Goal: Task Accomplishment & Management: Use online tool/utility

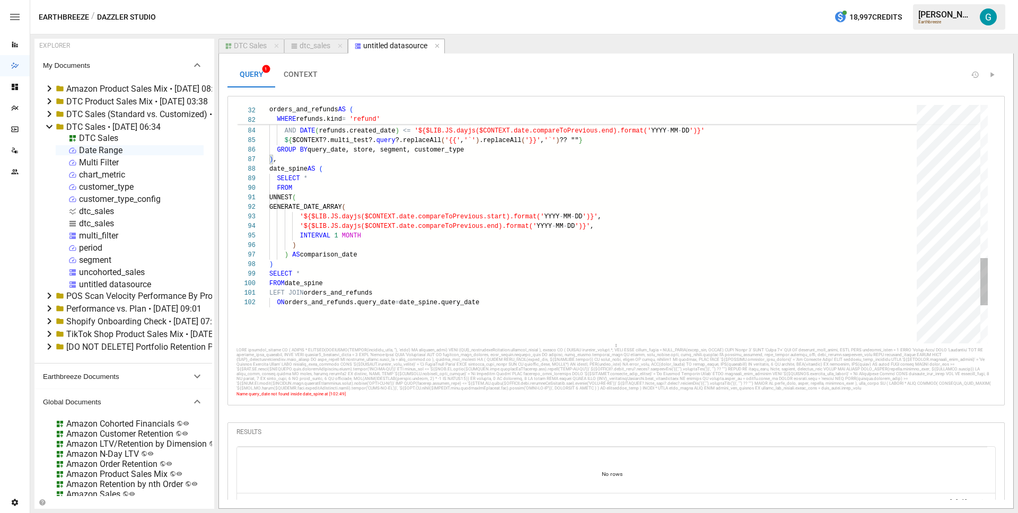
scroll to position [10, 130]
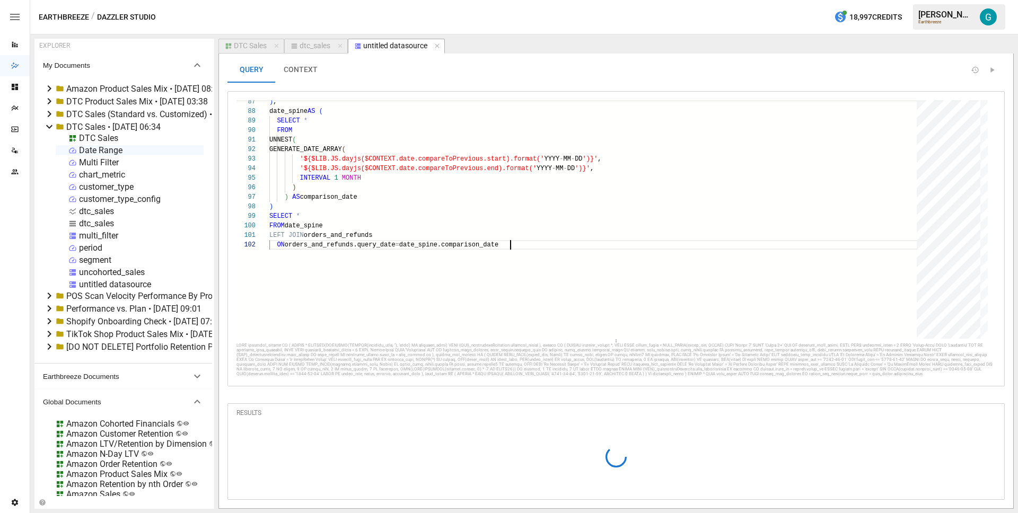
scroll to position [16, 0]
click at [986, 481] on icon "Go to next page" at bounding box center [990, 483] width 8 height 8
click at [985, 481] on div at bounding box center [986, 482] width 16 height 11
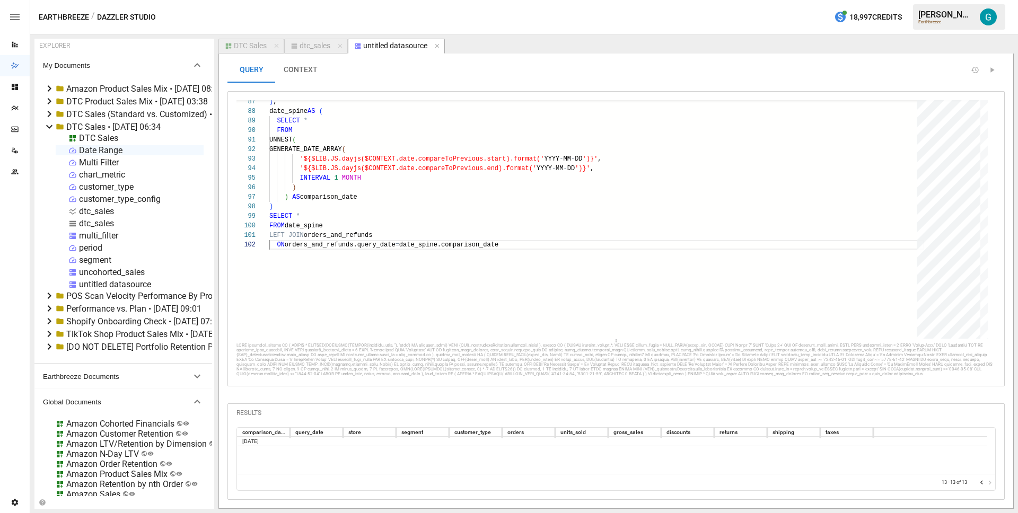
click at [978, 483] on icon "Go to previous page" at bounding box center [982, 483] width 8 height 8
click at [978, 483] on div at bounding box center [986, 482] width 16 height 11
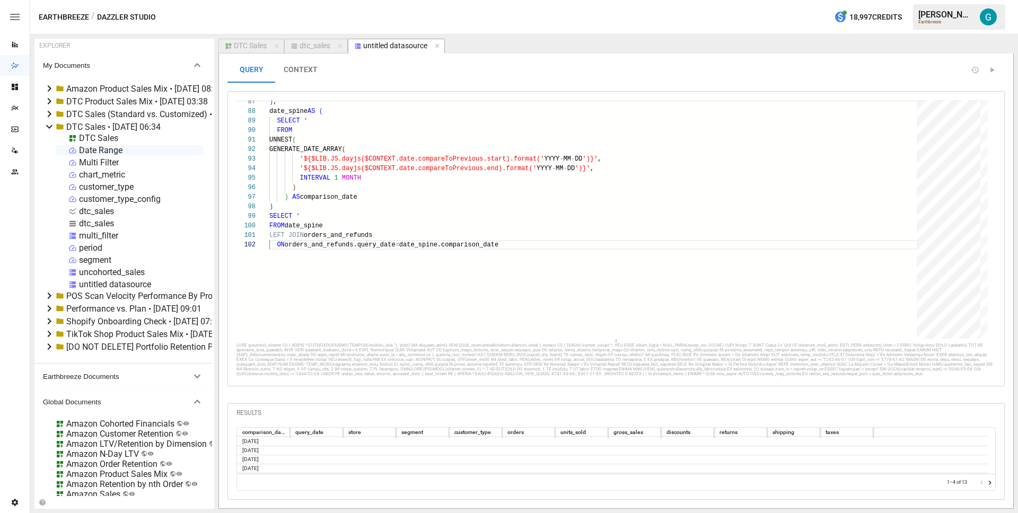
click at [978, 483] on div at bounding box center [986, 482] width 16 height 11
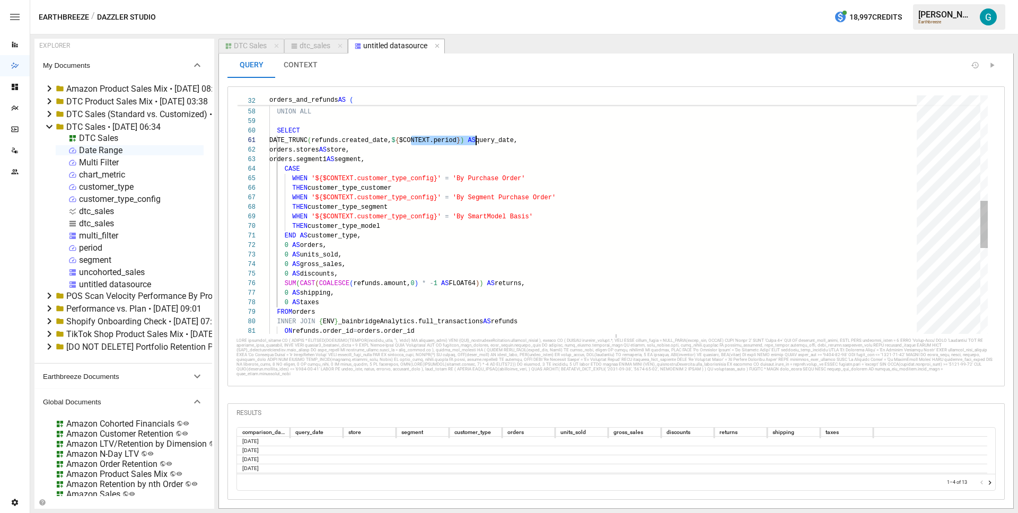
scroll to position [0, 211]
drag, startPoint x: 410, startPoint y: 131, endPoint x: 479, endPoint y: 135, distance: 69.0
click at [479, 135] on div "ON refunds.order_id = orders.order_id FROM orders INNER JOIN { ENV } _bainbridg…" at bounding box center [596, 164] width 655 height 1203
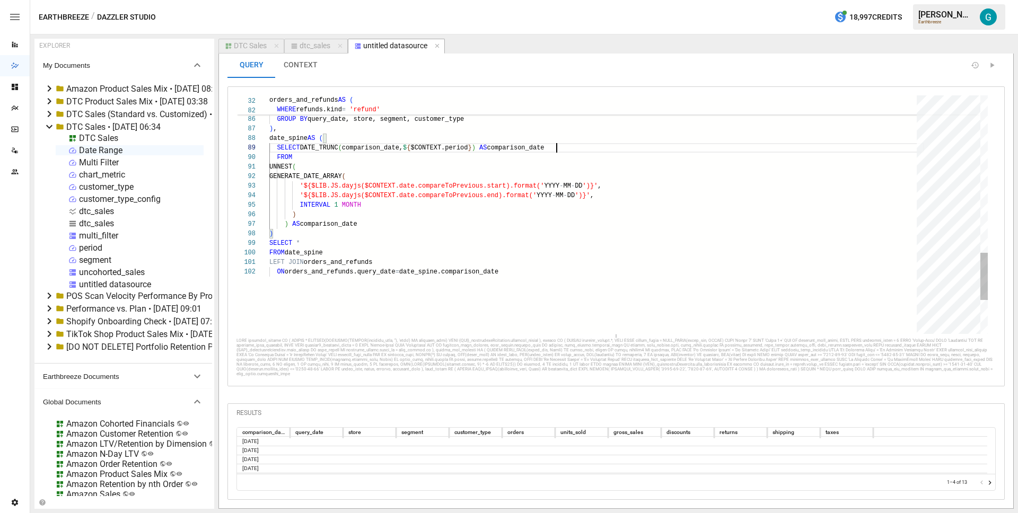
scroll to position [76, 287]
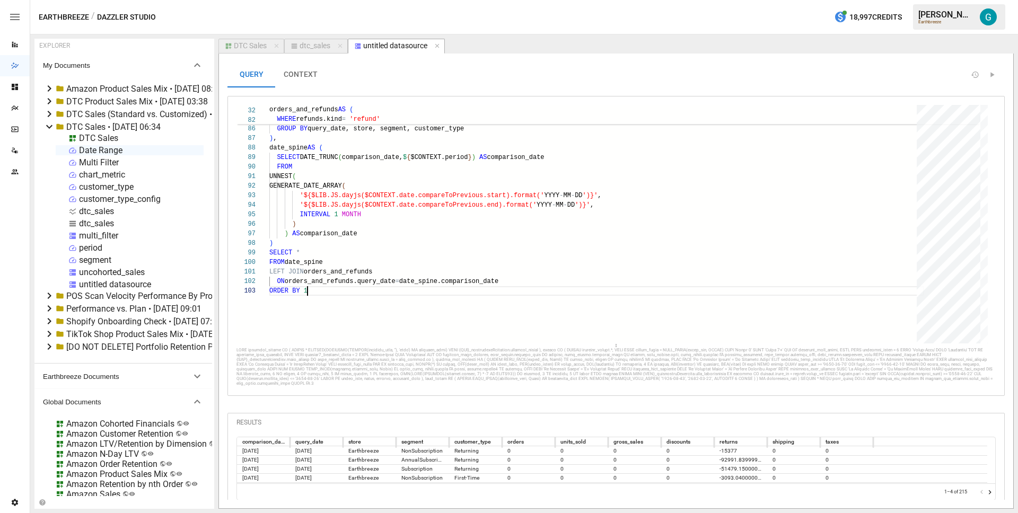
type textarea "**********"
click at [302, 67] on button "CONTEXT" at bounding box center [300, 74] width 51 height 25
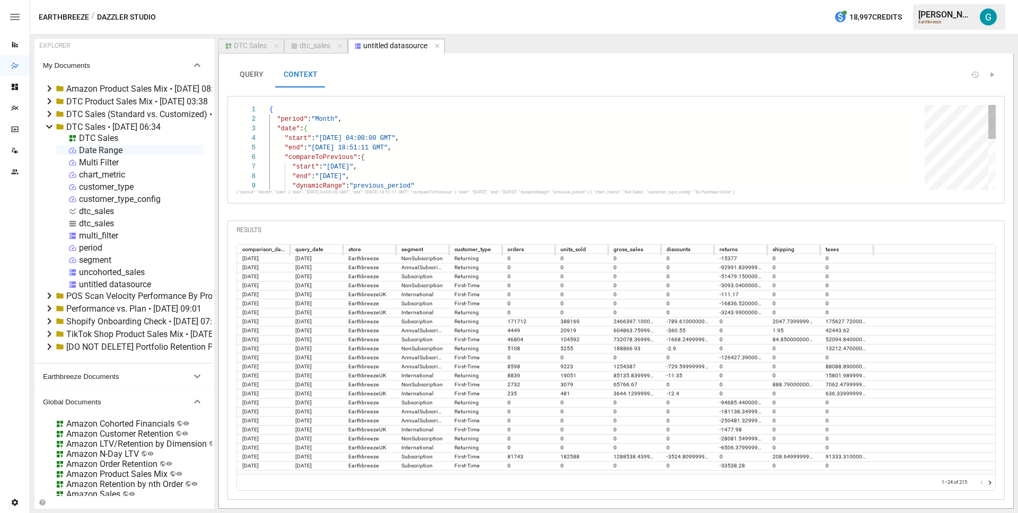
click at [346, 166] on div ""dynamicRange" : "previous_period" "compareToPrevious" : { "start" : "[DATE]" ,…" at bounding box center [600, 209] width 663 height 209
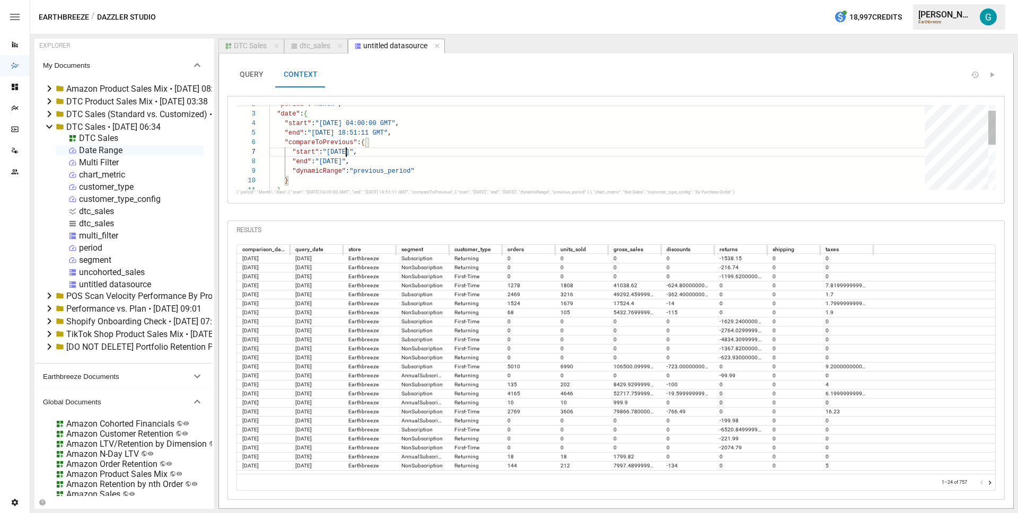
scroll to position [57, 77]
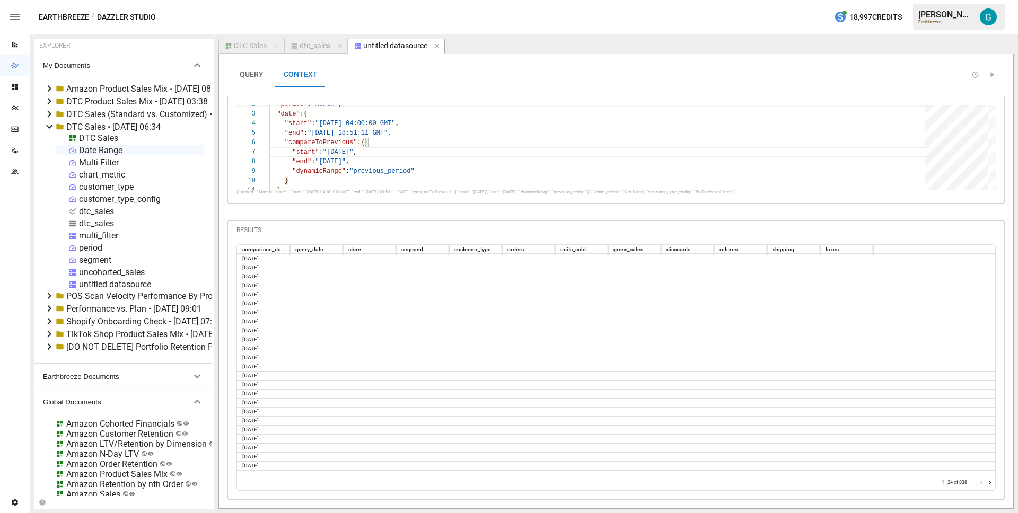
type textarea "**********"
click at [990, 482] on icon "Go to next page" at bounding box center [990, 483] width 8 height 8
click at [990, 482] on icon "Go to next page" at bounding box center [990, 483] width 3 height 4
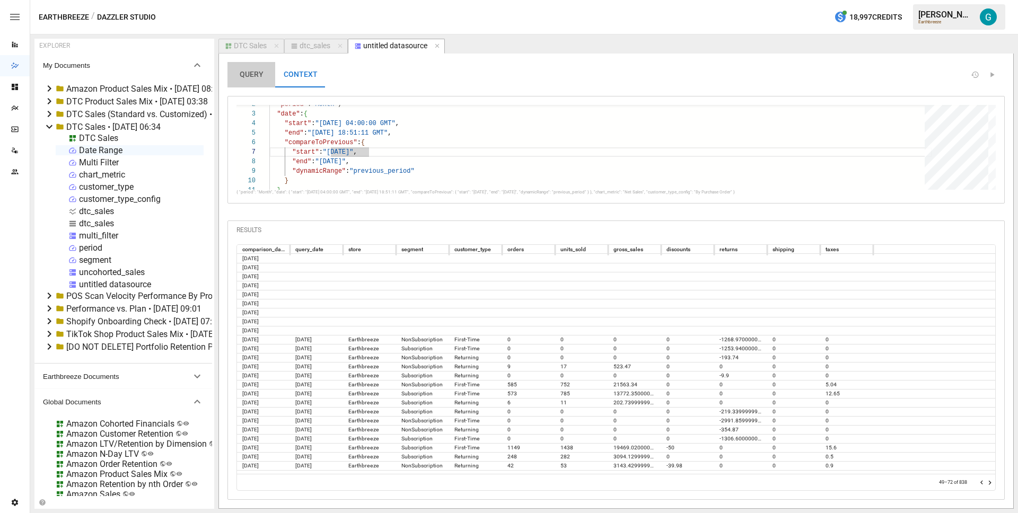
click at [252, 74] on button "QUERY" at bounding box center [252, 74] width 48 height 25
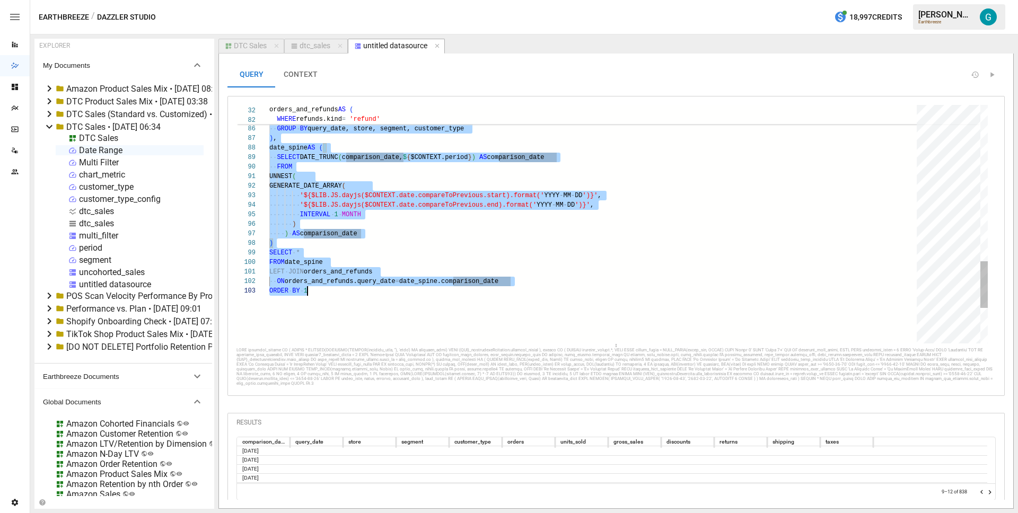
type textarea "**********"
click at [318, 47] on div "dtc_sales" at bounding box center [315, 46] width 31 height 10
select select "**********"
select select "********"
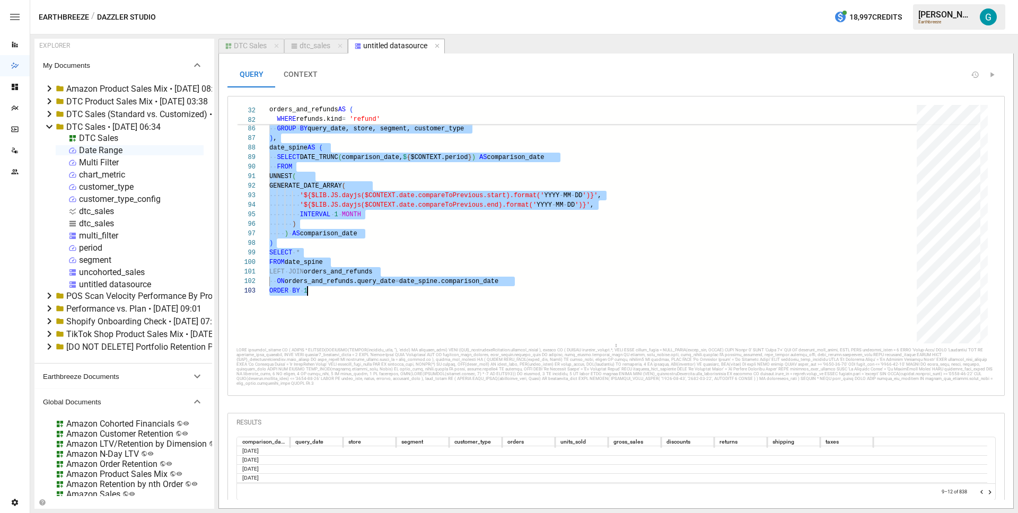
select select "**********"
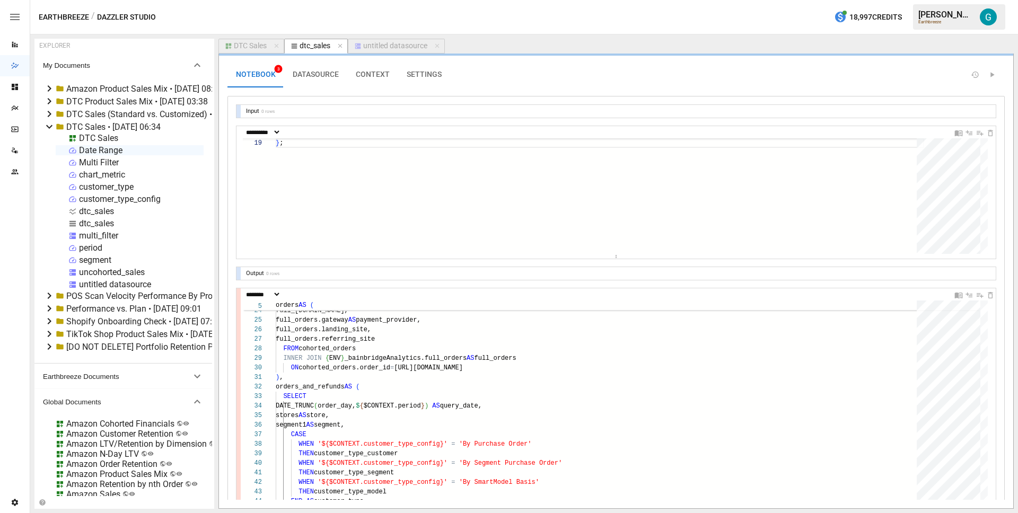
scroll to position [255, 0]
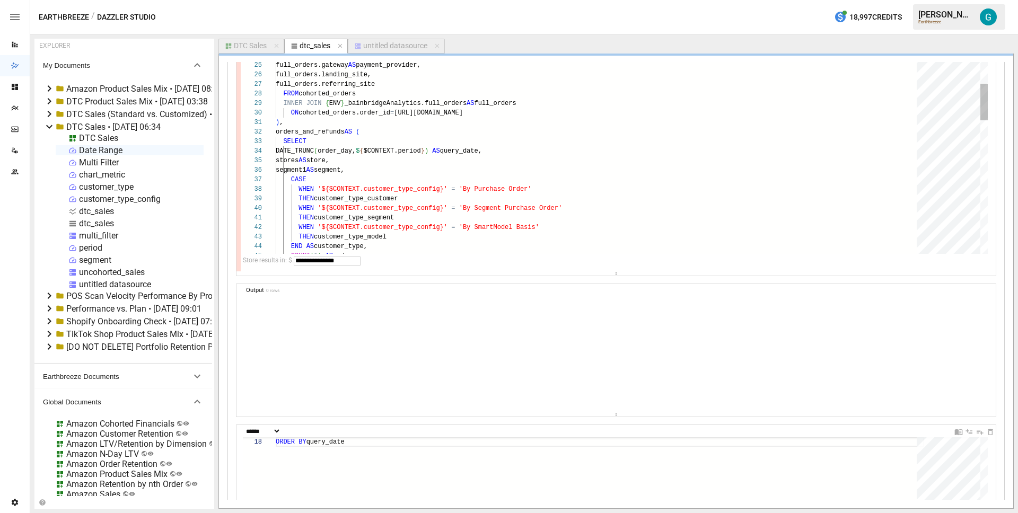
click at [453, 197] on div "full_orders.province_code AS region, full_[DOMAIN_NAME], full_orders.gateway AS…" at bounding box center [600, 417] width 649 height 1173
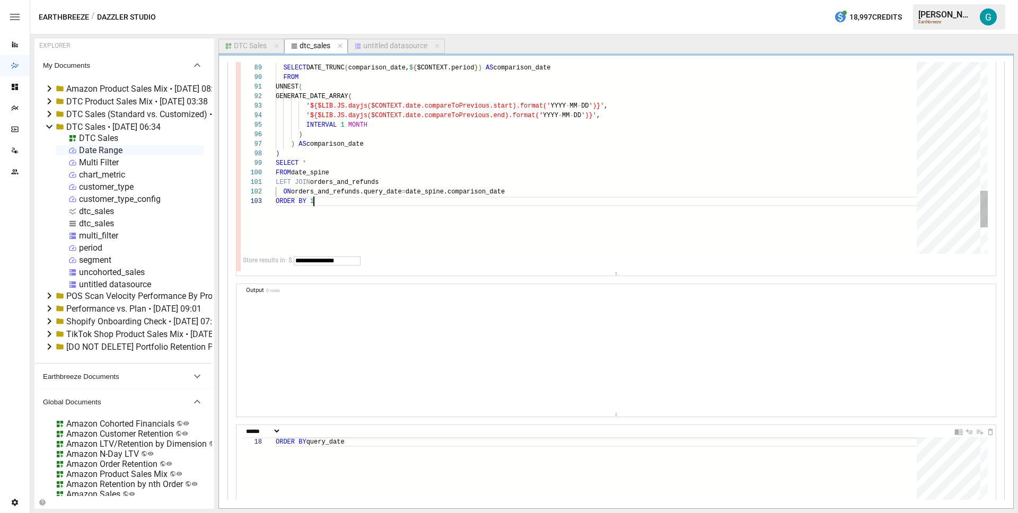
scroll to position [19, 38]
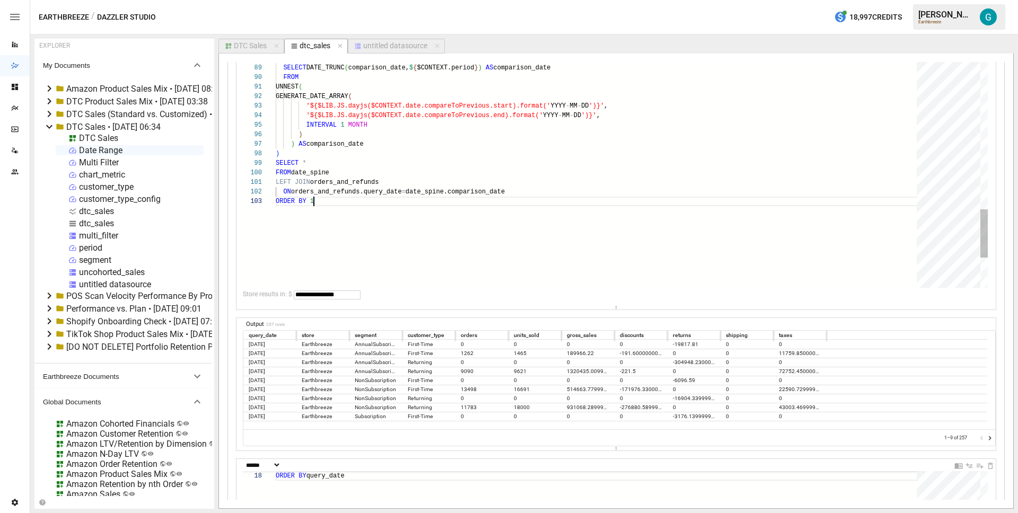
drag, startPoint x: 595, startPoint y: 273, endPoint x: 587, endPoint y: 310, distance: 37.6
click at [587, 310] on div "**********" at bounding box center [616, 475] width 759 height 1250
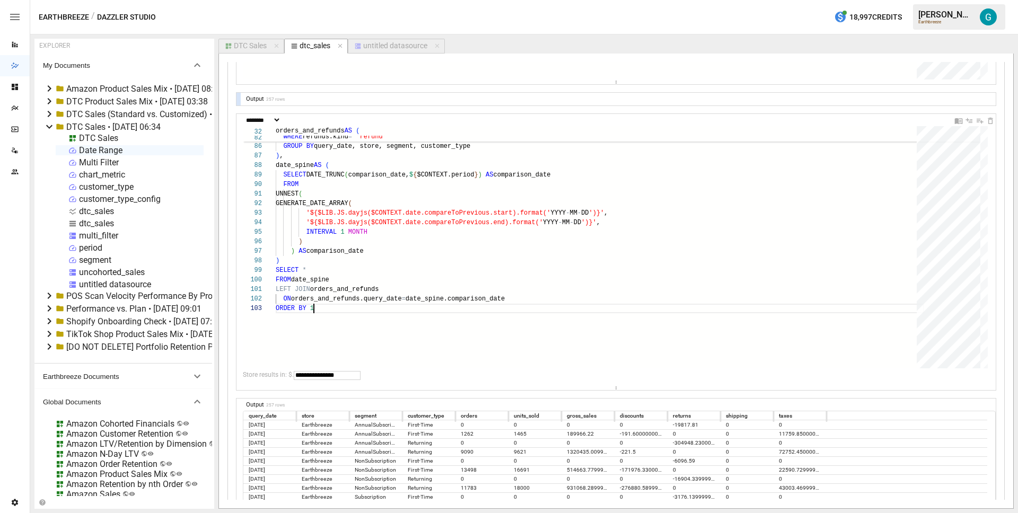
scroll to position [177, 0]
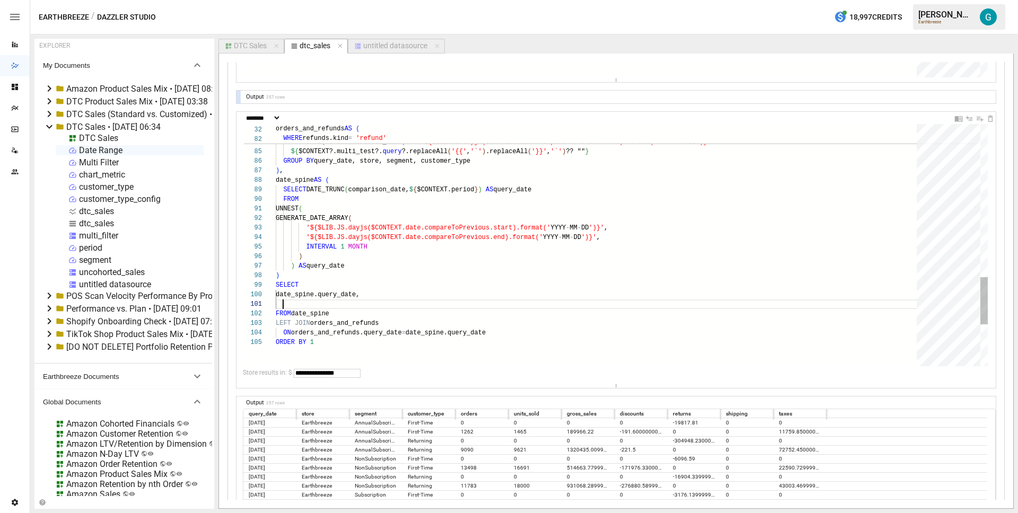
scroll to position [0, 7]
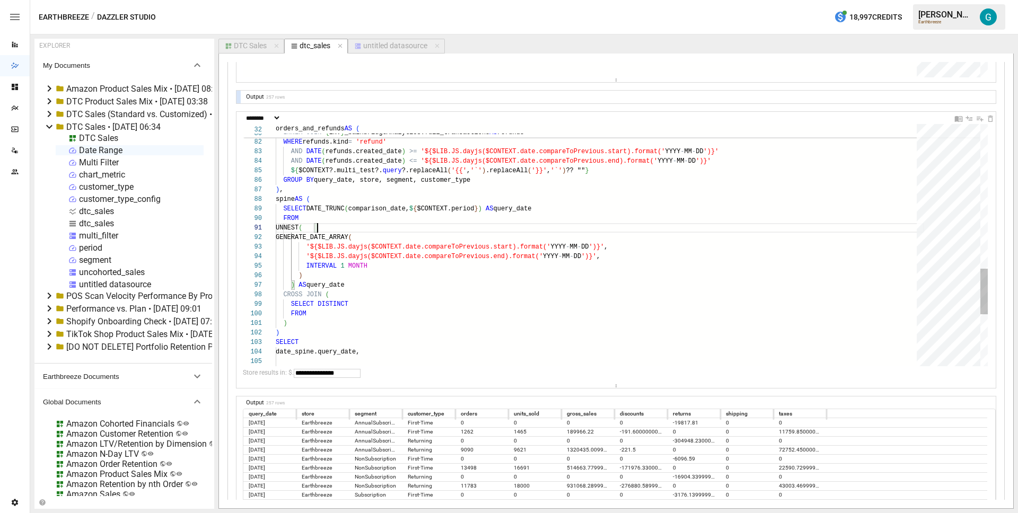
scroll to position [0, 42]
click at [372, 304] on div ") , spine AS ( SELECT DATE_TRUNC ( comparison_date, $ { $CONTEXT.period } ) AS …" at bounding box center [600, 0] width 649 height 1273
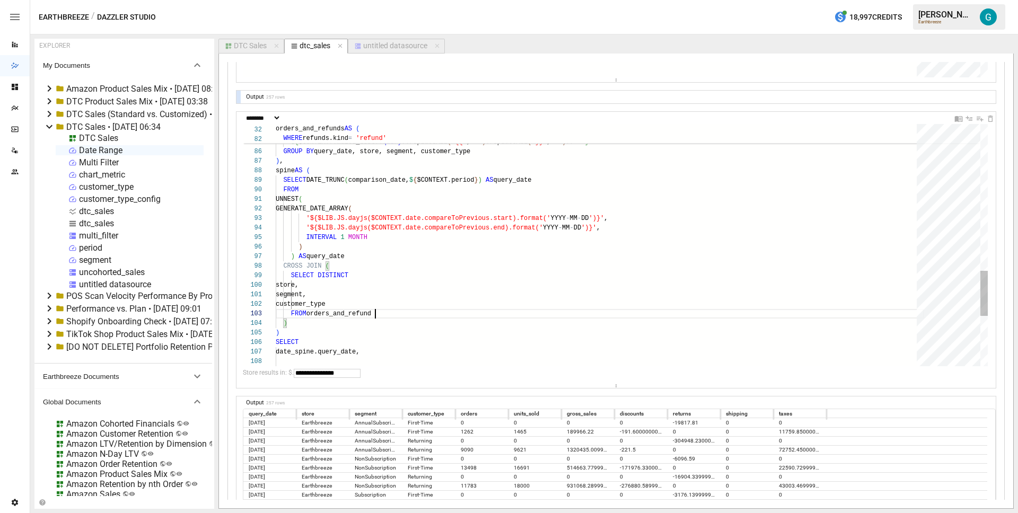
scroll to position [19, 103]
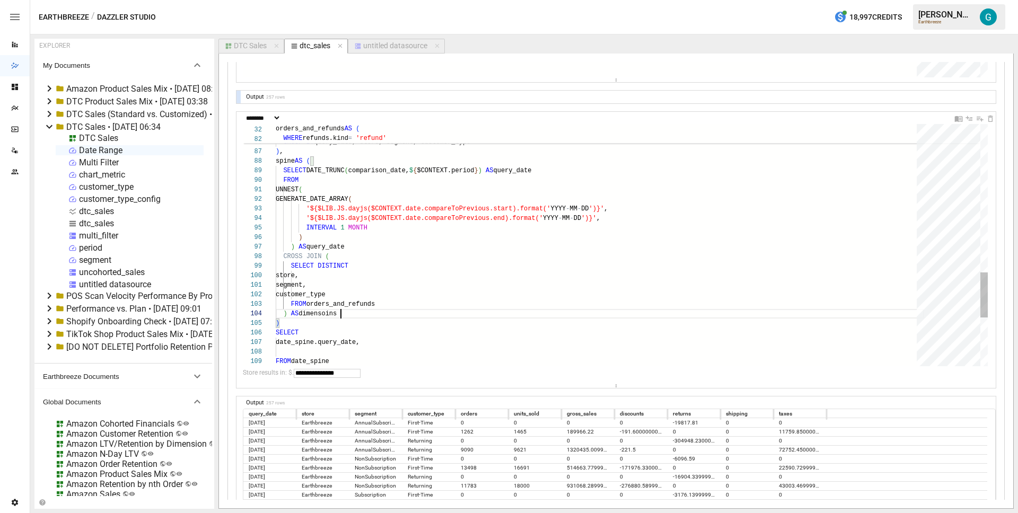
scroll to position [29, 65]
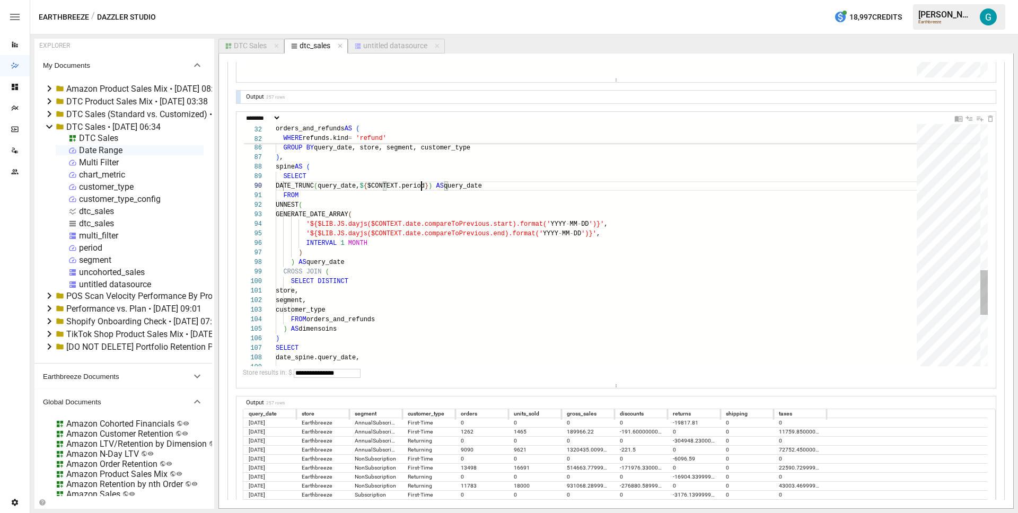
scroll to position [86, 146]
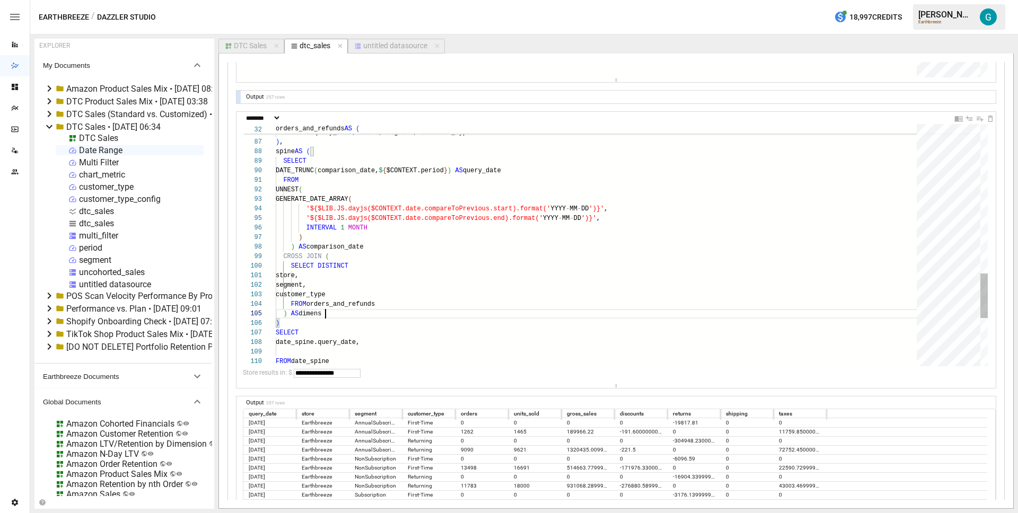
scroll to position [38, 65]
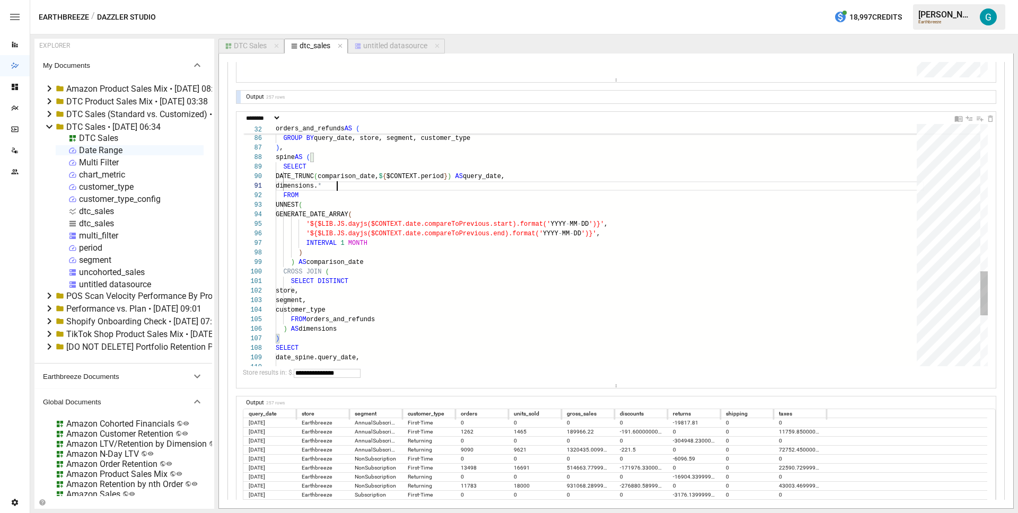
scroll to position [0, 62]
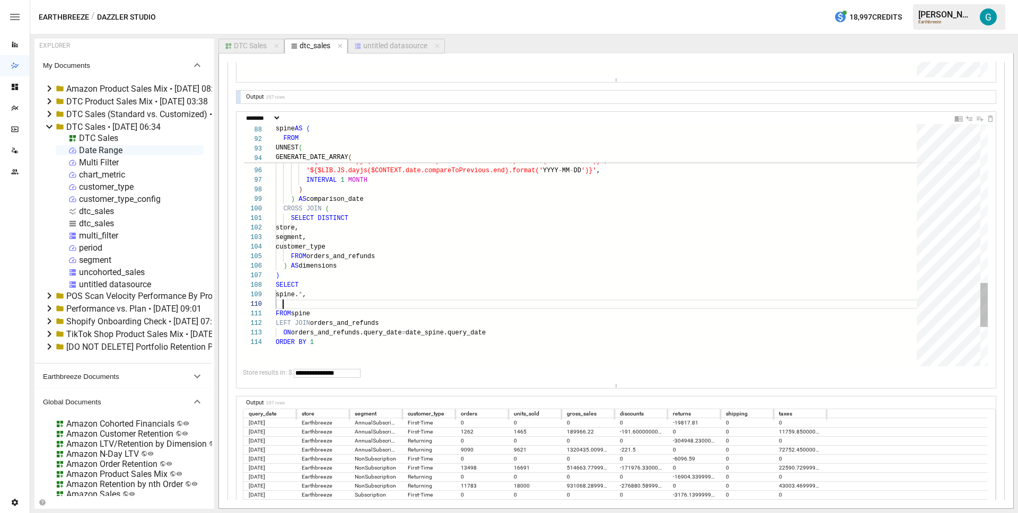
scroll to position [86, 7]
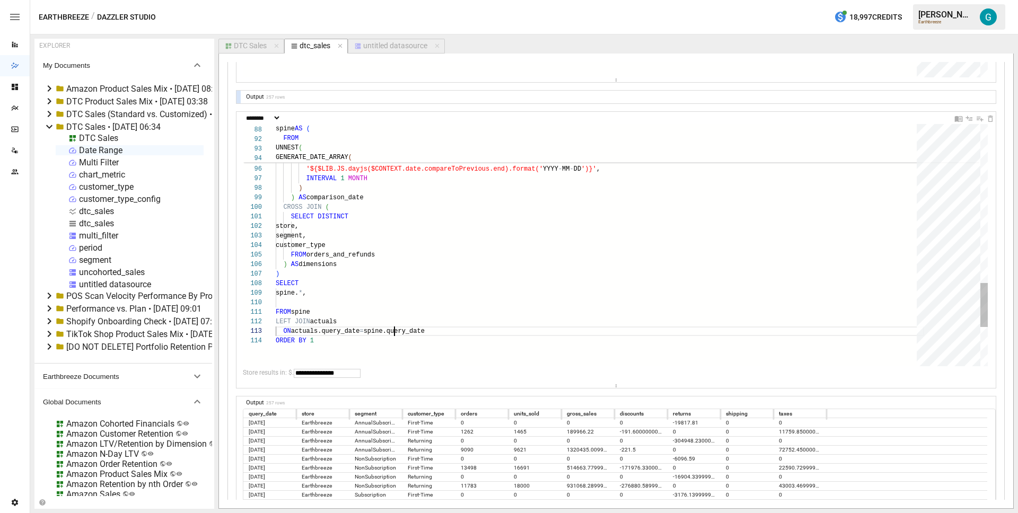
type textarea "**********"
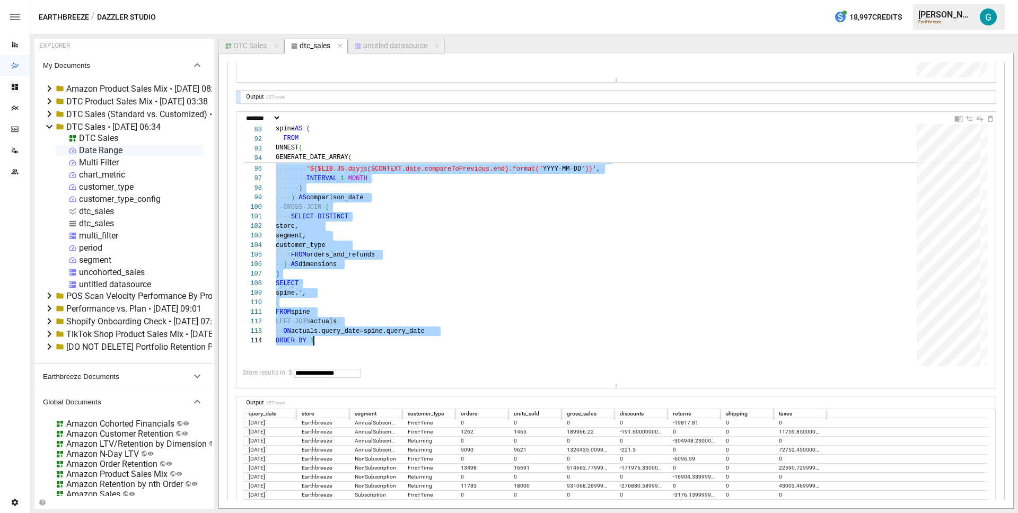
click at [404, 46] on div "untitled datasource" at bounding box center [395, 46] width 64 height 10
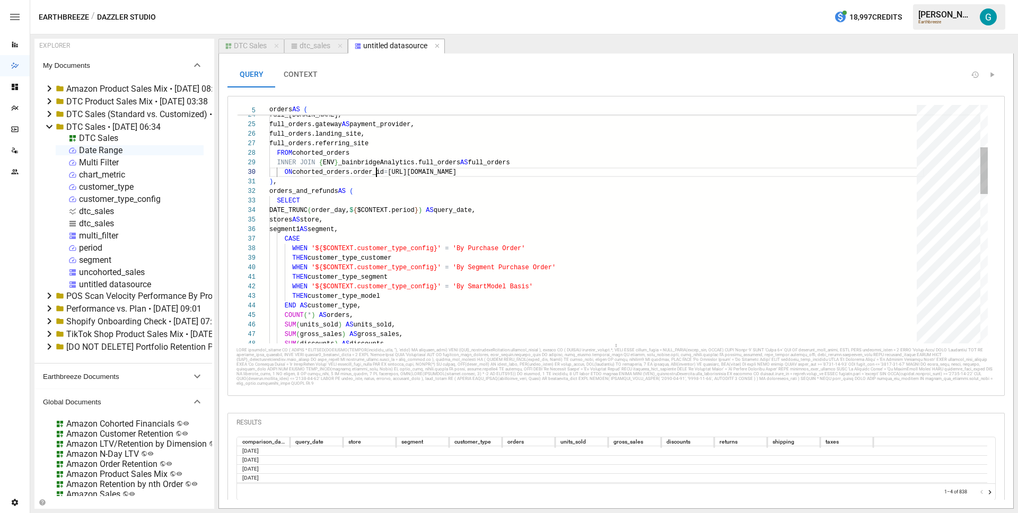
click at [377, 172] on div "full_orders.province_code AS region, full_[DOMAIN_NAME], full_orders.gateway AS…" at bounding box center [596, 497] width 655 height 1212
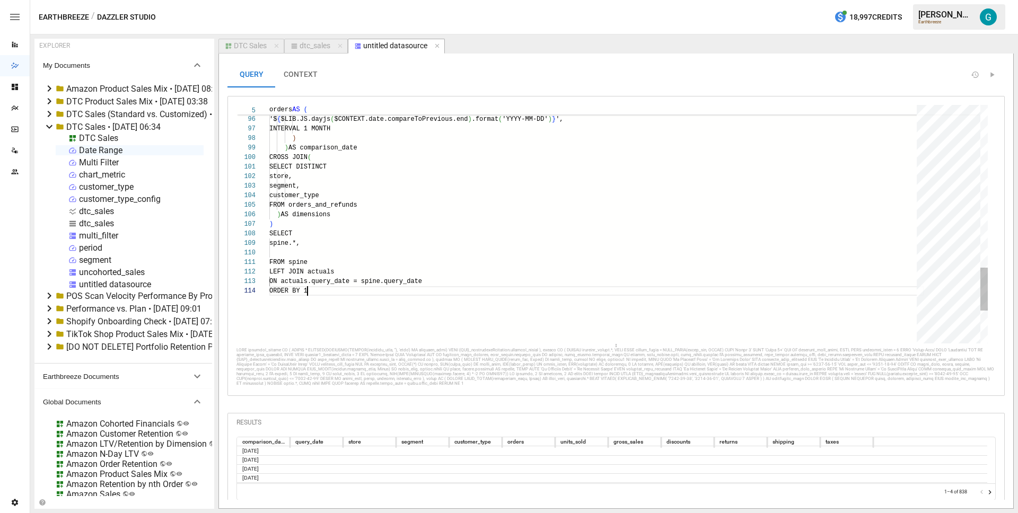
scroll to position [29, 38]
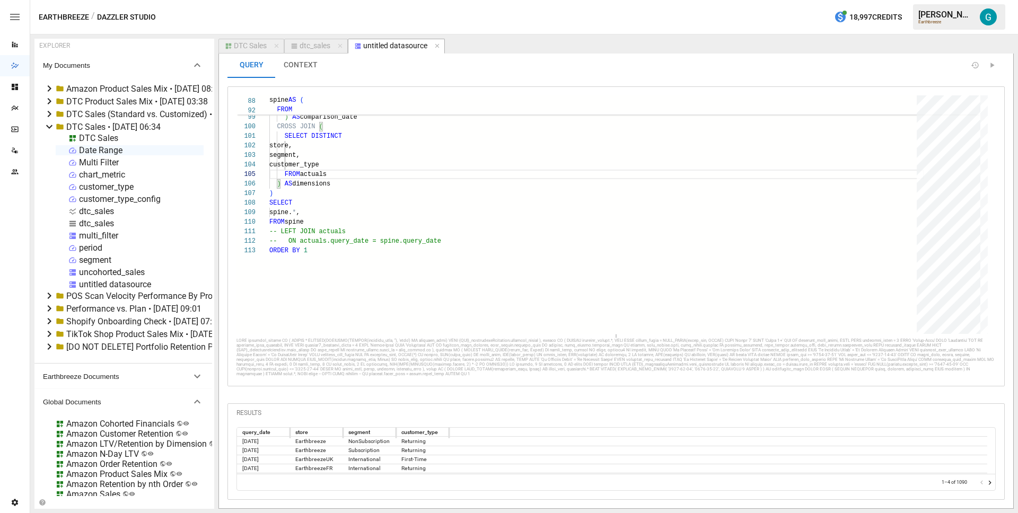
scroll to position [21, 0]
click at [986, 485] on icon "Go to next page" at bounding box center [990, 483] width 8 height 8
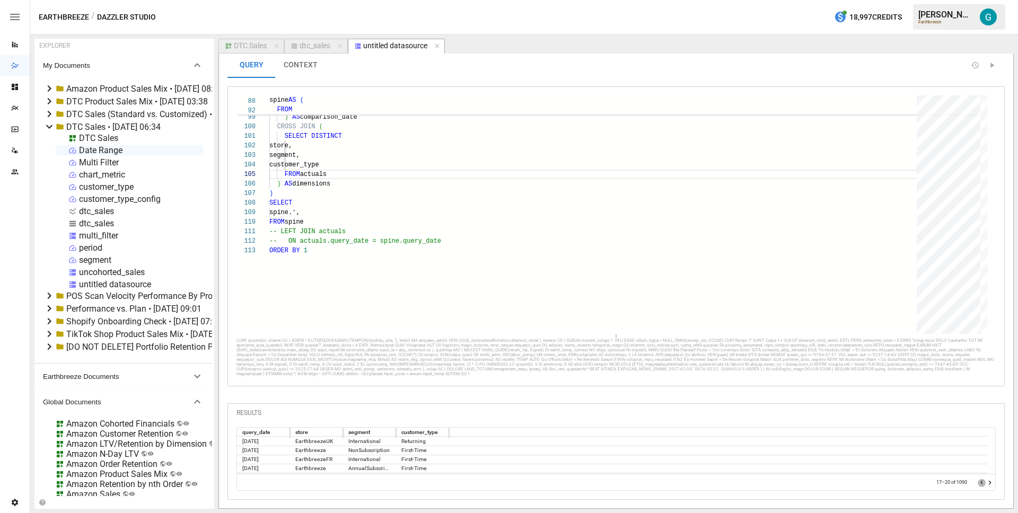
click at [978, 483] on icon "Go to previous page" at bounding box center [982, 483] width 8 height 8
click at [978, 483] on div at bounding box center [986, 482] width 16 height 11
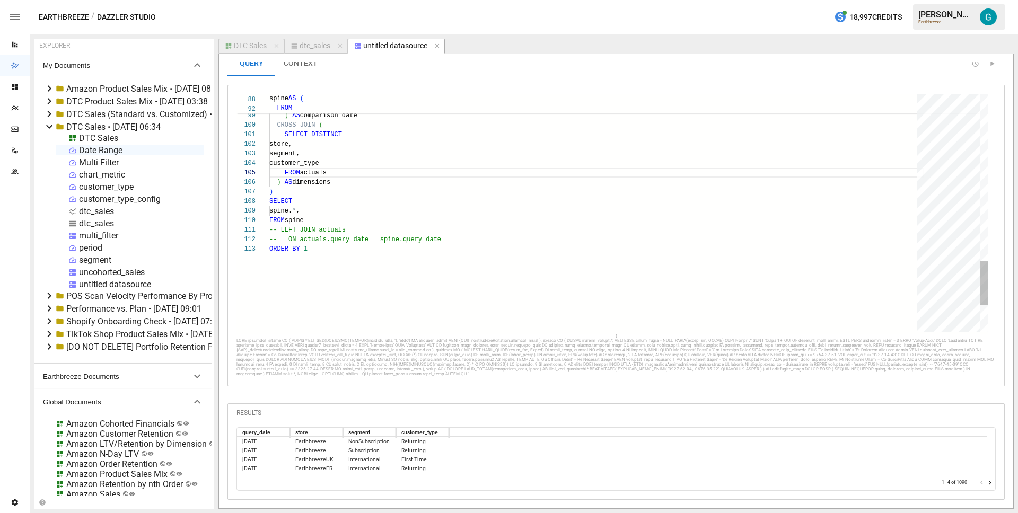
scroll to position [0, 0]
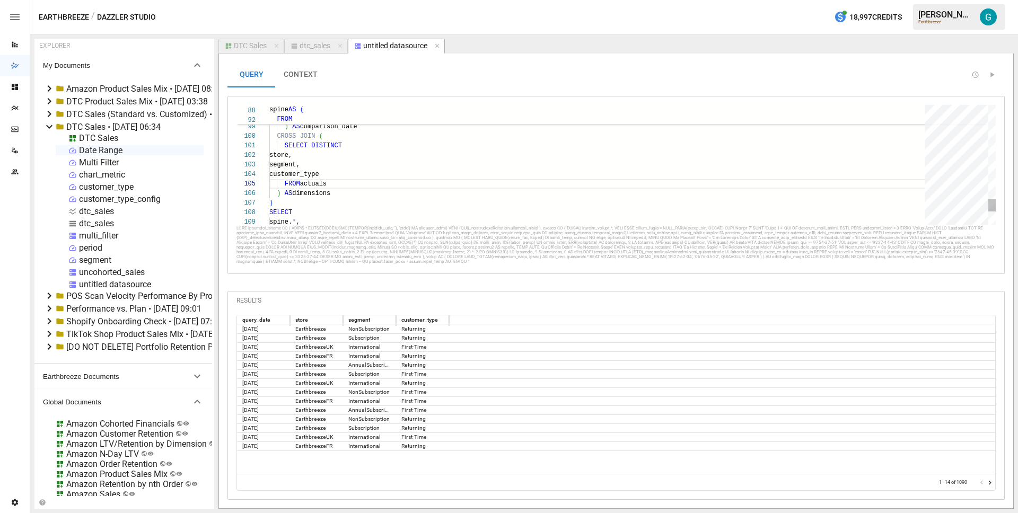
drag, startPoint x: 610, startPoint y: 325, endPoint x: 609, endPoint y: 216, distance: 108.2
click at [609, 222] on div at bounding box center [616, 224] width 759 height 4
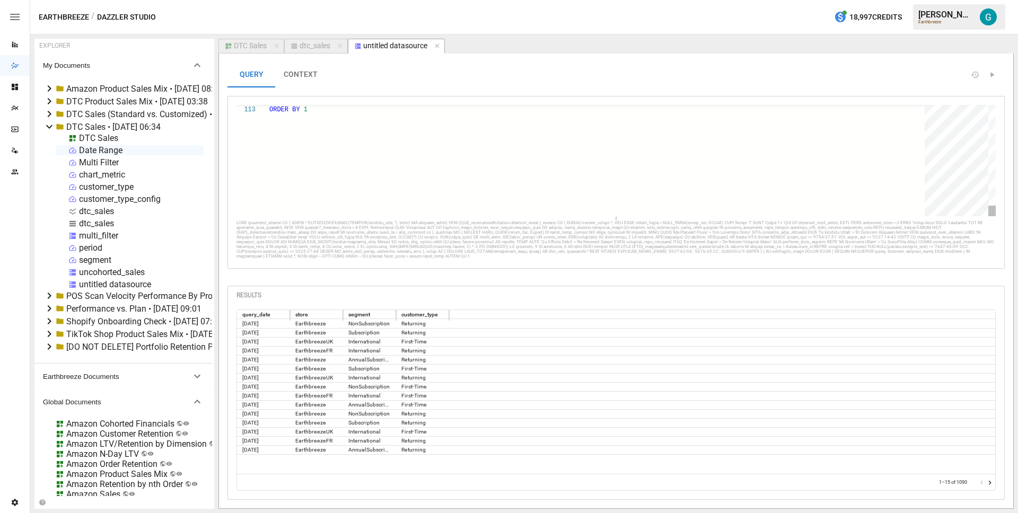
scroll to position [19, 38]
click at [989, 483] on icon "Go to next page" at bounding box center [990, 483] width 8 height 8
click at [981, 481] on icon "Go to previous page" at bounding box center [982, 483] width 8 height 8
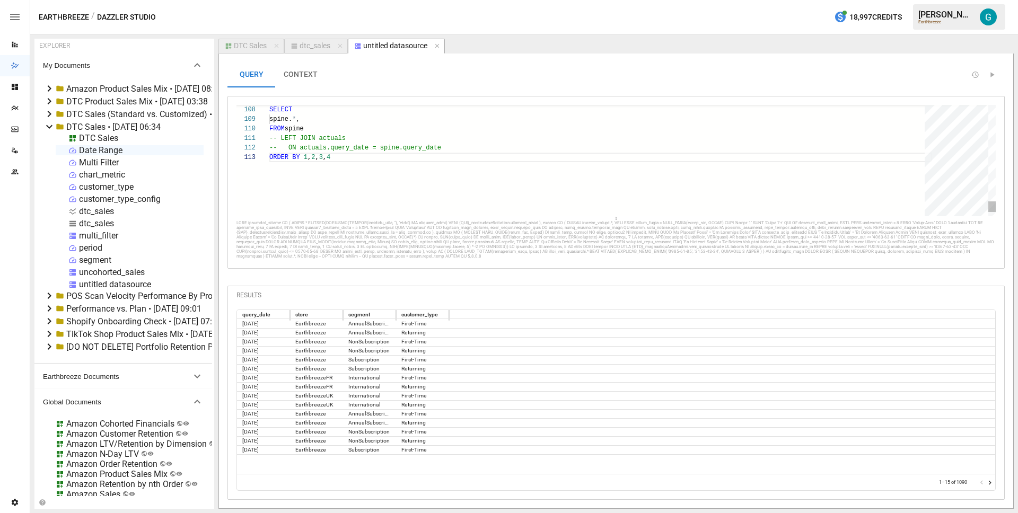
type textarea "**********"
click at [315, 75] on button "CONTEXT" at bounding box center [300, 74] width 51 height 25
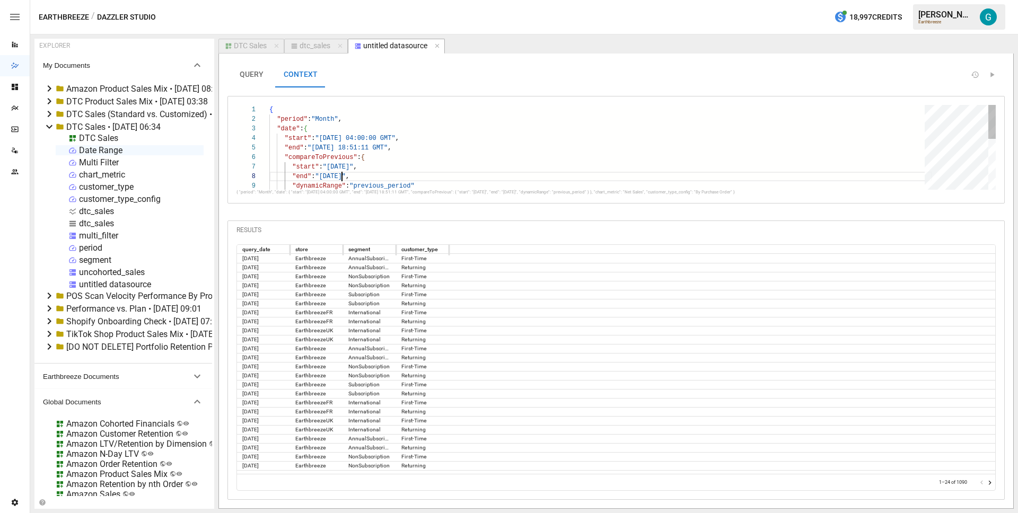
click at [340, 177] on div ""end" : "[DATE]" , "dynamicRange" : "previous_period" { "period" : "Month" , "d…" at bounding box center [600, 209] width 663 height 209
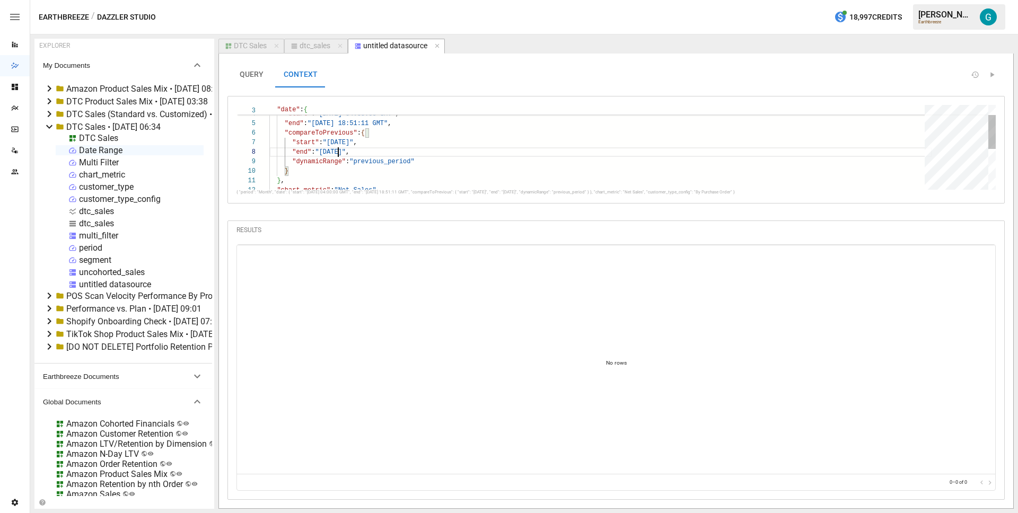
scroll to position [67, 69]
type textarea "**********"
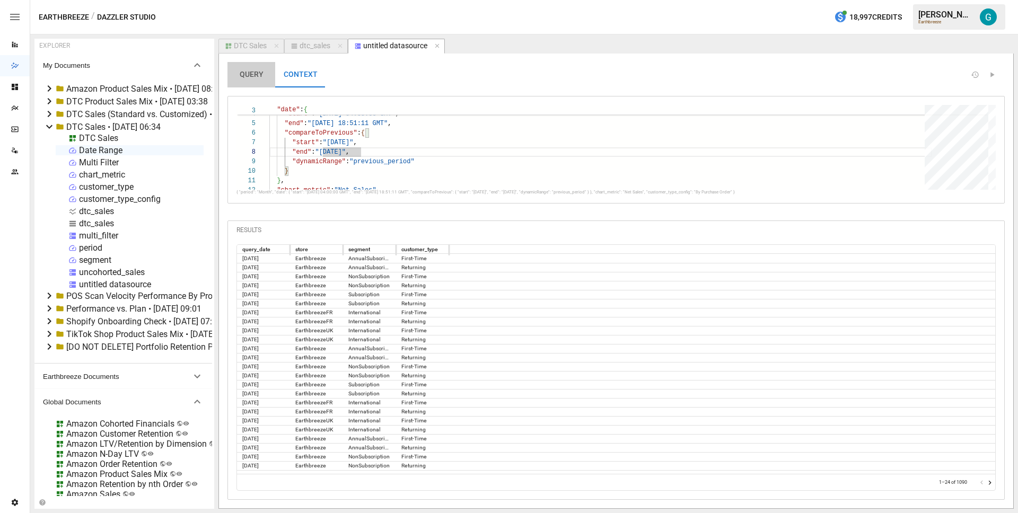
click at [247, 68] on button "QUERY" at bounding box center [252, 74] width 48 height 25
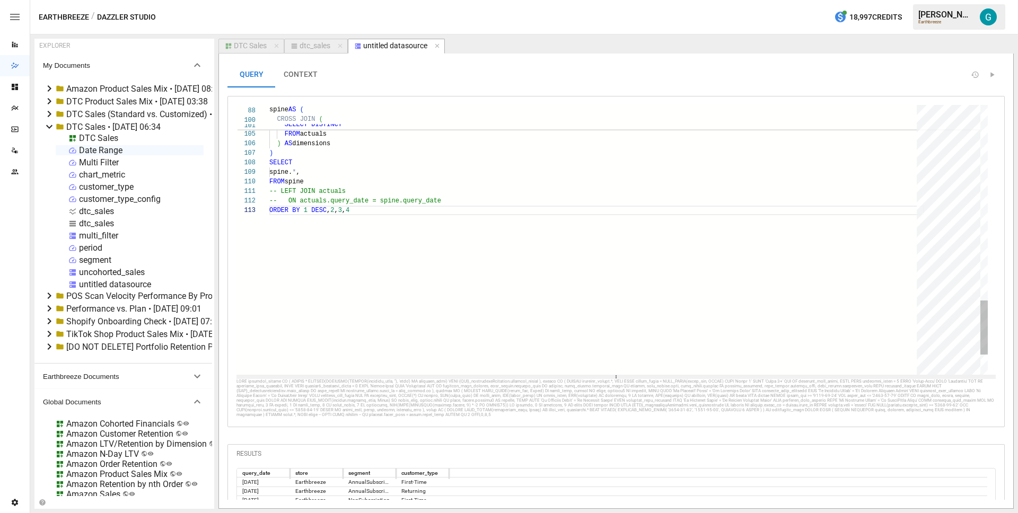
drag, startPoint x: 654, startPoint y: 219, endPoint x: 630, endPoint y: 375, distance: 157.7
click at [630, 375] on div at bounding box center [616, 377] width 759 height 4
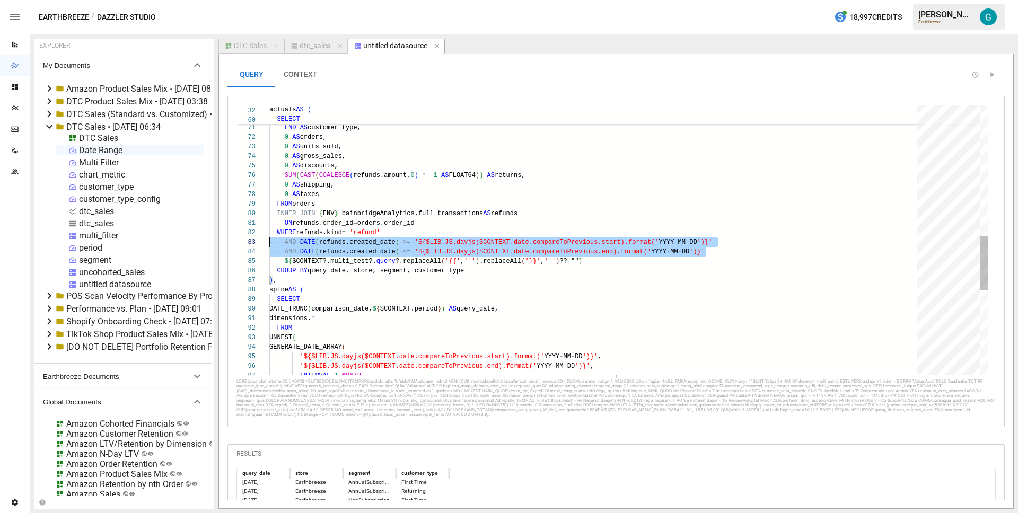
scroll to position [19, 0]
drag, startPoint x: 718, startPoint y: 250, endPoint x: 215, endPoint y: 245, distance: 502.8
click at [269, 245] on div "'${$LIB.JS.dayjs($CONTEXT.date.compareToPrevious.e nd).format(' YYYY - MM - DD …" at bounding box center [596, 124] width 655 height 1339
drag, startPoint x: 630, startPoint y: 260, endPoint x: 630, endPoint y: 255, distance: 5.8
click at [630, 260] on div "'${$LIB.JS.dayjs($CONTEXT.date.compareToPrevious.e nd).format(' YYYY - MM - DD …" at bounding box center [596, 124] width 655 height 1339
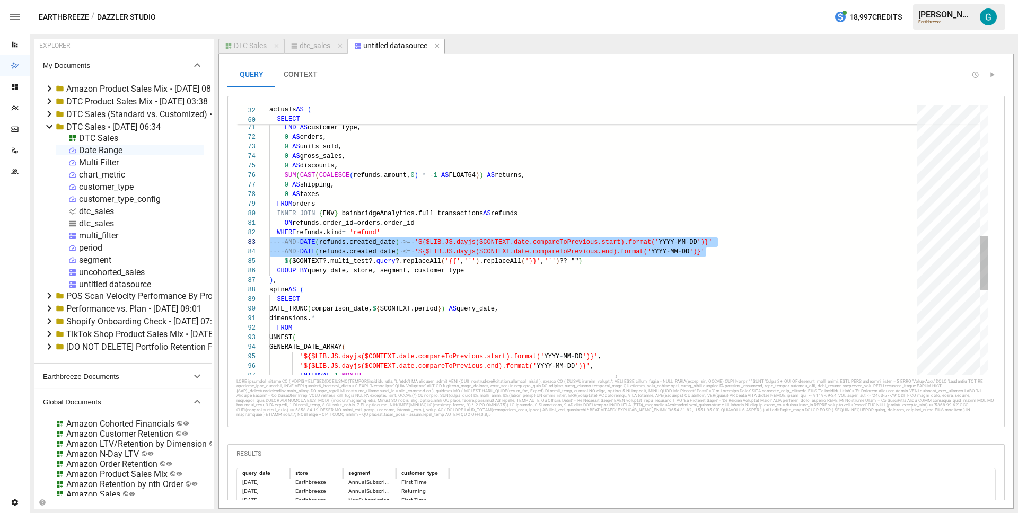
scroll to position [38, 322]
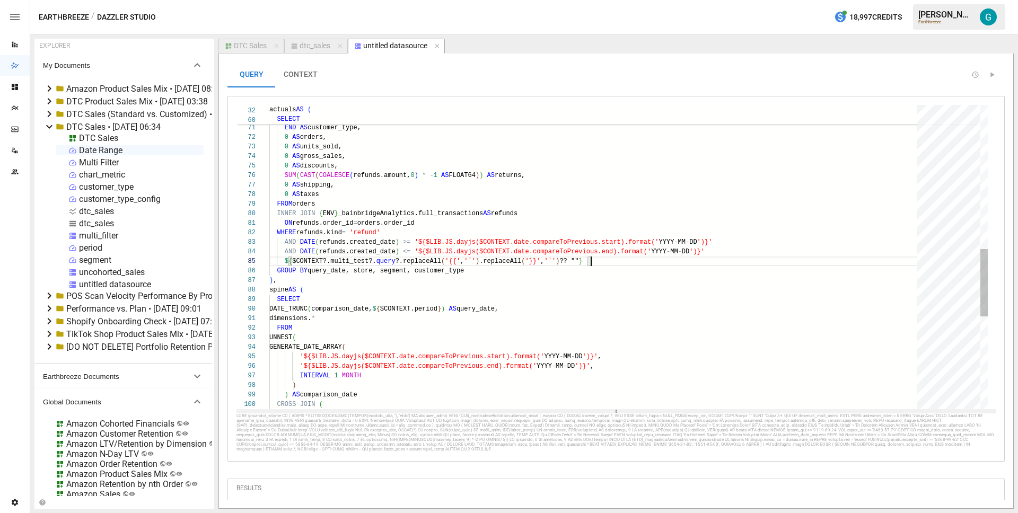
drag, startPoint x: 613, startPoint y: 378, endPoint x: 611, endPoint y: 409, distance: 31.9
click at [614, 409] on icon at bounding box center [616, 411] width 4 height 4
click at [519, 234] on div "'${$LIB.JS.dayjs($CONTEXT.date.compareToPrevious.e nd).format(' YYYY - MM - DD …" at bounding box center [596, 142] width 655 height 1374
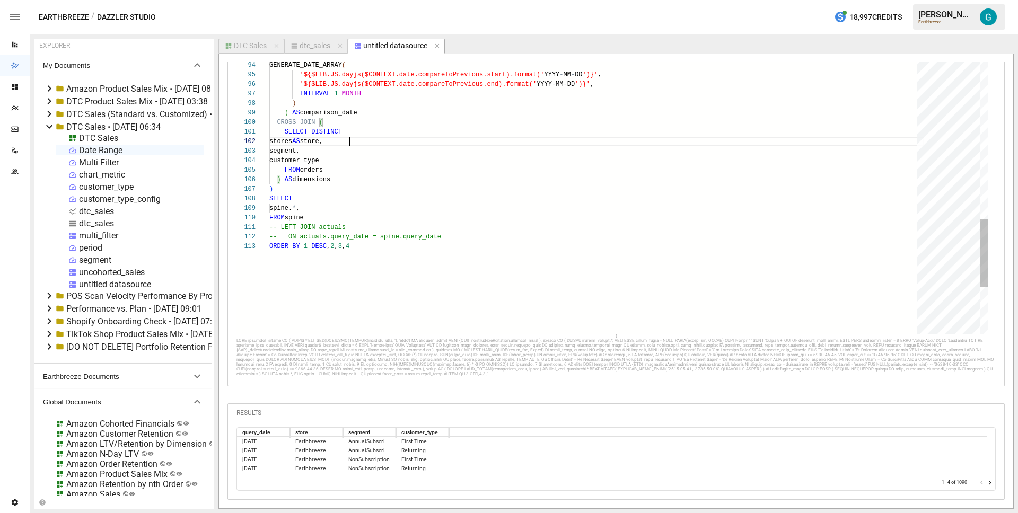
scroll to position [10, 81]
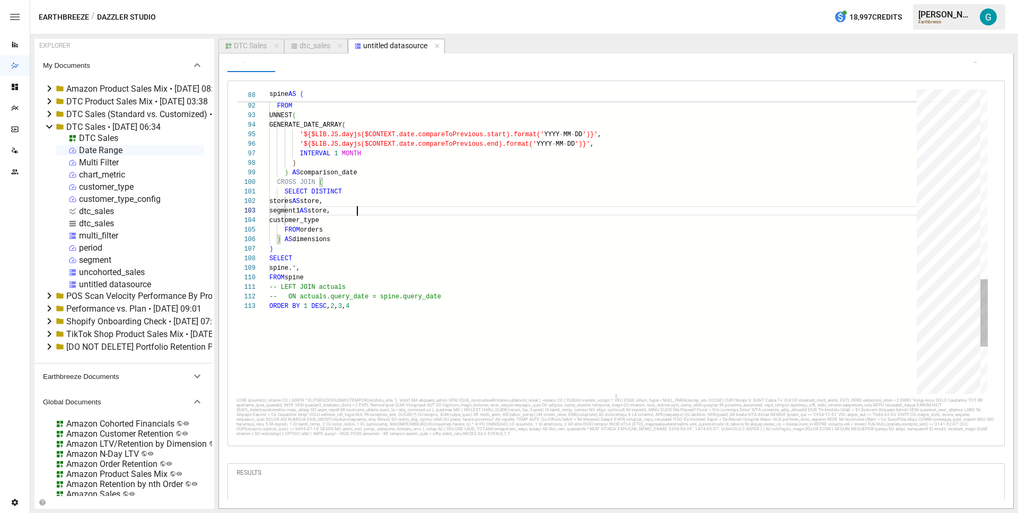
scroll to position [0, 0]
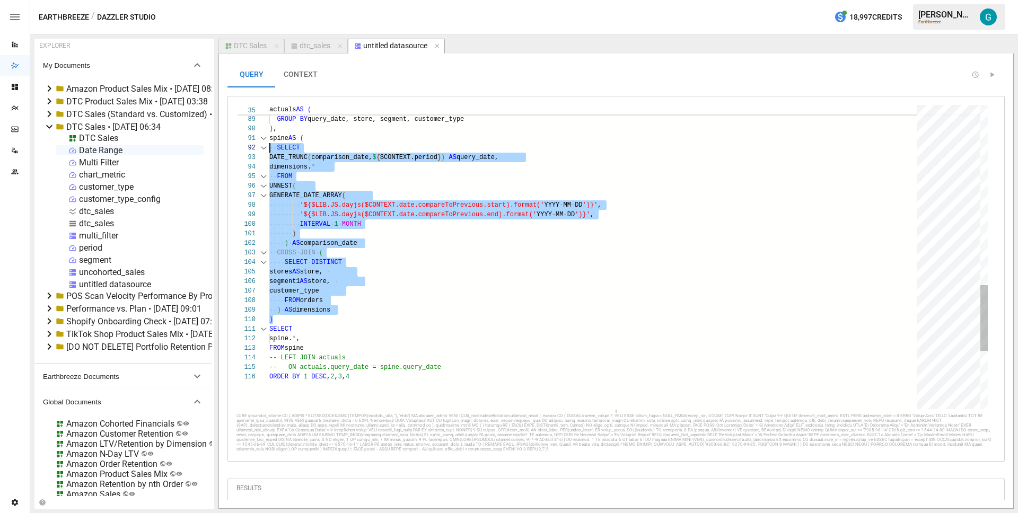
scroll to position [10, 0]
drag, startPoint x: 313, startPoint y: 316, endPoint x: 269, endPoint y: 162, distance: 160.1
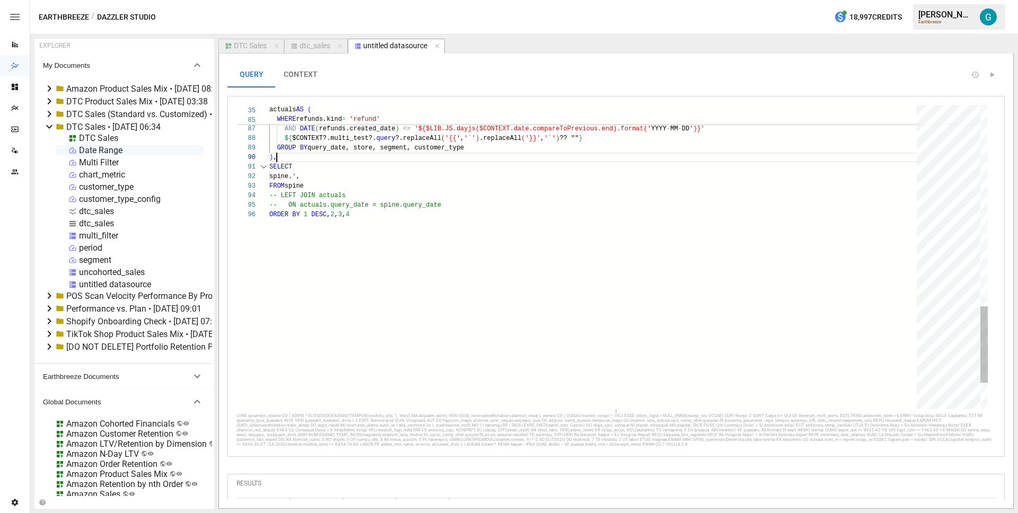
scroll to position [67, 4]
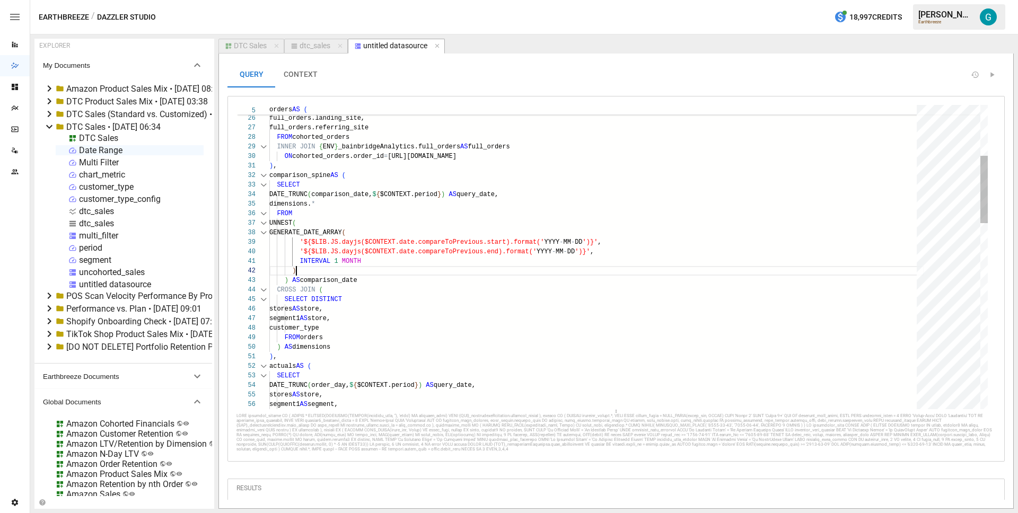
scroll to position [10, 27]
drag, startPoint x: 392, startPoint y: 193, endPoint x: 461, endPoint y: 198, distance: 69.1
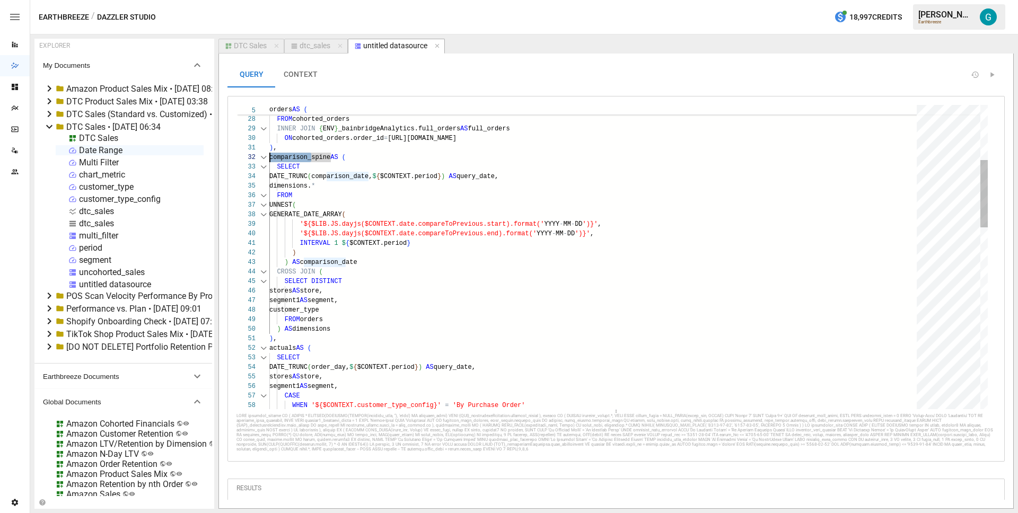
scroll to position [10, 0]
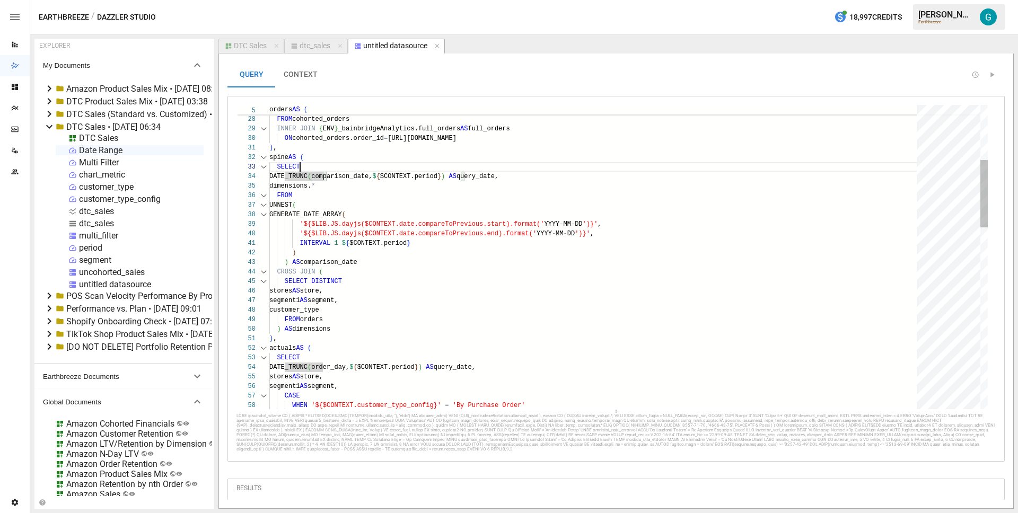
scroll to position [10, 38]
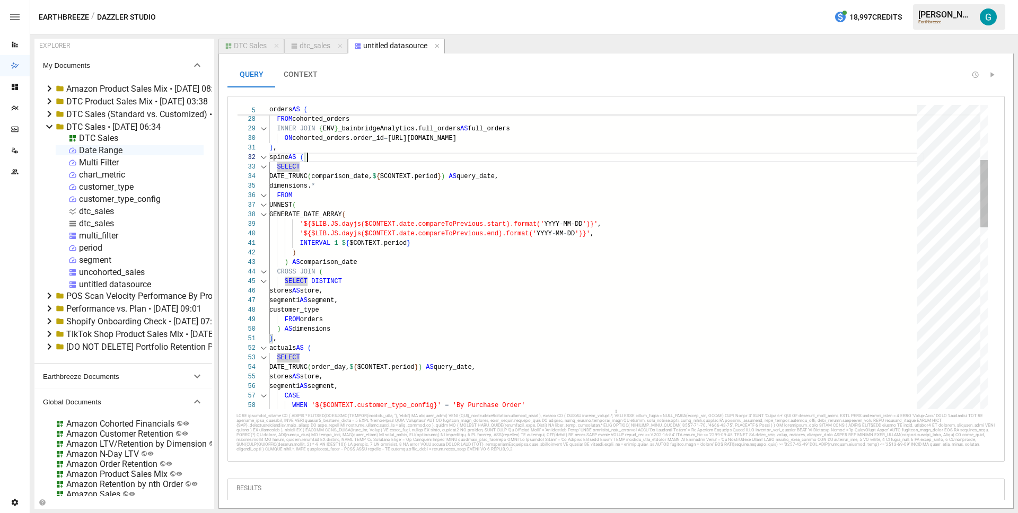
scroll to position [10, 38]
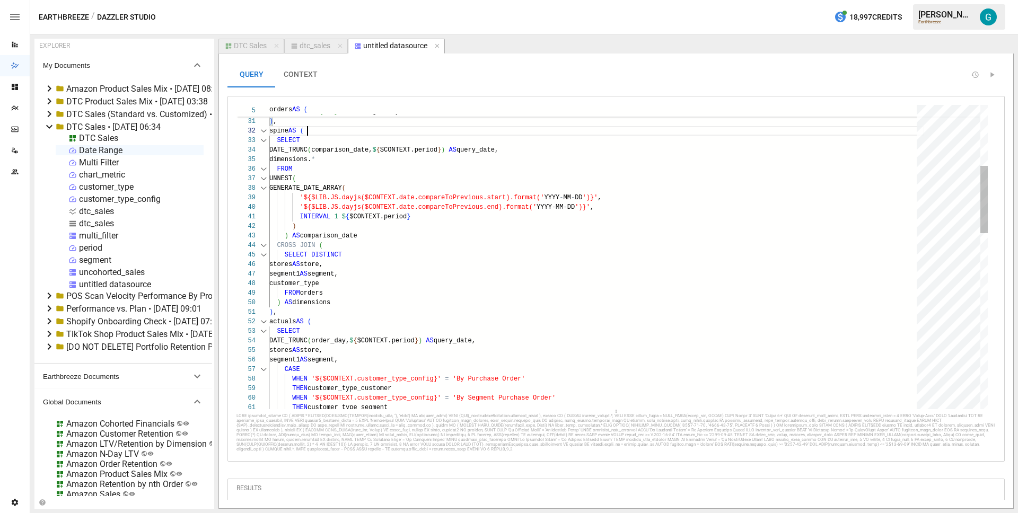
click at [360, 135] on div ") , spine AS ( SELECT INNER JOIN { ENV } _bainbridgeAnalytics.full_orders AS fu…" at bounding box center [596, 517] width 655 height 1374
click at [307, 311] on div ") , spine AS ( SELECT INNER JOIN { ENV } _bainbridgeAnalytics.full_orders AS fu…" at bounding box center [596, 517] width 655 height 1374
click at [424, 177] on div ") , spine AS ( SELECT INNER JOIN { ENV } _bainbridgeAnalytics.full_orders AS fu…" at bounding box center [596, 517] width 655 height 1374
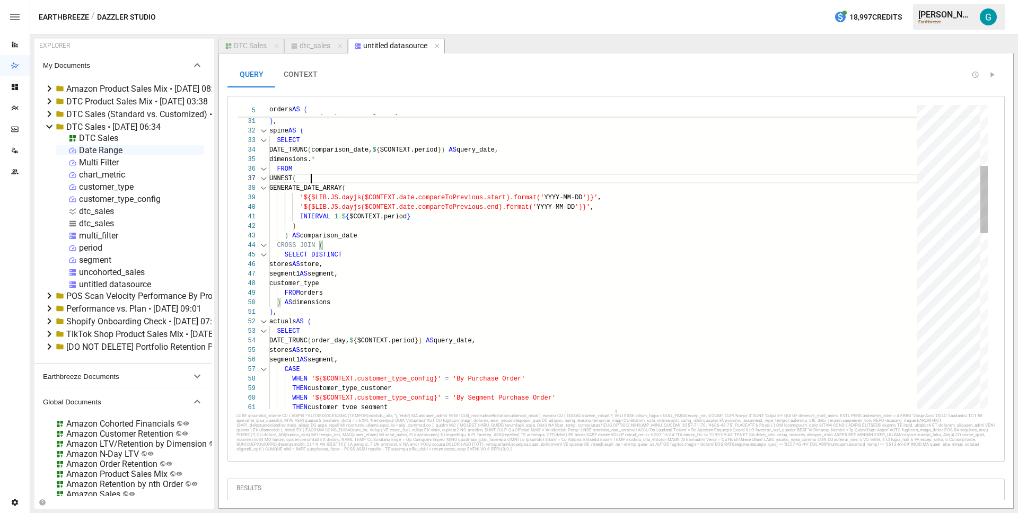
scroll to position [57, 42]
click at [394, 311] on div ") , spine AS ( SELECT INNER JOIN { ENV } _bainbridgeAnalytics.full_orders AS fu…" at bounding box center [596, 517] width 655 height 1374
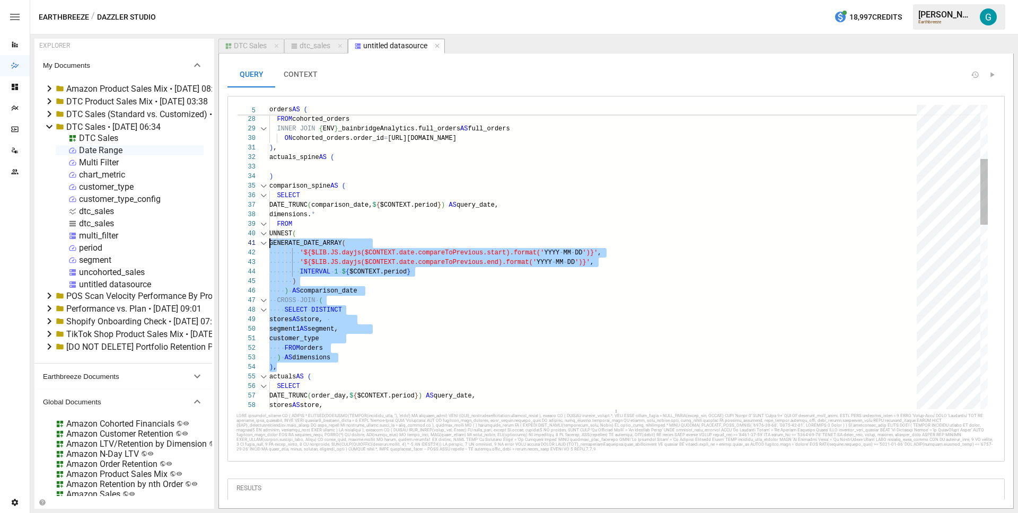
scroll to position [48, 0]
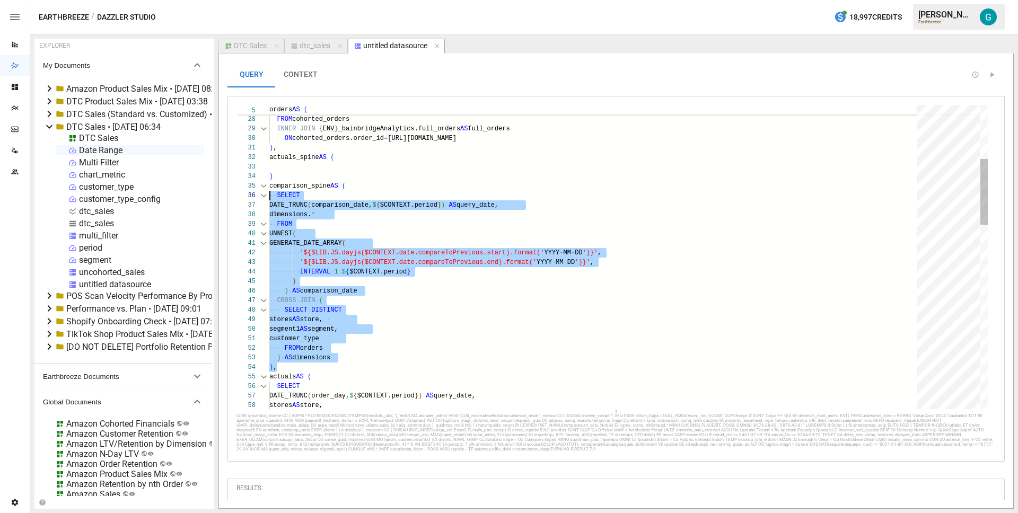
drag, startPoint x: 344, startPoint y: 368, endPoint x: 231, endPoint y: 194, distance: 208.2
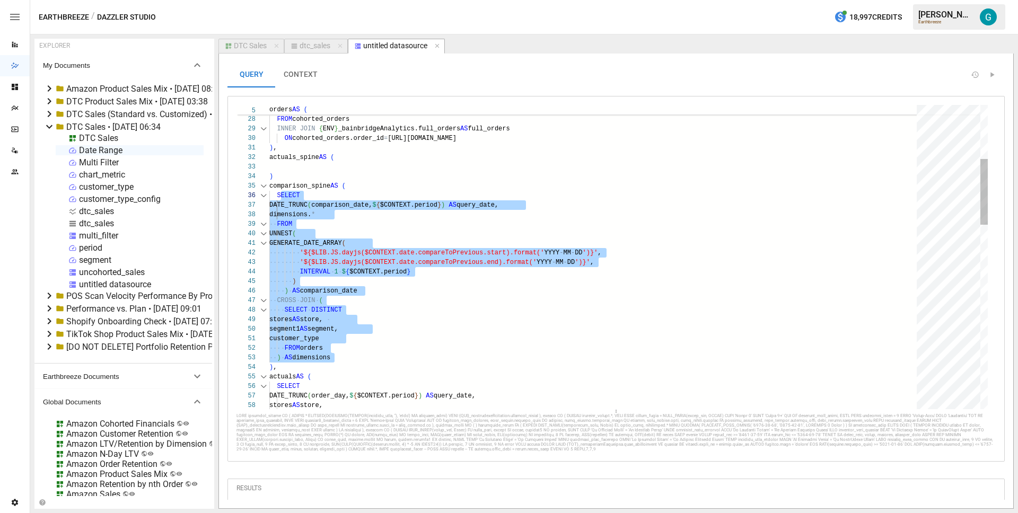
scroll to position [48, 7]
drag, startPoint x: 357, startPoint y: 359, endPoint x: 277, endPoint y: 196, distance: 181.9
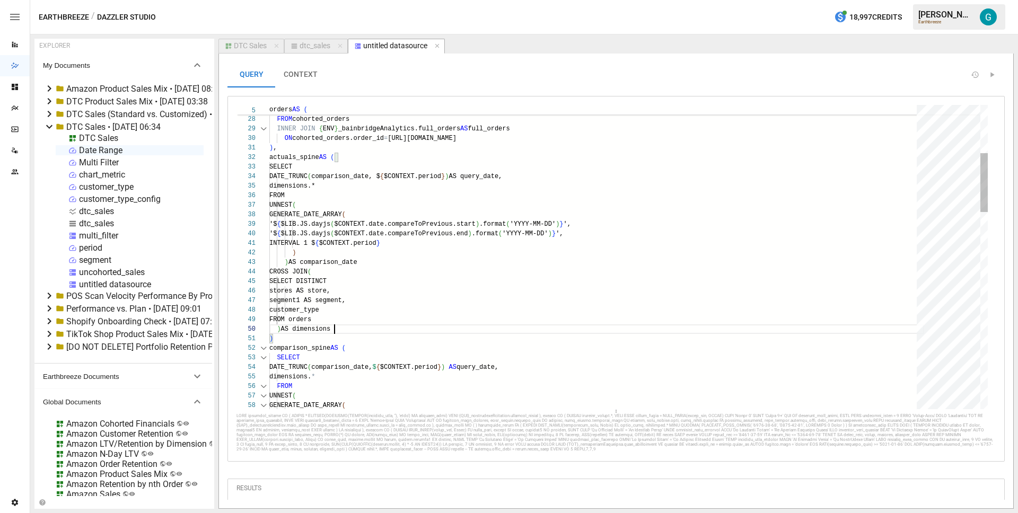
scroll to position [86, 65]
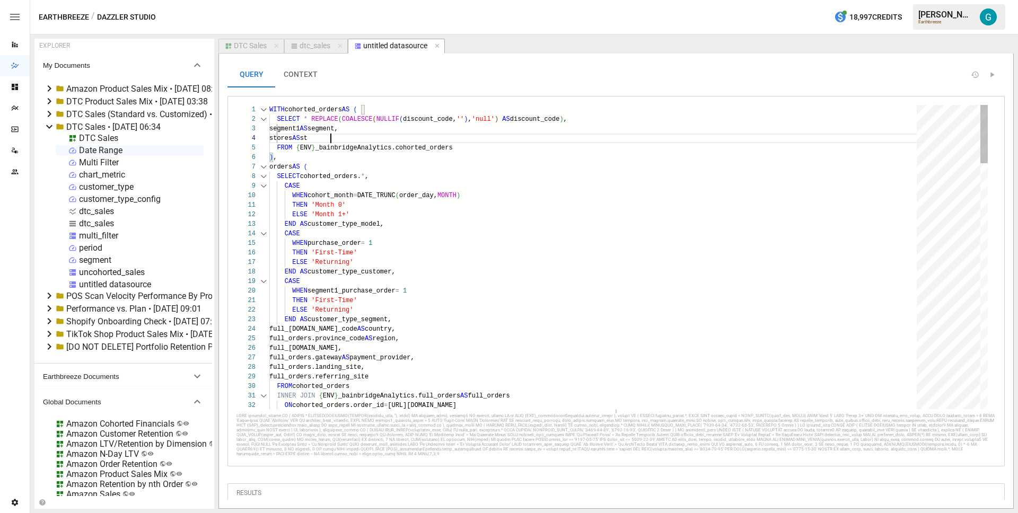
scroll to position [29, 73]
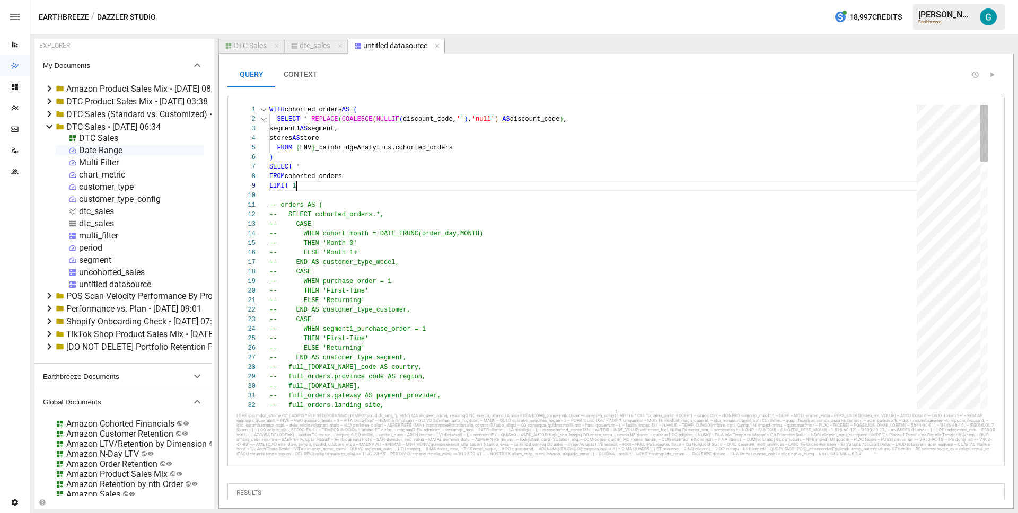
scroll to position [76, 31]
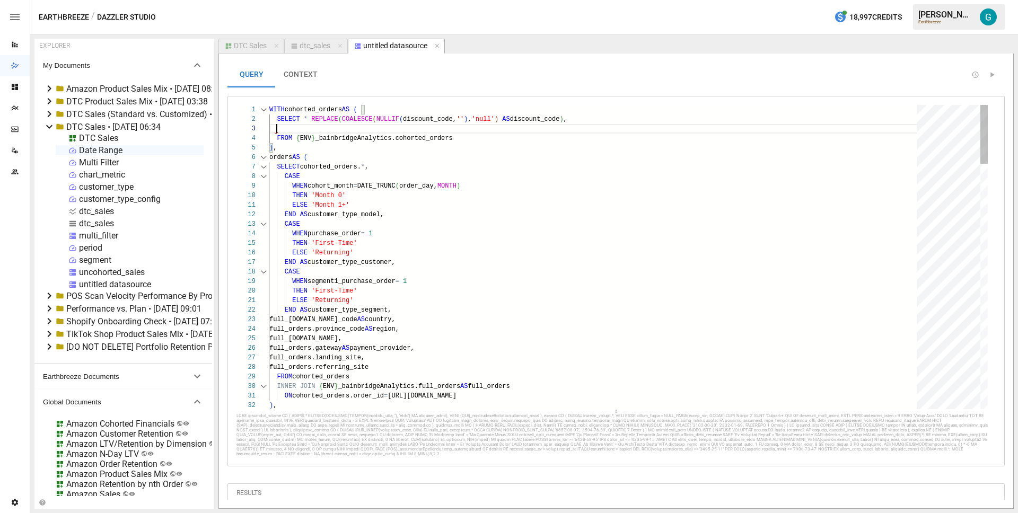
scroll to position [10, 310]
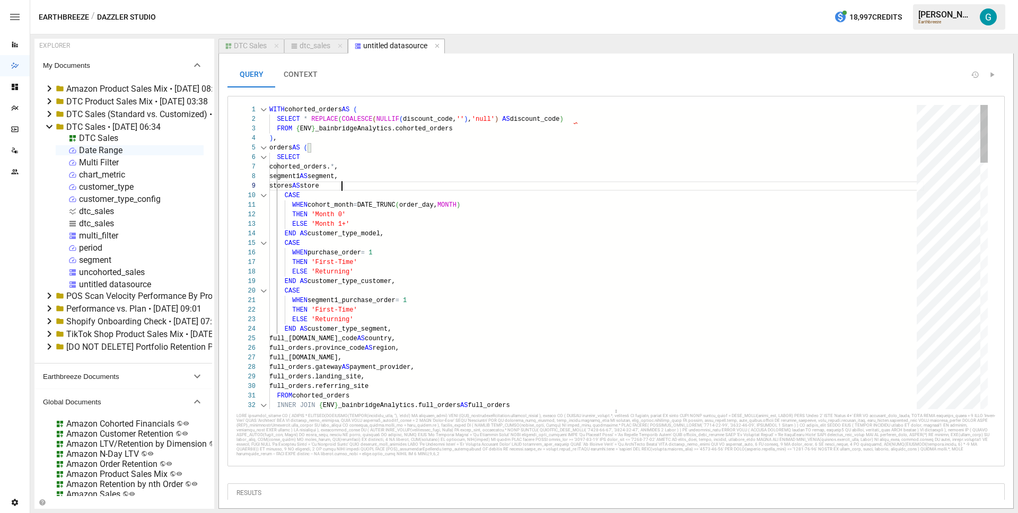
scroll to position [76, 77]
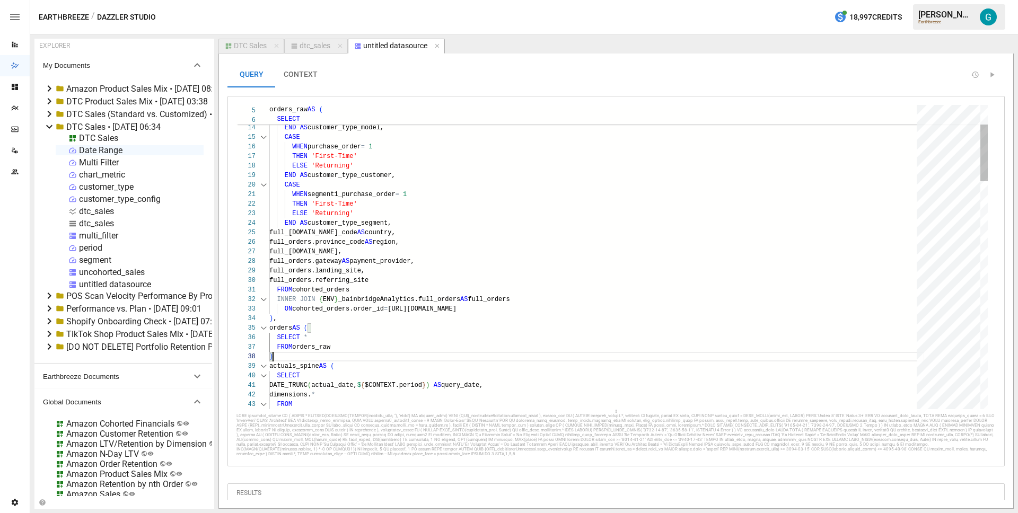
scroll to position [67, 7]
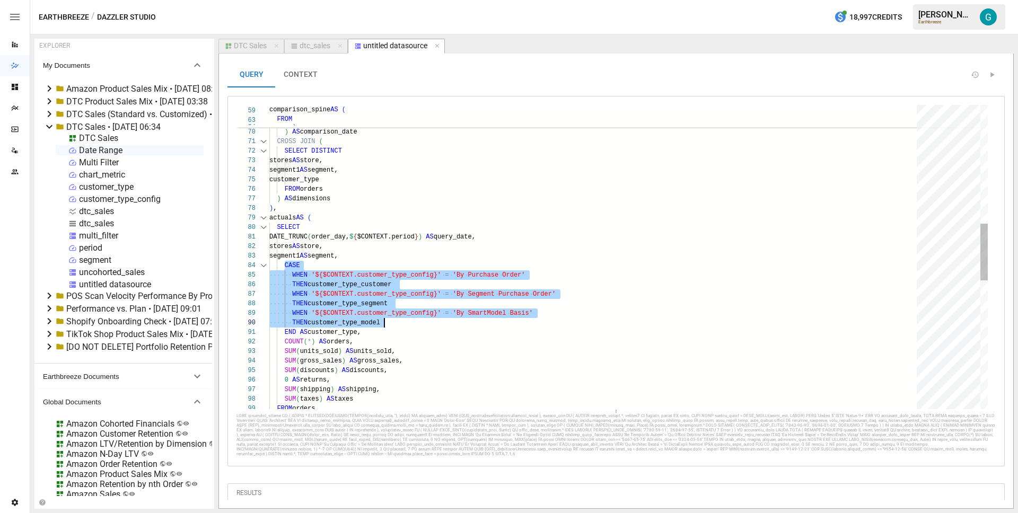
scroll to position [29, 96]
drag, startPoint x: 285, startPoint y: 266, endPoint x: 395, endPoint y: 333, distance: 128.5
click at [395, 333] on div "'${$LIB.JS.dayjs($CONTEXT.date.compareToPrevious.e nd).format(' YYYY - MM - DD …" at bounding box center [596, 284] width 655 height 1631
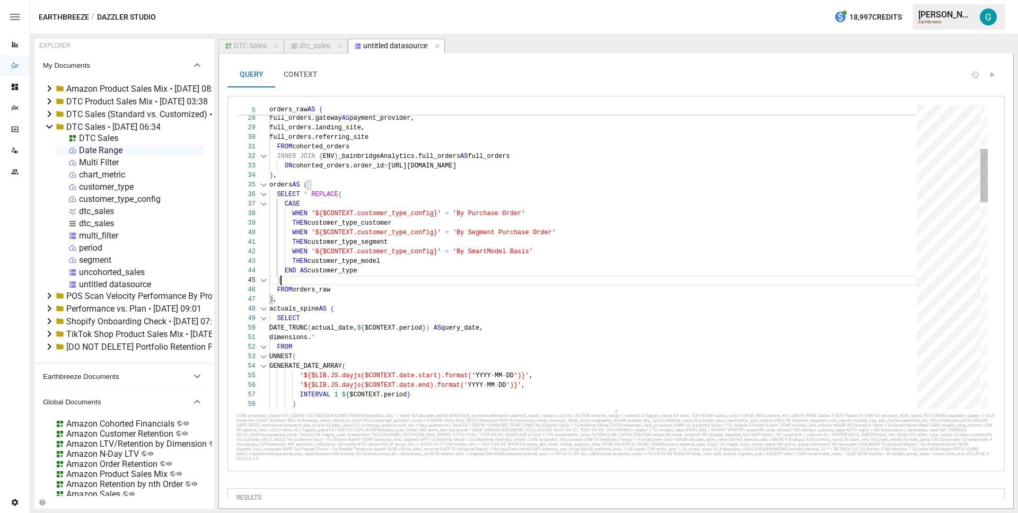
scroll to position [38, 12]
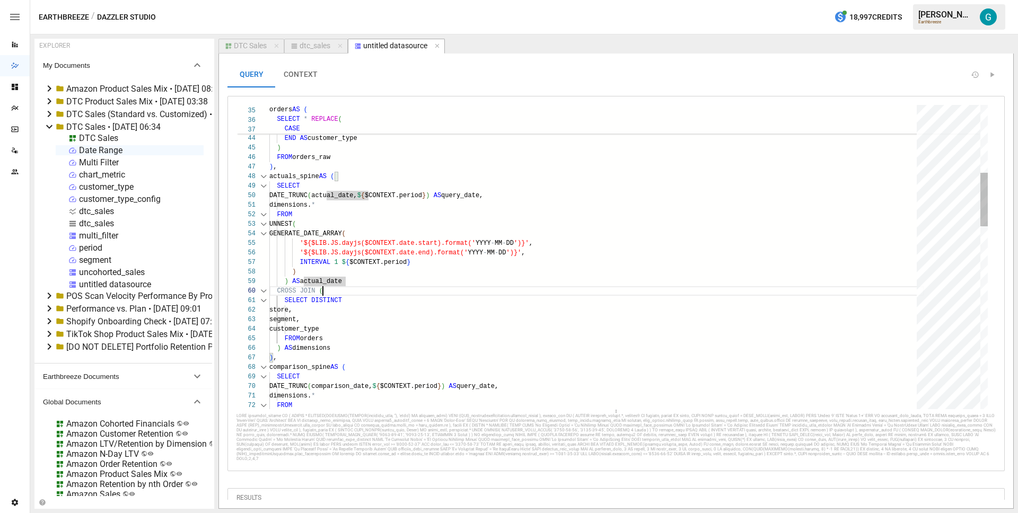
scroll to position [86, 54]
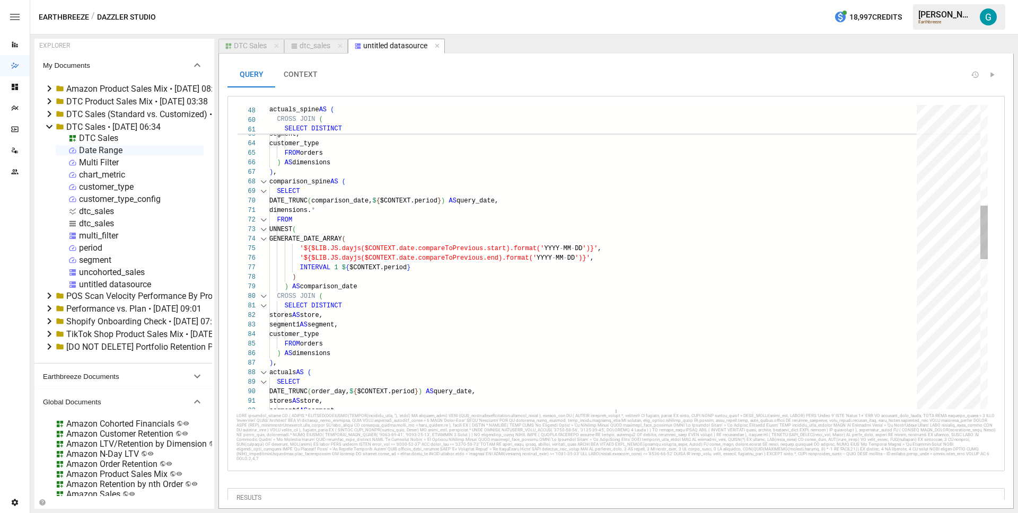
click at [315, 315] on div "CROSS JOIN ( SELECT DISTINCT store, segment, customer_type FROM orders ) AS dim…" at bounding box center [596, 396] width 655 height 1717
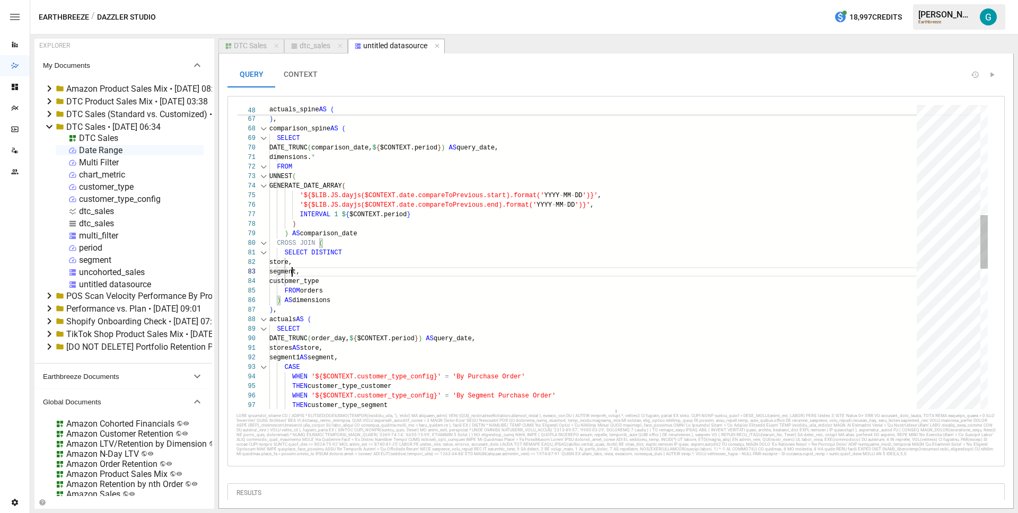
click at [377, 302] on div ") AS dimensions ) , comparison_spine AS ( SELECT DATE_TRUNC ( comparison_date, …" at bounding box center [596, 342] width 655 height 1717
click at [365, 243] on div ") AS dimensions ) , comparison_spine AS ( SELECT DATE_TRUNC ( comparison_date, …" at bounding box center [596, 342] width 655 height 1717
click at [356, 313] on div ") AS dimensions ) , comparison_spine AS ( SELECT DATE_TRUNC ( comparison_date, …" at bounding box center [596, 342] width 655 height 1717
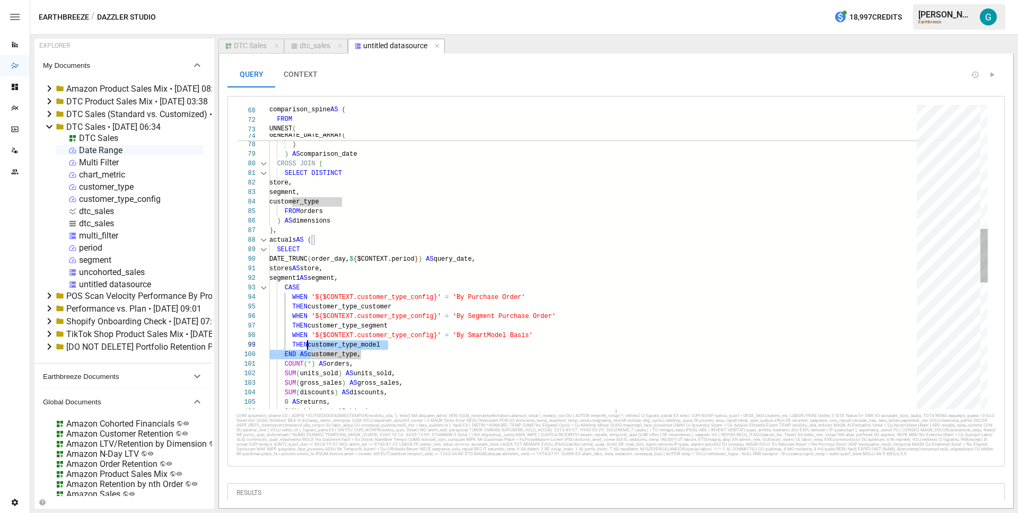
scroll to position [19, 15]
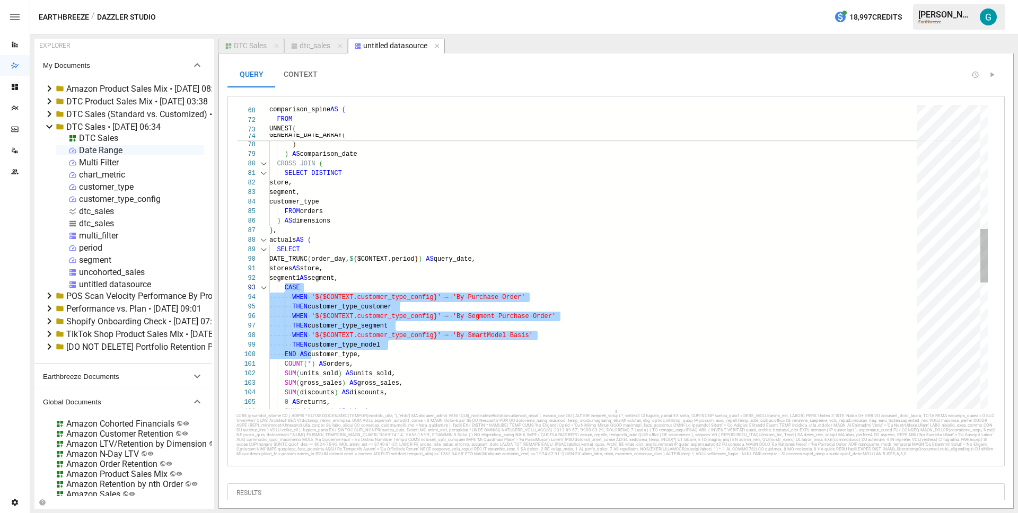
drag, startPoint x: 311, startPoint y: 355, endPoint x: 284, endPoint y: 292, distance: 68.7
click at [284, 292] on div "GENERATE_DATE_ARRAY ( '${$LIB.JS.dayjs($CONTEXT.date.compareToPrevious.s tart).…" at bounding box center [596, 263] width 655 height 1717
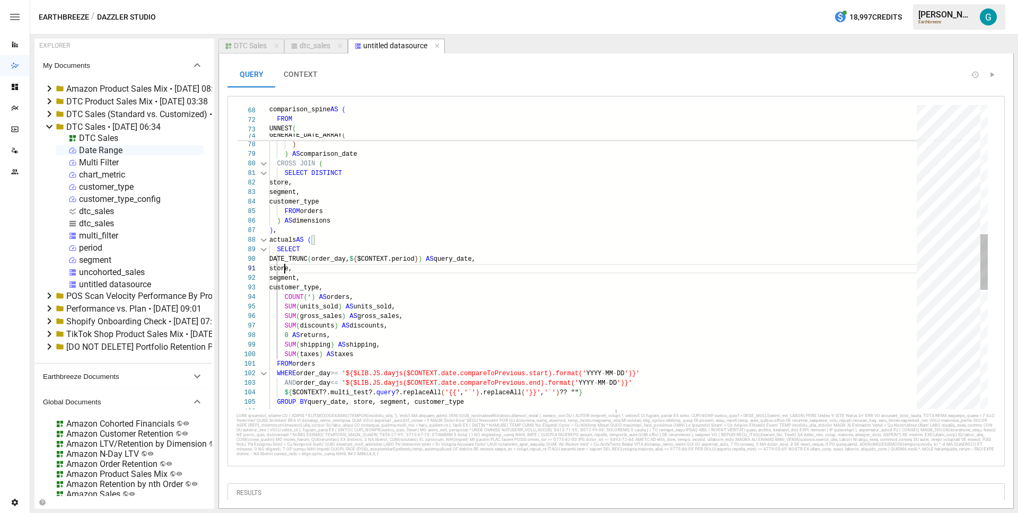
scroll to position [0, 15]
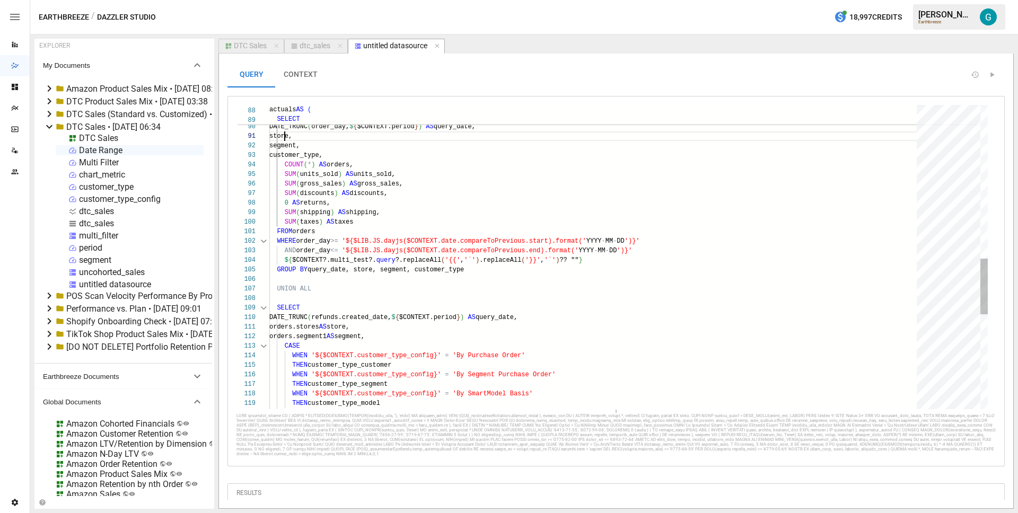
drag, startPoint x: 351, startPoint y: 325, endPoint x: 404, endPoint y: 322, distance: 53.1
click at [352, 325] on div "actuals AS ( SELECT DATE_TRUNC ( order_day, $ { $CONTEXT.period } ) AS query_da…" at bounding box center [596, 97] width 655 height 1650
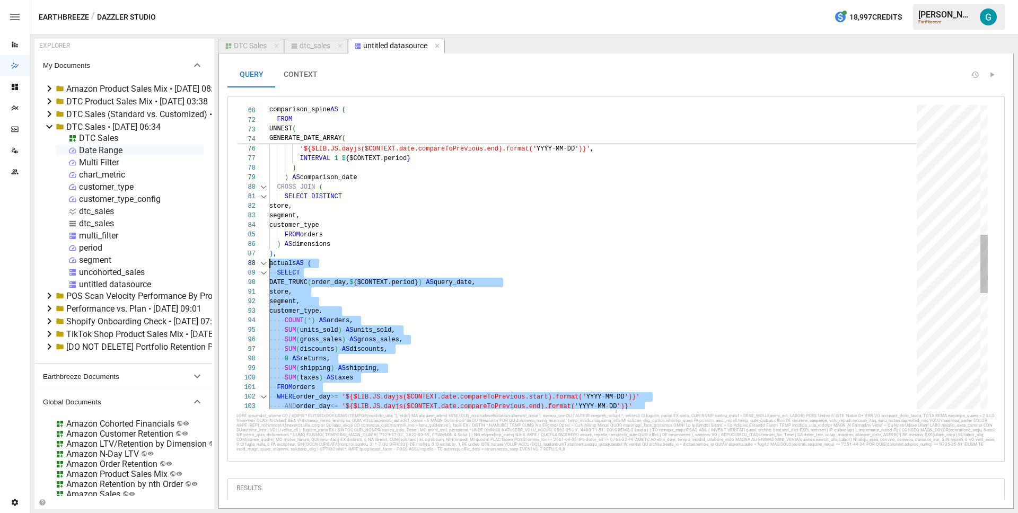
scroll to position [67, 0]
drag, startPoint x: 284, startPoint y: 339, endPoint x: 265, endPoint y: 264, distance: 77.7
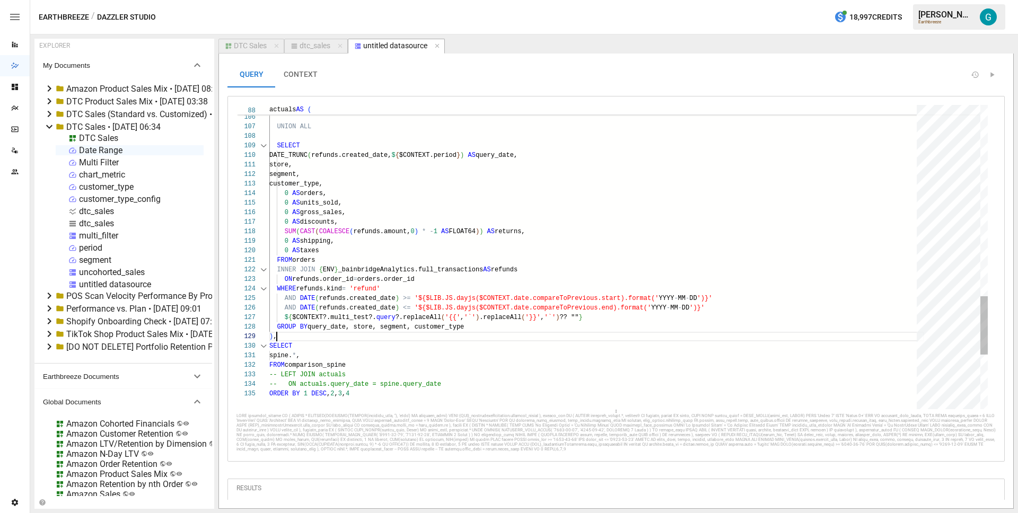
scroll to position [76, 0]
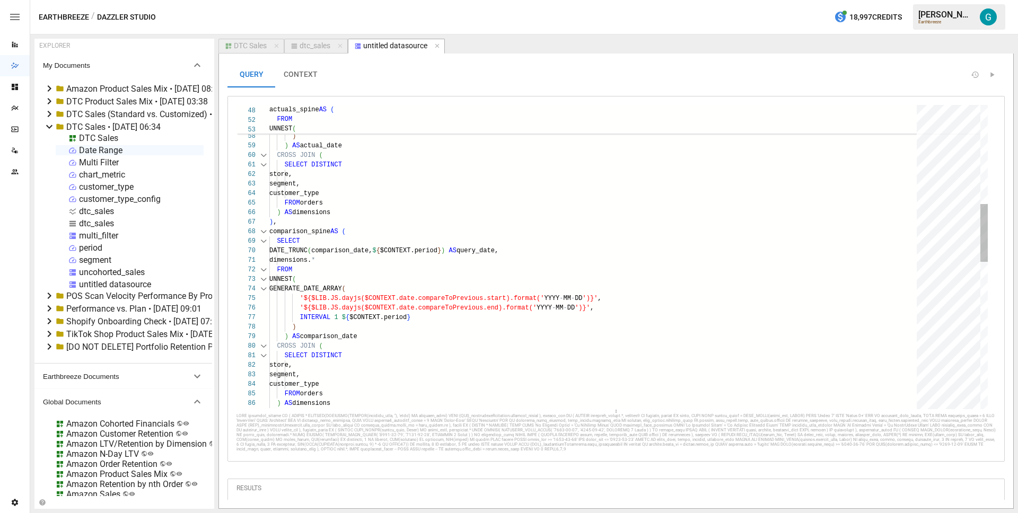
click at [346, 220] on div "FROM orders ) AS dimensions ) , segment, customer_type CROSS JOIN ( SELECT DIST…" at bounding box center [596, 383] width 655 height 1593
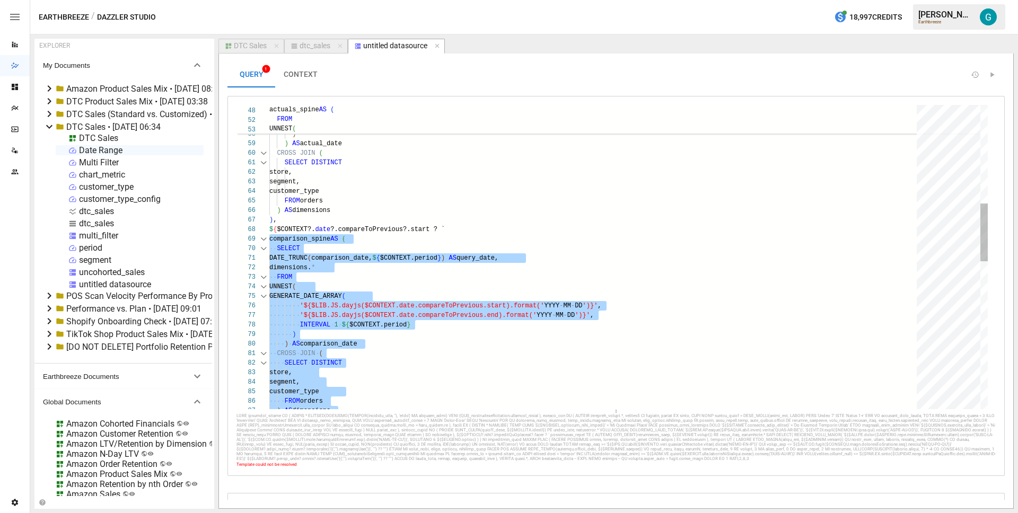
click at [378, 372] on div "FROM orders segment, customer_type CROSS JOIN ( SELECT DISTINCT store, INTERVAL…" at bounding box center [596, 386] width 655 height 1603
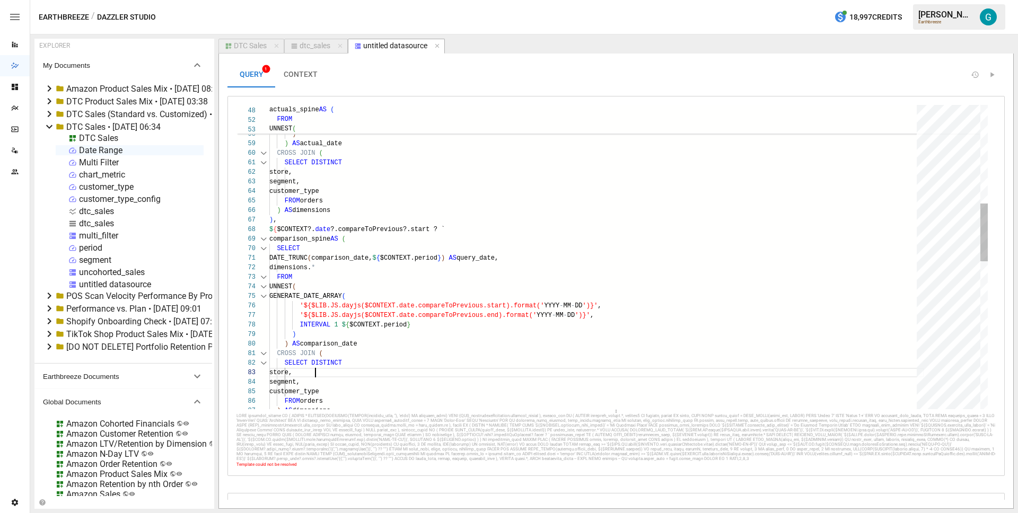
scroll to position [19, 46]
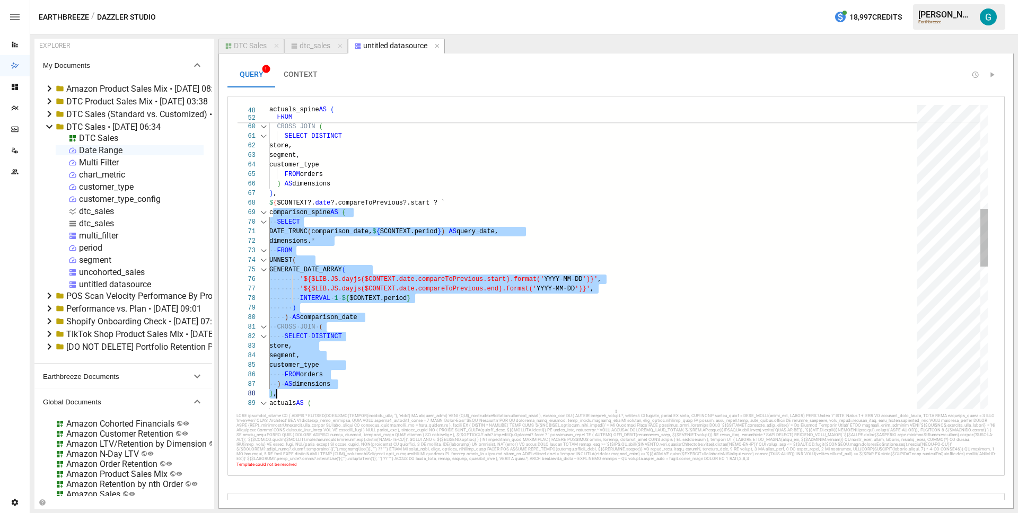
drag, startPoint x: 274, startPoint y: 212, endPoint x: 334, endPoint y: 389, distance: 187.5
click at [334, 389] on div "FROM orders segment, customer_type CROSS JOIN ( SELECT DISTINCT store, INTERVAL…" at bounding box center [596, 360] width 655 height 1603
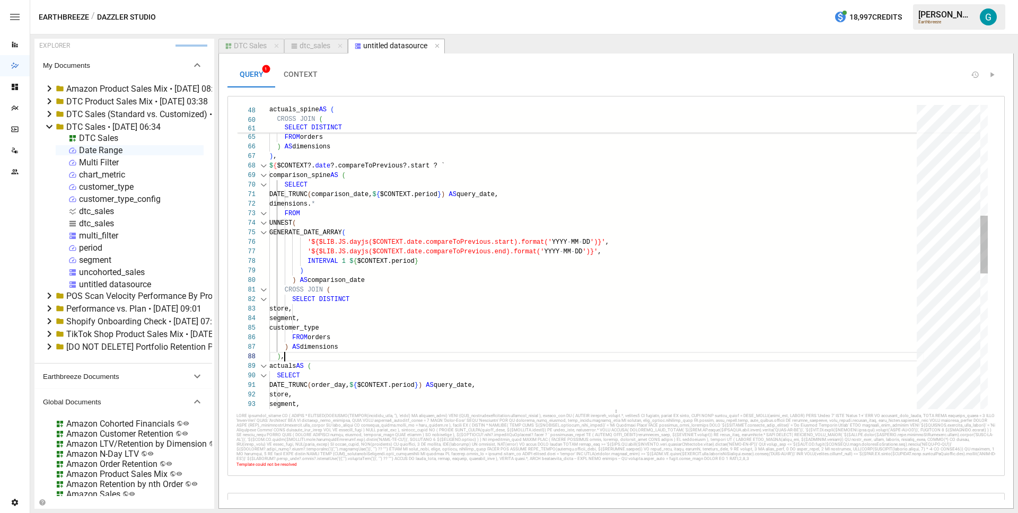
click at [338, 356] on div "FROM orders segment, customer_type CROSS JOIN ( SELECT DISTINCT store, INTERVAL…" at bounding box center [596, 323] width 655 height 1603
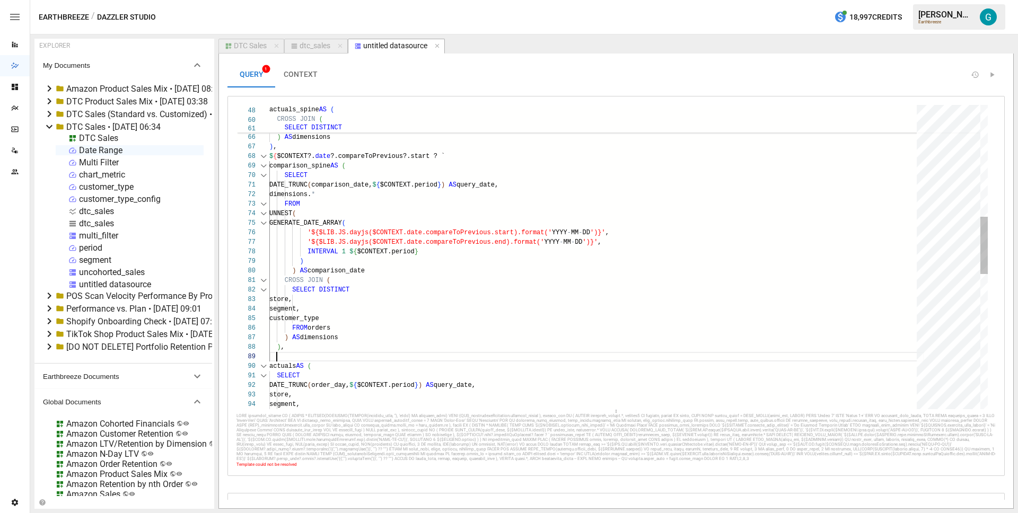
scroll to position [76, 0]
click at [327, 357] on div "FROM orders segment, customer_type CROSS JOIN ( SELECT DISTINCT store, INTERVAL…" at bounding box center [596, 318] width 655 height 1612
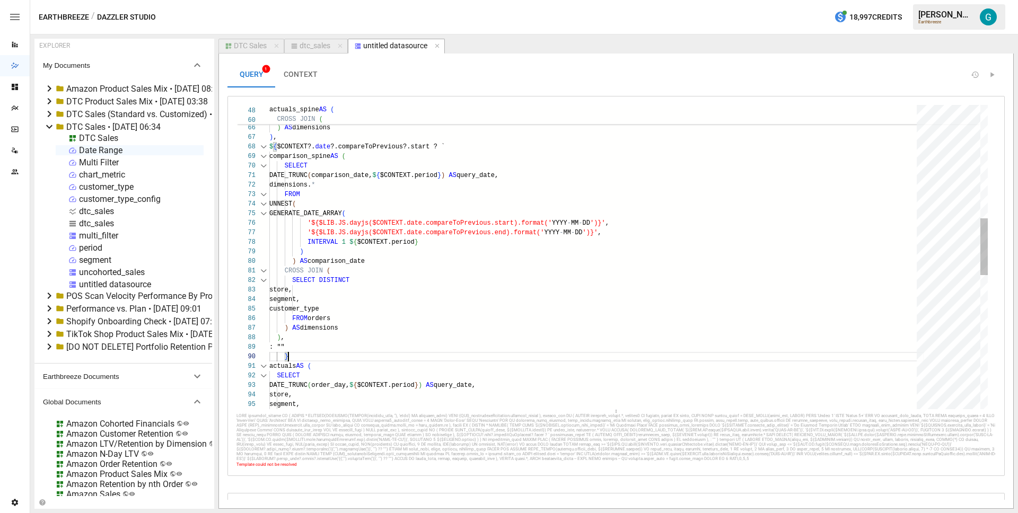
scroll to position [86, 19]
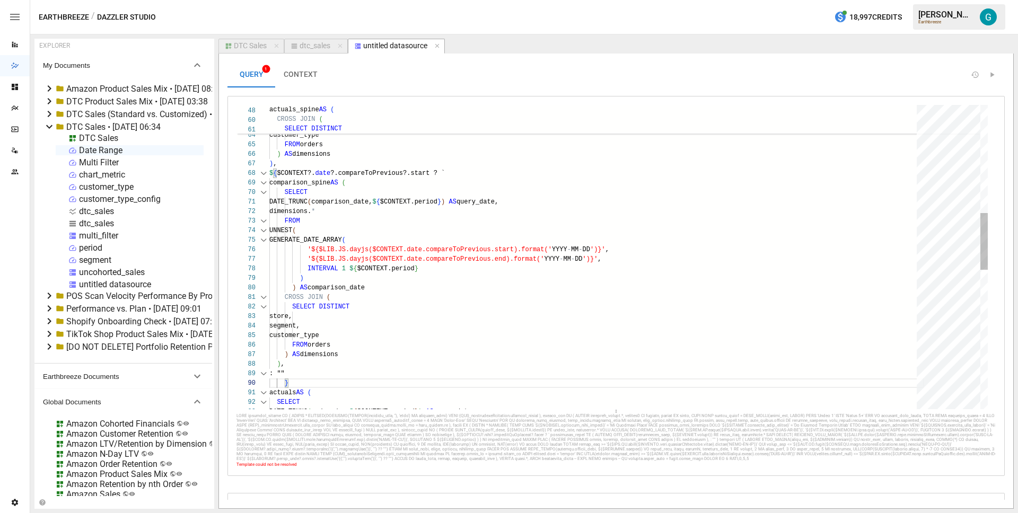
click at [311, 382] on div "FROM orders segment, customer_type CROSS JOIN ( SELECT DISTINCT store, INTERVAL…" at bounding box center [596, 340] width 655 height 1622
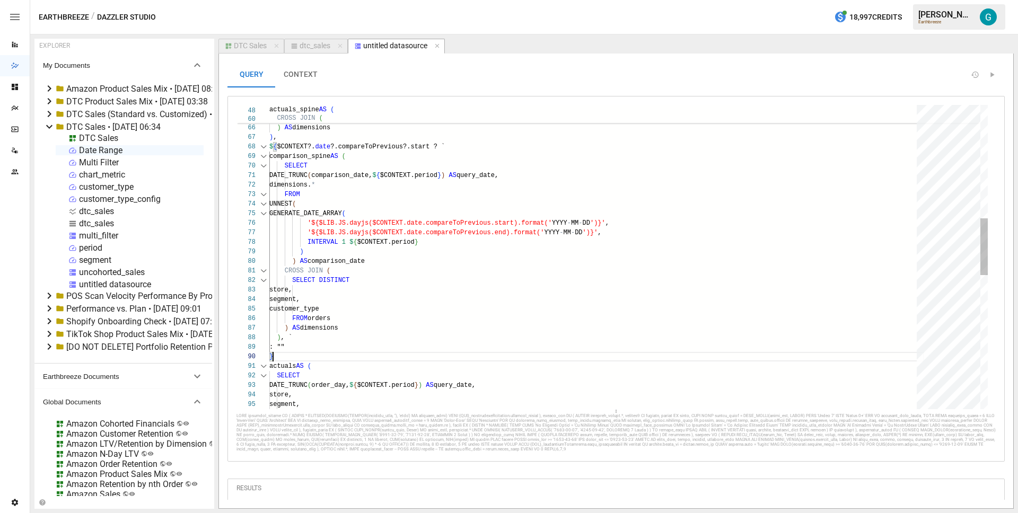
scroll to position [86, 4]
click at [350, 350] on div "FROM orders segment, customer_type CROSS JOIN ( SELECT DISTINCT store, INTERVAL…" at bounding box center [596, 314] width 655 height 1622
click at [350, 339] on div "FROM orders segment, customer_type CROSS JOIN ( SELECT DISTINCT store, INTERVAL…" at bounding box center [596, 314] width 655 height 1622
click at [346, 358] on div "FROM orders segment, customer_type CROSS JOIN ( SELECT DISTINCT store, INTERVAL…" at bounding box center [596, 314] width 655 height 1622
click at [346, 344] on div "FROM orders segment, customer_type CROSS JOIN ( SELECT DISTINCT store, INTERVAL…" at bounding box center [596, 314] width 655 height 1622
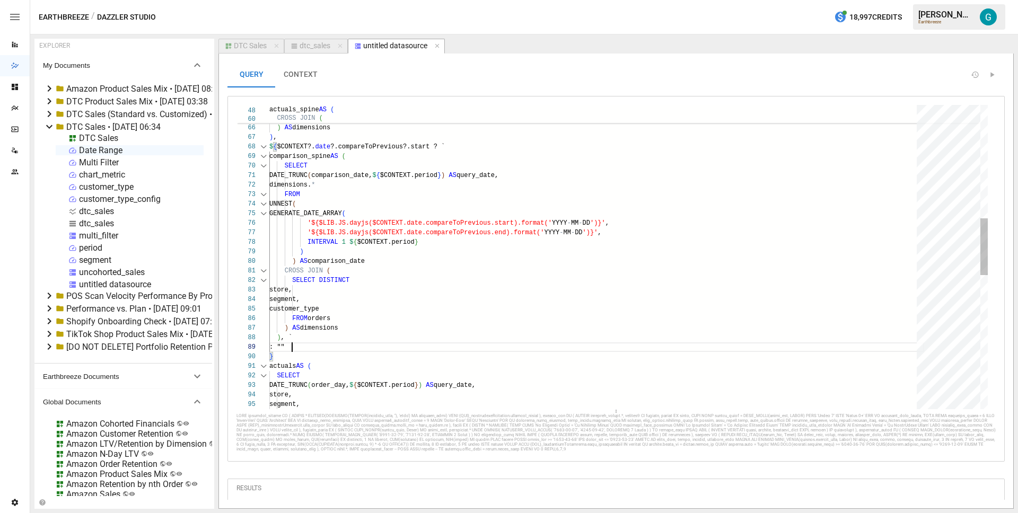
scroll to position [76, 23]
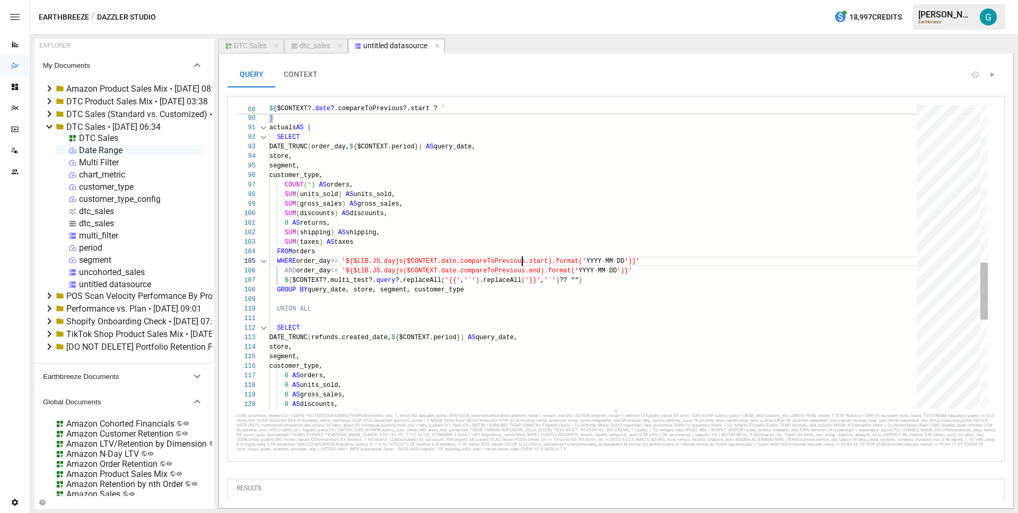
click at [521, 263] on div "SUM ( taxes ) AS taxes FROM orders WHERE order_day >= '${$LIB.JS.dayjs($CONTEXT…" at bounding box center [596, 75] width 655 height 1622
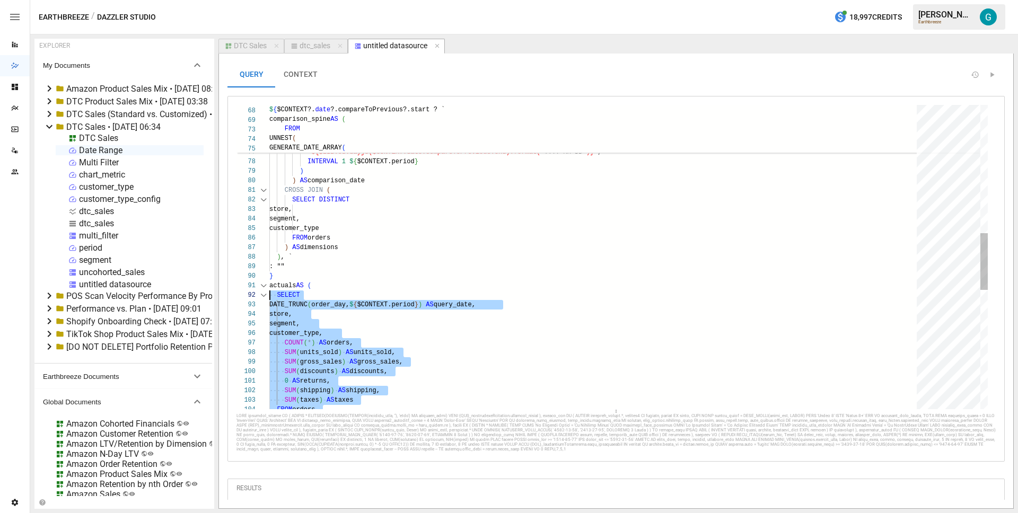
scroll to position [0, 0]
drag, startPoint x: 307, startPoint y: 385, endPoint x: 269, endPoint y: 290, distance: 101.9
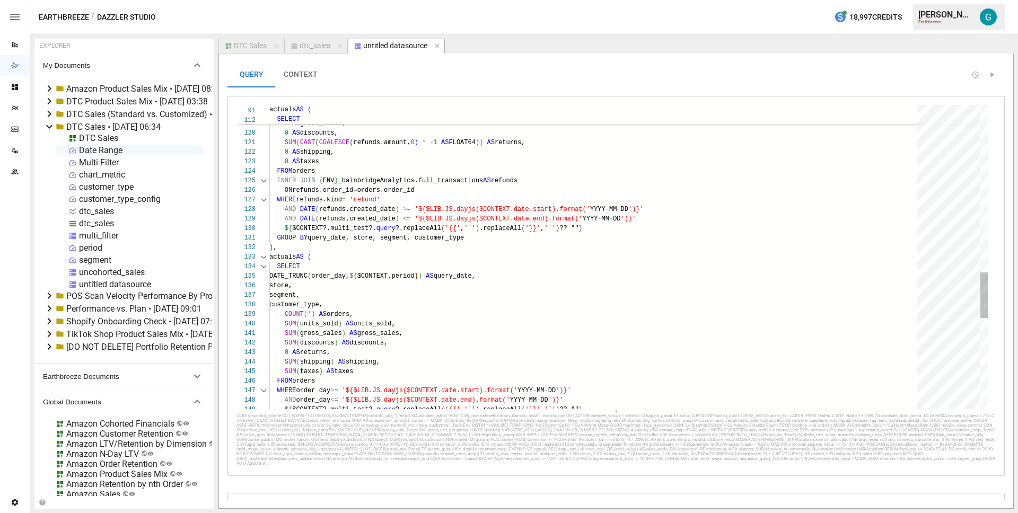
click at [309, 249] on div "AND order_day <= '${$LIB.JS.dayjs($CONTEXT.date.end).format(' YYYY - MM - DD ')…" at bounding box center [596, 3] width 655 height 2023
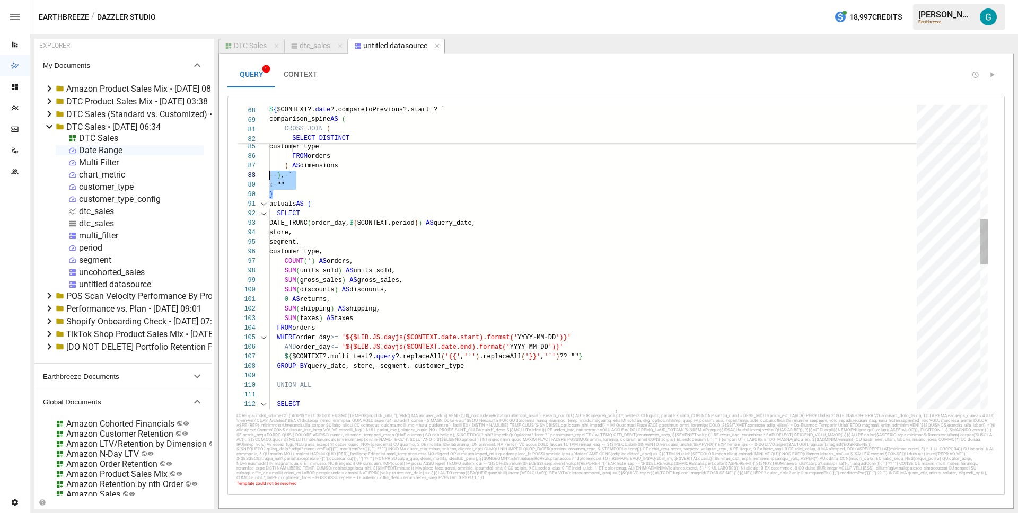
drag, startPoint x: 310, startPoint y: 190, endPoint x: 261, endPoint y: 178, distance: 50.8
click at [269, 178] on div "SELECT GROUP BY query_date, store, segment, customer_type UNION ALL AND order_d…" at bounding box center [596, 361] width 655 height 2042
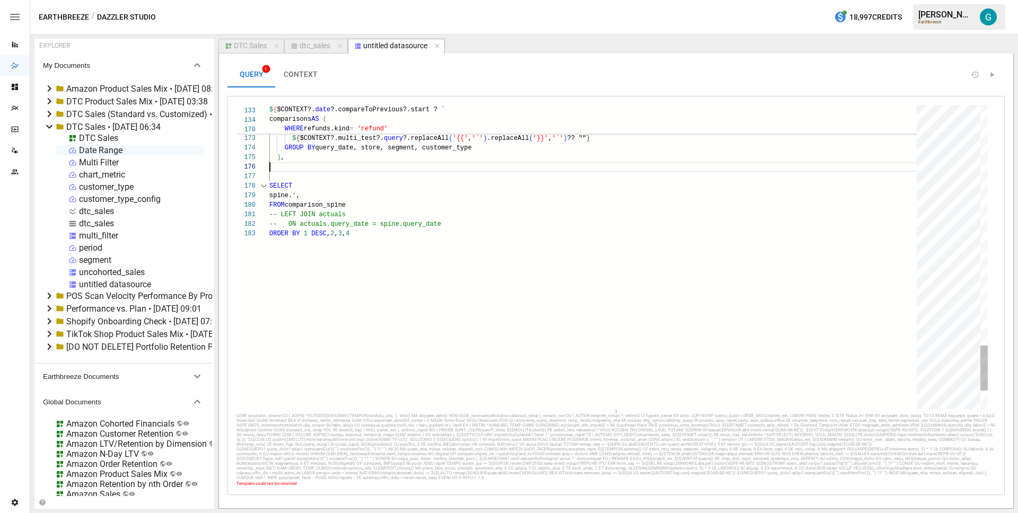
scroll to position [38, 0]
drag, startPoint x: 299, startPoint y: 171, endPoint x: 264, endPoint y: 159, distance: 36.6
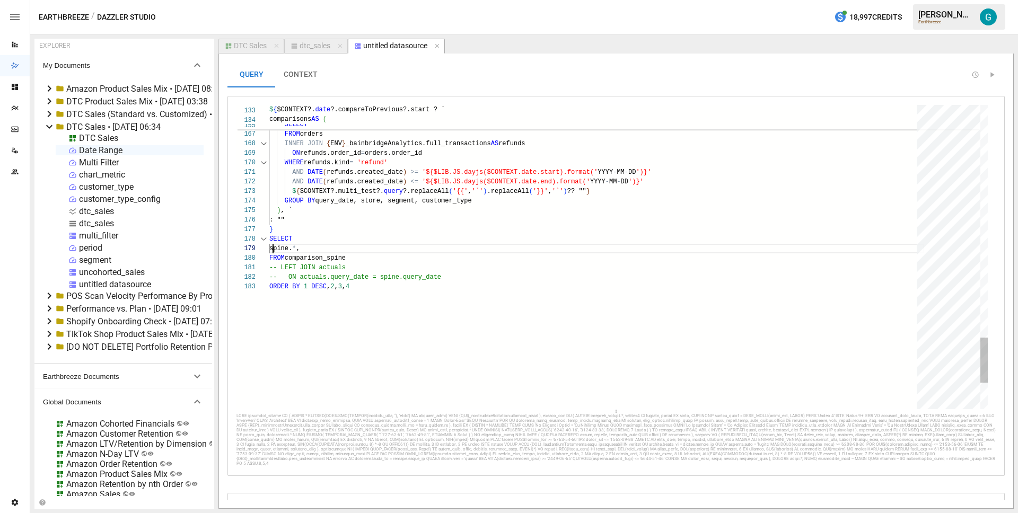
scroll to position [86, 4]
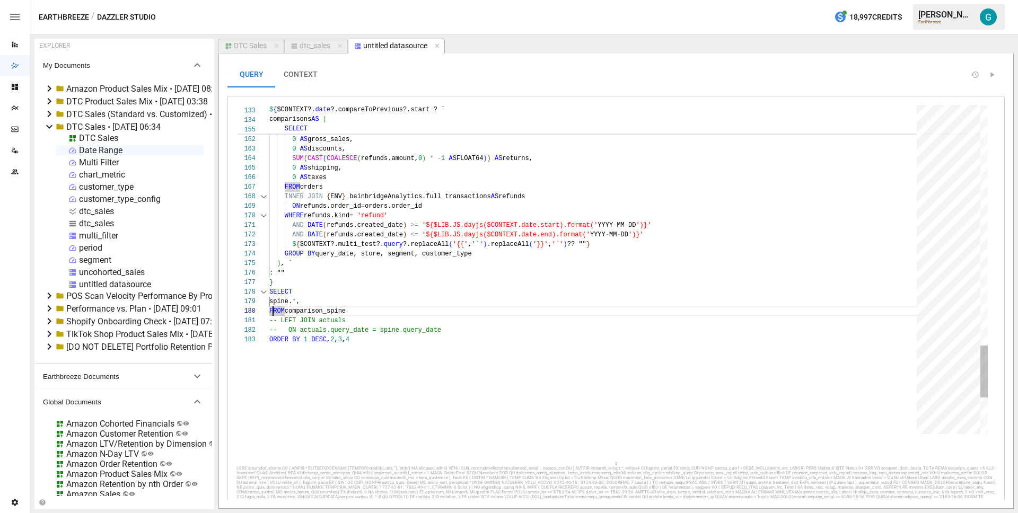
drag, startPoint x: 604, startPoint y: 412, endPoint x: 596, endPoint y: 489, distance: 77.3
click at [596, 489] on div "175 176 178 179 180 181 182 172 173 174 170 171 177 183 167 168 169 164 165 166…" at bounding box center [616, 312] width 759 height 415
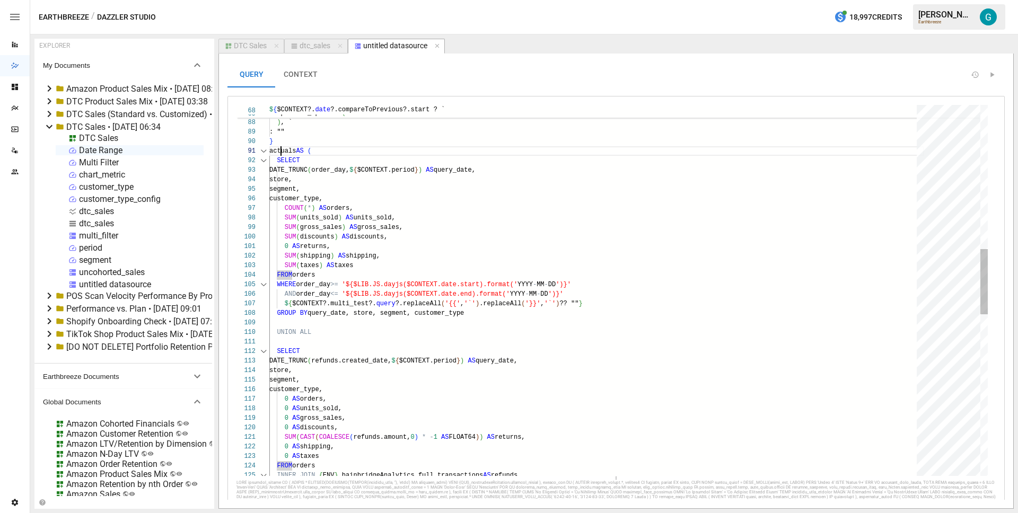
click at [282, 151] on div "INNER JOIN { ENV } _bainbridgeAnalytics.full_transactions AS refunds 0 AS shipp…" at bounding box center [596, 341] width 655 height 2109
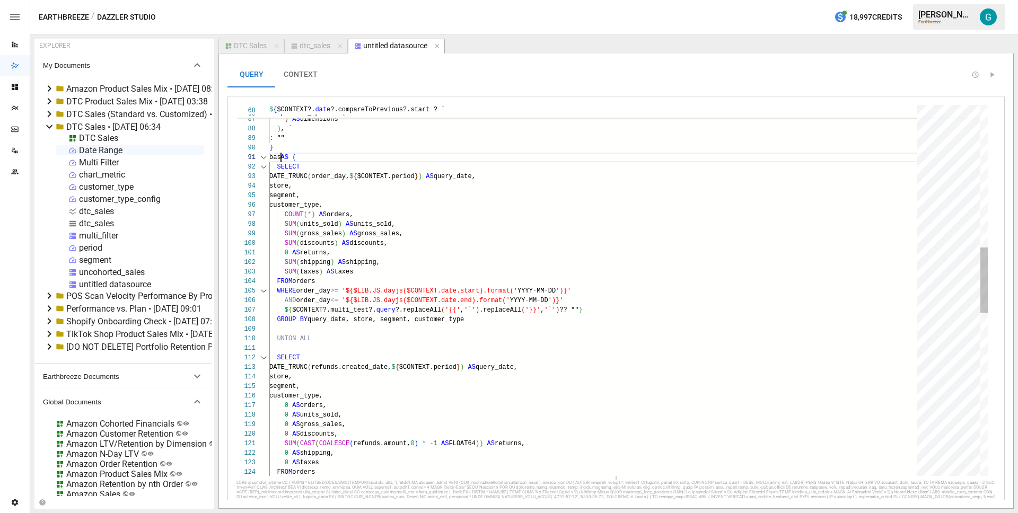
scroll to position [0, 15]
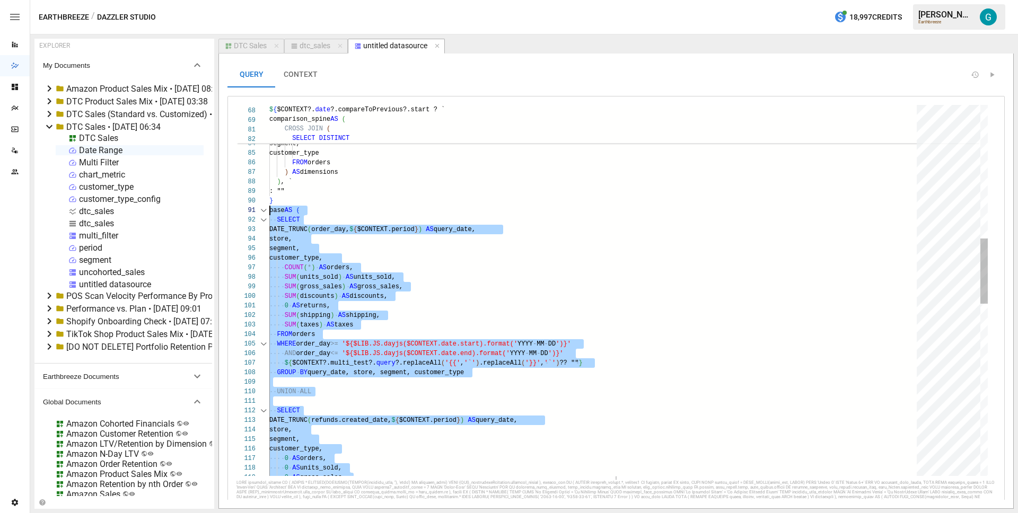
scroll to position [0, 0]
drag, startPoint x: 341, startPoint y: 416, endPoint x: 269, endPoint y: 207, distance: 221.1
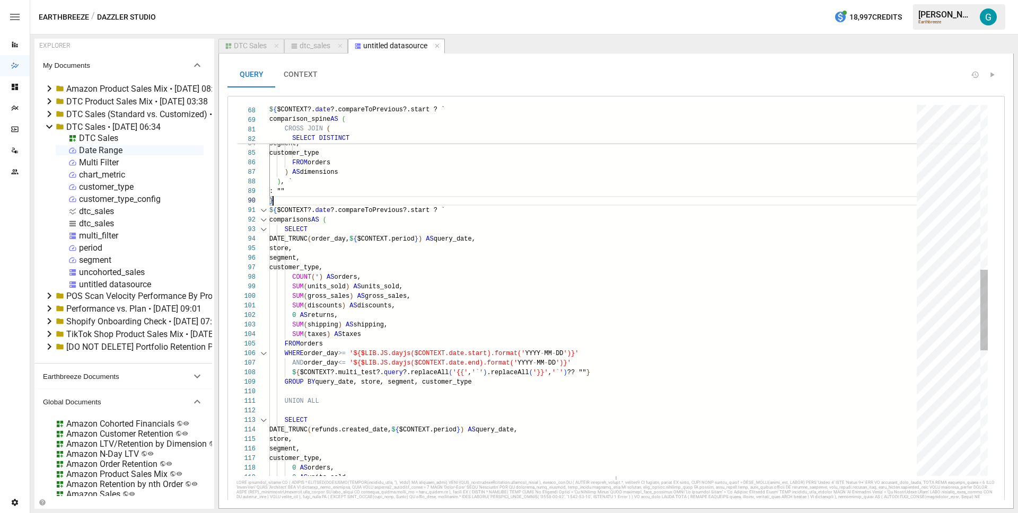
scroll to position [86, 4]
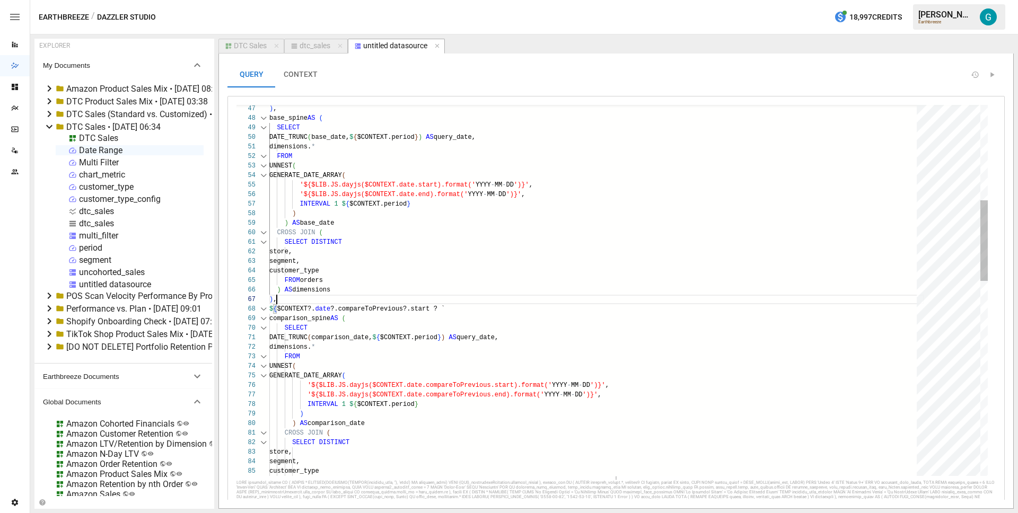
click at [349, 296] on div "store, ) AS comparison_date CROSS JOIN ( SELECT DISTINCT segment, customer_type…" at bounding box center [596, 519] width 655 height 1708
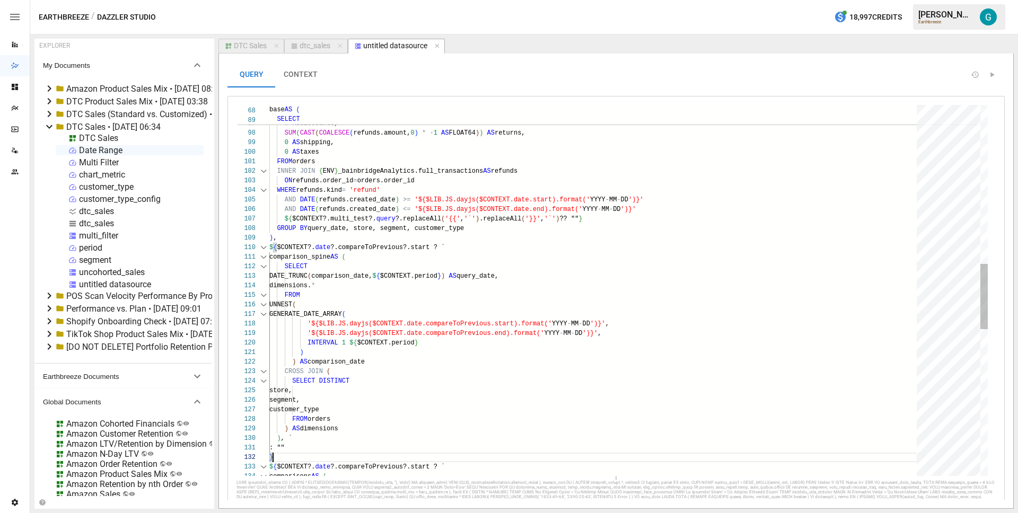
scroll to position [86, 0]
drag, startPoint x: 326, startPoint y: 453, endPoint x: 207, endPoint y: 434, distance: 120.3
click at [269, 434] on div "0 AS units_sold, 0 AS gross_sales, 0 AS discounts, SUM ( CAST ( COALESCE ( refu…" at bounding box center [596, 256] width 655 height 2109
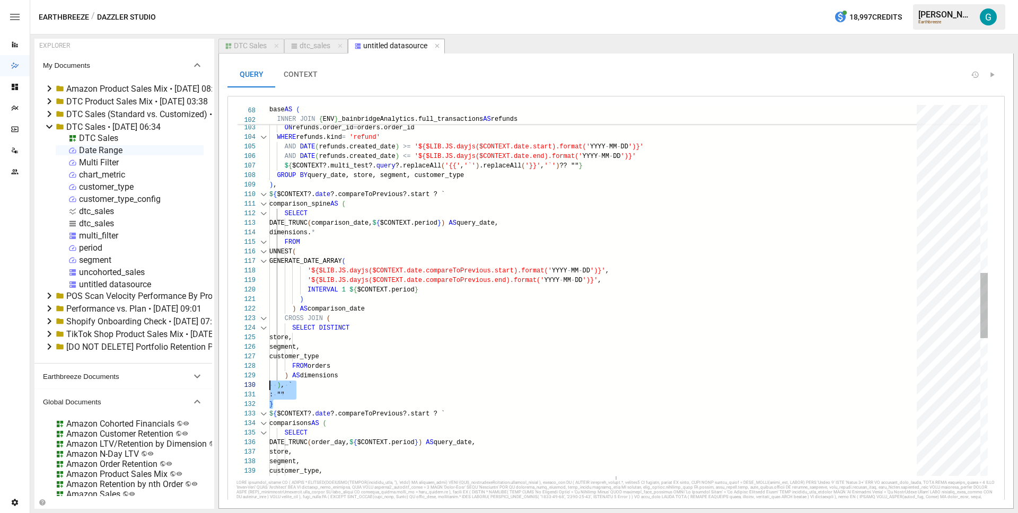
click at [451, 409] on div "FROM orders INNER JOIN { ENV } _bainbridgeAnalytics.full_transactions AS refund…" at bounding box center [596, 203] width 655 height 2109
drag, startPoint x: 464, startPoint y: 415, endPoint x: 287, endPoint y: 388, distance: 178.7
click at [287, 388] on div "FROM orders INNER JOIN { ENV } _bainbridgeAnalytics.full_transactions AS refund…" at bounding box center [596, 203] width 655 height 2109
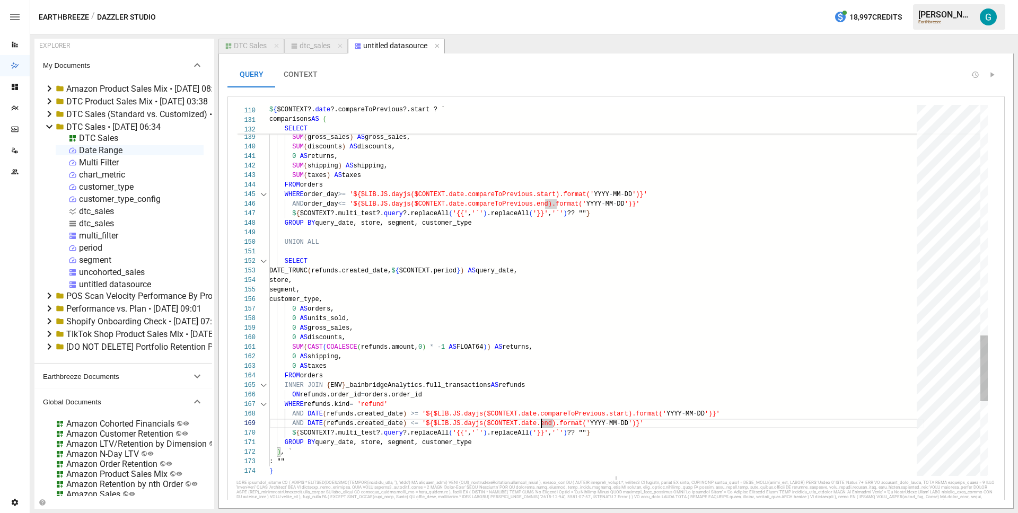
scroll to position [76, 341]
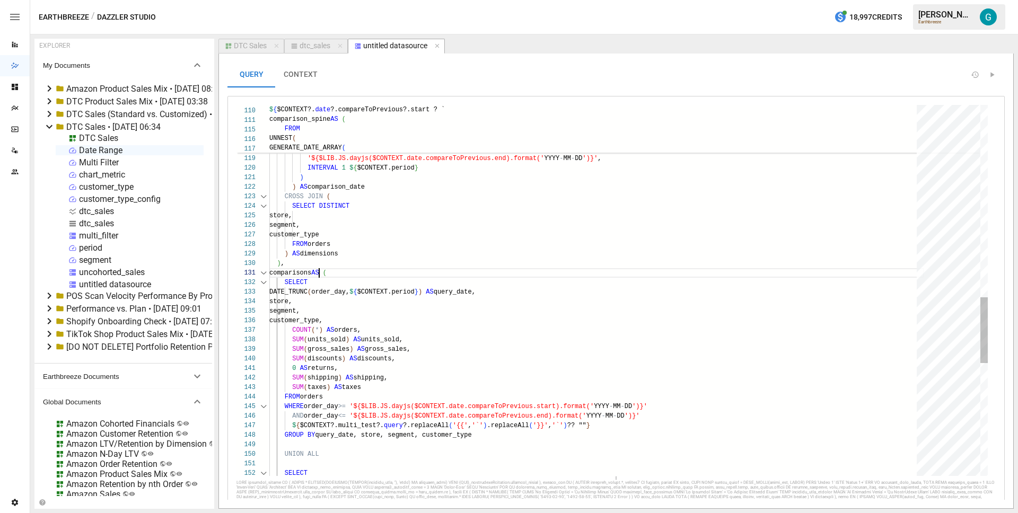
click at [320, 274] on div "$ { $CONTEXT?.multi_test?. query ?.[PERSON_NAME] ( '{{' , '`' ) .replaceAll ( '…" at bounding box center [596, 67] width 655 height 2080
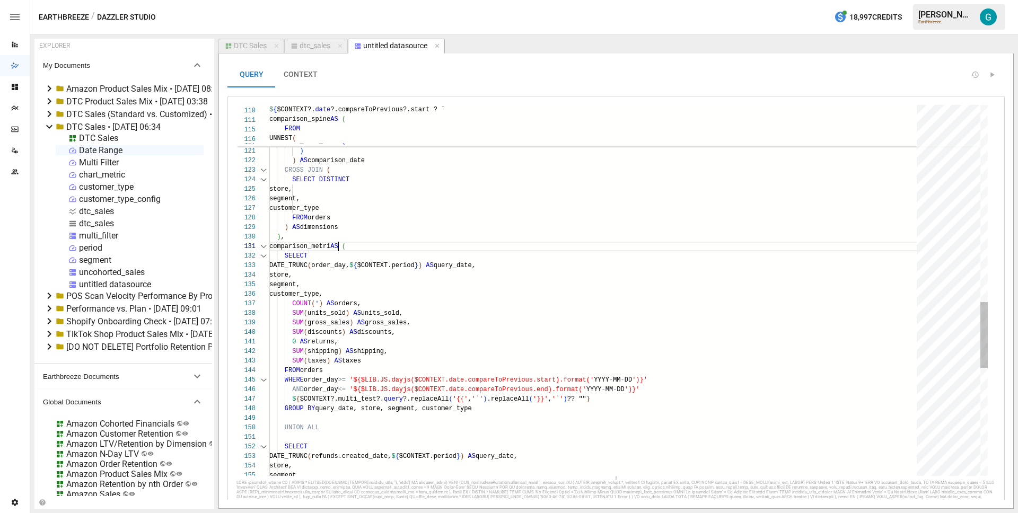
scroll to position [0, 77]
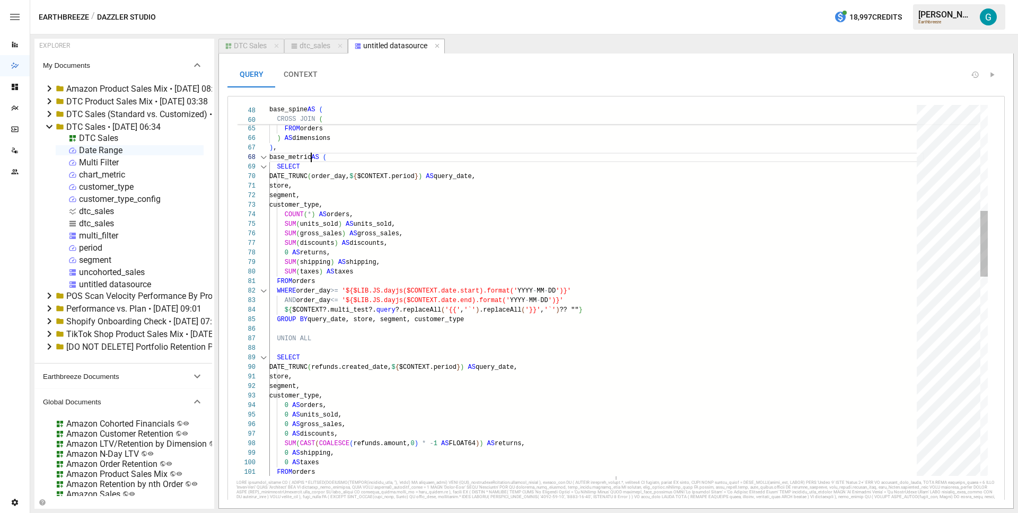
scroll to position [67, 46]
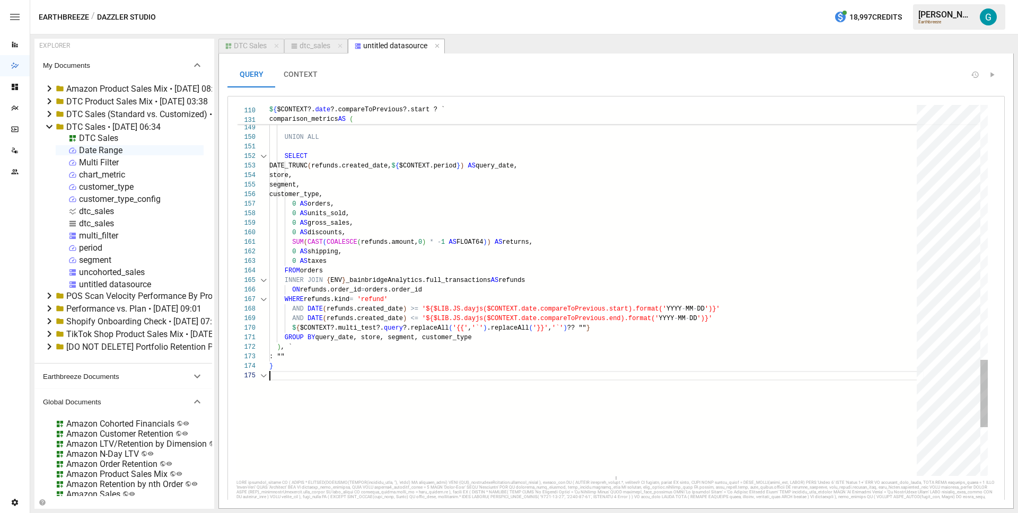
scroll to position [38, 0]
type textarea "**********"
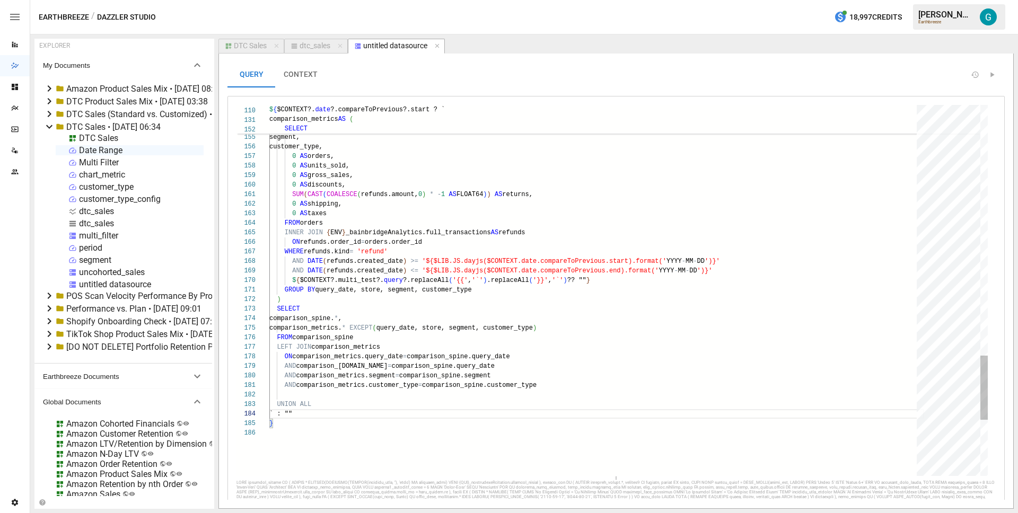
scroll to position [38, 4]
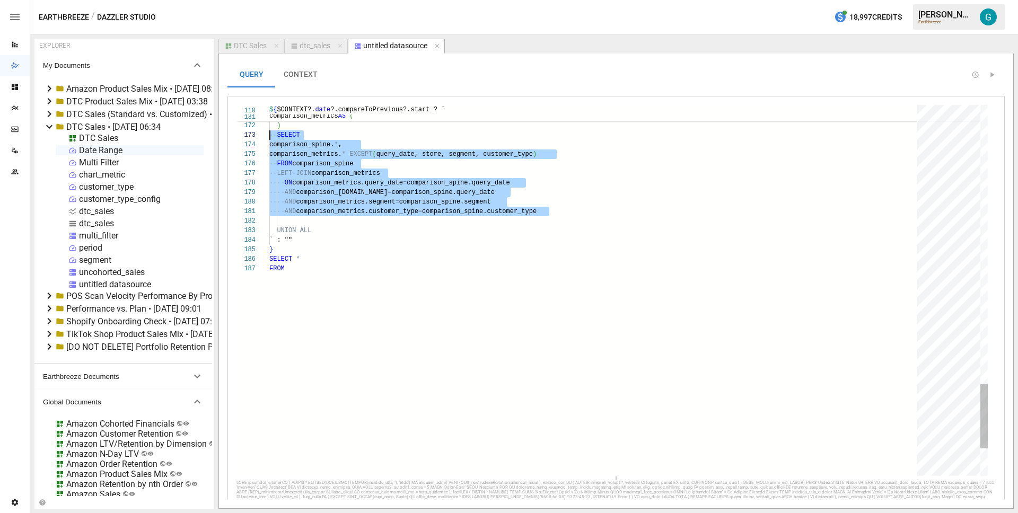
scroll to position [19, 7]
drag, startPoint x: 578, startPoint y: 212, endPoint x: 277, endPoint y: 136, distance: 310.1
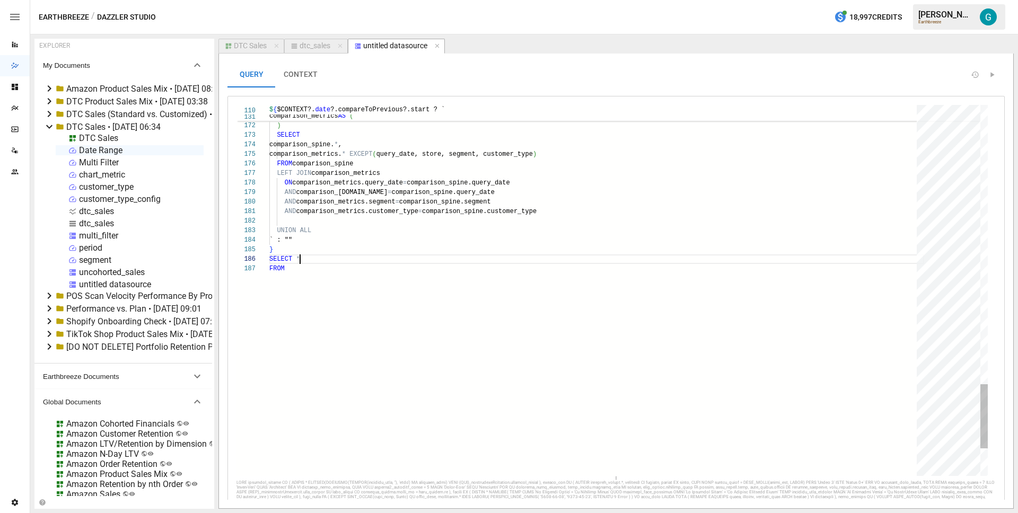
drag, startPoint x: 319, startPoint y: 268, endPoint x: 206, endPoint y: 259, distance: 113.3
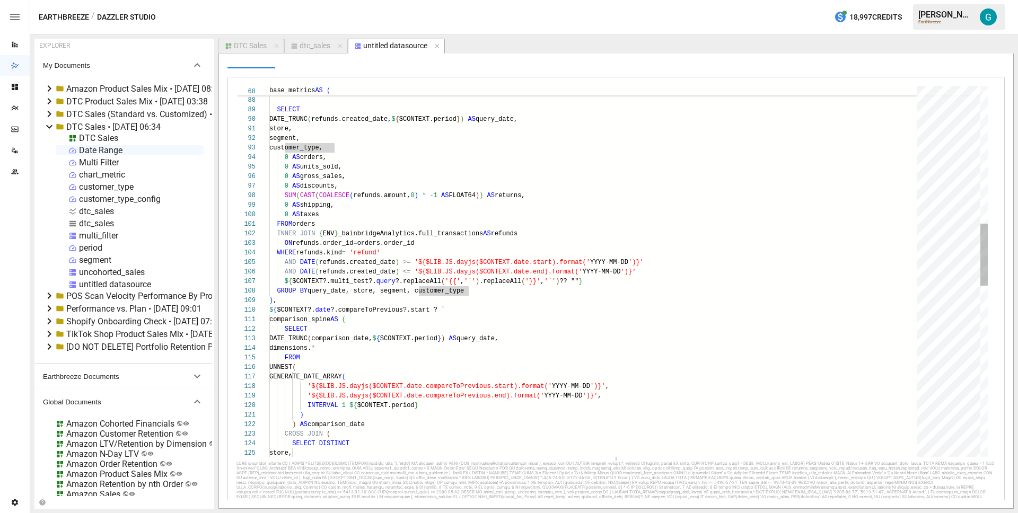
scroll to position [67, 199]
click at [505, 293] on div "0 AS taxes SUM ( CAST ( COALESCE ( refunds.amount, 0 ) * - 1 AS FLOAT64 ) ) AS …" at bounding box center [596, 372] width 655 height 2214
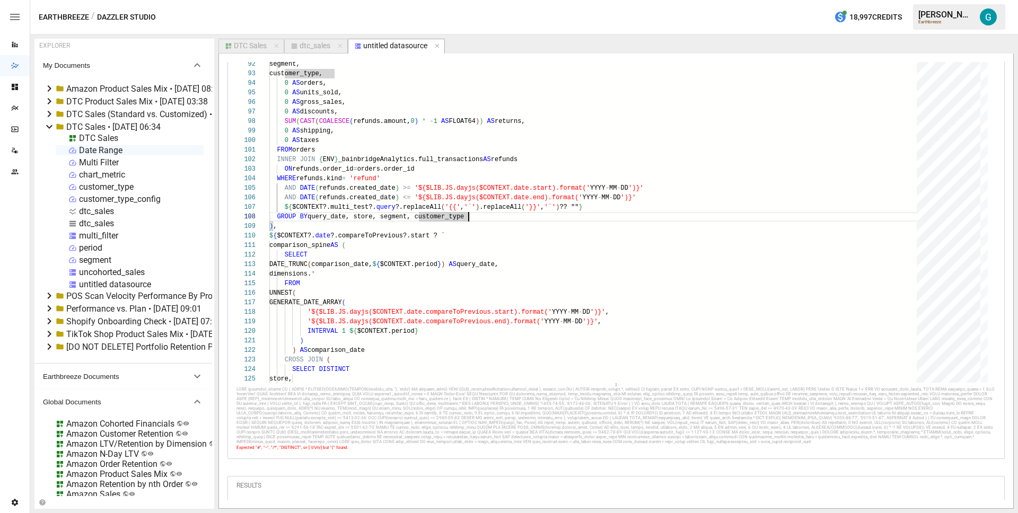
scroll to position [93, 0]
type textarea "**********"
click at [467, 248] on div "0 AS taxes SUM ( CAST ( COALESCE ( refunds.amount, 0 ) * - 1 AS FLOAT64 ) ) AS …" at bounding box center [596, 298] width 655 height 2214
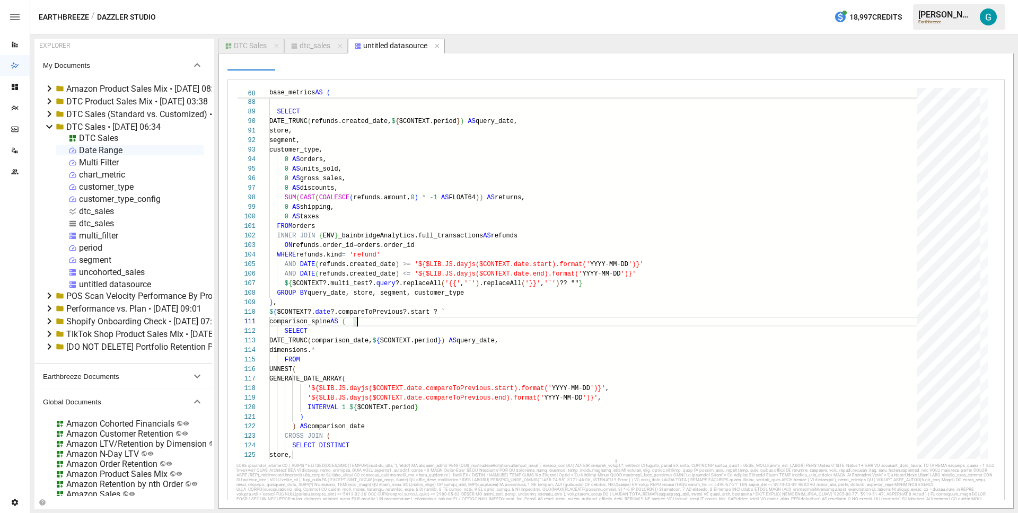
scroll to position [0, 0]
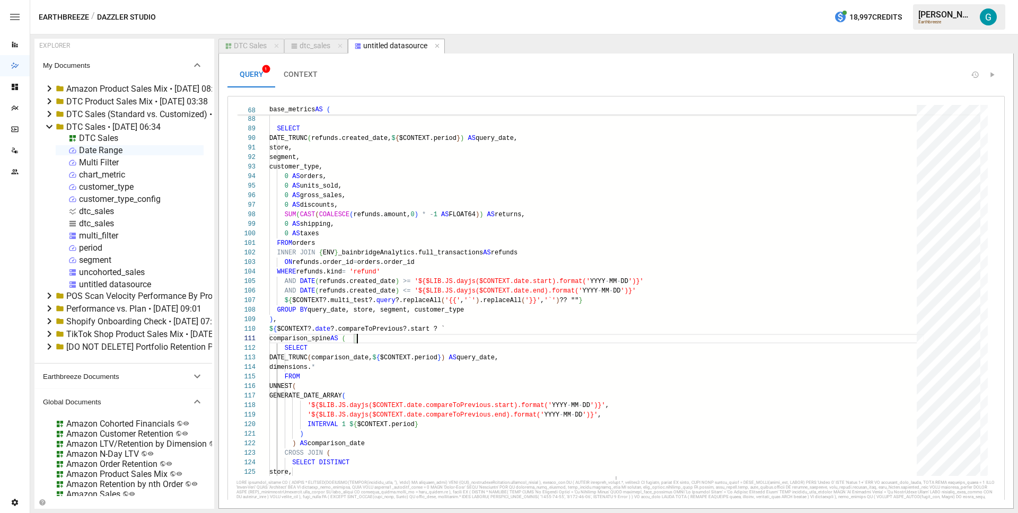
click at [316, 77] on button "CONTEXT" at bounding box center [300, 74] width 51 height 25
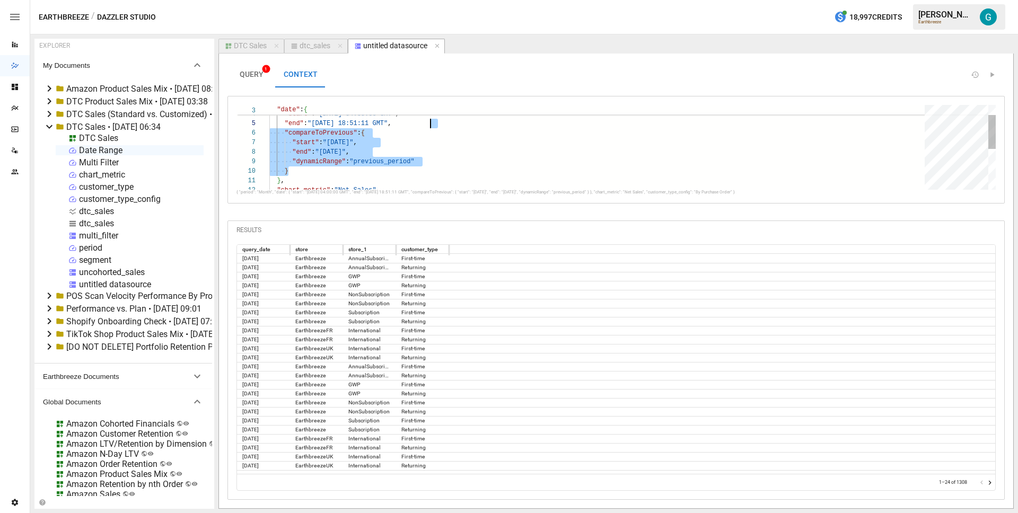
scroll to position [38, 161]
drag, startPoint x: 317, startPoint y: 169, endPoint x: 431, endPoint y: 125, distance: 121.7
click at [431, 125] on div ""date" : { "start" : "Thu, 01 Aug 2024 04:00:00 GMT" , "end" : "Wed, 20 Aug 202…" at bounding box center [600, 185] width 663 height 209
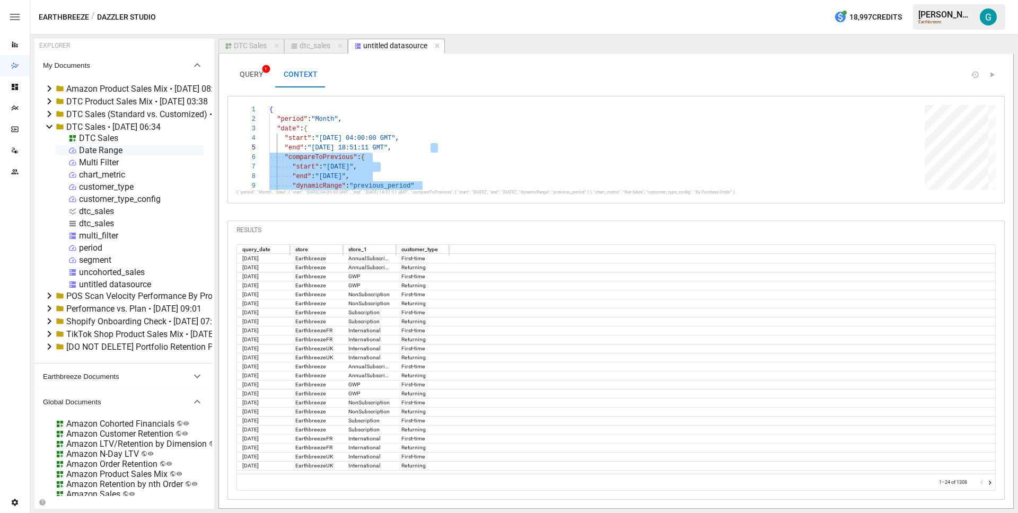
type textarea "**********"
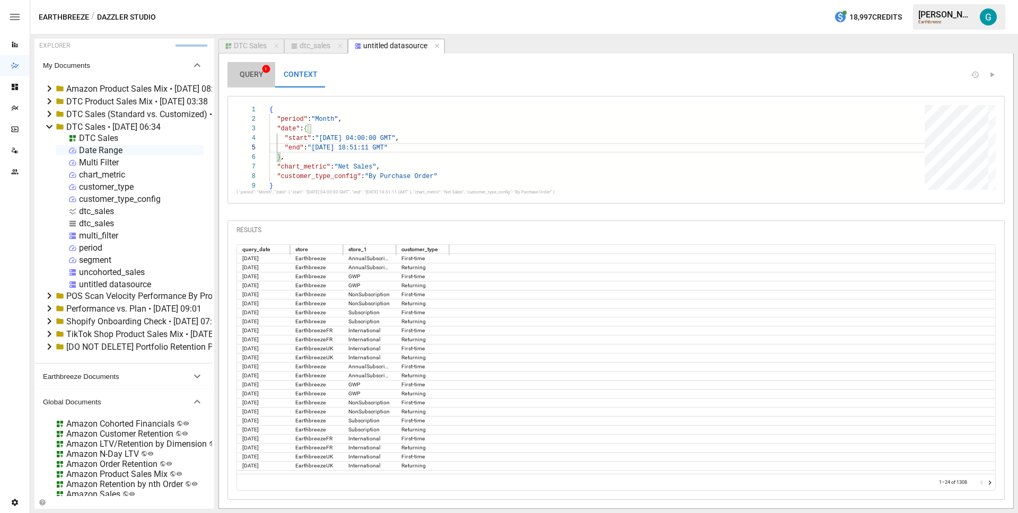
click at [243, 72] on span "QUERY 1" at bounding box center [252, 75] width 24 height 10
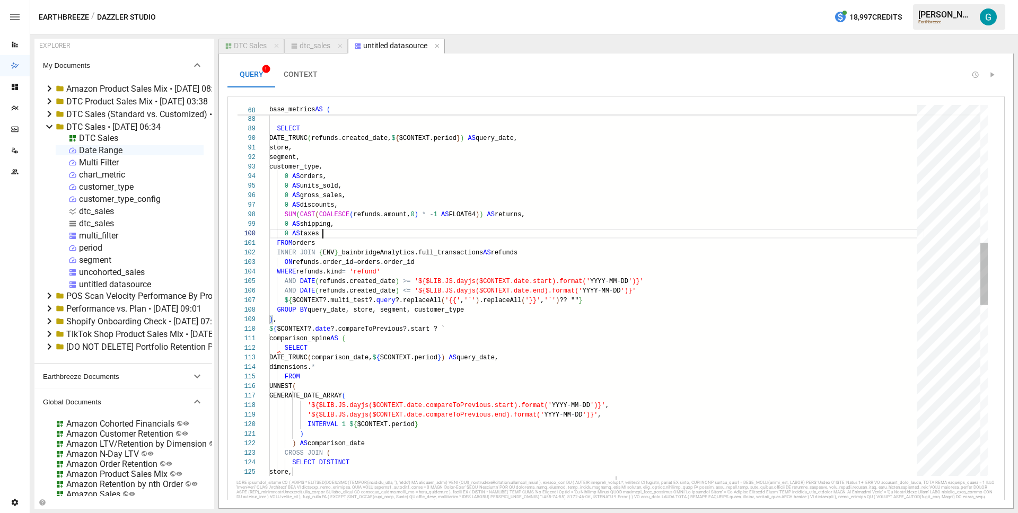
click at [410, 232] on div "UNION ALL SELECT DATE_TRUNC ( refunds.created_date, $ { $CONTEXT.period } ) AS …" at bounding box center [596, 391] width 655 height 2214
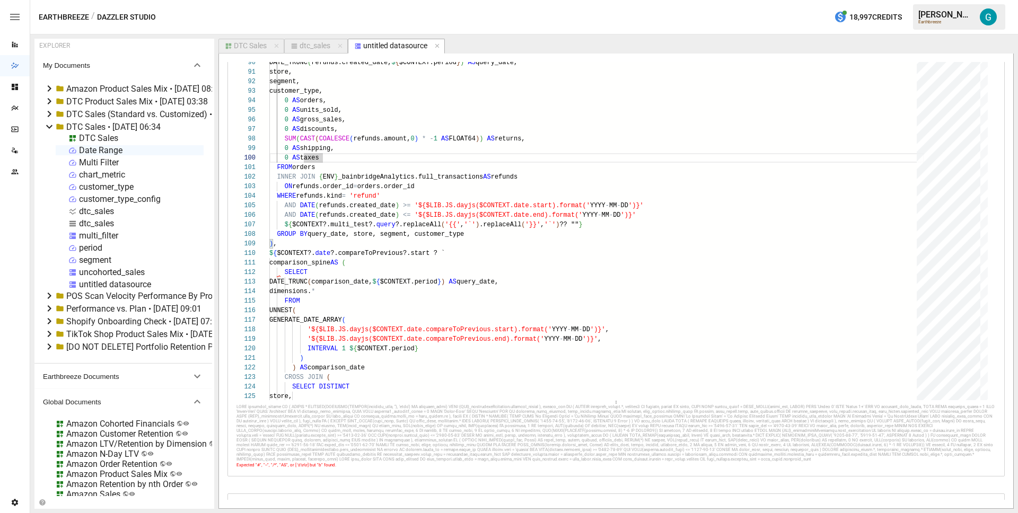
scroll to position [105, 0]
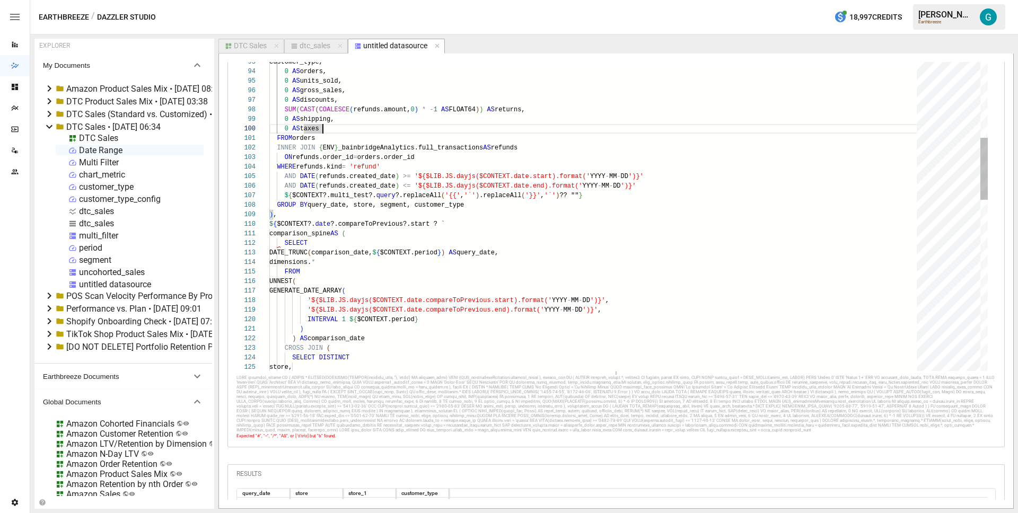
click at [435, 226] on div "UNION ALL SELECT DATE_TRUNC ( refunds.created_date, $ { $CONTEXT.period } ) AS …" at bounding box center [596, 286] width 655 height 2214
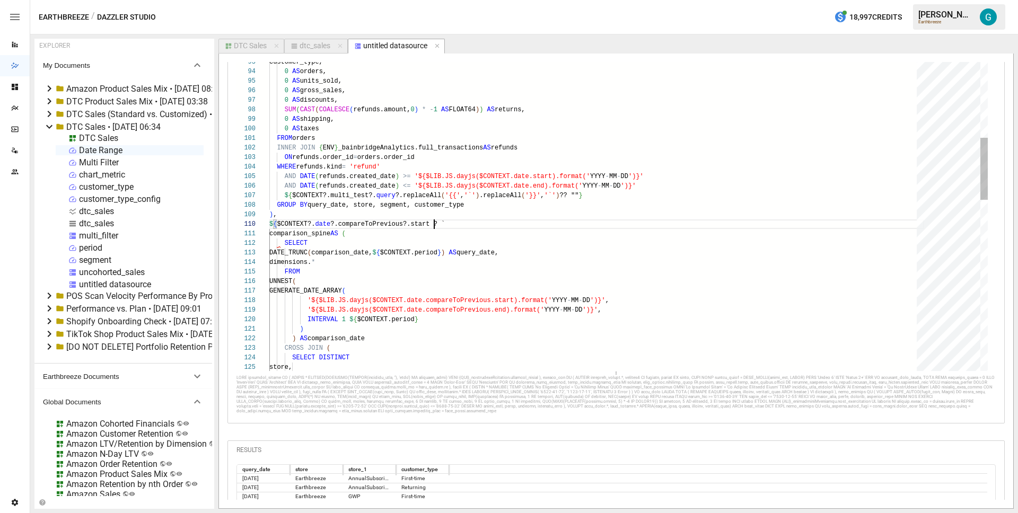
scroll to position [76, 165]
click at [458, 211] on div "UNION ALL SELECT DATE_TRUNC ( refunds.created_date, $ { $CONTEXT.period } ) AS …" at bounding box center [596, 277] width 655 height 2231
click at [435, 226] on div "UNION ALL SELECT DATE_TRUNC ( refunds.created_date, $ { $CONTEXT.period } ) AS …" at bounding box center [596, 277] width 655 height 2231
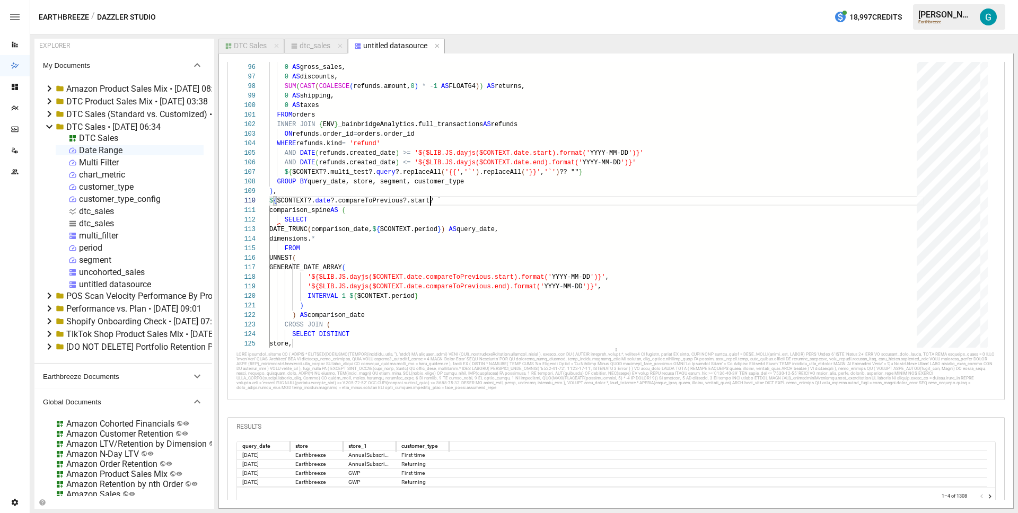
scroll to position [154, 0]
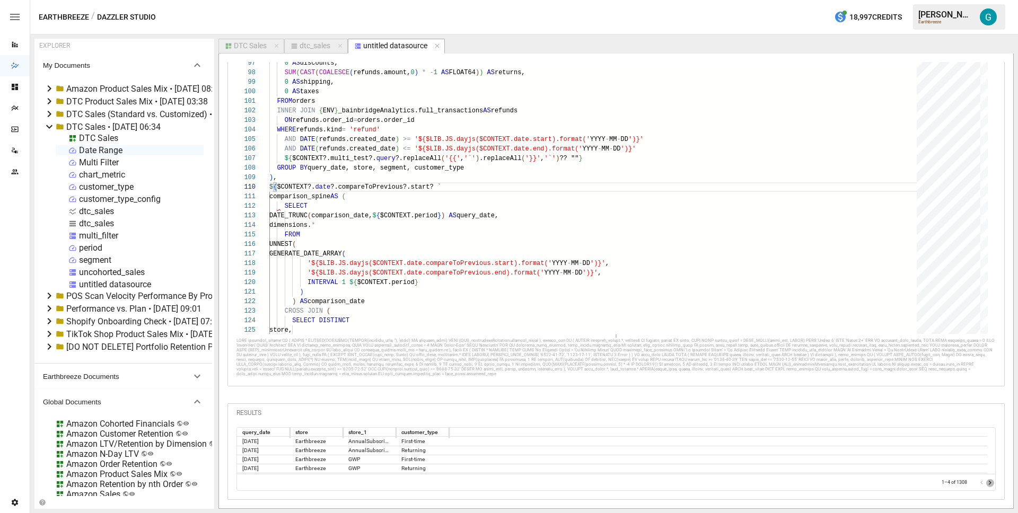
click at [986, 485] on icon "Go to next page" at bounding box center [990, 483] width 8 height 8
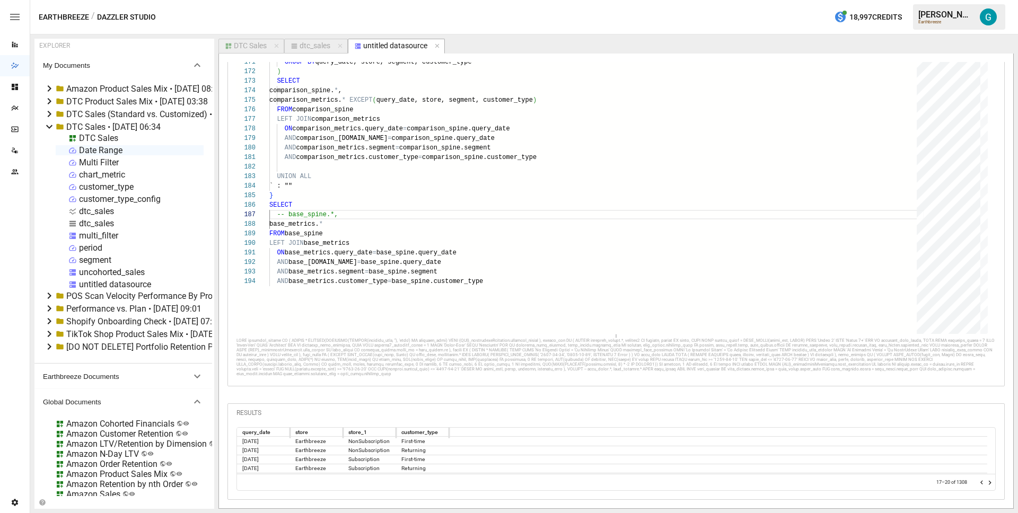
scroll to position [0, 0]
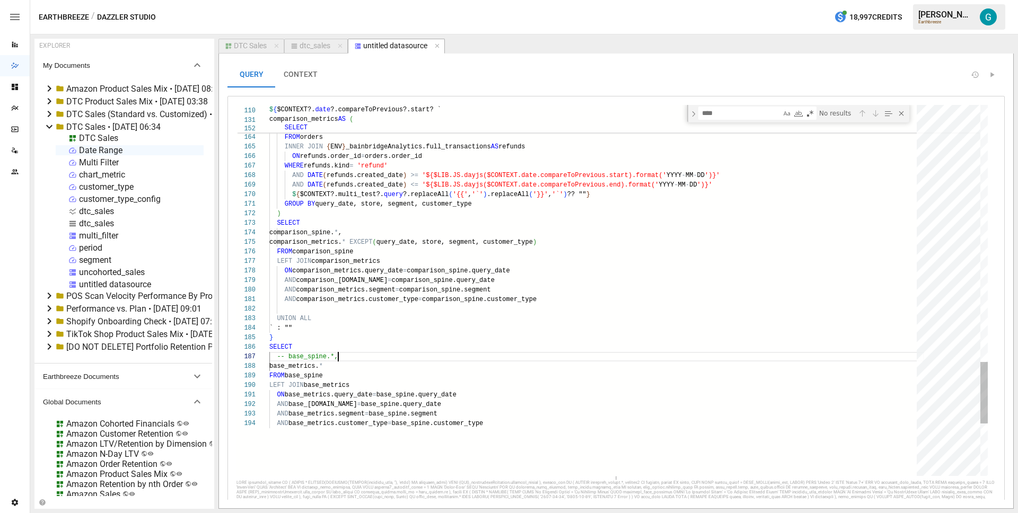
type textarea "**********"
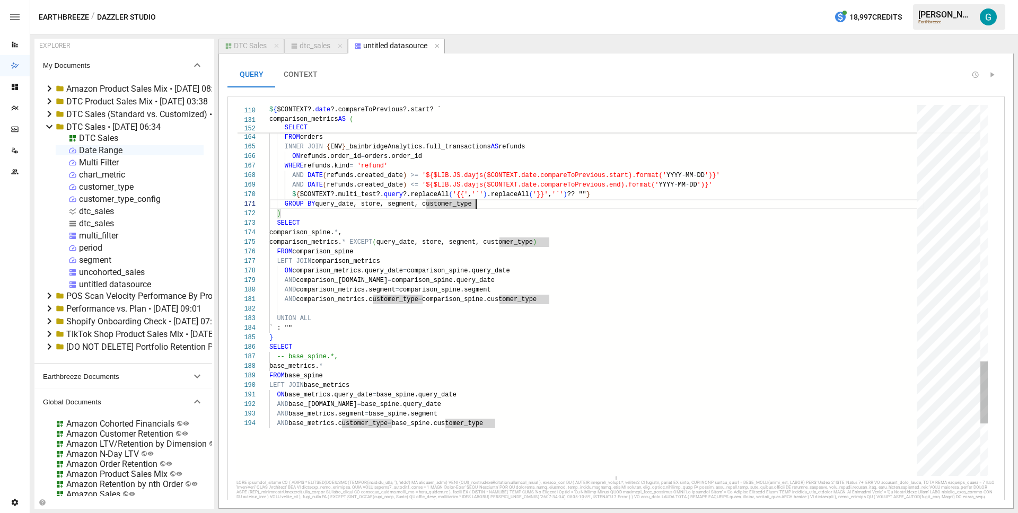
scroll to position [0, 207]
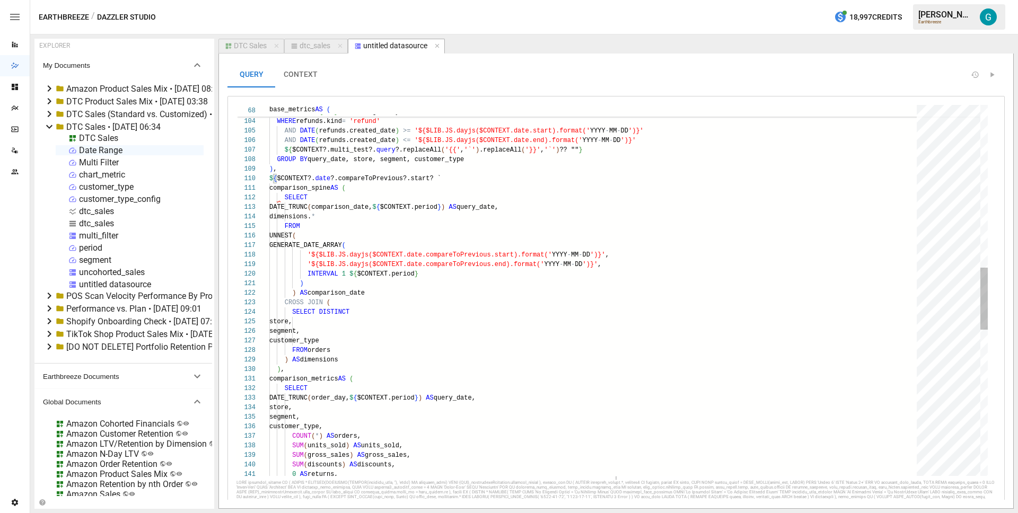
type textarea "**********"
click at [406, 186] on div "0 AS returns, SUM ( units_sold ) AS units_sold, SUM ( gross_sales ) AS gross_sa…" at bounding box center [596, 240] width 655 height 2214
click at [316, 46] on div "dtc_sales" at bounding box center [315, 46] width 31 height 10
select select "**********"
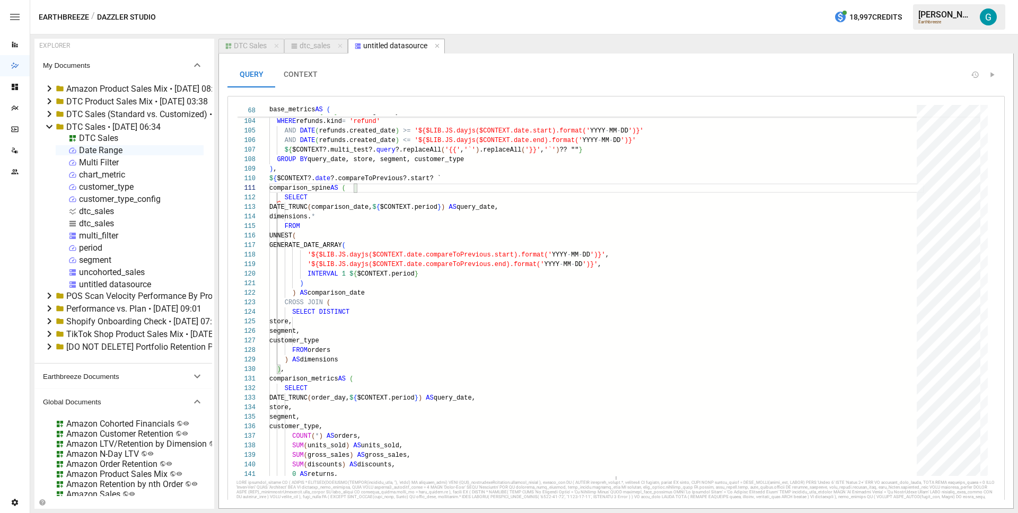
select select "********"
select select "**********"
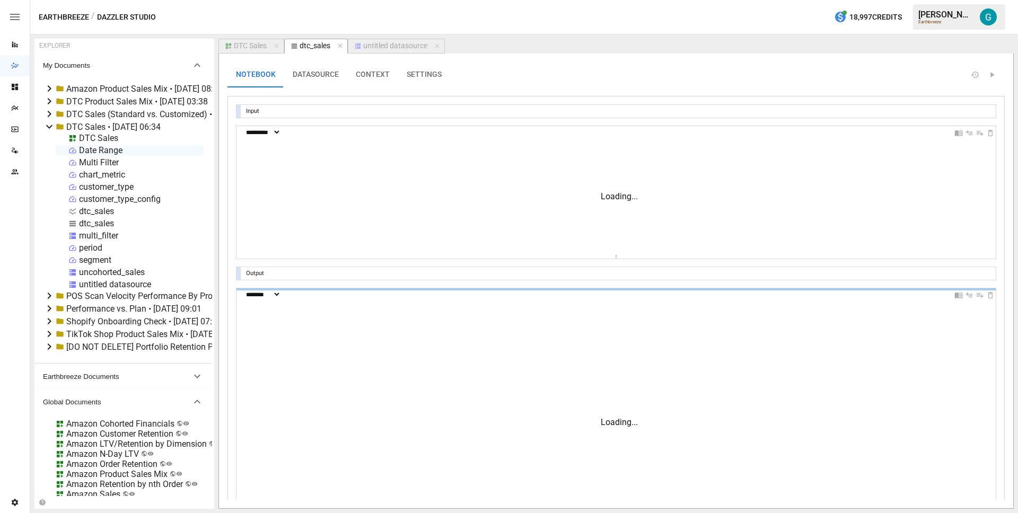
scroll to position [48, 77]
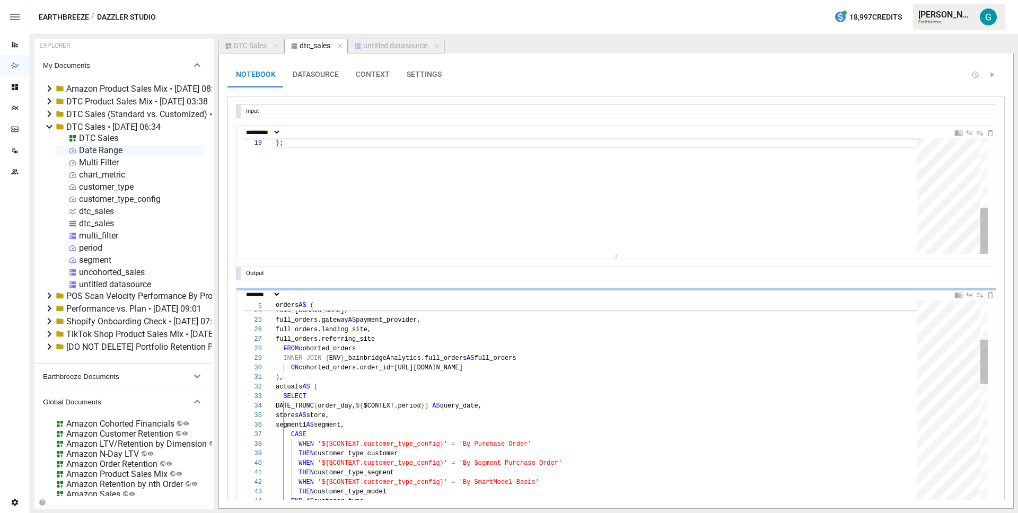
click at [397, 42] on div "untitled datasource" at bounding box center [395, 46] width 64 height 10
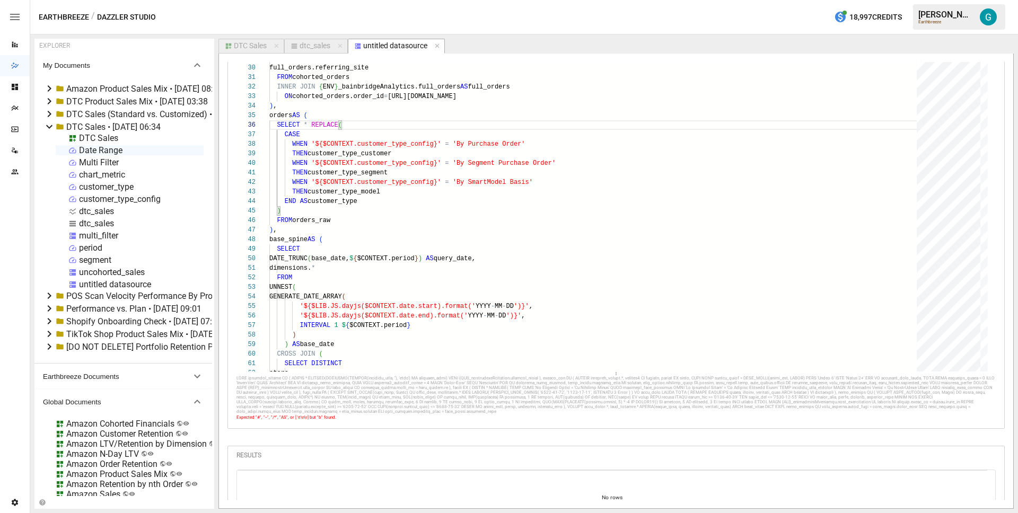
scroll to position [39, 0]
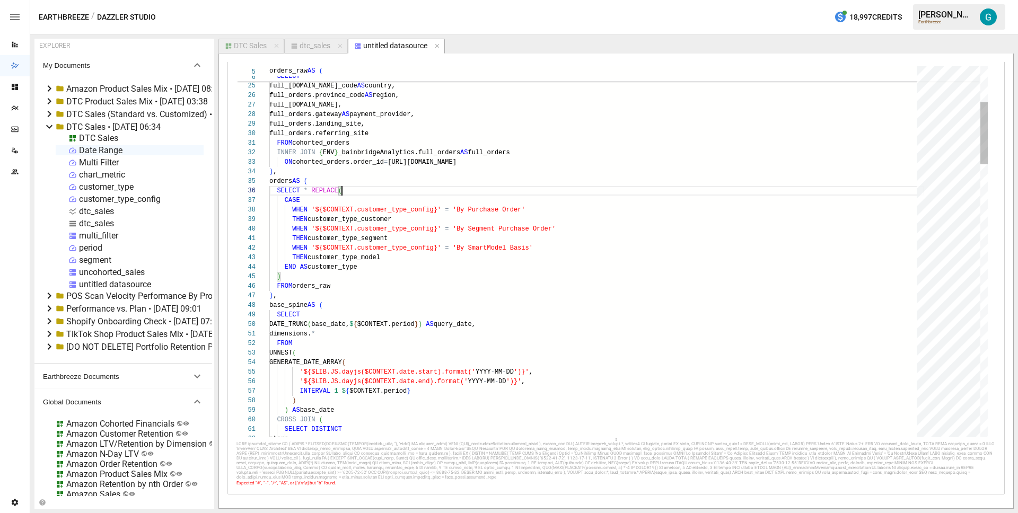
type textarea "**********"
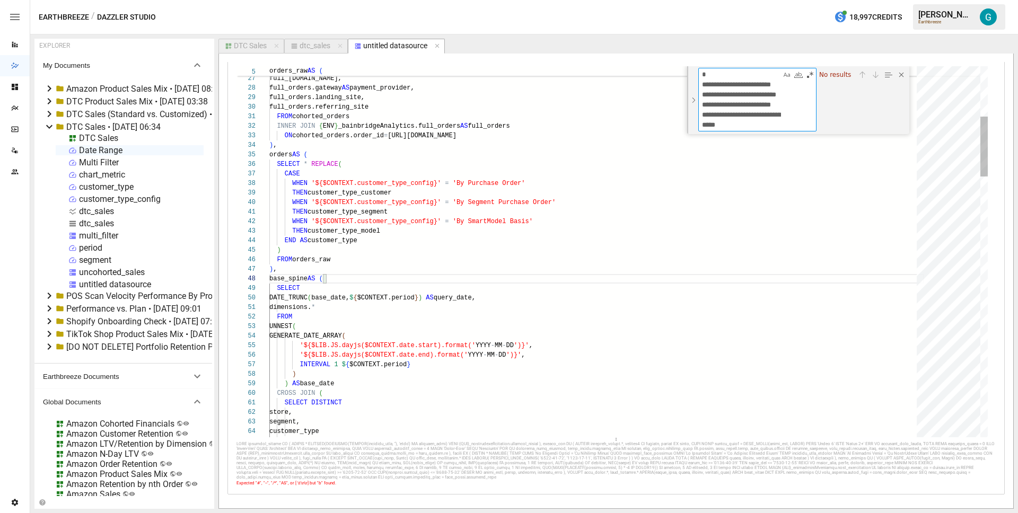
type textarea "**********"
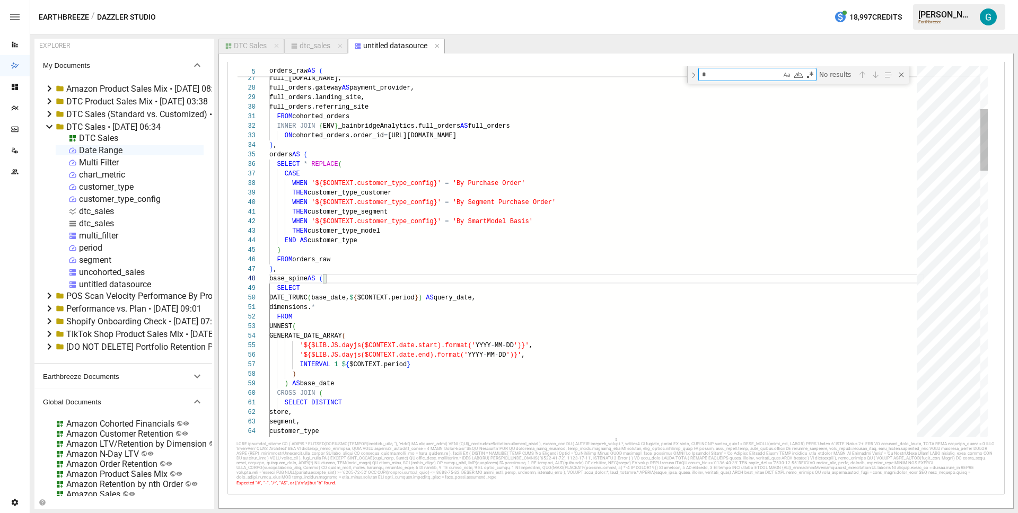
scroll to position [67, 62]
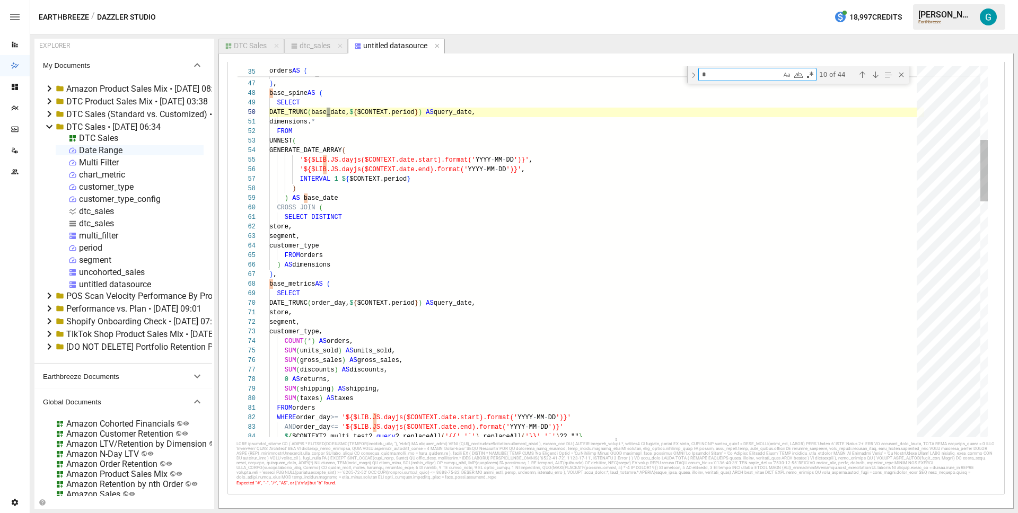
type textarea "*"
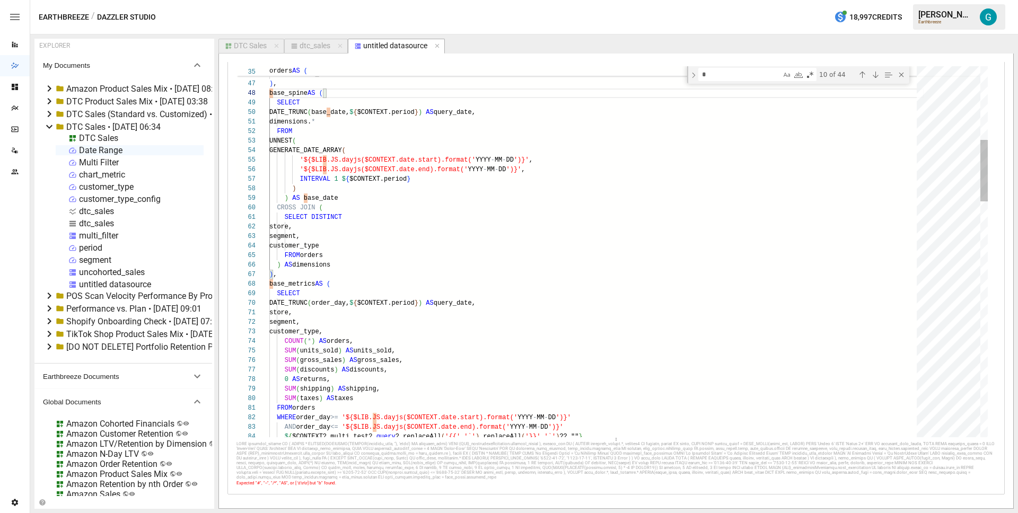
scroll to position [86, 54]
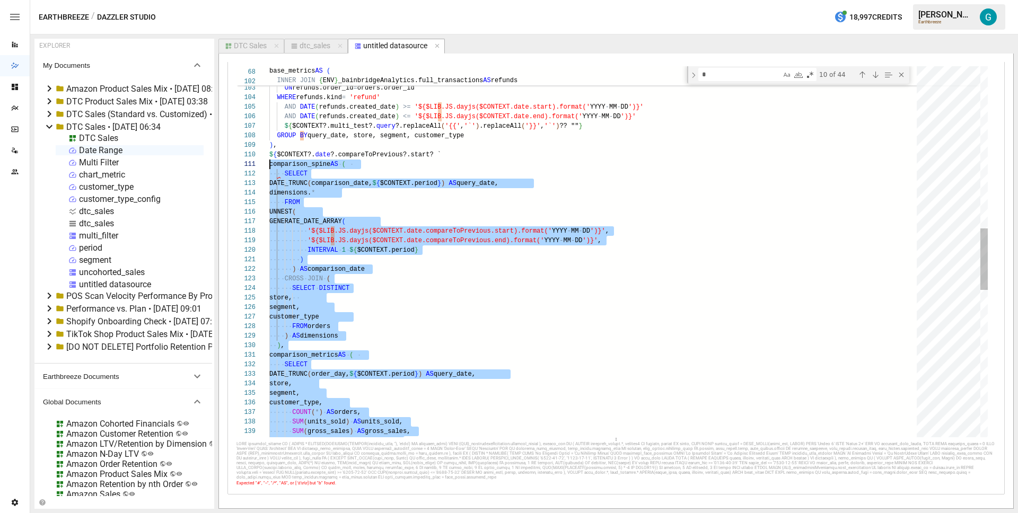
scroll to position [86, 0]
drag, startPoint x: 337, startPoint y: 336, endPoint x: 250, endPoint y: 153, distance: 202.6
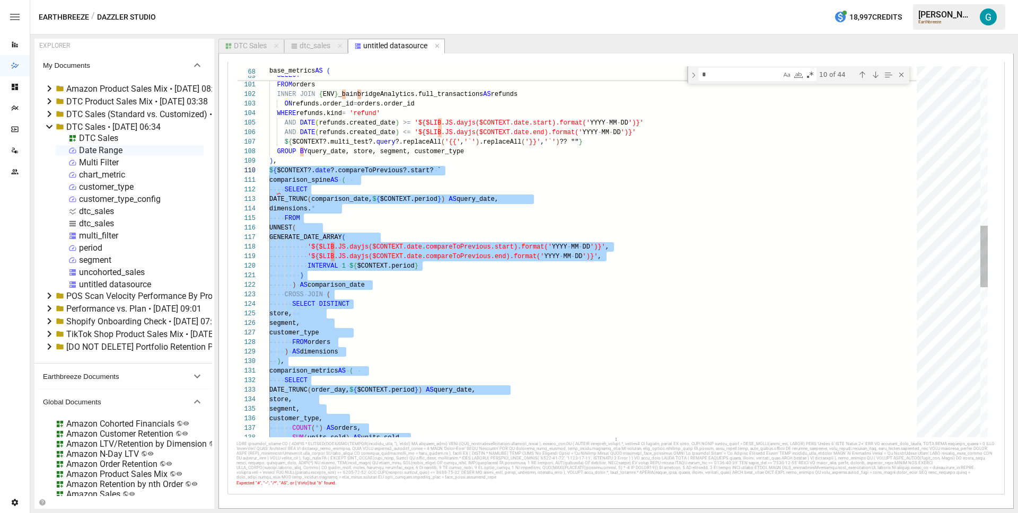
click at [331, 161] on div "SELECT DATE_TRUNC ( order_day, $ { $CONTEXT.period } ) AS query_date, store, se…" at bounding box center [596, 223] width 655 height 2231
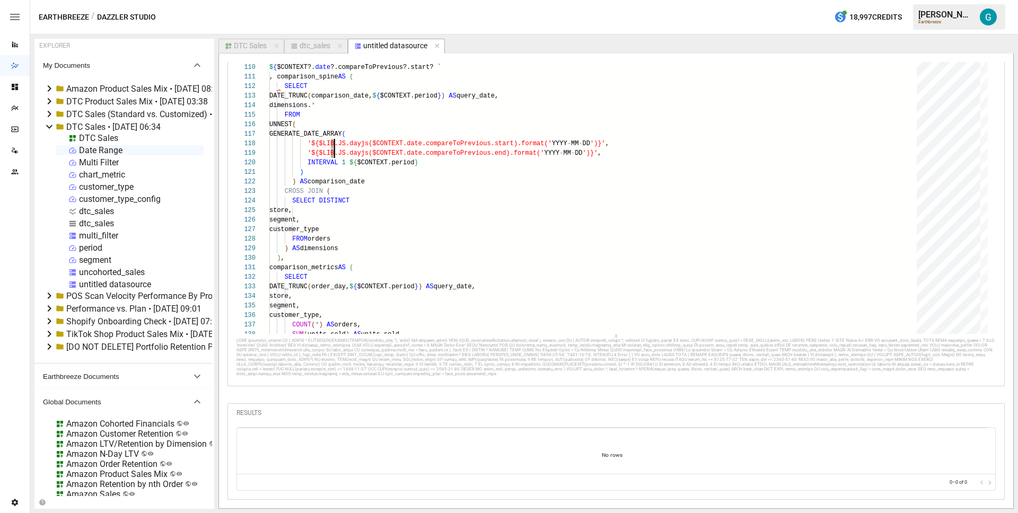
scroll to position [154, 0]
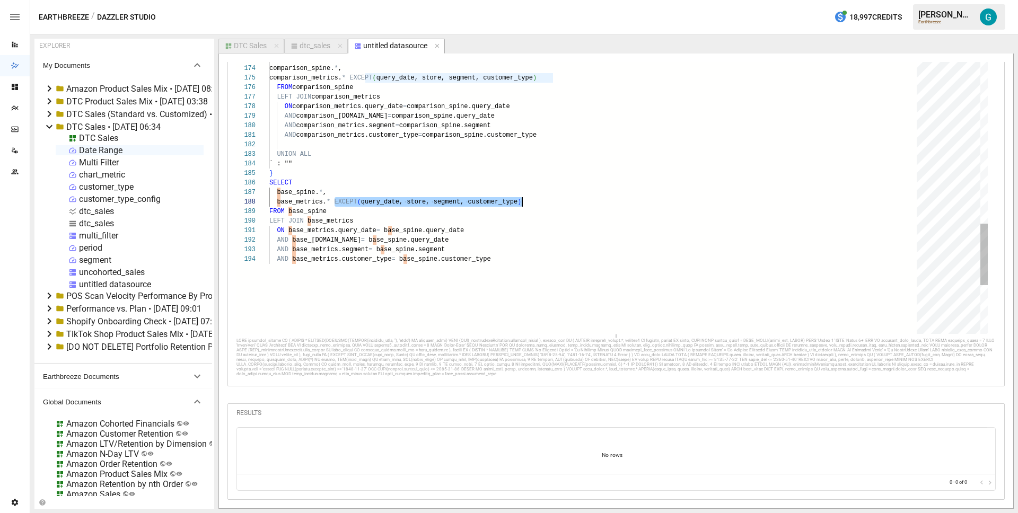
scroll to position [67, 65]
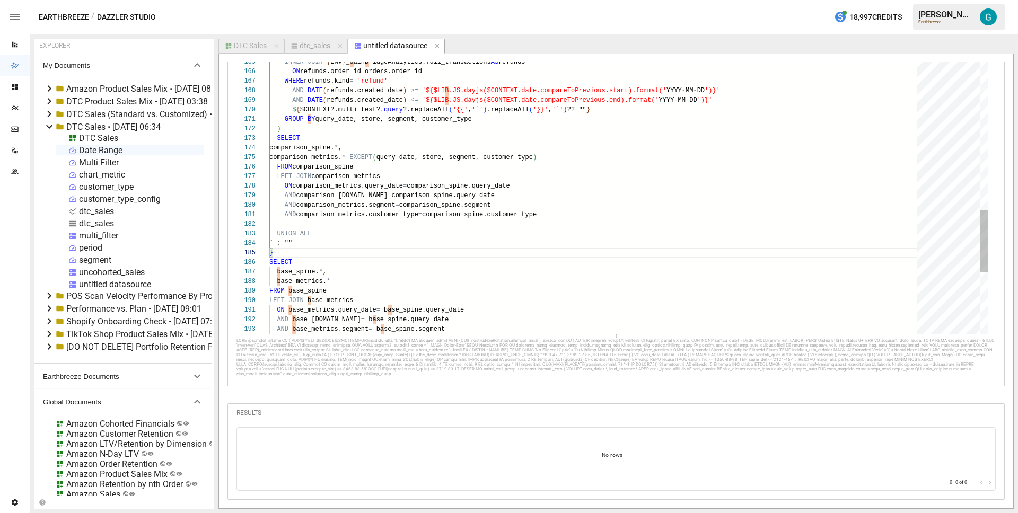
scroll to position [0, 34]
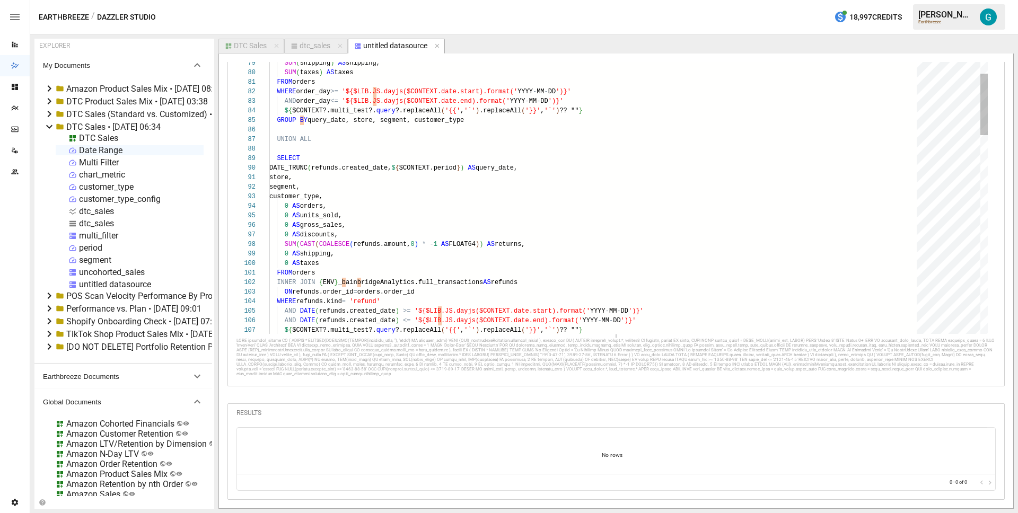
type textarea "**********"
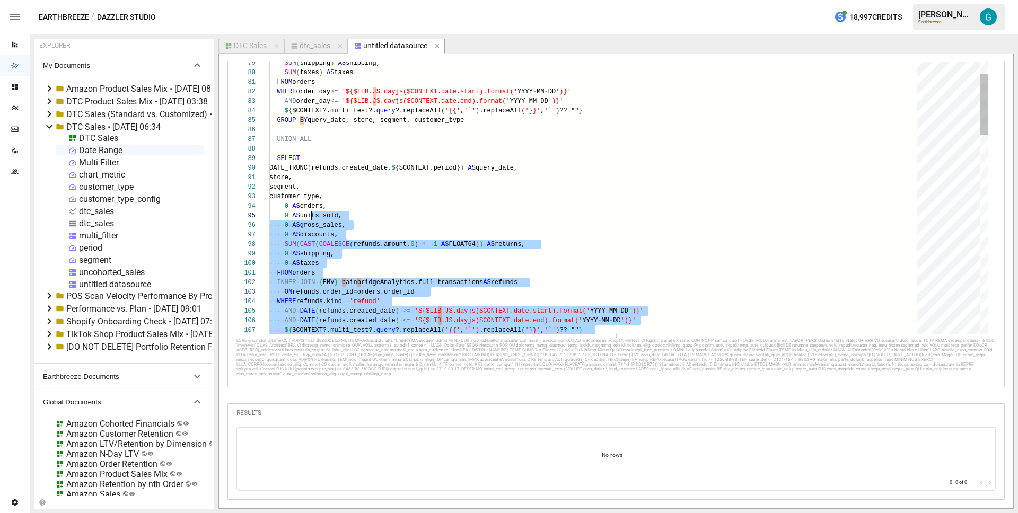
scroll to position [48, 46]
drag, startPoint x: 304, startPoint y: 243, endPoint x: 316, endPoint y: 197, distance: 47.5
click at [309, 48] on div "dtc_sales" at bounding box center [315, 46] width 31 height 10
select select "**********"
select select "********"
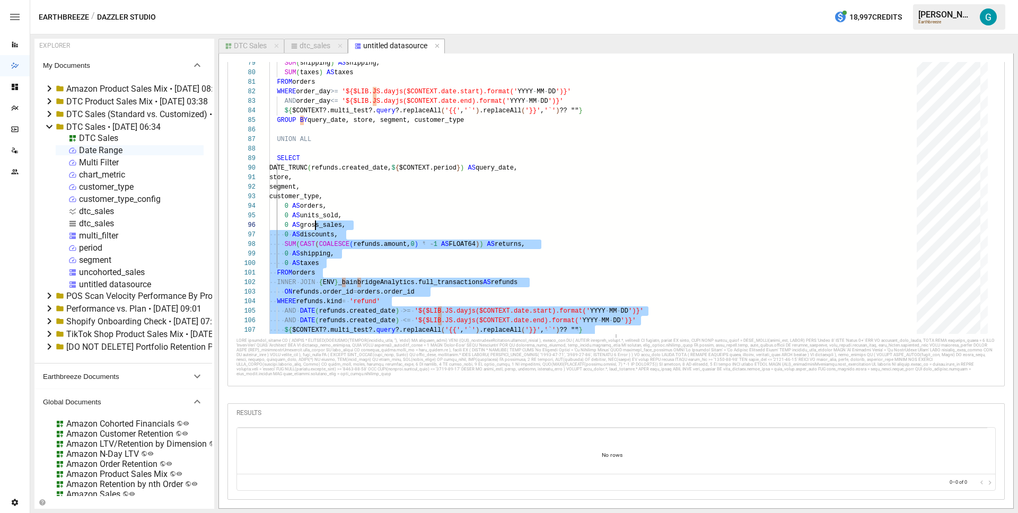
select select "**********"
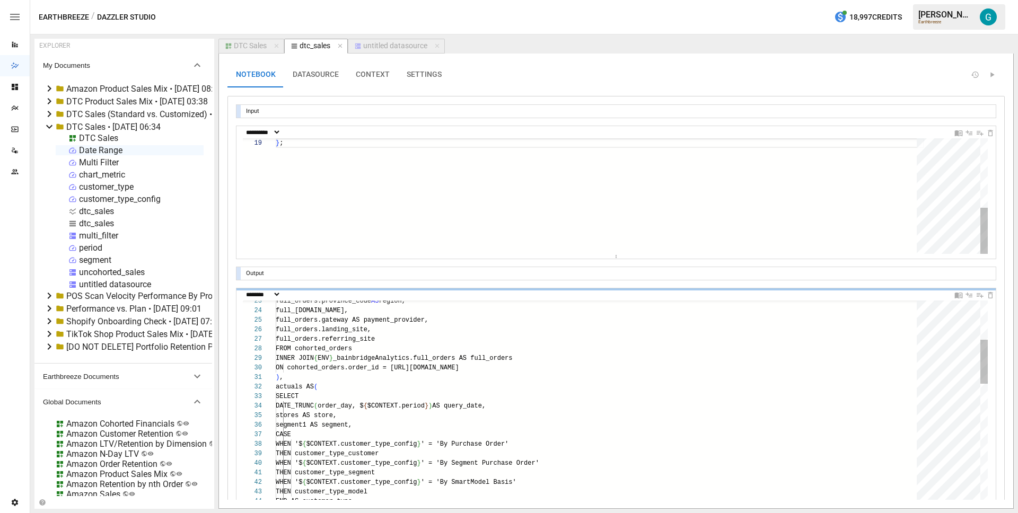
scroll to position [48, 77]
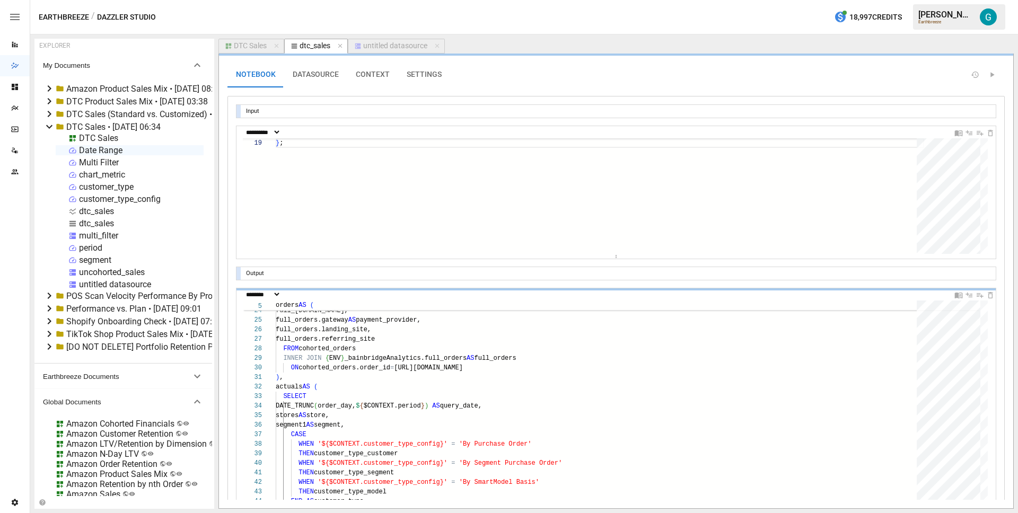
click at [398, 44] on div "untitled datasource" at bounding box center [395, 46] width 64 height 10
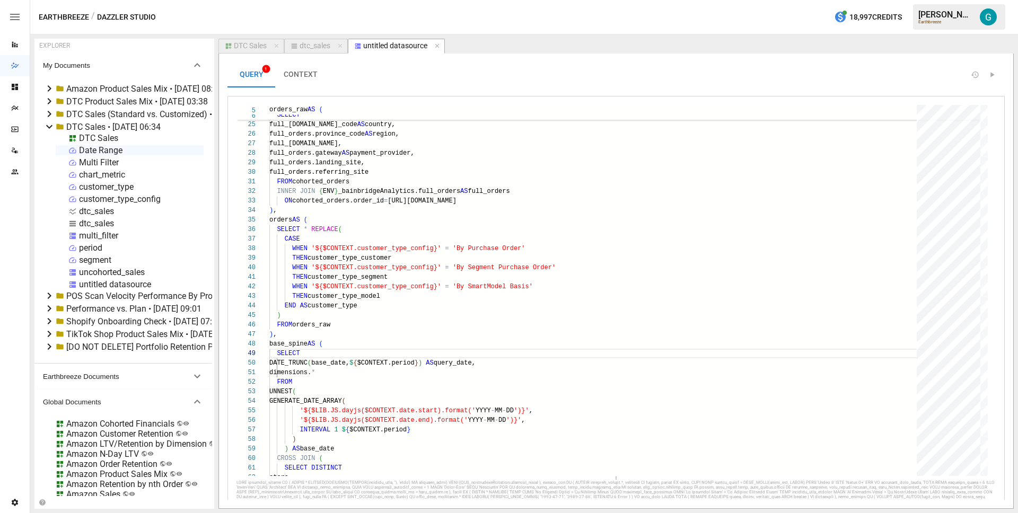
scroll to position [160, 0]
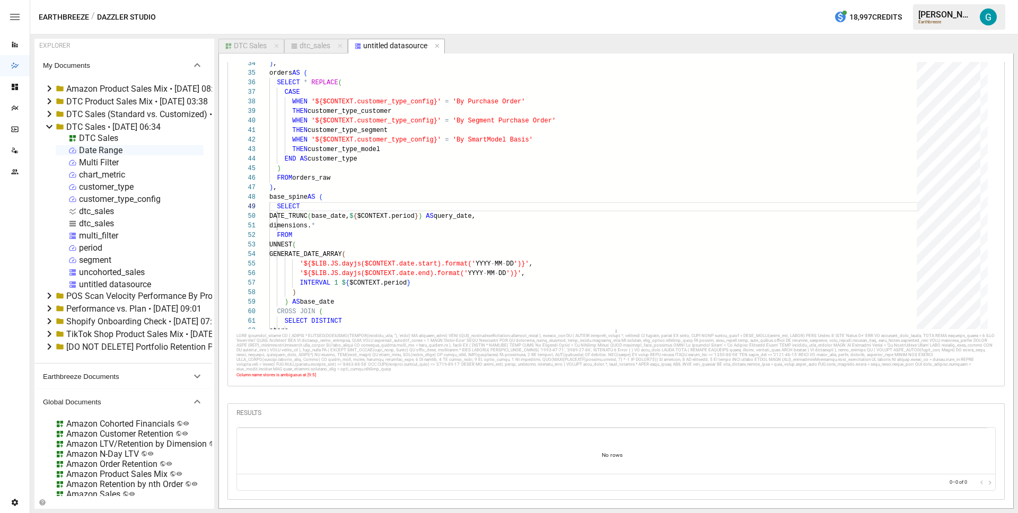
click at [353, 363] on div at bounding box center [616, 353] width 759 height 38
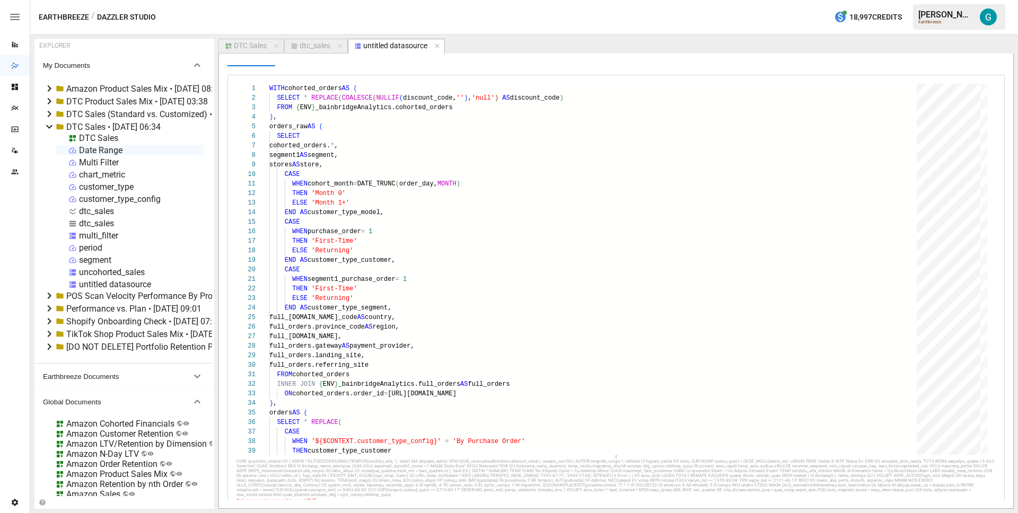
scroll to position [0, 0]
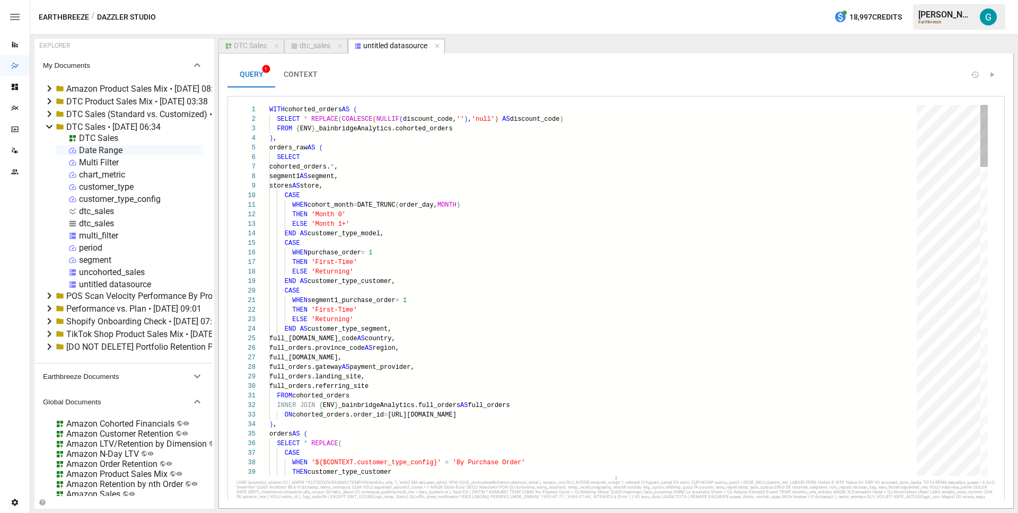
type textarea "**********"
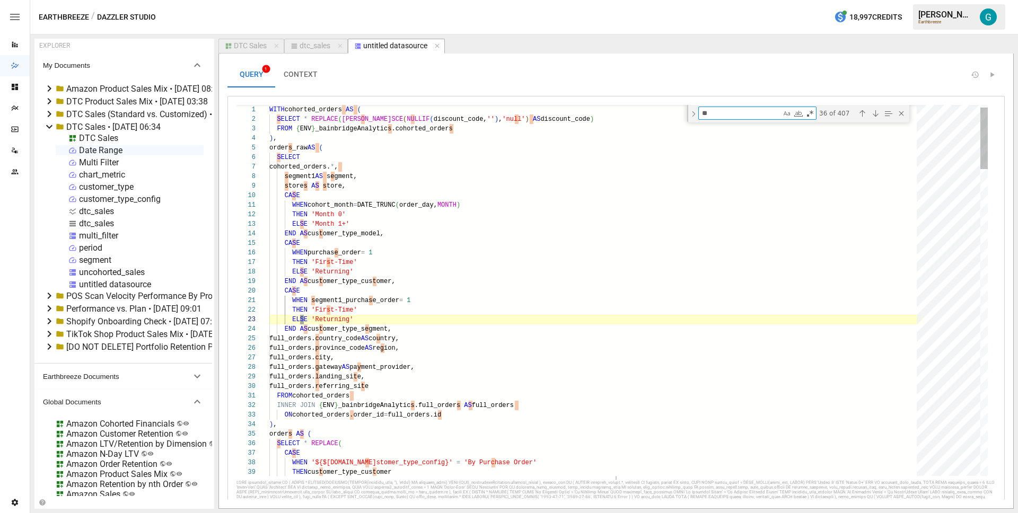
type textarea "***"
type textarea "**********"
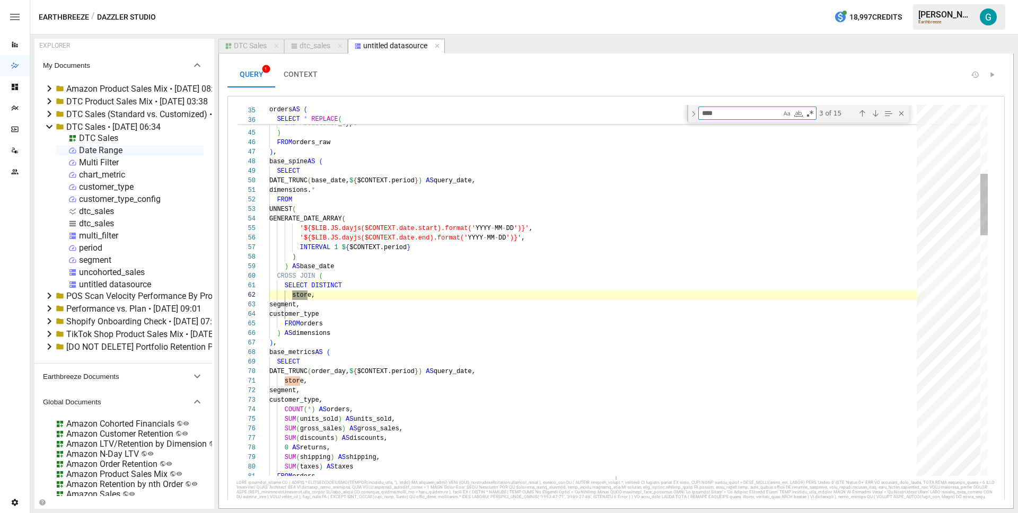
type textarea "*****"
type textarea "**********"
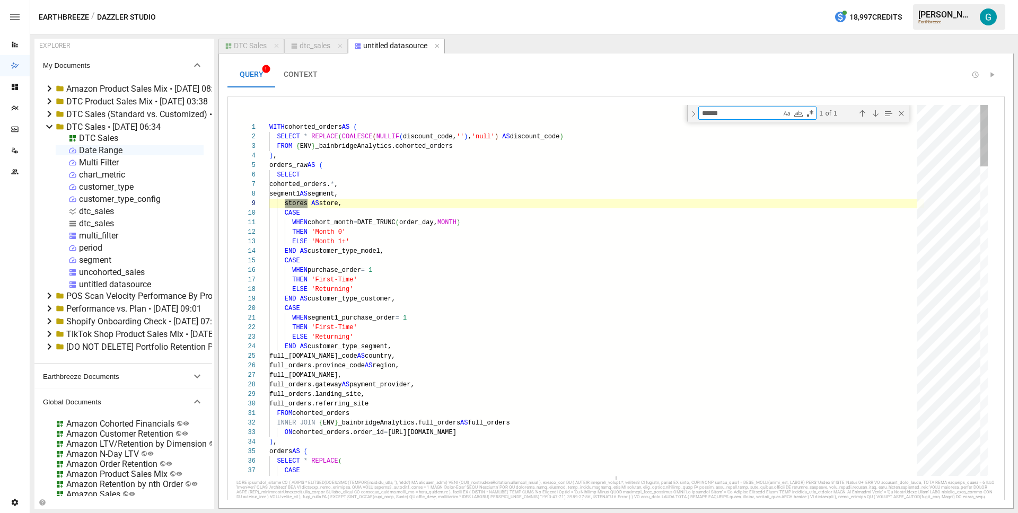
scroll to position [95, 38]
type textarea "******"
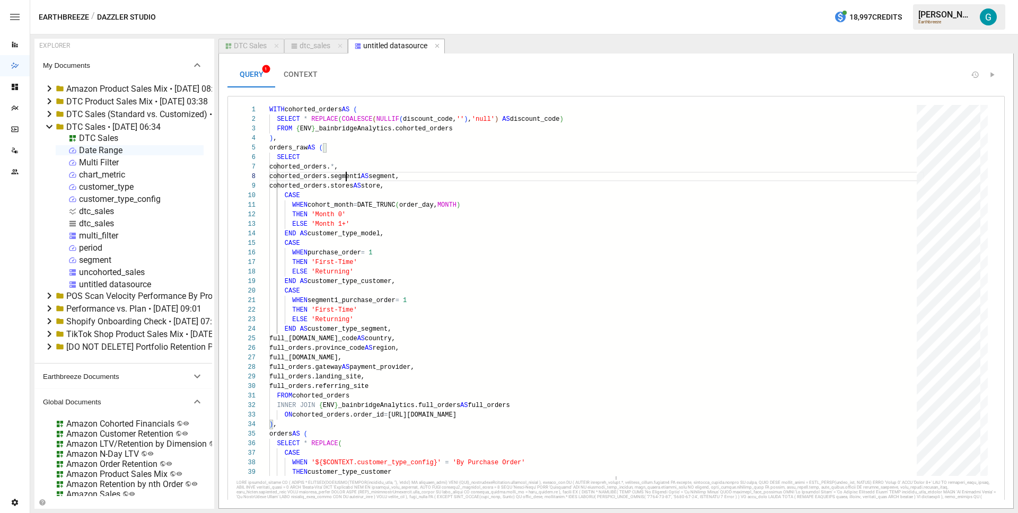
scroll to position [160, 0]
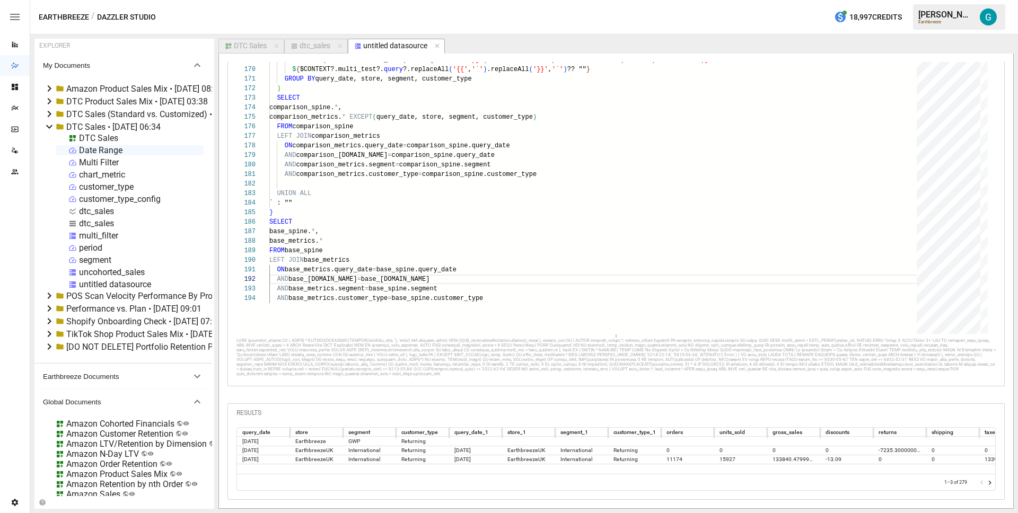
scroll to position [0, 0]
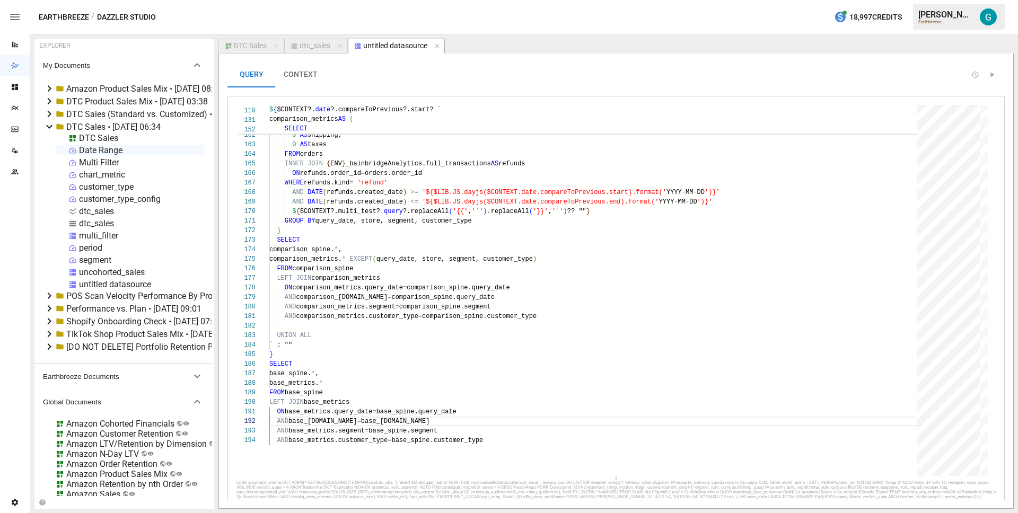
type textarea "**********"
click at [320, 78] on button "CONTEXT" at bounding box center [300, 74] width 51 height 25
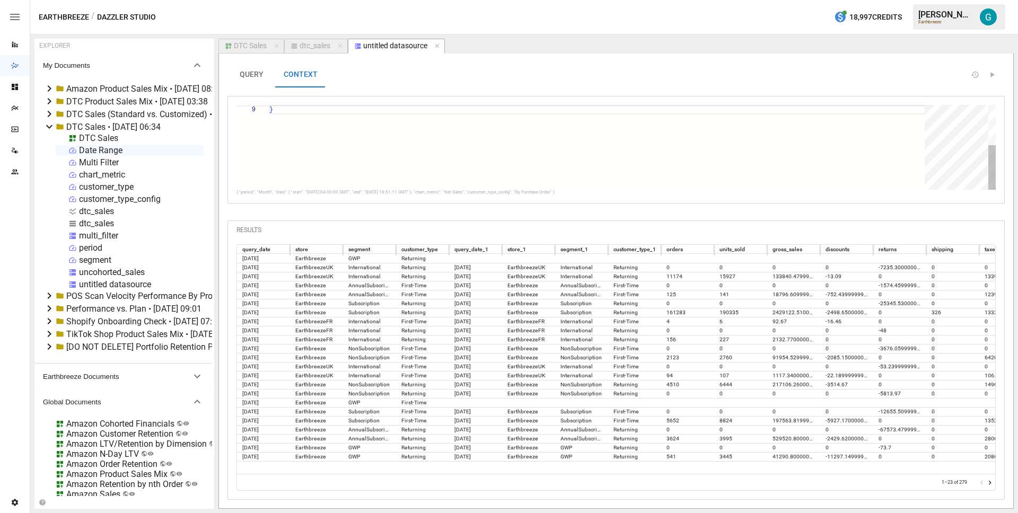
click at [344, 147] on div "}" at bounding box center [600, 109] width 663 height 161
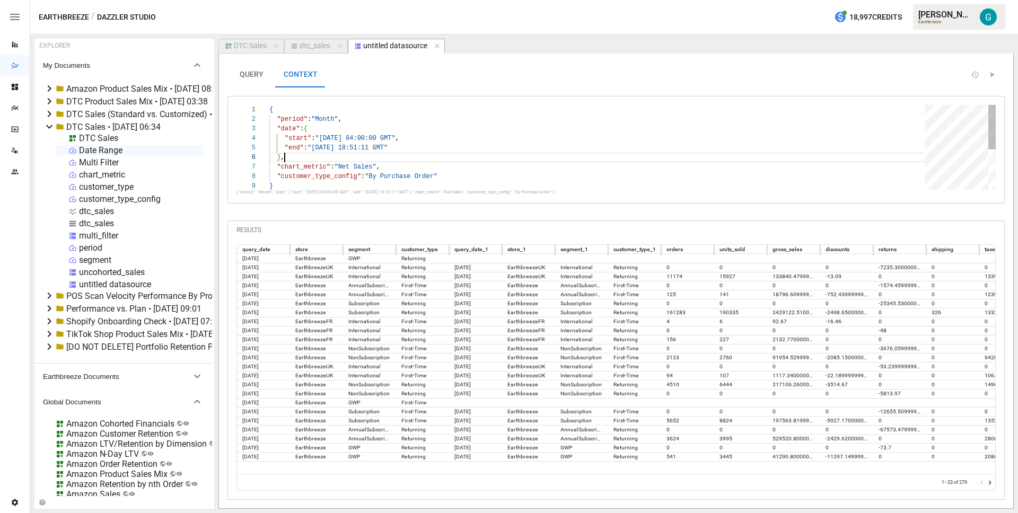
click at [383, 159] on div "} } , "chart_metric" : "Net Sales" , "customer_type_config" : "By Purchase Orde…" at bounding box center [600, 185] width 663 height 161
type textarea "**********"
click at [247, 47] on div "DTC Sales" at bounding box center [250, 46] width 33 height 10
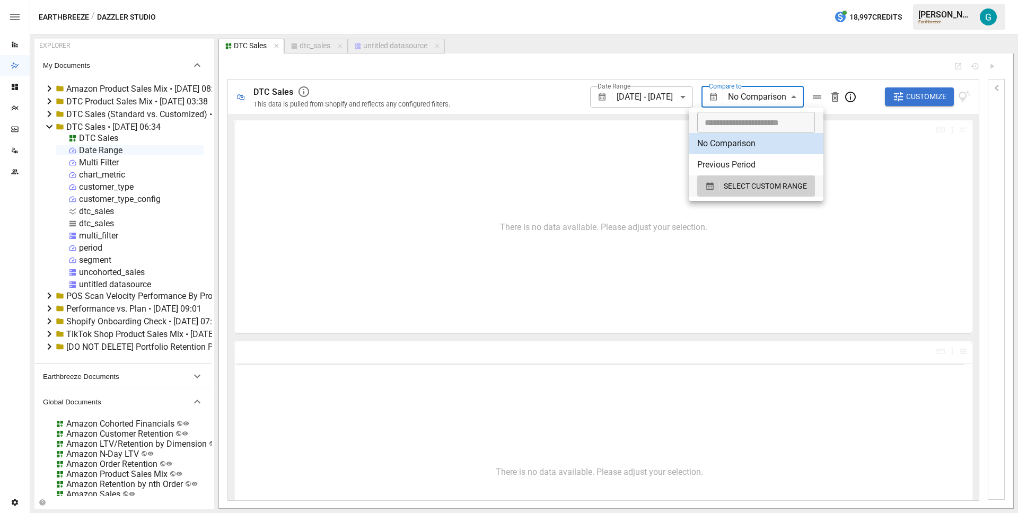
click at [780, 0] on body "Reports Dazzler Studio Dashboards Plans SmartModel ™ Data Sources Team Settings…" at bounding box center [509, 0] width 1018 height 0
click at [749, 163] on li "Previous Period" at bounding box center [756, 164] width 135 height 21
type input "**********"
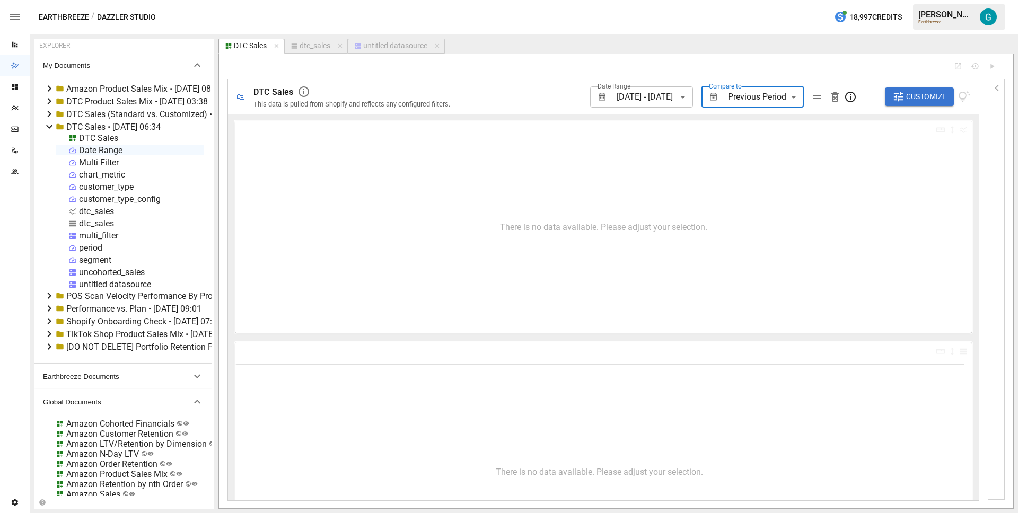
click at [651, 0] on body "Reports Dazzler Studio Dashboards Plans SmartModel ™ Data Sources Team Settings…" at bounding box center [509, 0] width 1018 height 0
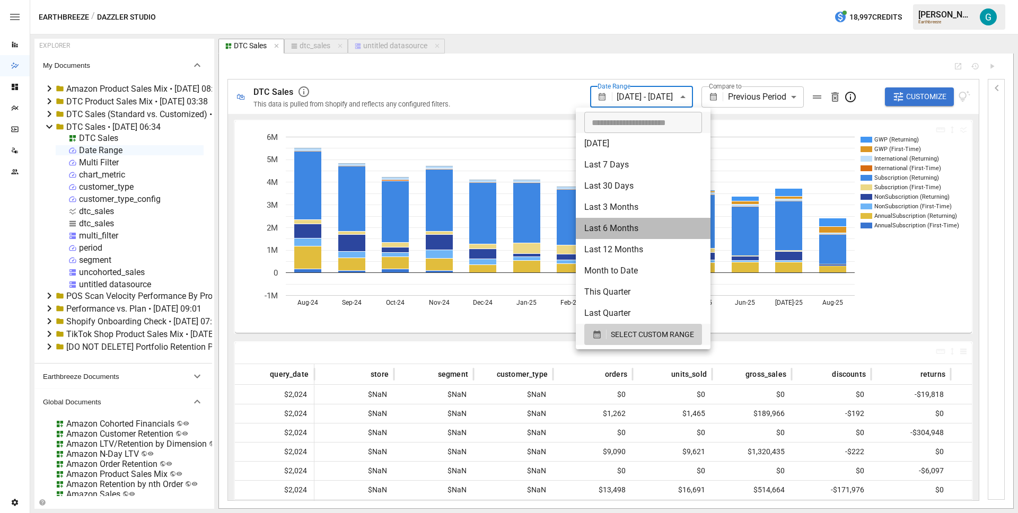
click at [628, 231] on li "Last 6 Months" at bounding box center [643, 228] width 135 height 21
type input "**********"
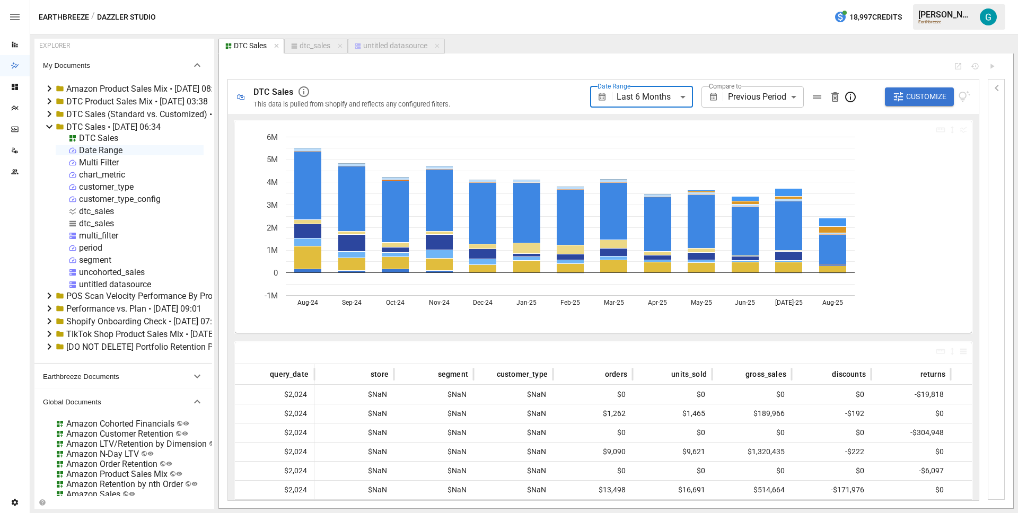
click at [997, 89] on icon "button" at bounding box center [997, 88] width 4 height 6
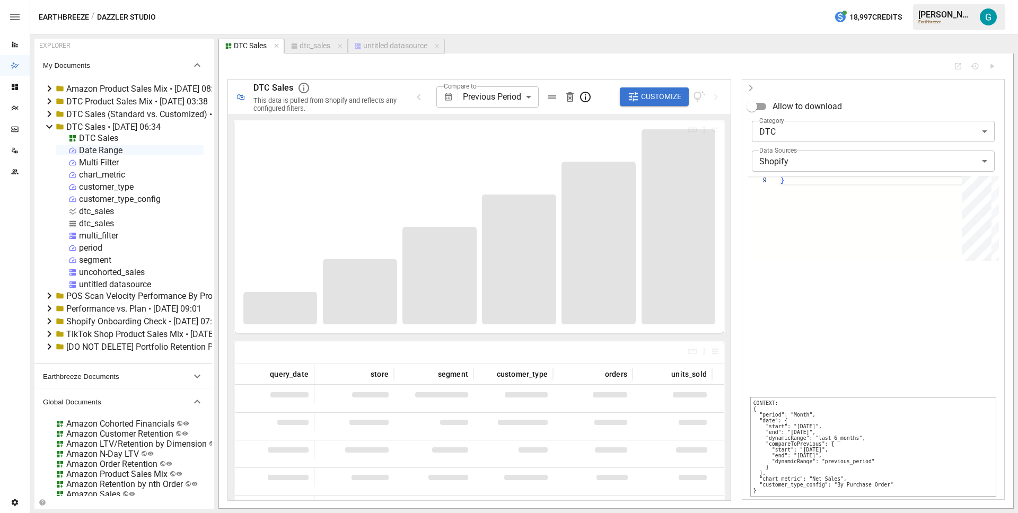
scroll to position [76, 4]
click at [876, 458] on pre "CONTEXT: { "period": "Month", "date": { "start": "2025-02-01", "end": "2025-07-…" at bounding box center [873, 447] width 246 height 100
drag, startPoint x: 753, startPoint y: 403, endPoint x: 797, endPoint y: 495, distance: 102.0
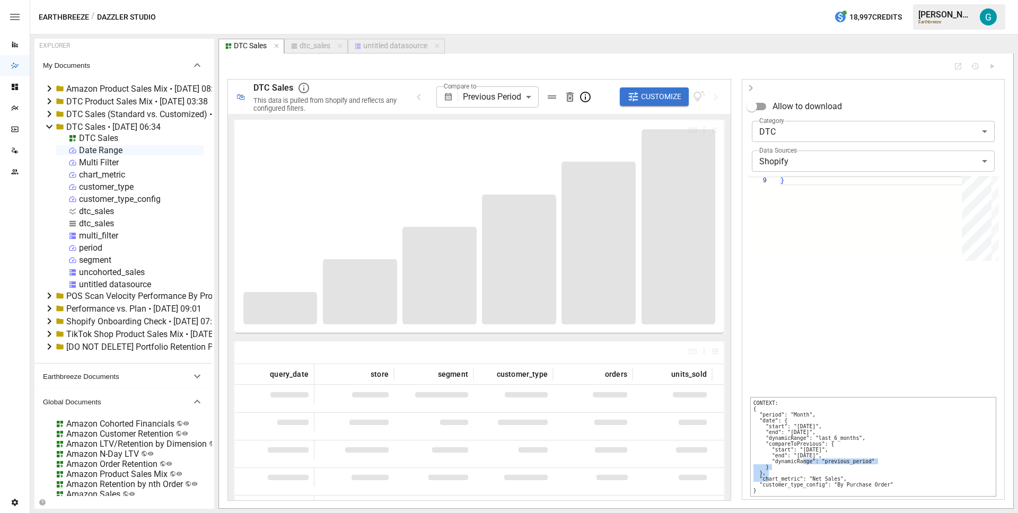
click at [797, 495] on pre "CONTEXT: { "period": "Month", "date": { "start": "2025-02-01", "end": "2025-07-…" at bounding box center [873, 447] width 246 height 100
copy pre "{ "period": "Month", "date": { "start": "2025-02-01", "end": "2025-07-31", "dyn…"
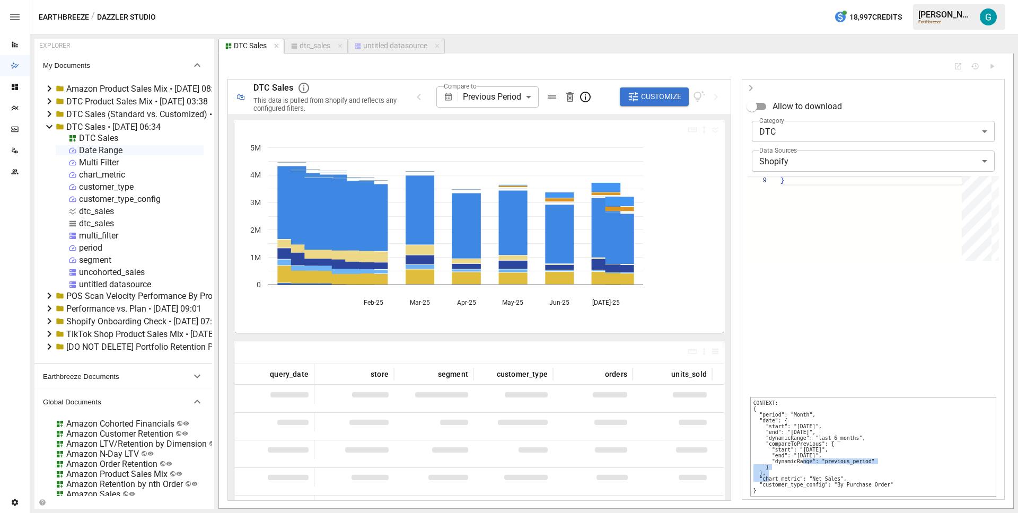
click at [320, 47] on div "dtc_sales" at bounding box center [315, 46] width 31 height 10
select select "**********"
select select "********"
select select "**********"
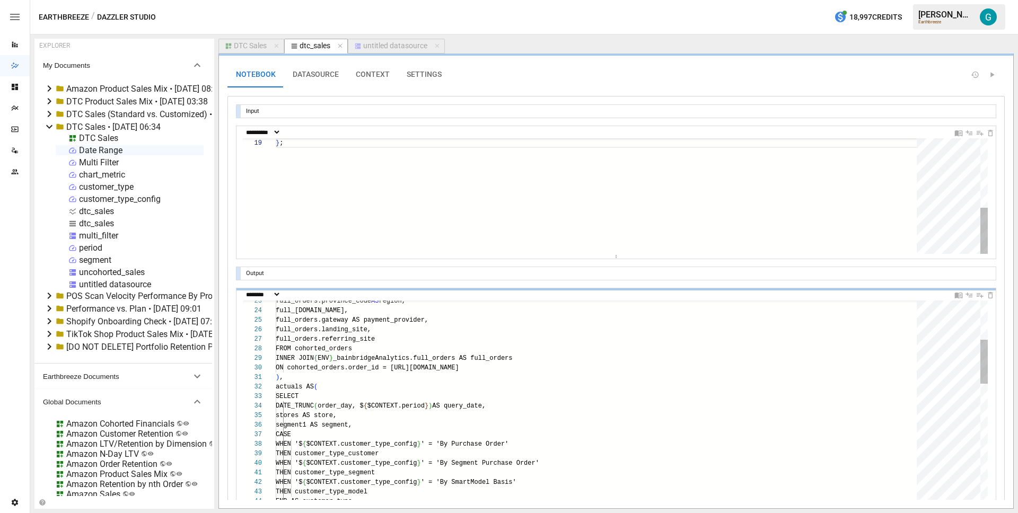
scroll to position [48, 77]
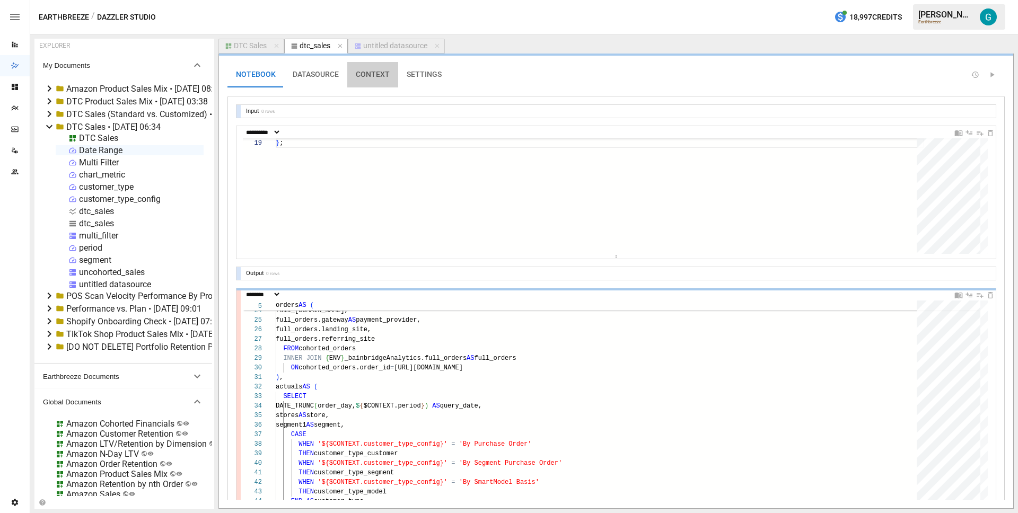
click at [376, 78] on button "CONTEXT" at bounding box center [372, 74] width 51 height 25
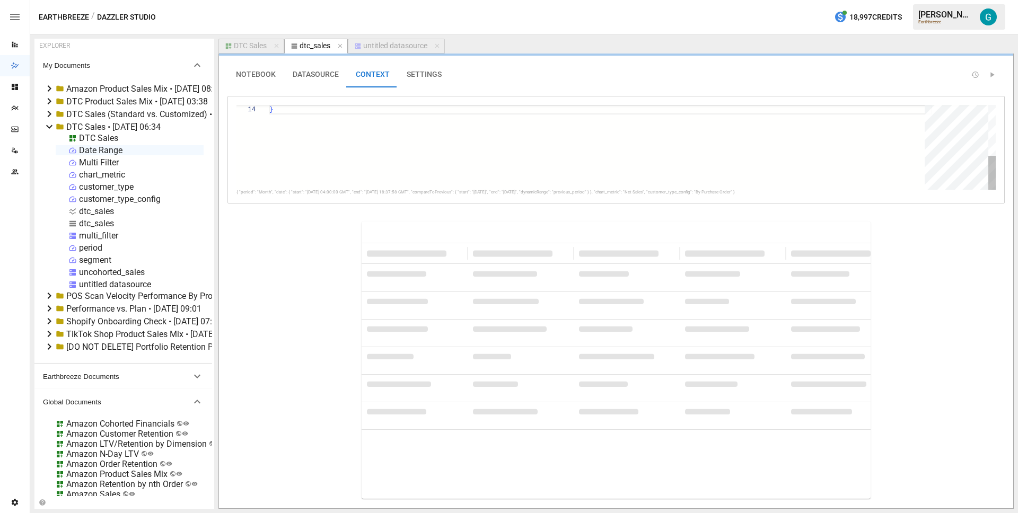
click at [339, 134] on div "}" at bounding box center [600, 85] width 663 height 209
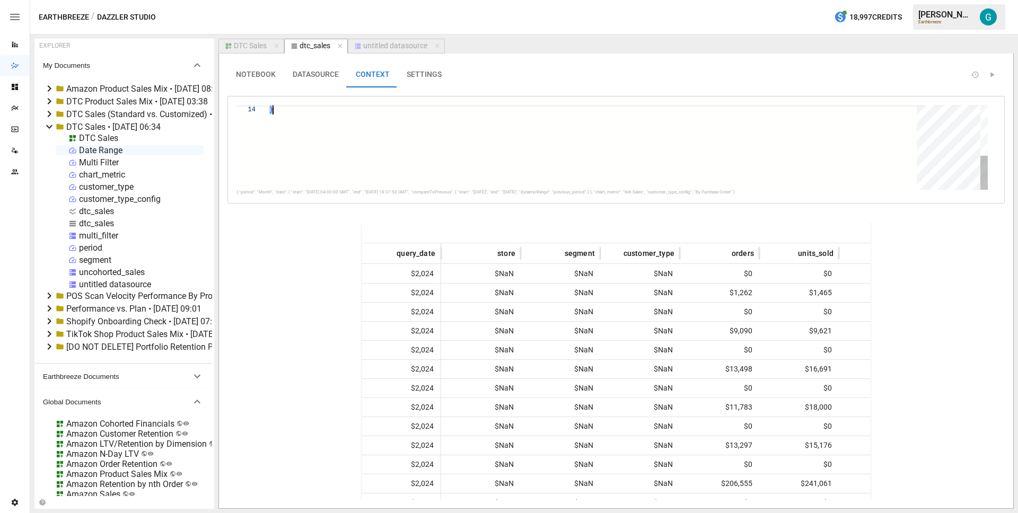
type textarea "**********"
click at [246, 80] on button "NOTEBOOK 3" at bounding box center [256, 74] width 57 height 25
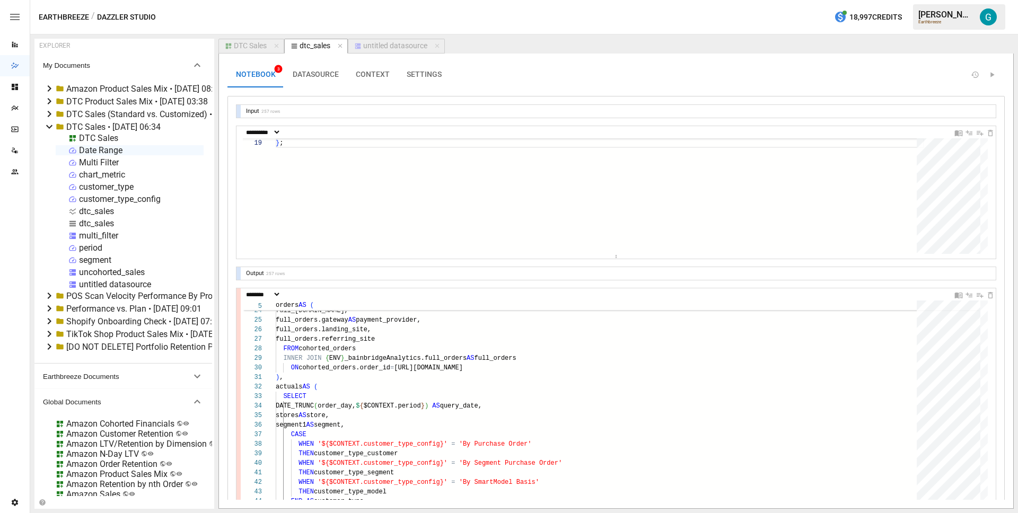
click at [370, 45] on div "untitled datasource" at bounding box center [395, 46] width 64 height 10
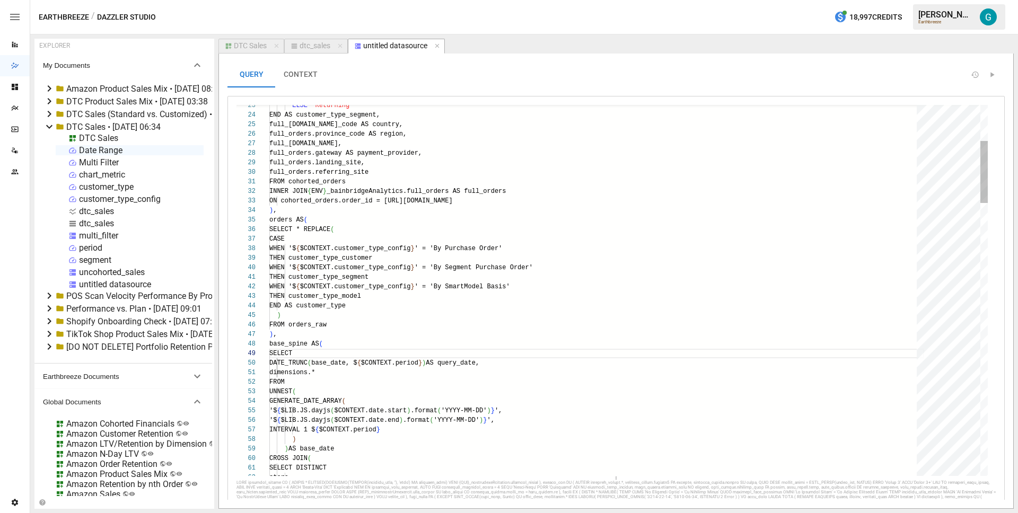
scroll to position [95, 31]
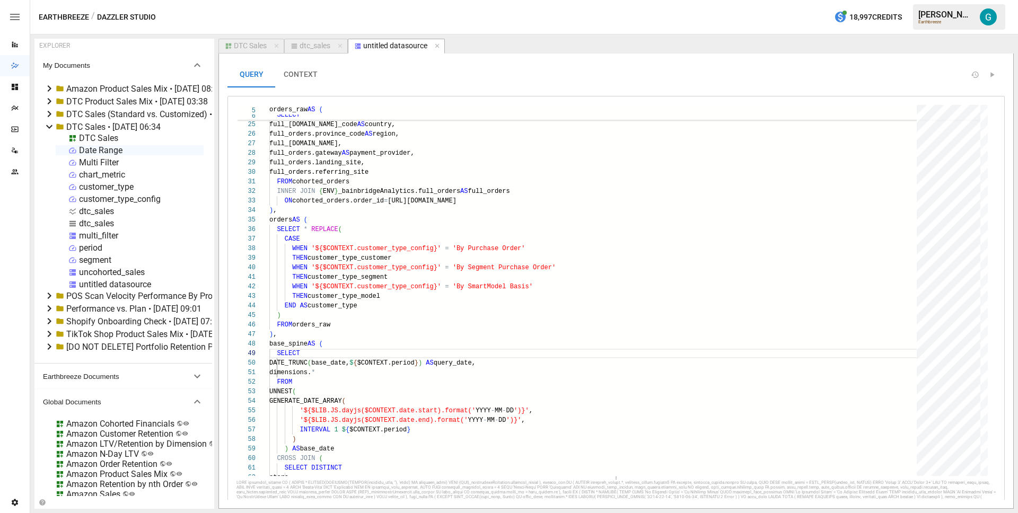
click at [304, 69] on button "CONTEXT" at bounding box center [300, 74] width 51 height 25
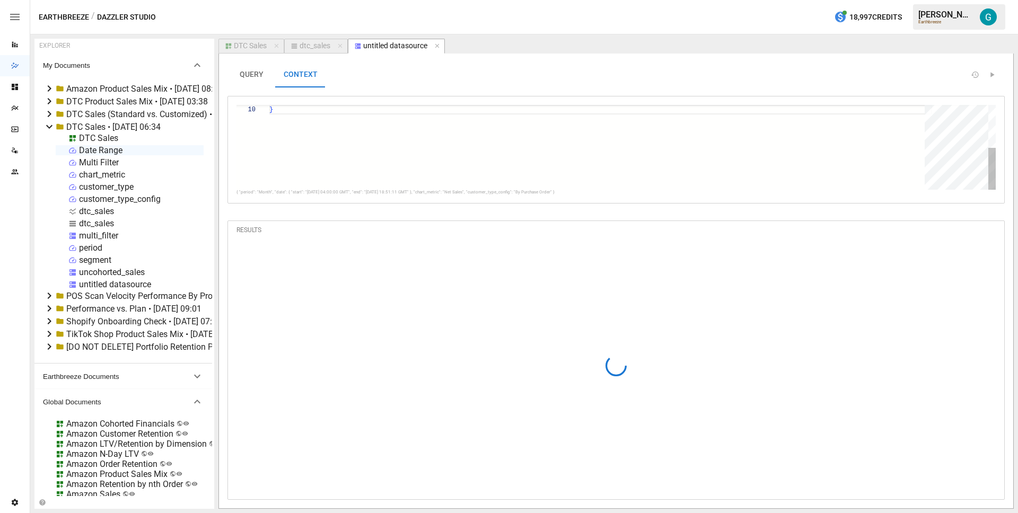
click at [300, 137] on div "}" at bounding box center [600, 104] width 663 height 171
type textarea "**********"
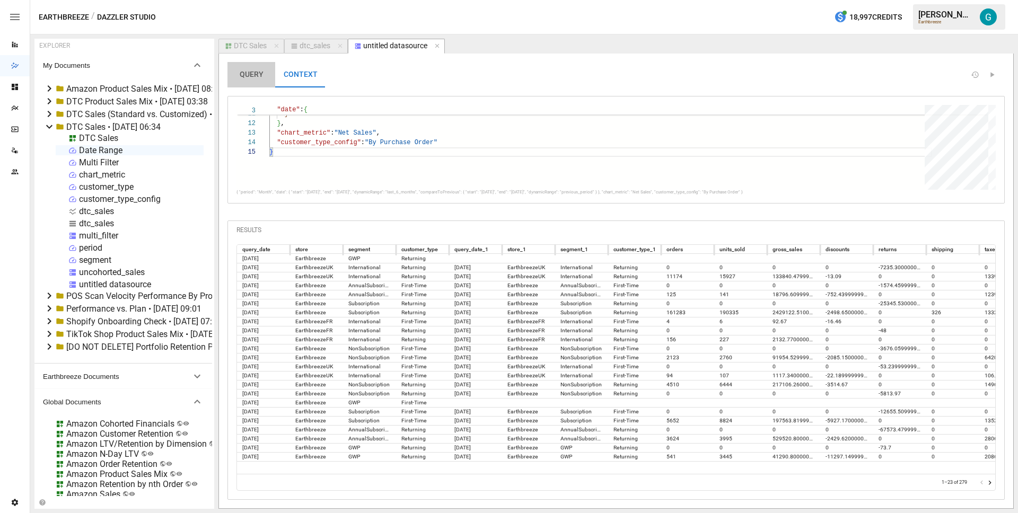
click at [251, 72] on button "QUERY" at bounding box center [252, 74] width 48 height 25
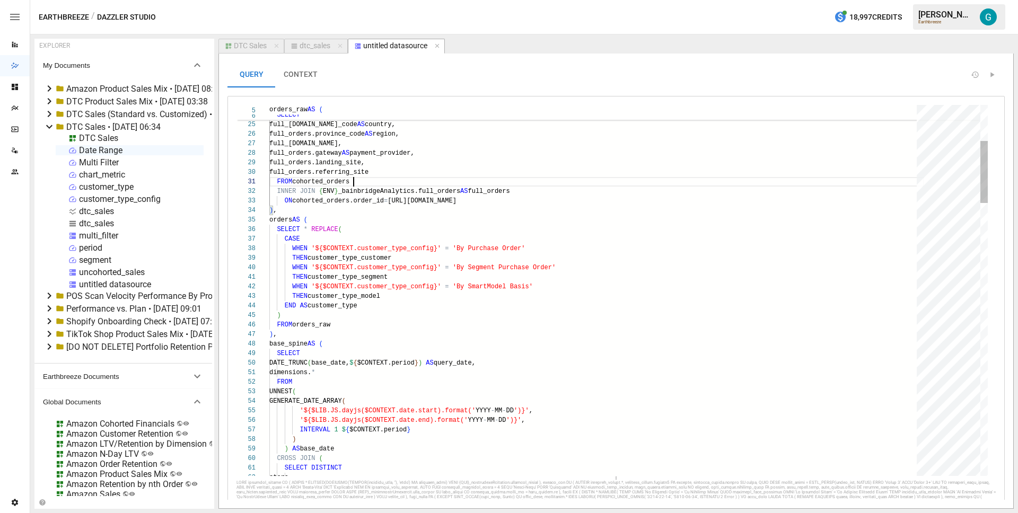
scroll to position [0, 84]
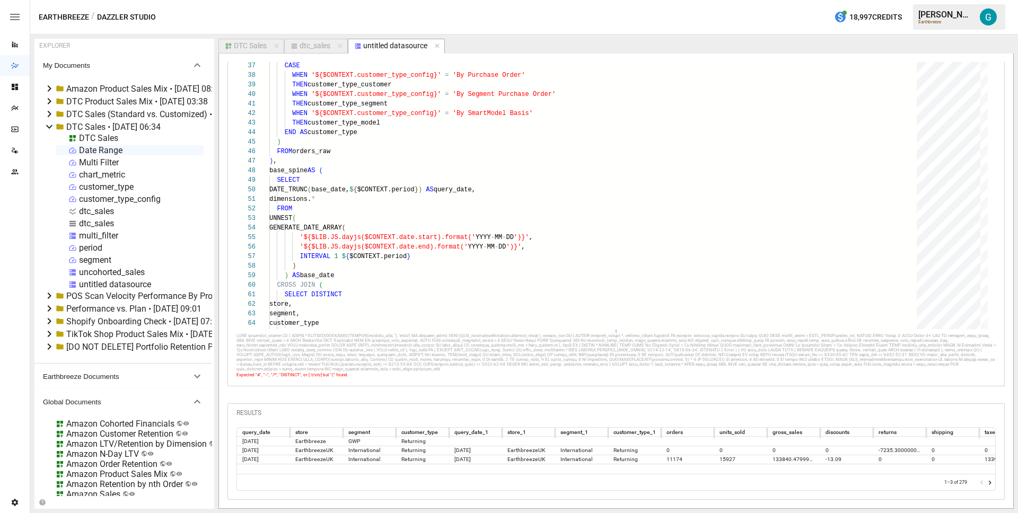
scroll to position [158, 0]
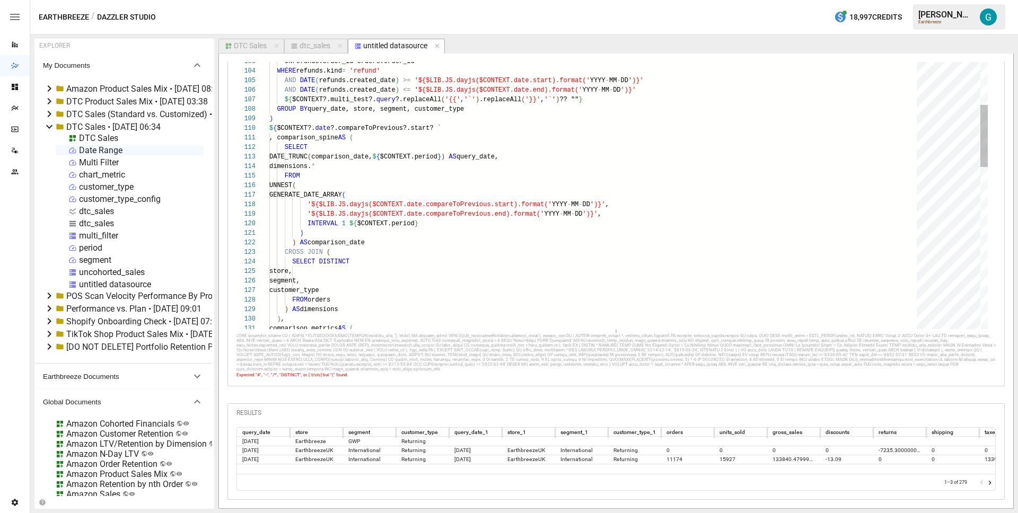
click at [463, 119] on div "segment, customer_type, 0 AS orders, 0 AS units_sold, 0 AS gross_sales, 0 AS di…" at bounding box center [596, 190] width 655 height 2214
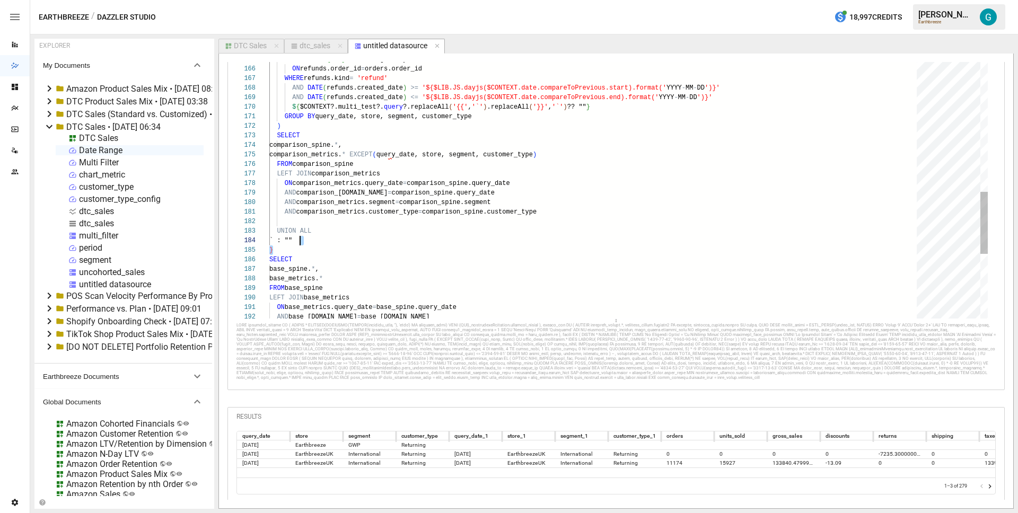
scroll to position [29, 31]
drag, startPoint x: 307, startPoint y: 251, endPoint x: 305, endPoint y: 241, distance: 10.2
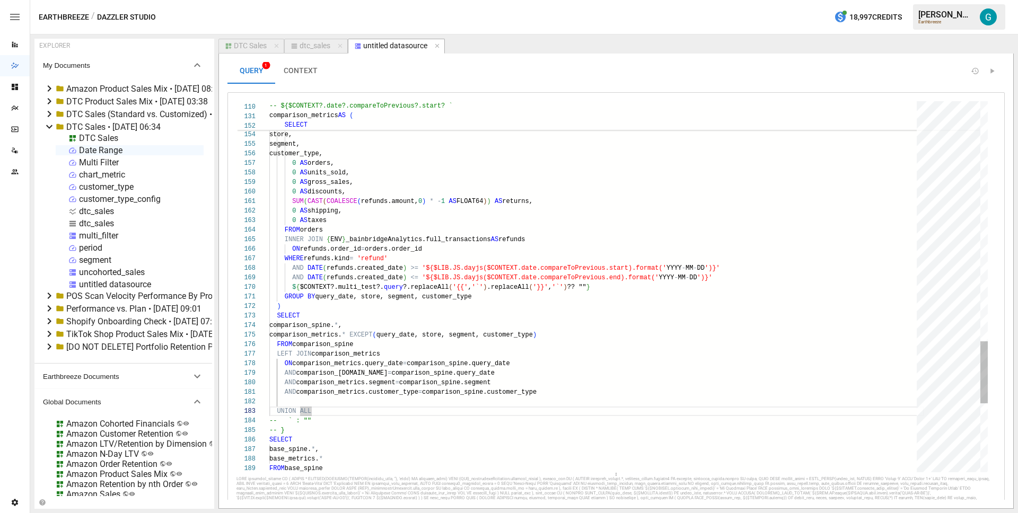
scroll to position [0, 0]
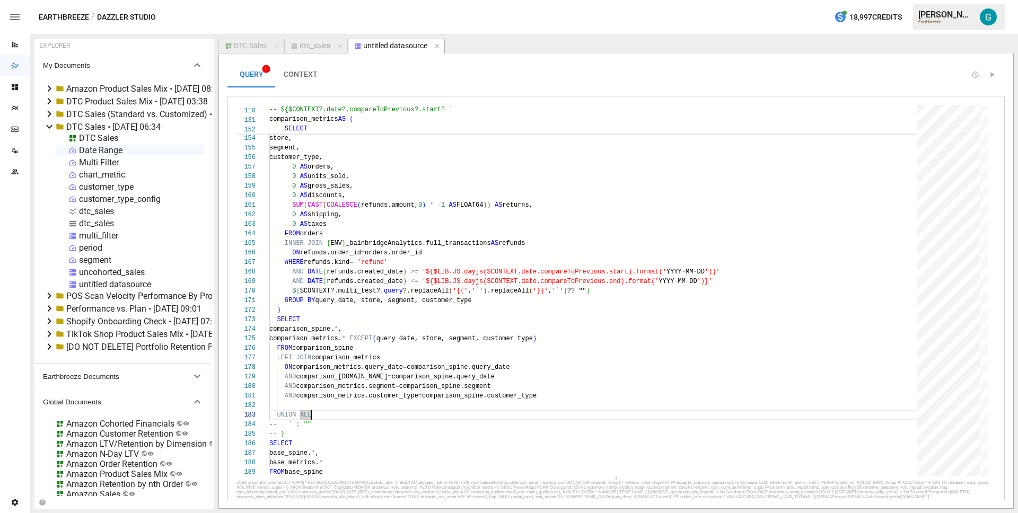
click at [305, 66] on button "CONTEXT" at bounding box center [300, 74] width 51 height 25
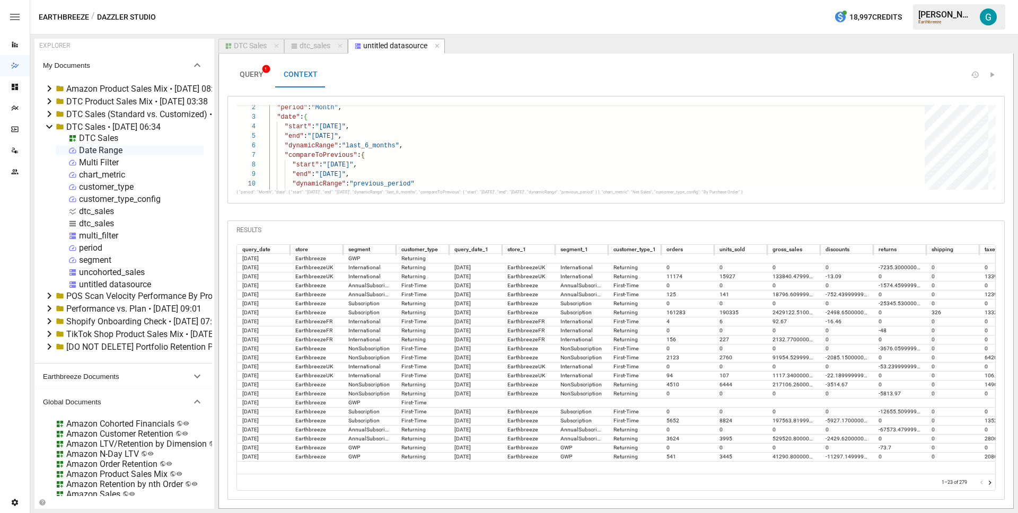
click at [257, 74] on span "QUERY 1" at bounding box center [252, 75] width 24 height 10
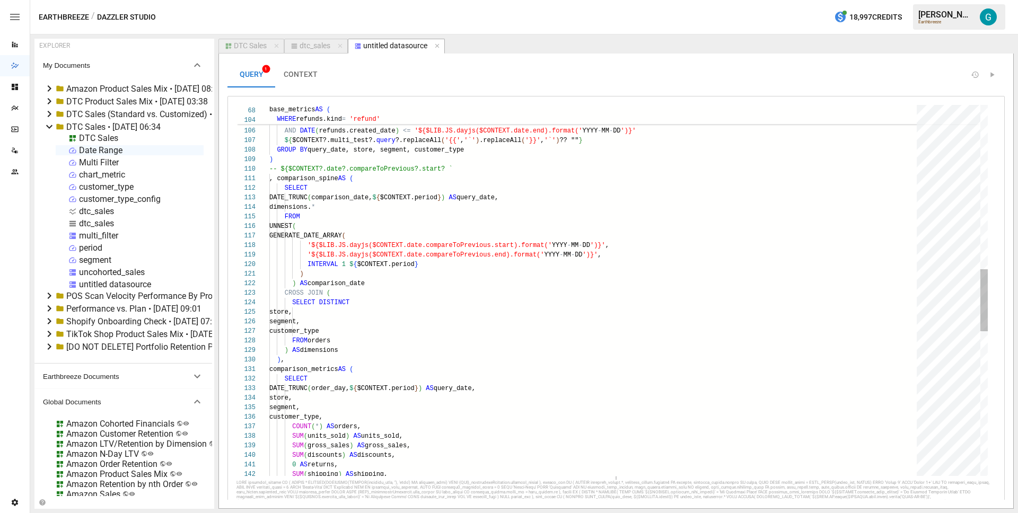
scroll to position [76, 184]
click at [504, 173] on div "comparison_metrics AS ( SELECT DATE_TRUNC ( order_day, $ { $CONTEXT.period } ) …" at bounding box center [596, 231] width 655 height 2214
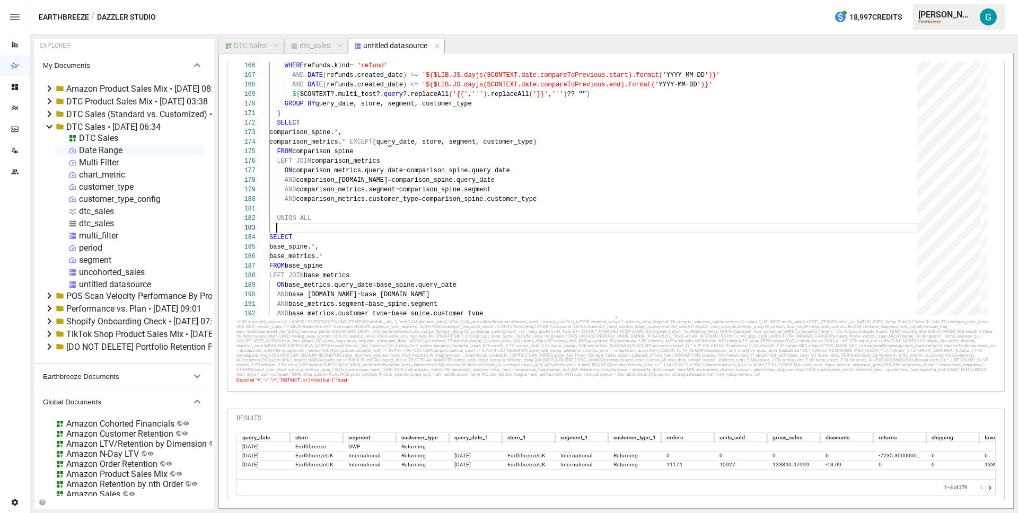
scroll to position [187, 0]
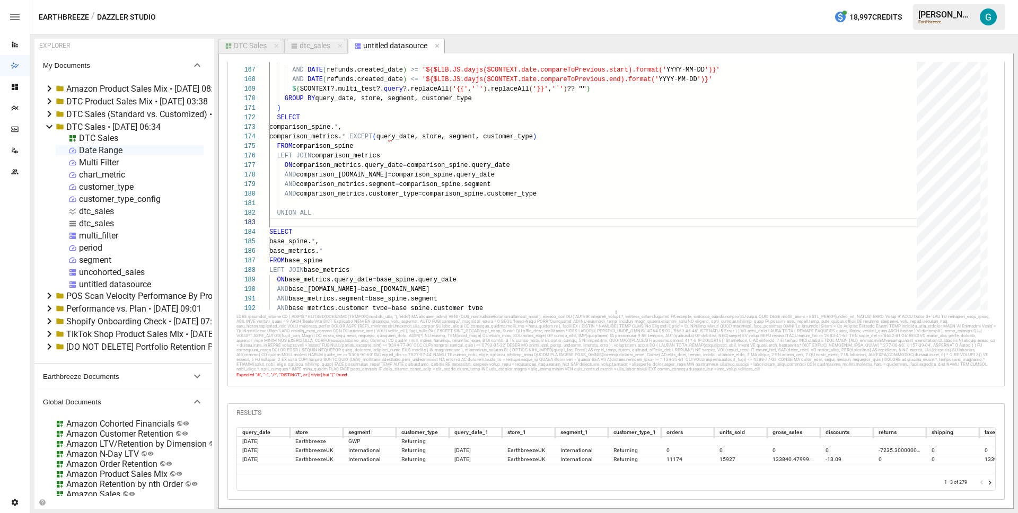
click at [359, 336] on div at bounding box center [616, 343] width 759 height 57
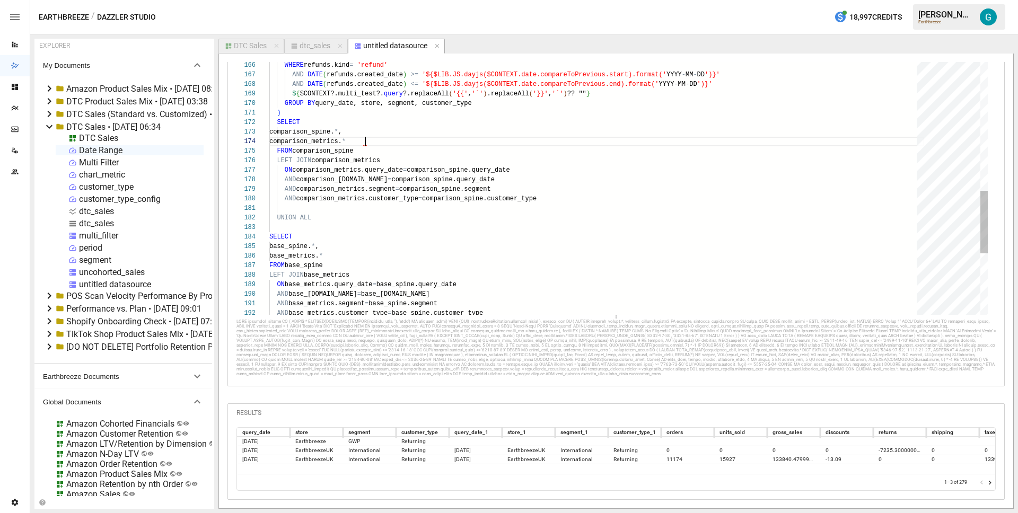
scroll to position [29, 92]
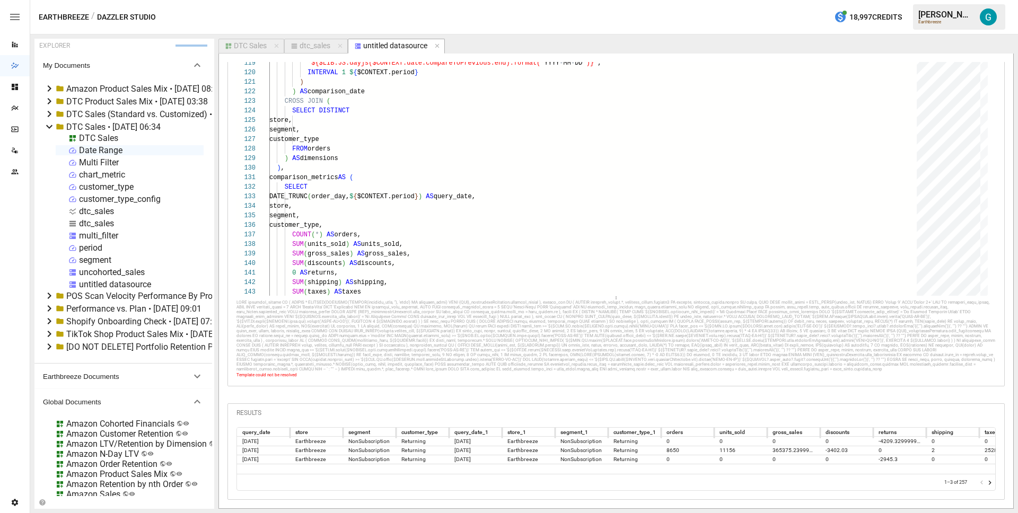
scroll to position [0, 0]
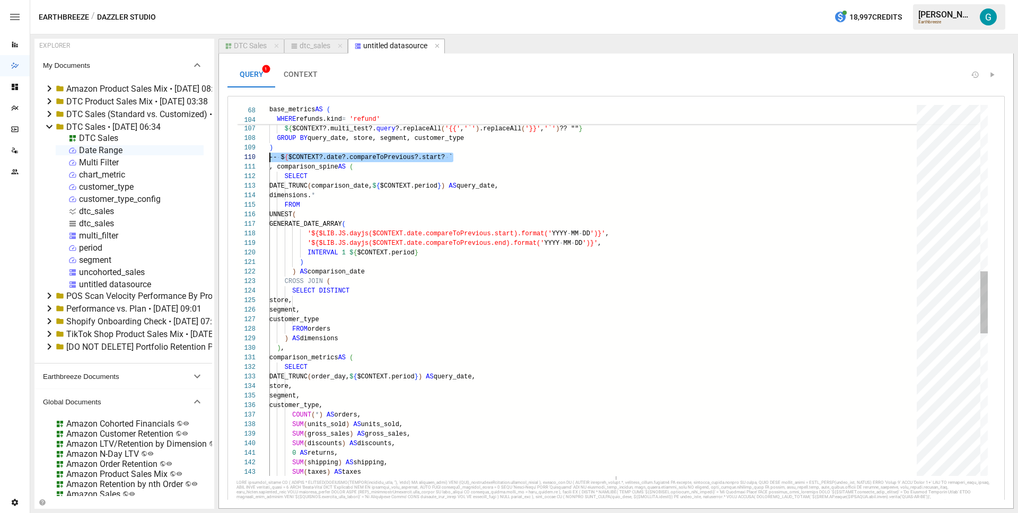
click at [429, 287] on div "AND DATE ( refunds.created_date ) >= '${$LIB.JS.dayjs($CONTEXT.date.start).form…" at bounding box center [596, 219] width 655 height 2214
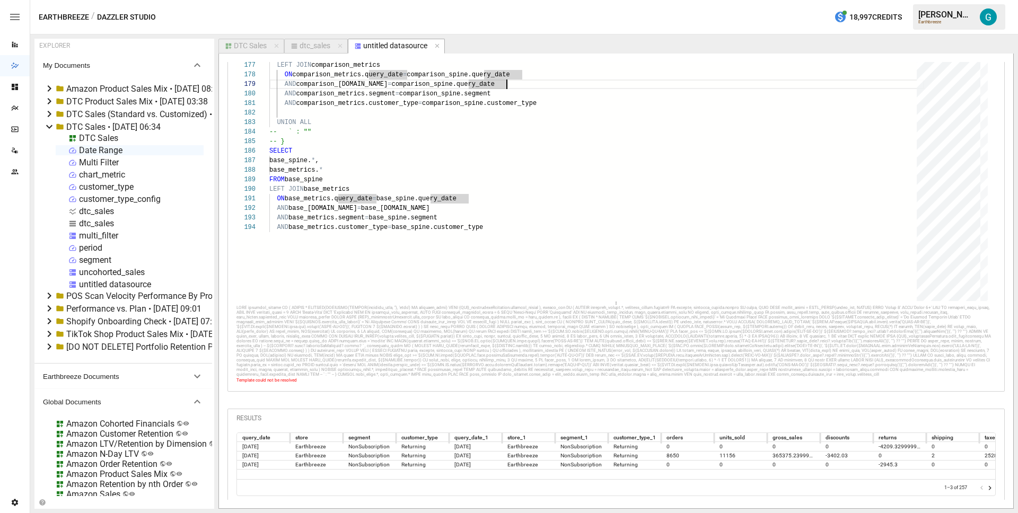
scroll to position [167, 0]
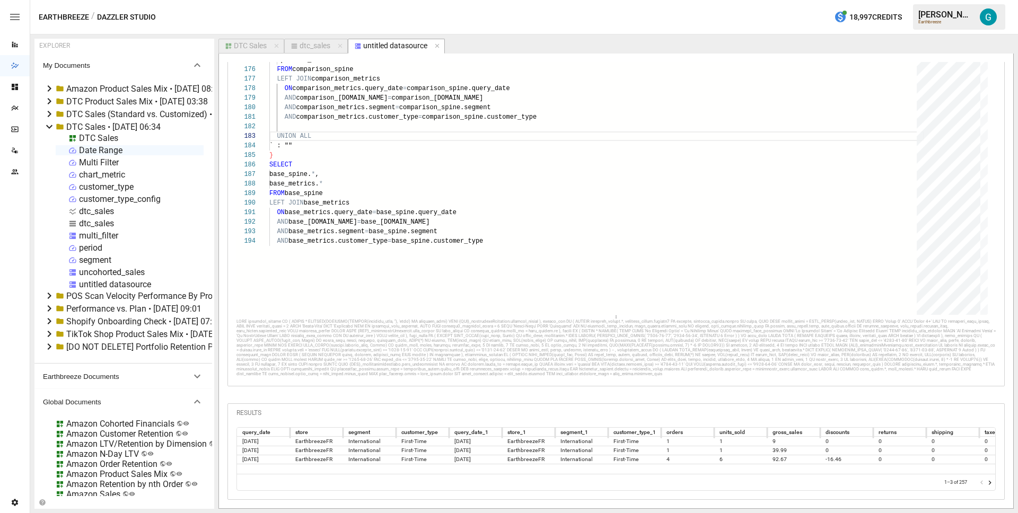
scroll to position [168, 0]
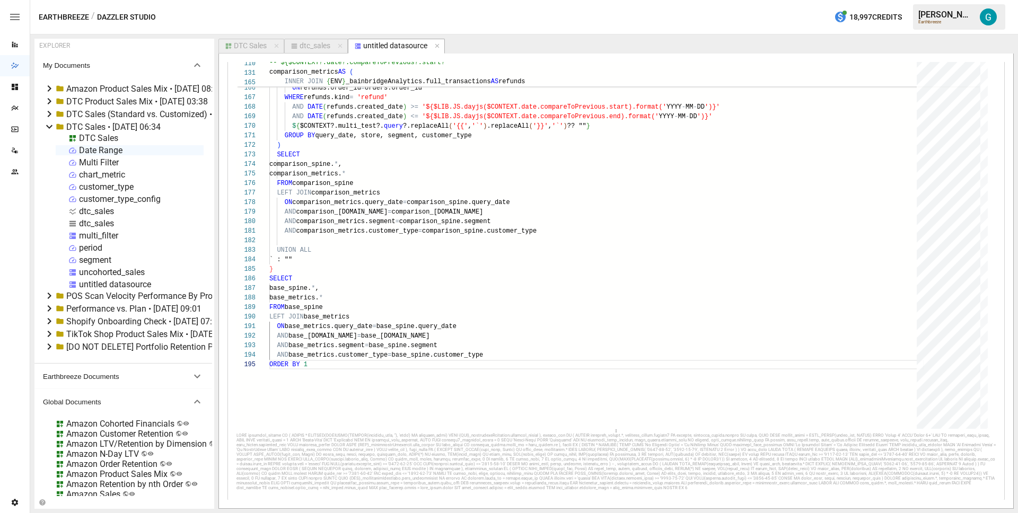
scroll to position [31, 0]
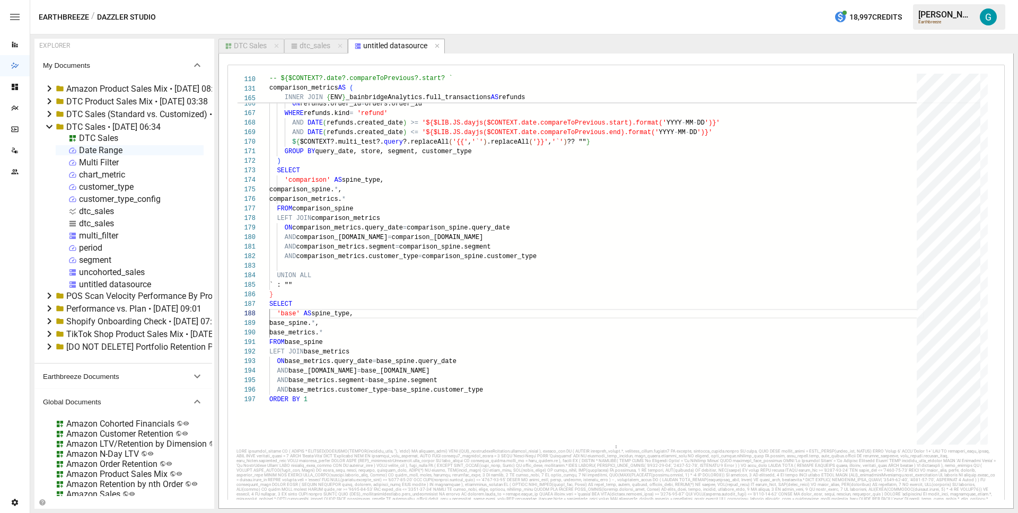
scroll to position [182, 0]
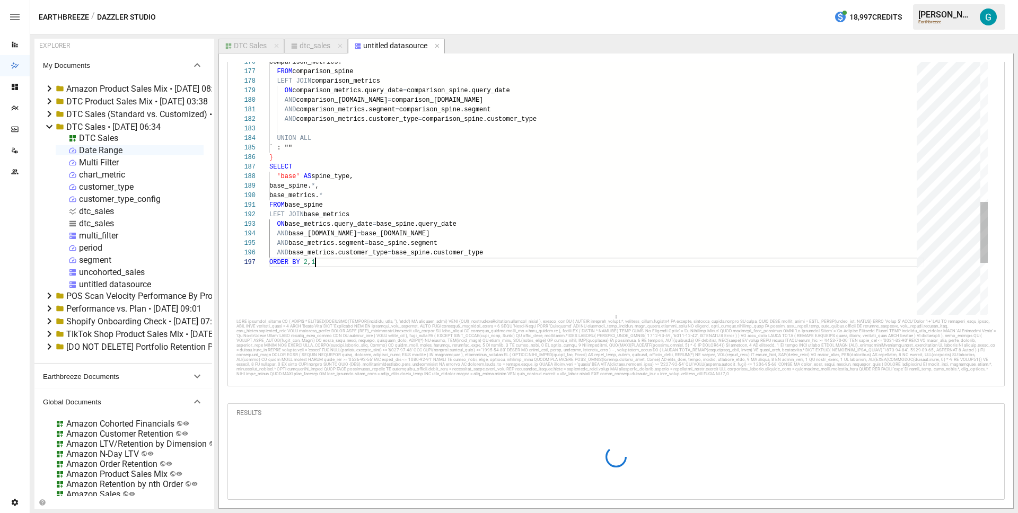
scroll to position [57, 46]
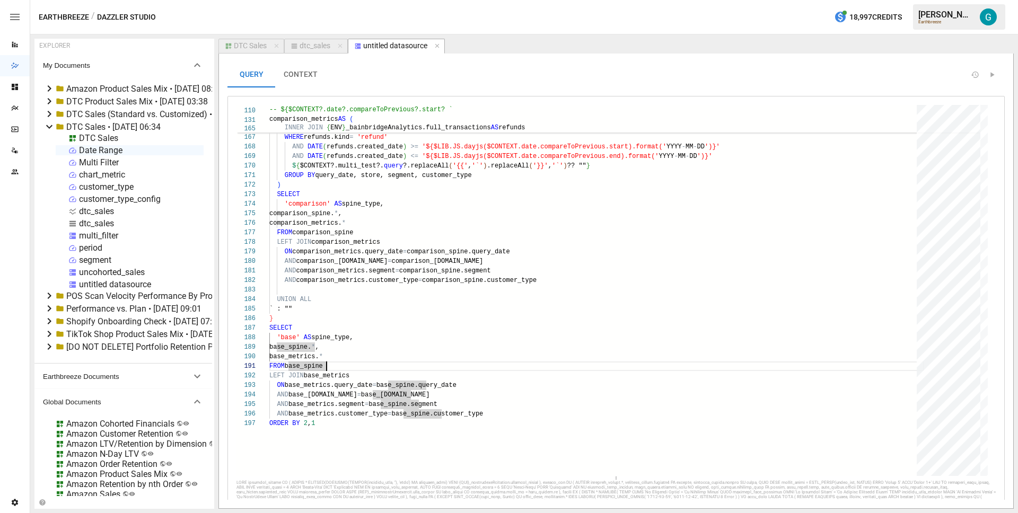
click at [304, 81] on button "CONTEXT" at bounding box center [300, 74] width 51 height 25
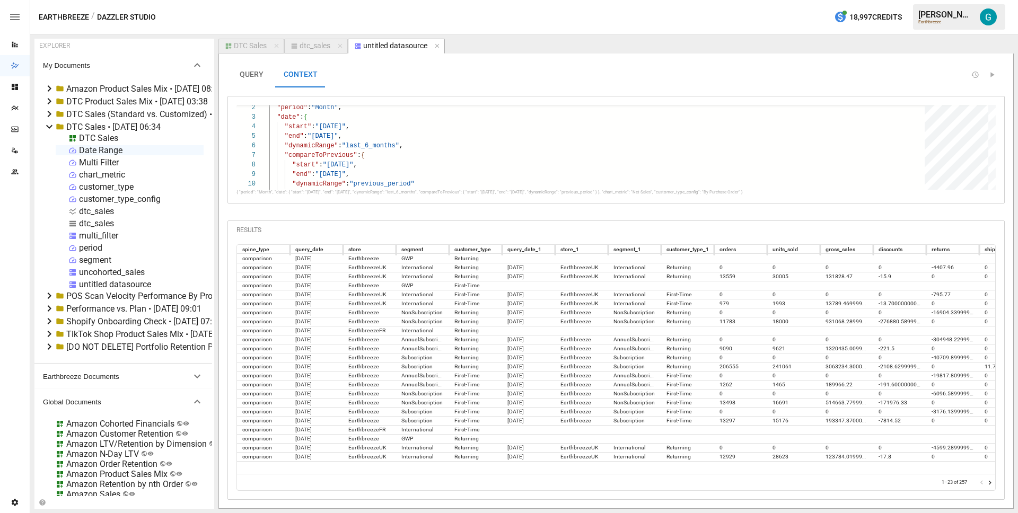
click at [993, 483] on icon "Go to next page" at bounding box center [990, 483] width 8 height 8
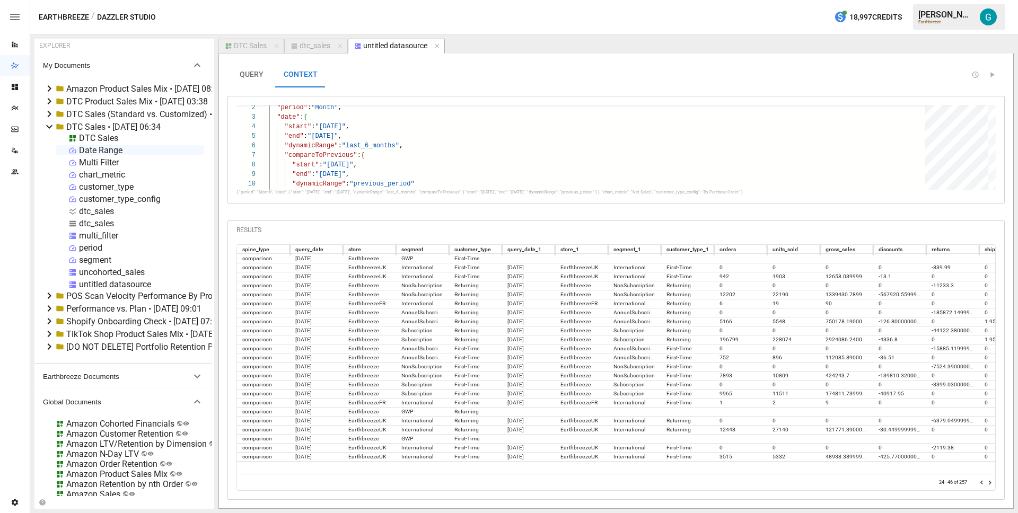
click at [993, 483] on icon "Go to next page" at bounding box center [990, 483] width 8 height 8
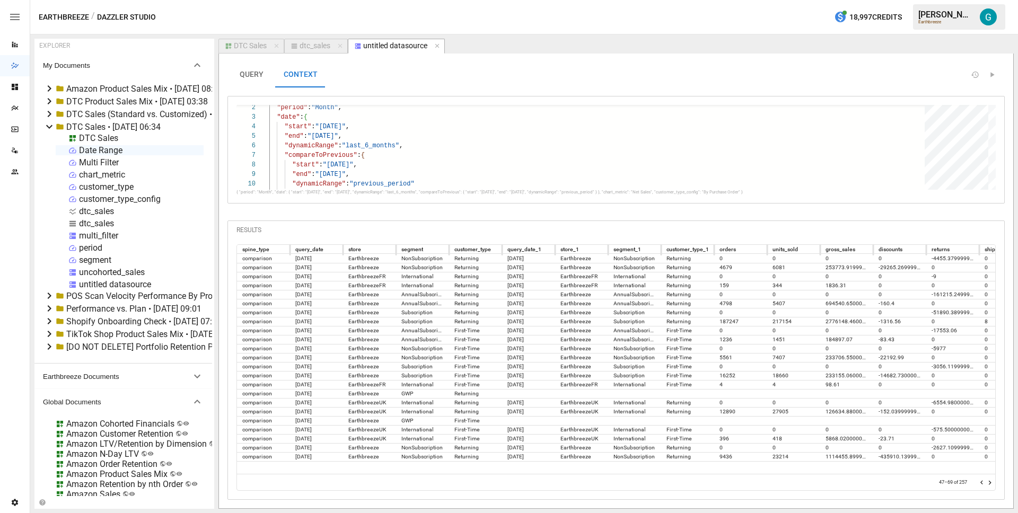
click at [993, 483] on icon "Go to next page" at bounding box center [990, 483] width 8 height 8
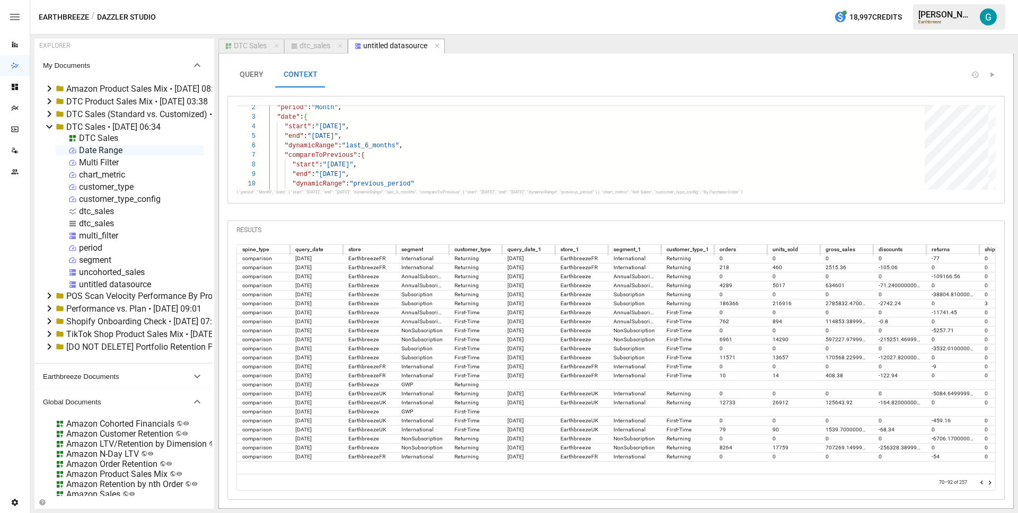
click at [993, 483] on icon "Go to next page" at bounding box center [990, 483] width 8 height 8
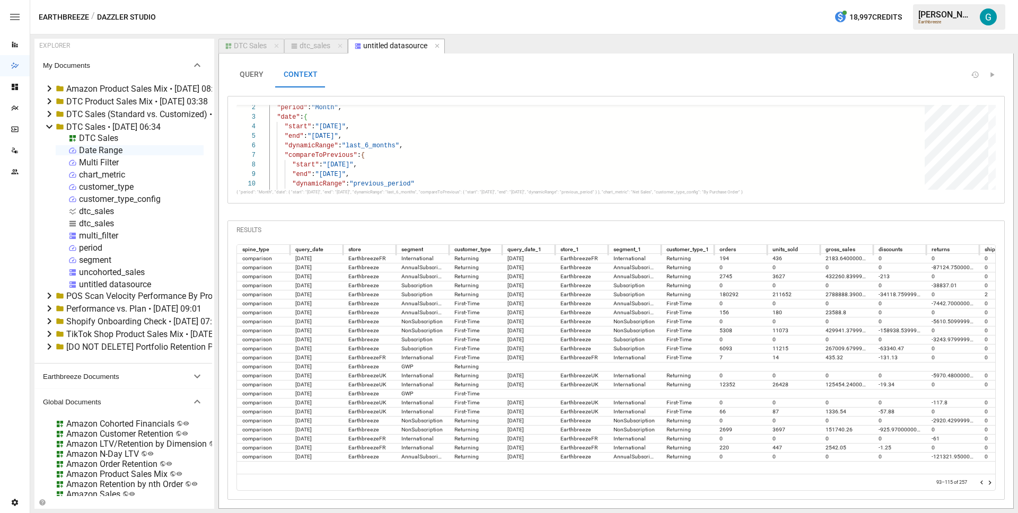
click at [993, 483] on icon "Go to next page" at bounding box center [990, 483] width 8 height 8
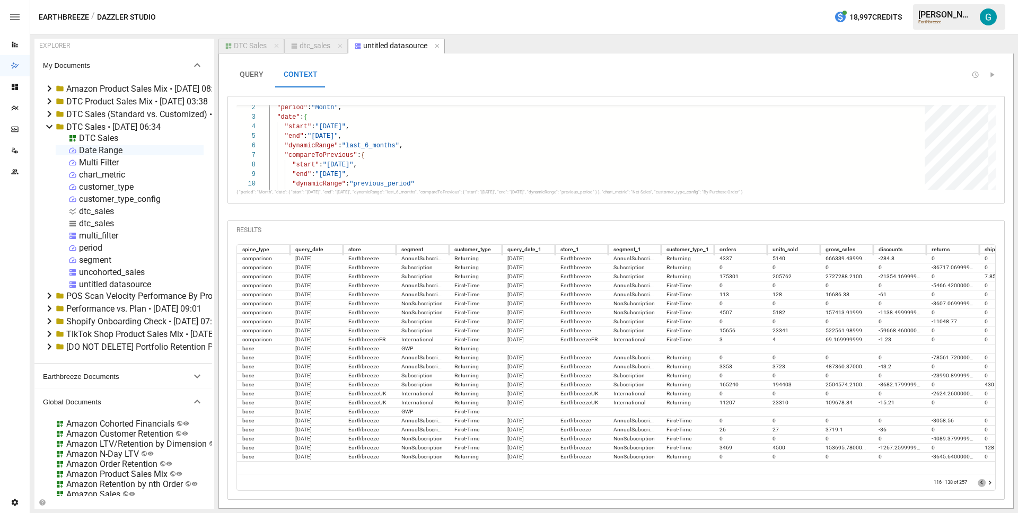
click at [981, 484] on icon "Go to previous page" at bounding box center [982, 483] width 8 height 8
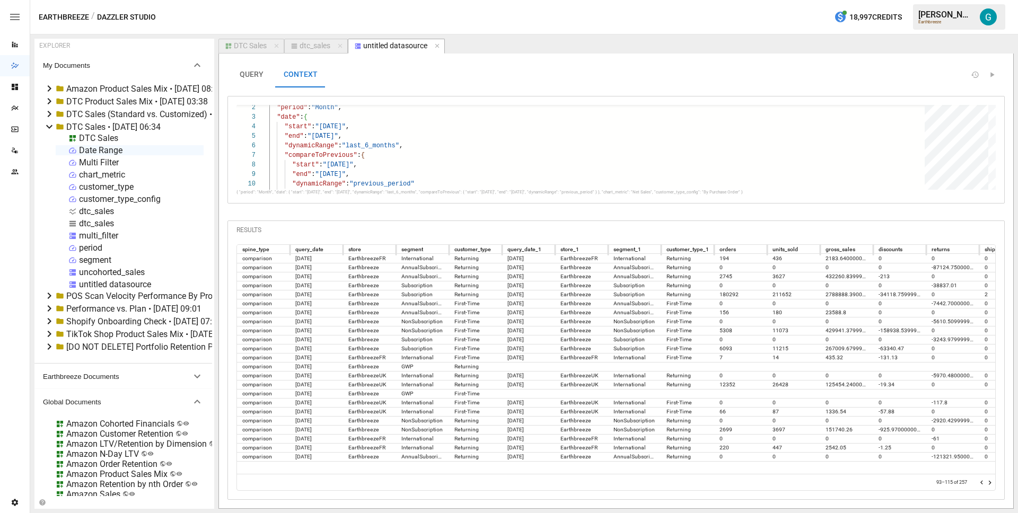
click at [981, 484] on icon "Go to previous page" at bounding box center [982, 483] width 8 height 8
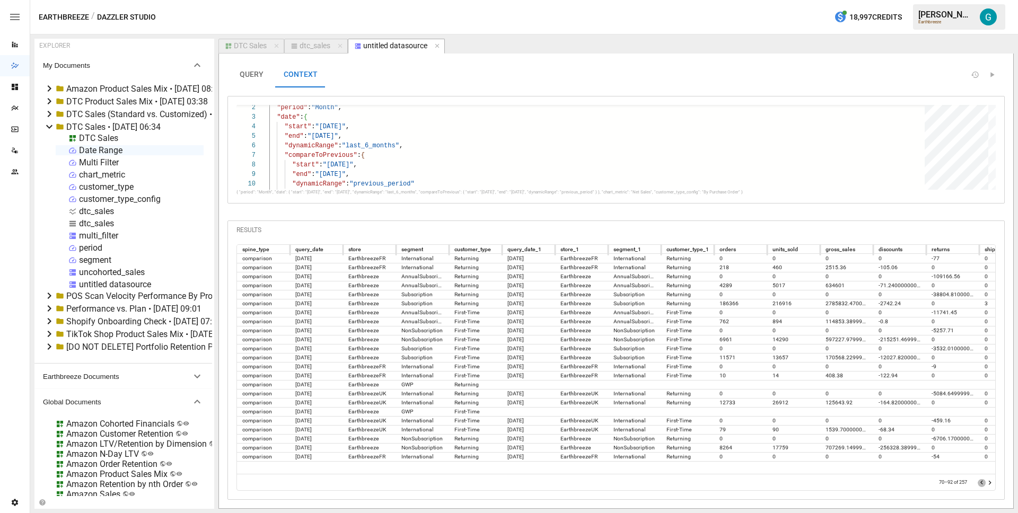
click at [981, 484] on icon "Go to previous page" at bounding box center [982, 483] width 8 height 8
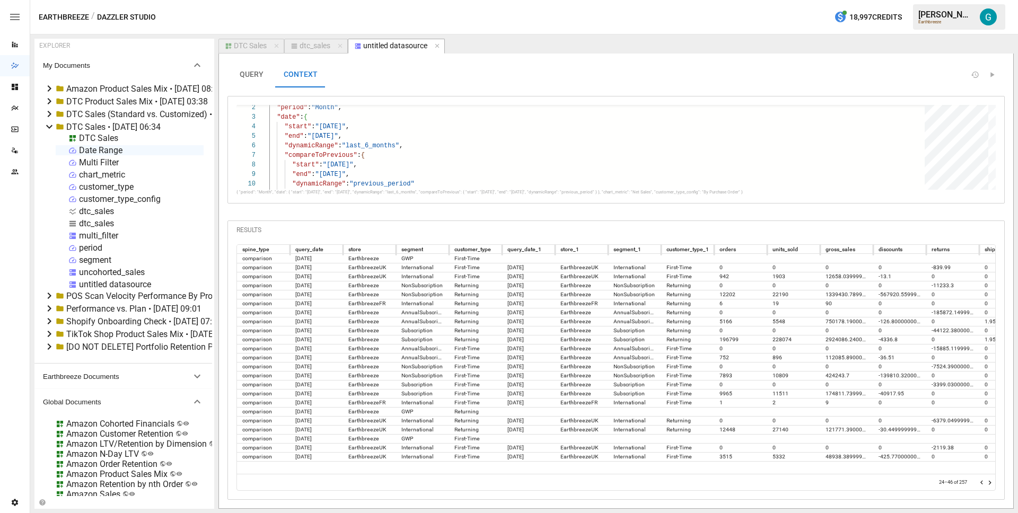
click at [981, 484] on icon "Go to previous page" at bounding box center [982, 483] width 8 height 8
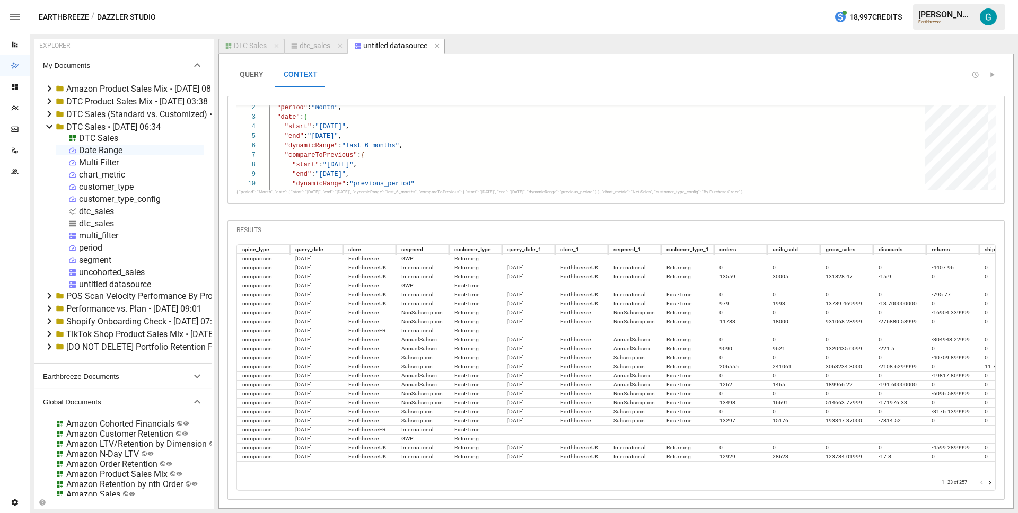
click at [981, 484] on div at bounding box center [986, 482] width 16 height 11
click at [242, 73] on button "QUERY" at bounding box center [252, 74] width 48 height 25
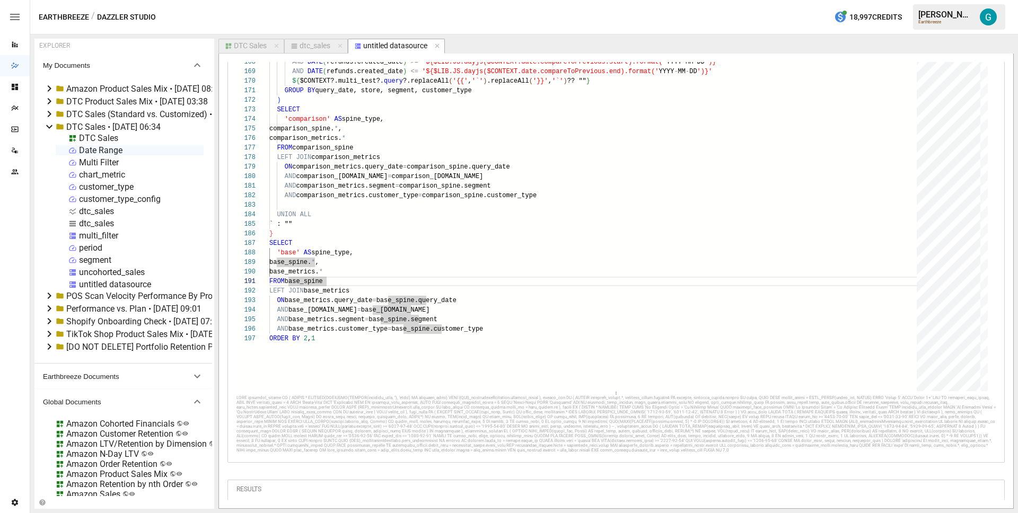
scroll to position [182, 0]
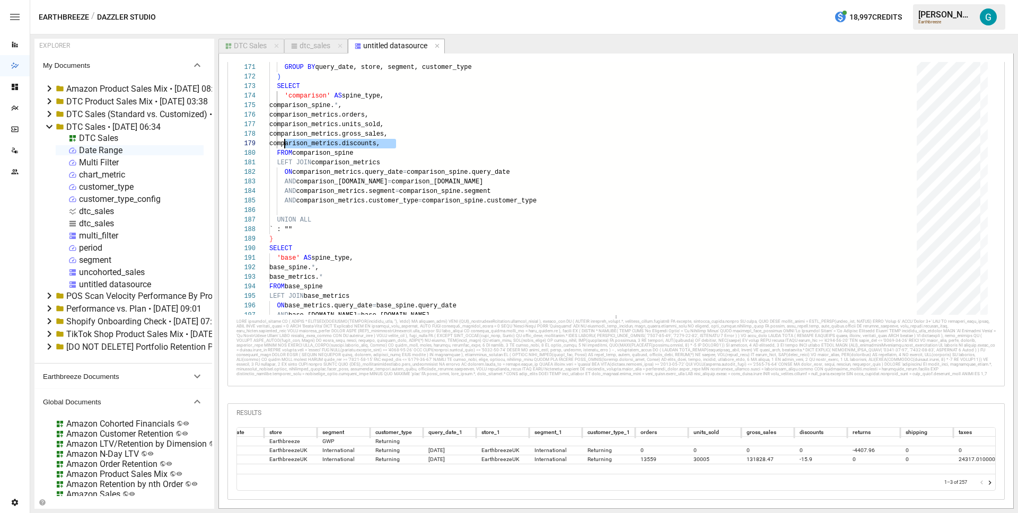
scroll to position [0, 98]
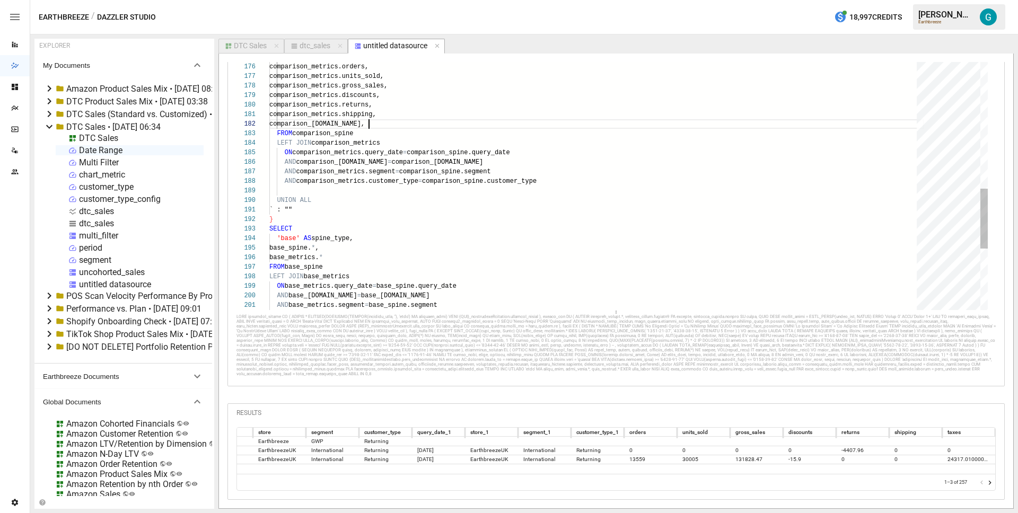
scroll to position [10, 107]
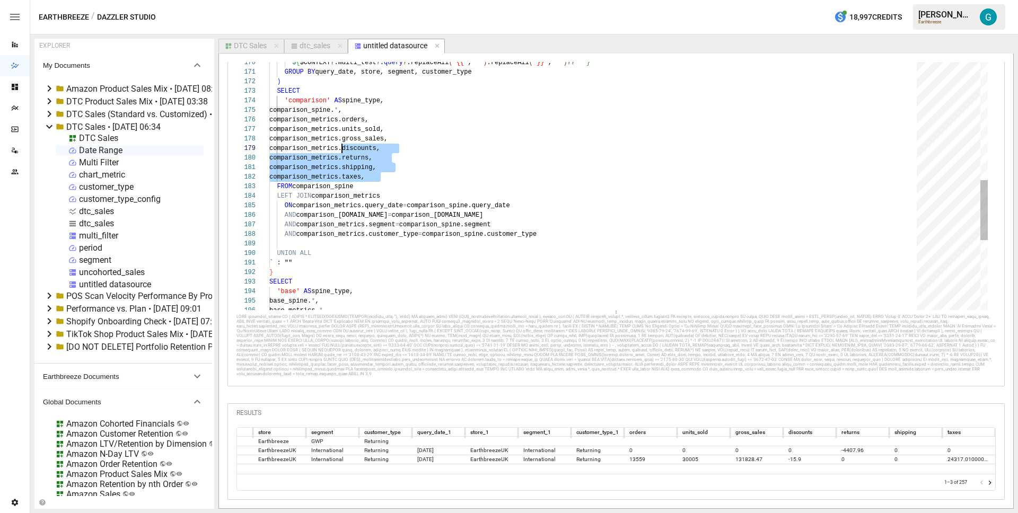
scroll to position [67, 19]
drag, startPoint x: 401, startPoint y: 160, endPoint x: 290, endPoint y: 123, distance: 117.9
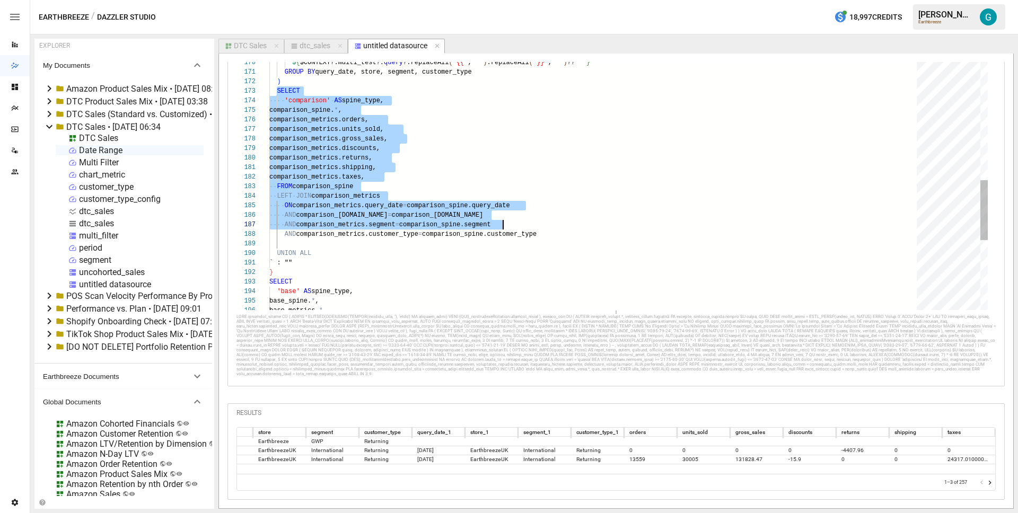
scroll to position [19, 279]
drag, startPoint x: 278, startPoint y: 72, endPoint x: 571, endPoint y: 220, distance: 327.8
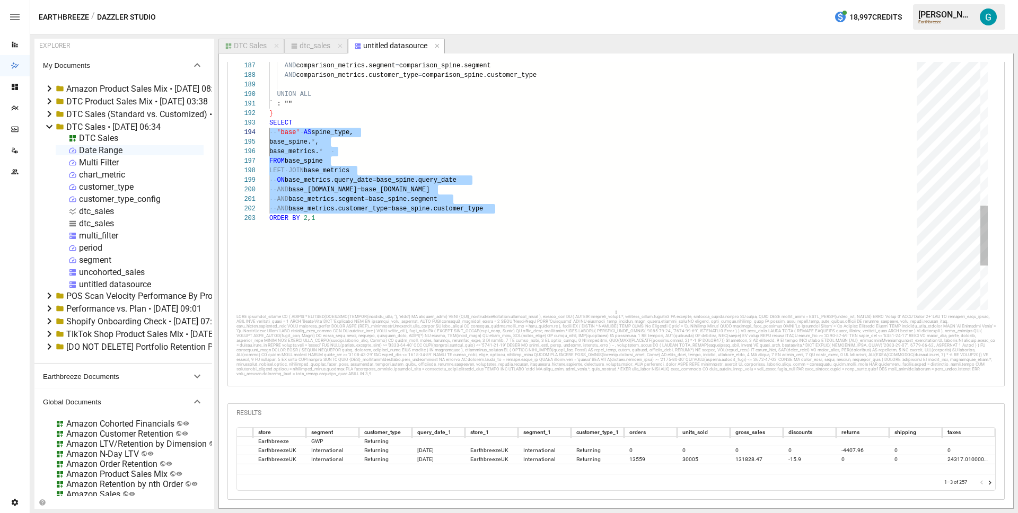
scroll to position [19, 0]
drag, startPoint x: 512, startPoint y: 204, endPoint x: 210, endPoint y: 118, distance: 313.9
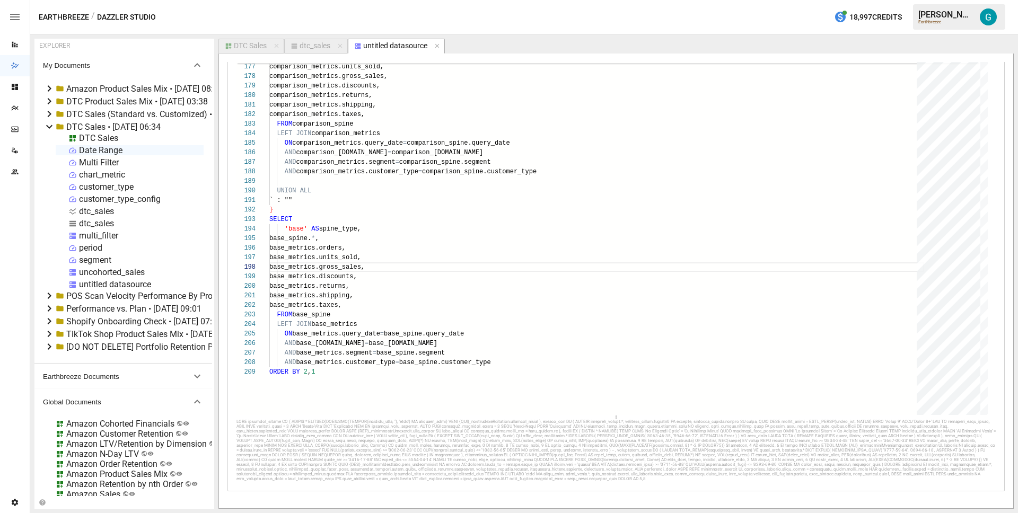
scroll to position [0, 0]
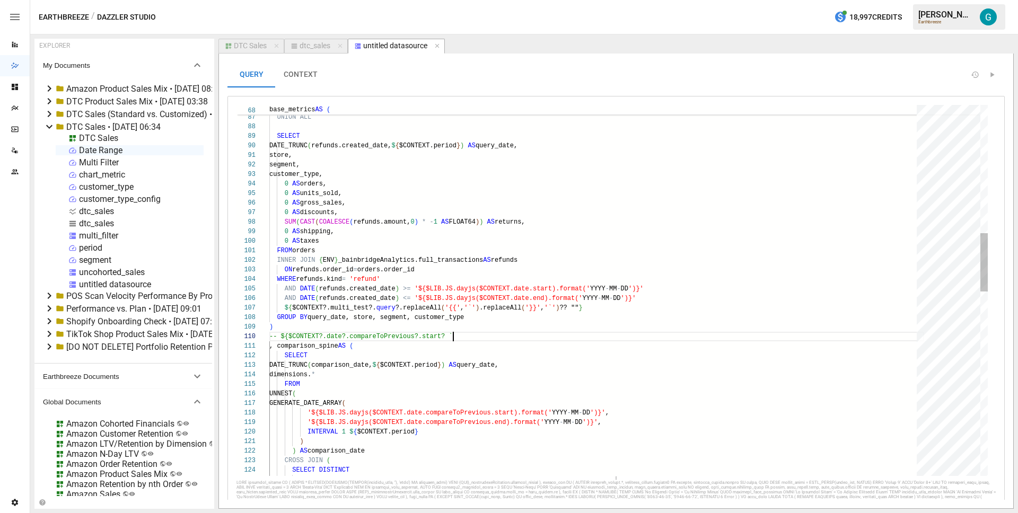
click at [485, 338] on div "UNNEST ( GENERATE_DATE_ARRAY ( '${$LIB.JS.dayjs($CONTEXT.date.compareToPrevious…" at bounding box center [596, 469] width 655 height 2357
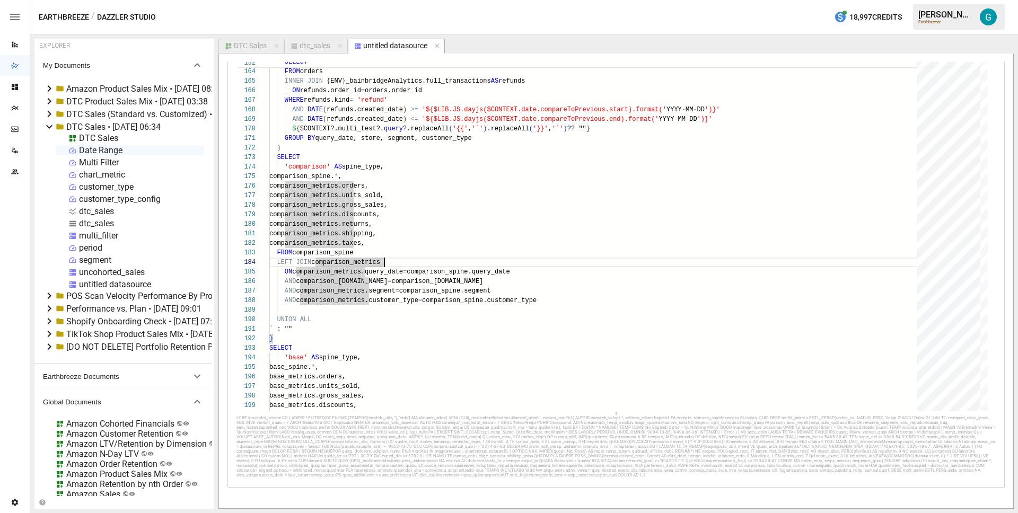
scroll to position [0, 0]
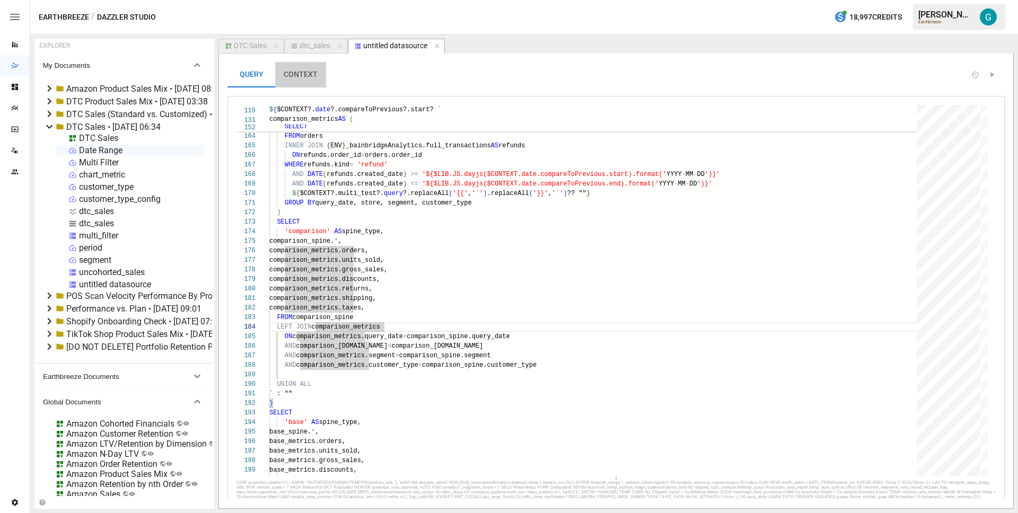
click at [313, 76] on button "CONTEXT" at bounding box center [300, 74] width 51 height 25
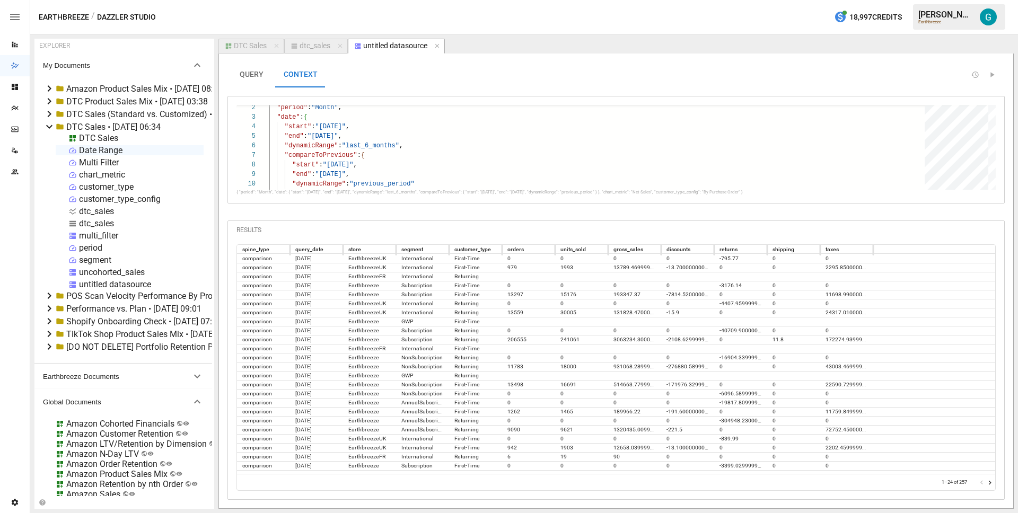
click at [256, 81] on button "QUERY" at bounding box center [252, 74] width 48 height 25
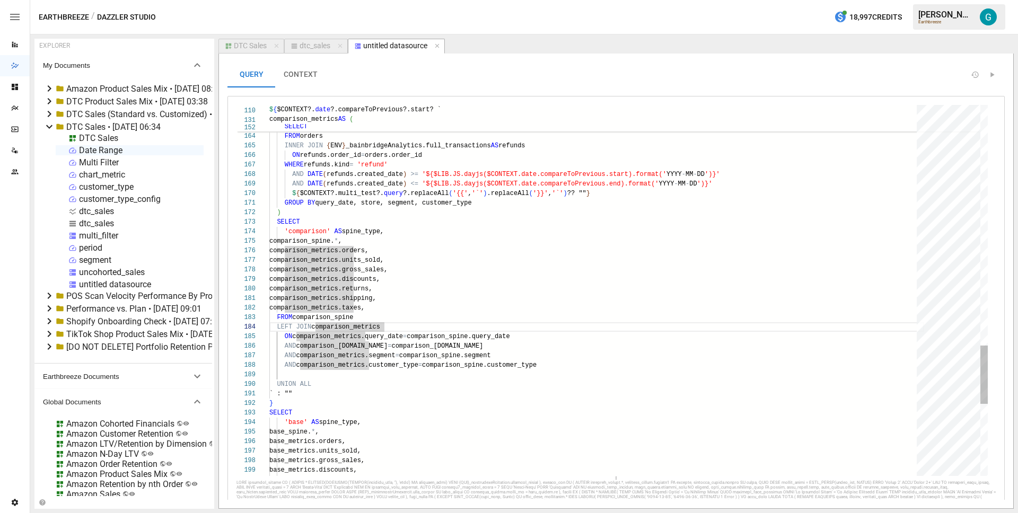
type textarea "**********"
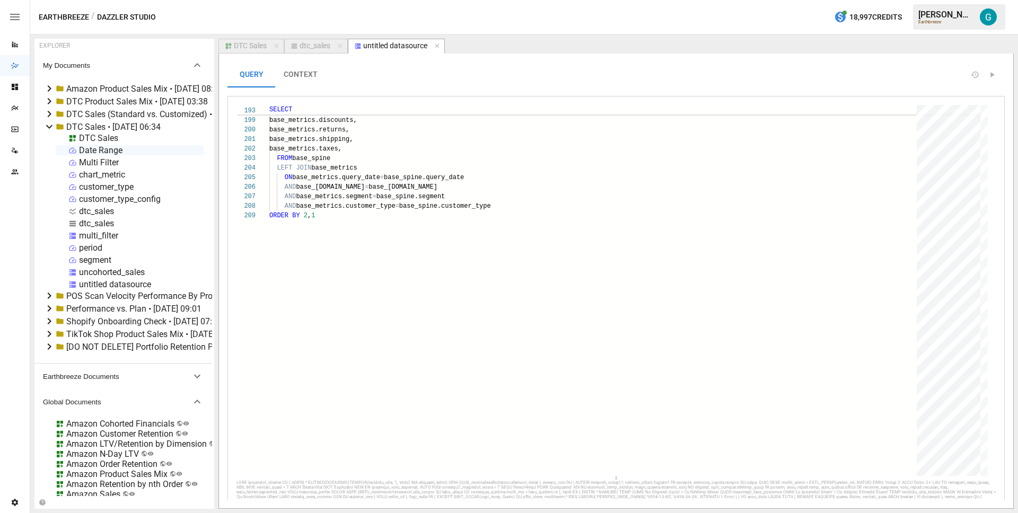
click at [327, 49] on div "dtc_sales" at bounding box center [315, 46] width 31 height 10
select select "**********"
select select "********"
select select "**********"
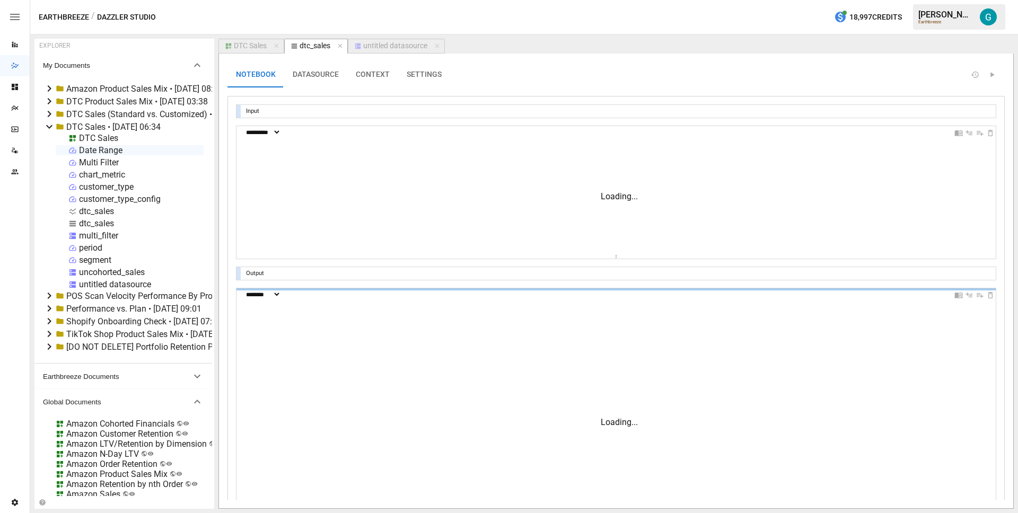
scroll to position [48, 77]
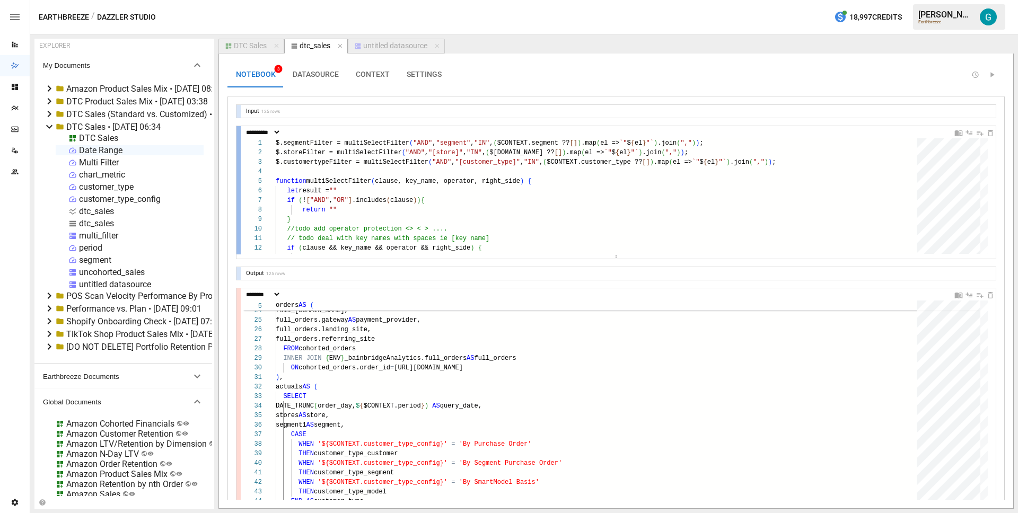
click at [238, 159] on div at bounding box center [239, 190] width 4 height 128
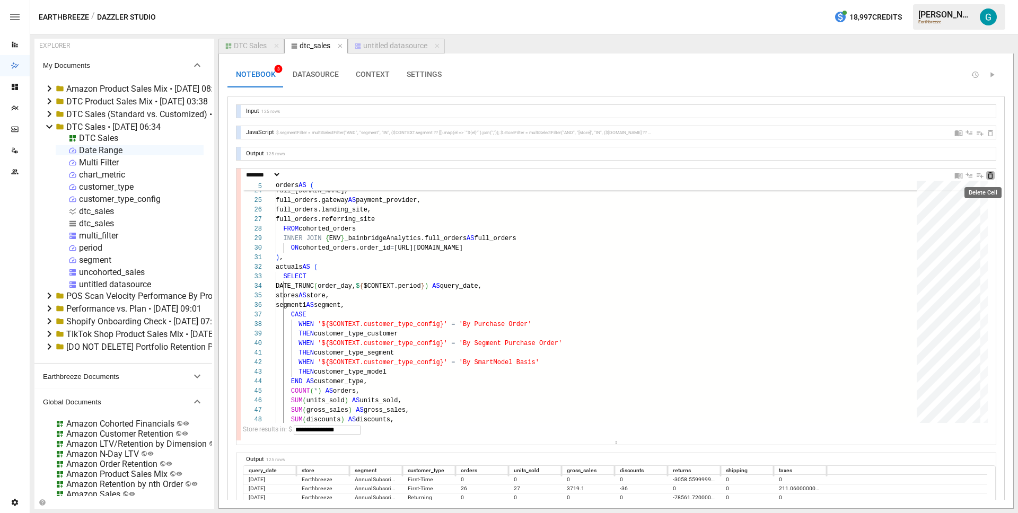
click at [986, 177] on icon "Delete Cell" at bounding box center [990, 175] width 8 height 8
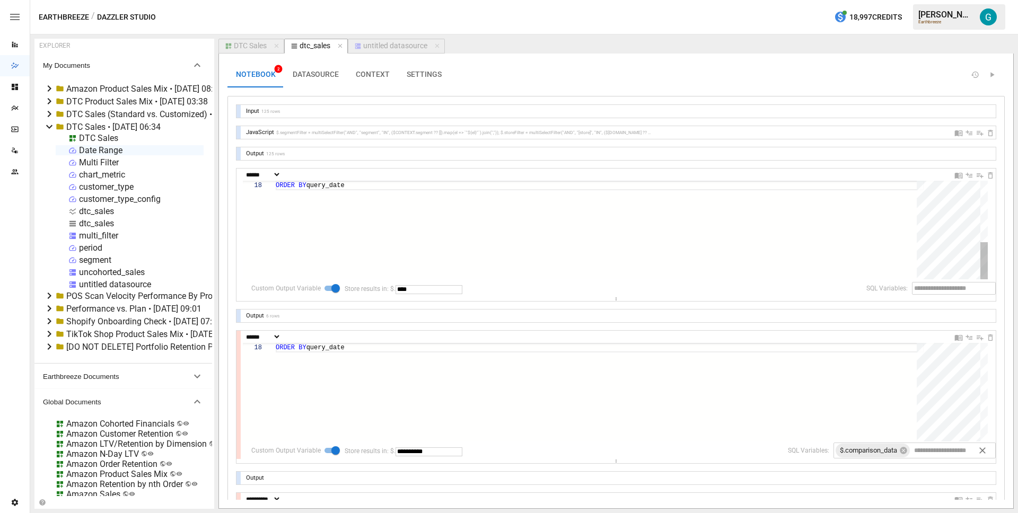
click at [493, 212] on div "ORDER BY query_date" at bounding box center [600, 149] width 649 height 261
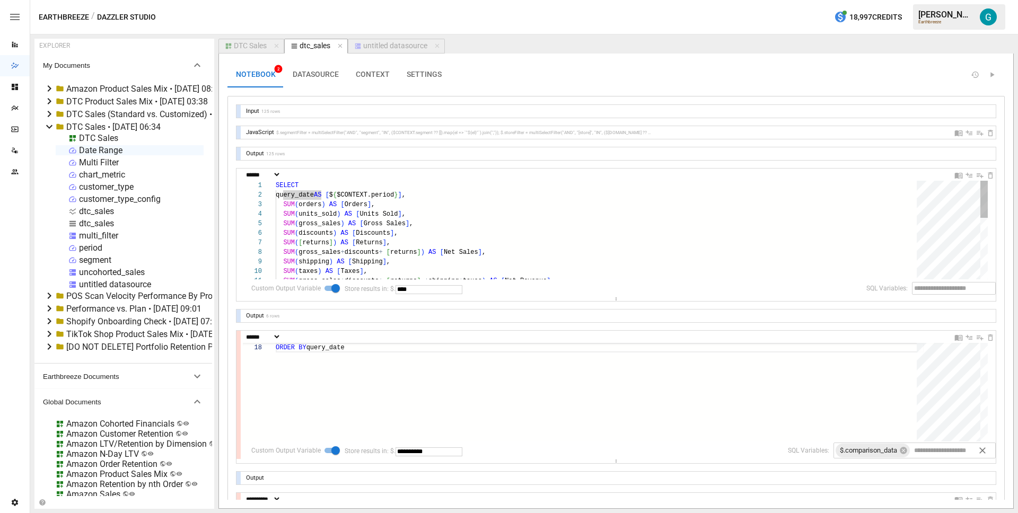
type textarea "**********"
click at [494, 215] on div "SUM ( shipping ) AS [ Shipping ] , SUM ( taxes ) AS [ Taxes ] , SUM ( gross_sal…" at bounding box center [600, 311] width 649 height 261
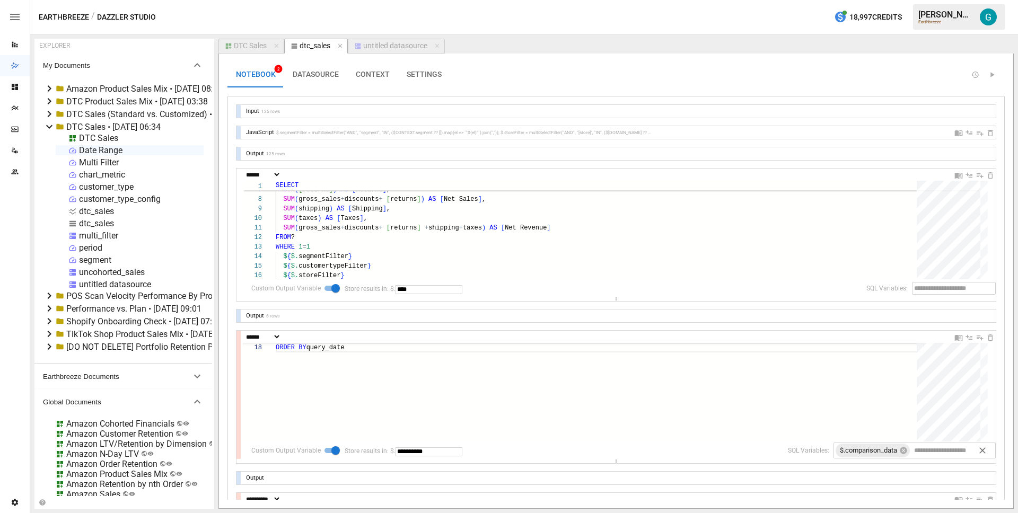
click at [381, 44] on div "untitled datasource" at bounding box center [395, 46] width 64 height 10
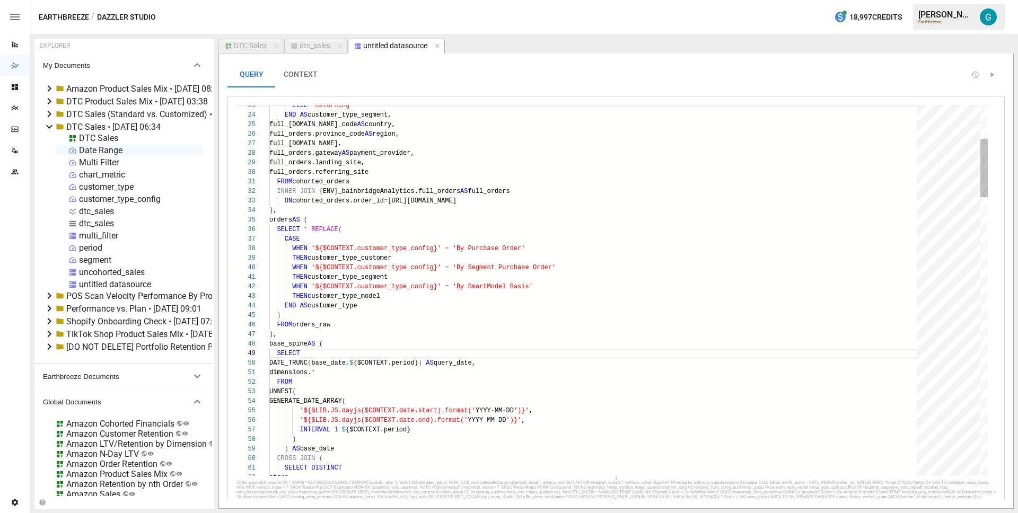
scroll to position [95, 31]
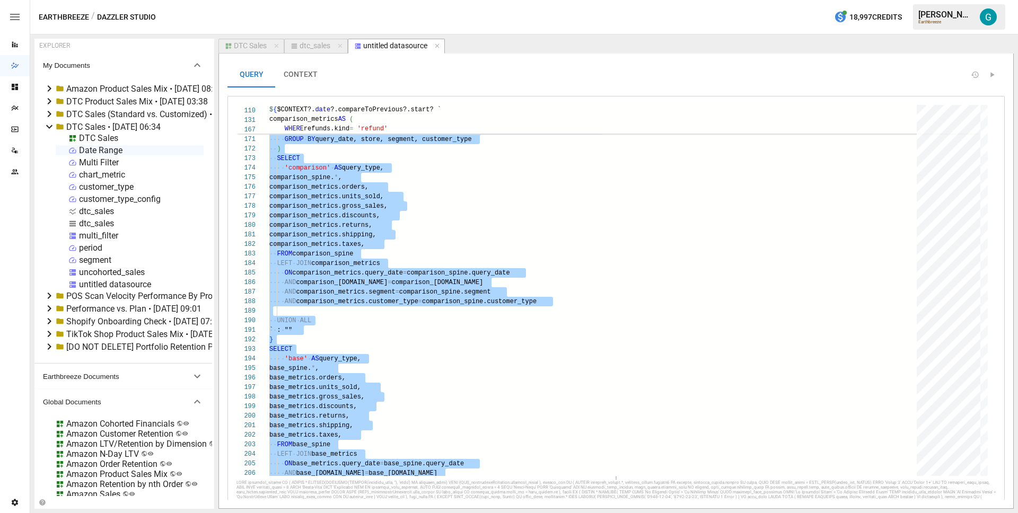
type textarea "**********"
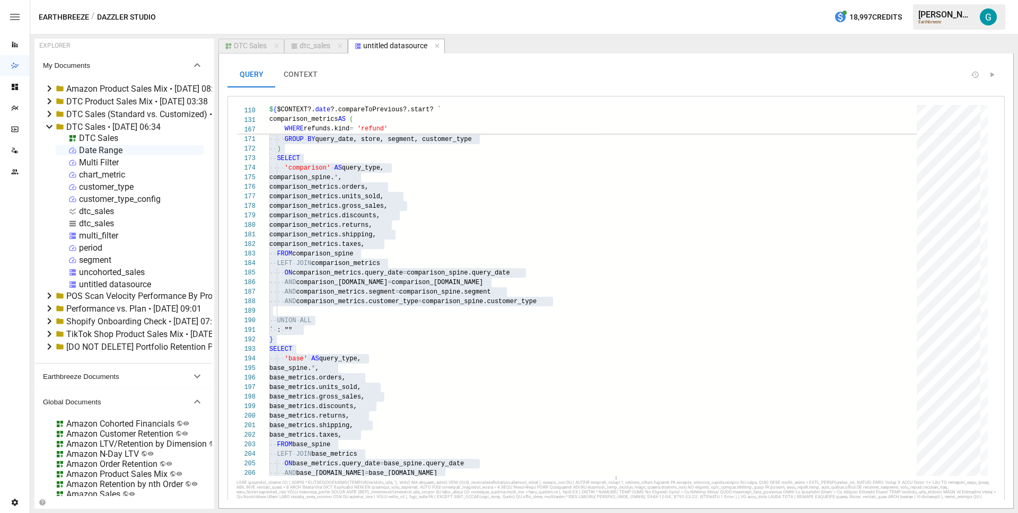
click at [125, 274] on div "uncohorted_sales" at bounding box center [112, 272] width 66 height 10
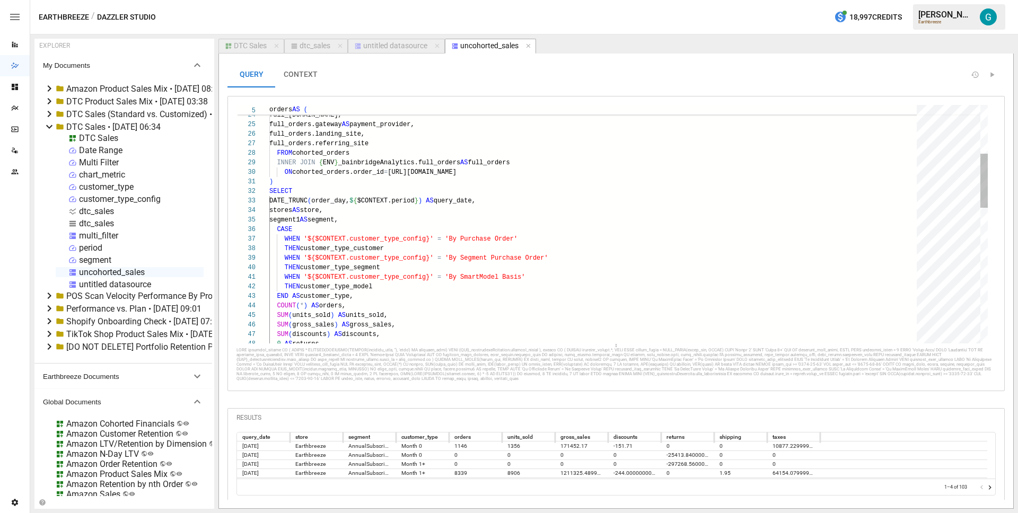
click at [444, 214] on div "full_orders.province_code AS region, full_orders.city, full_orders.gateway AS p…" at bounding box center [596, 416] width 655 height 1050
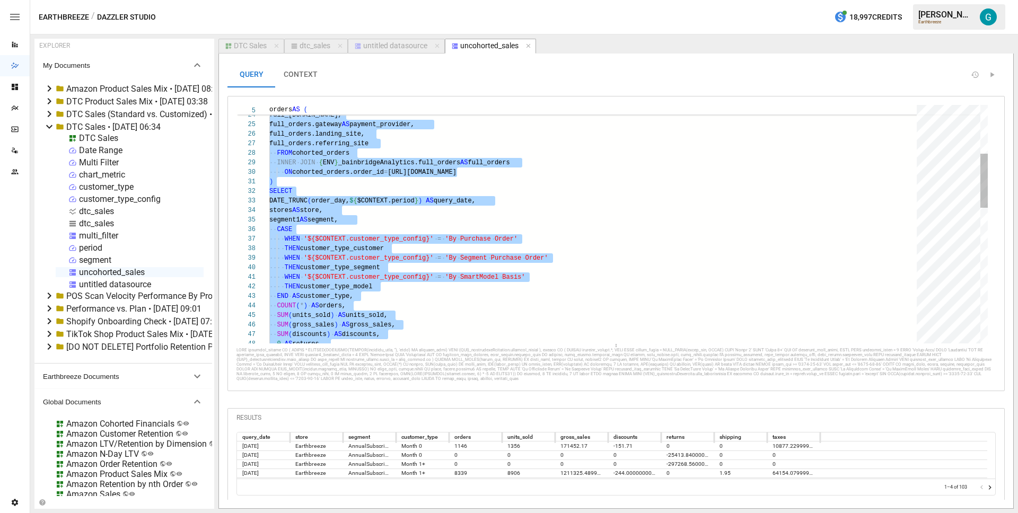
type textarea "**********"
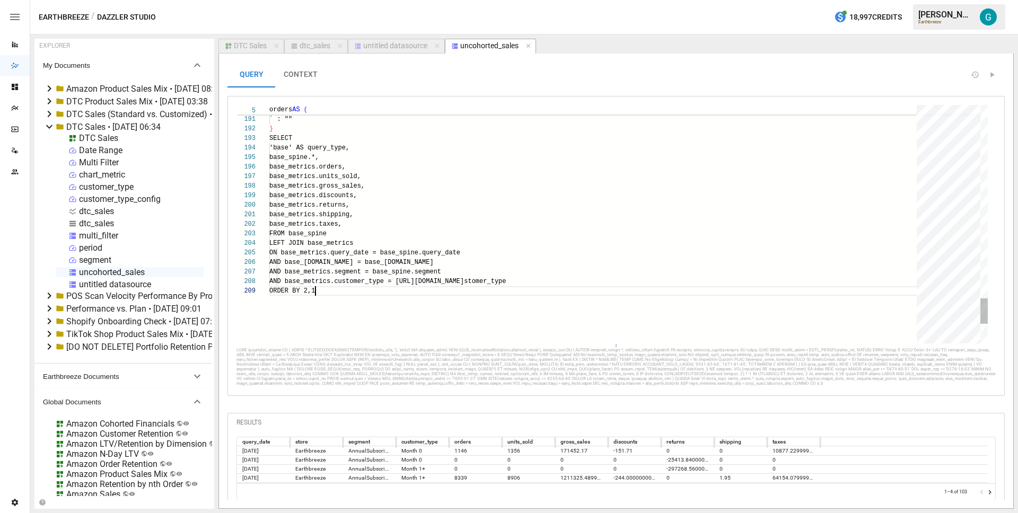
scroll to position [76, 46]
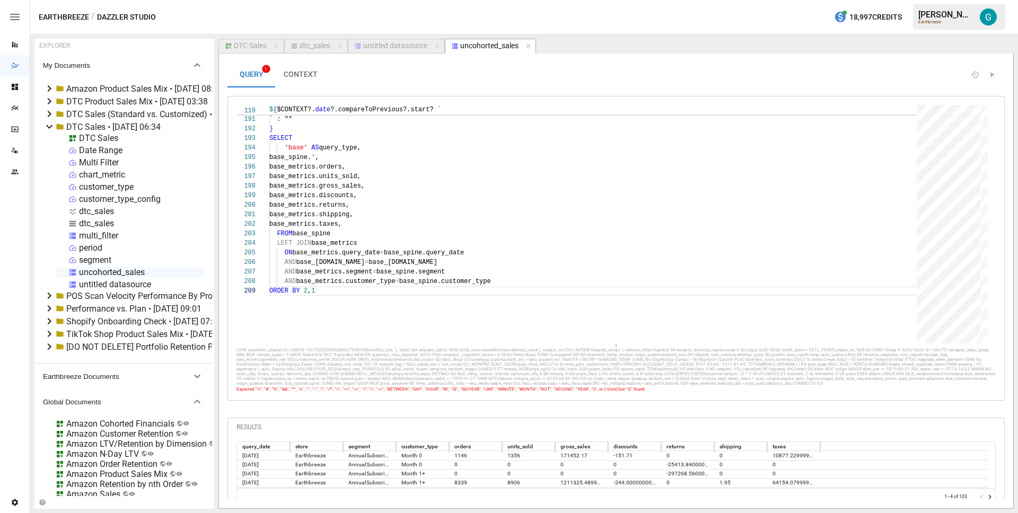
click at [317, 79] on button "CONTEXT" at bounding box center [300, 74] width 51 height 25
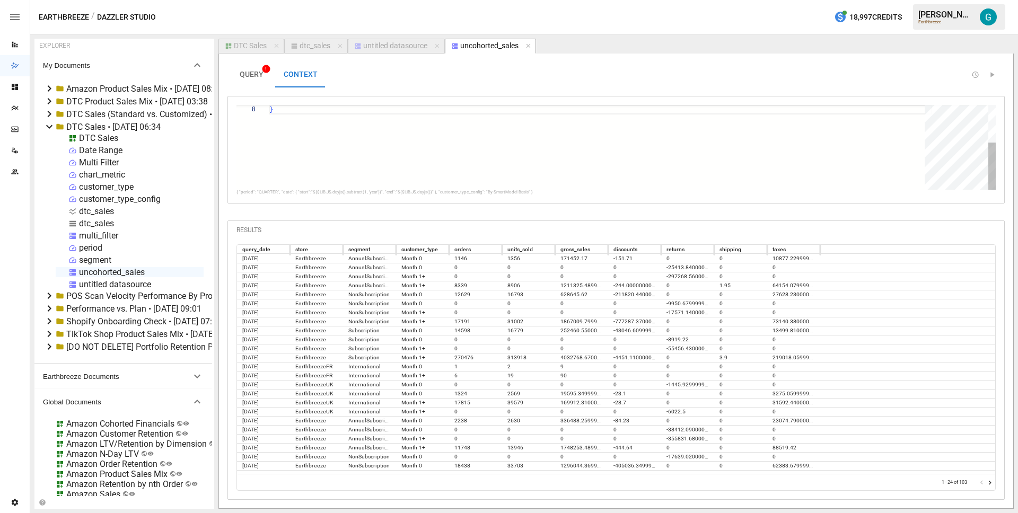
scroll to position [67, 4]
click at [403, 53] on button "untitled datasource" at bounding box center [396, 46] width 97 height 15
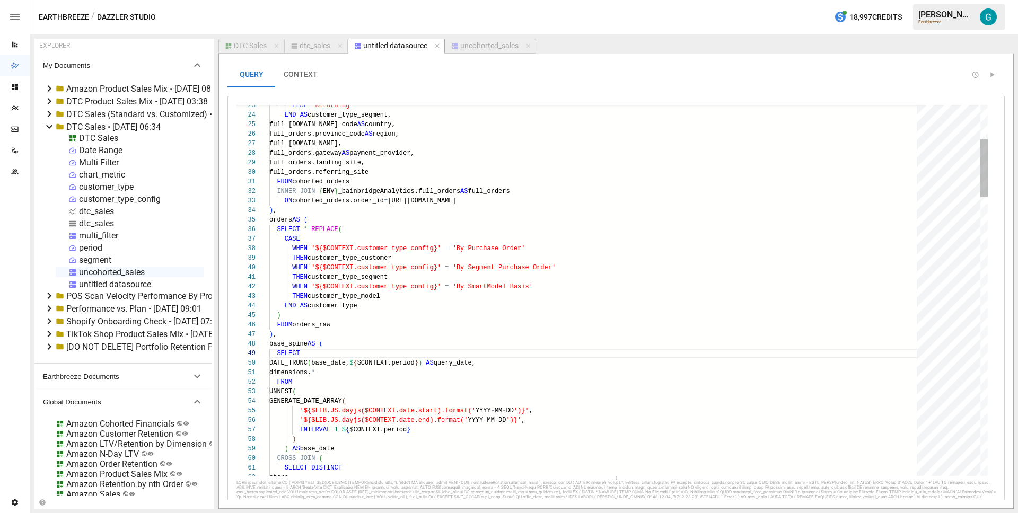
scroll to position [95, 31]
click at [298, 75] on button "CONTEXT" at bounding box center [300, 74] width 51 height 25
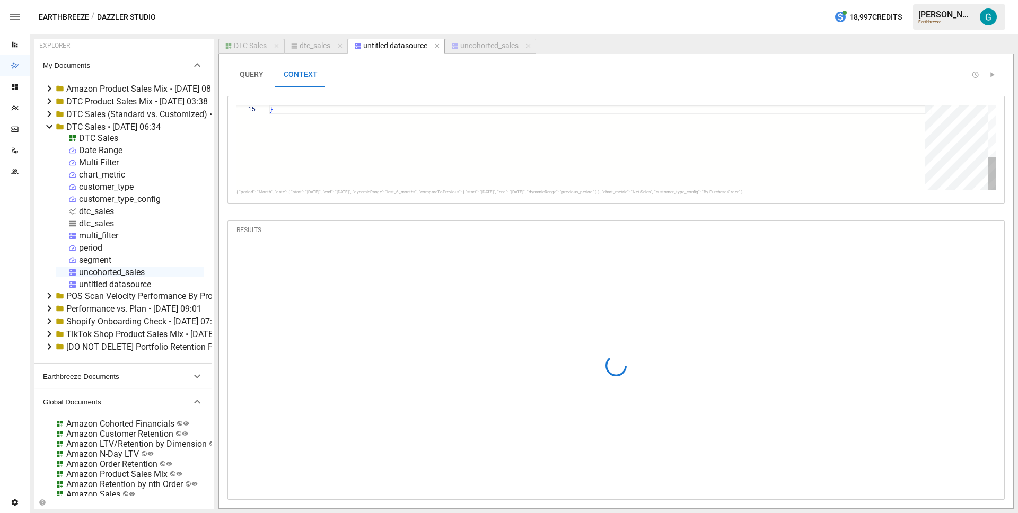
click at [373, 142] on div "}" at bounding box center [600, 80] width 663 height 219
type textarea "**********"
click at [492, 41] on div "uncohorted_sales" at bounding box center [489, 46] width 58 height 10
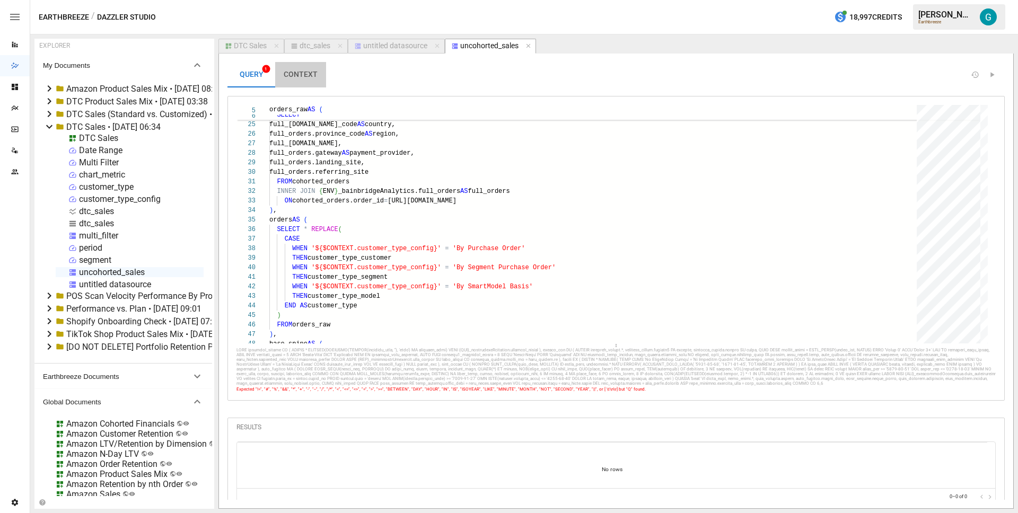
click at [310, 72] on button "CONTEXT" at bounding box center [300, 74] width 51 height 25
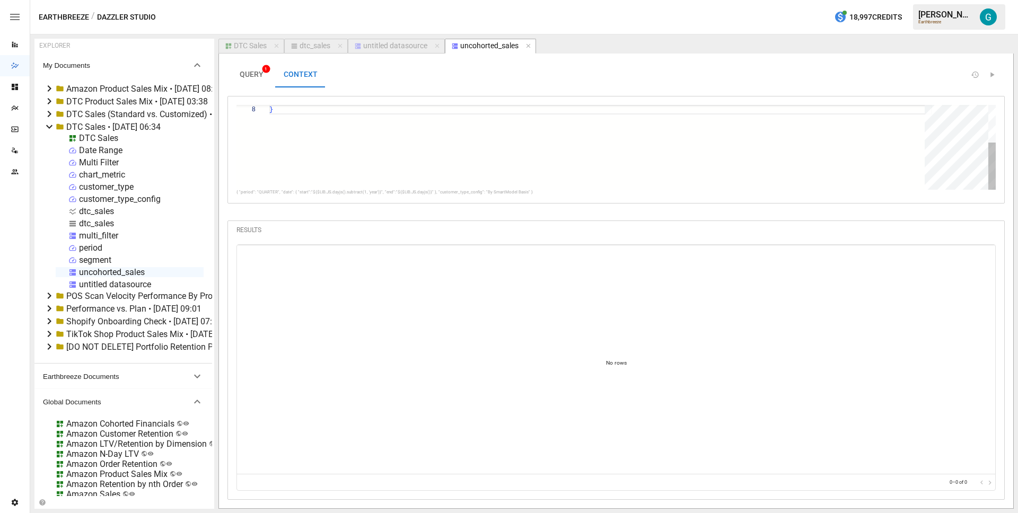
click at [331, 142] on div "}" at bounding box center [600, 114] width 663 height 152
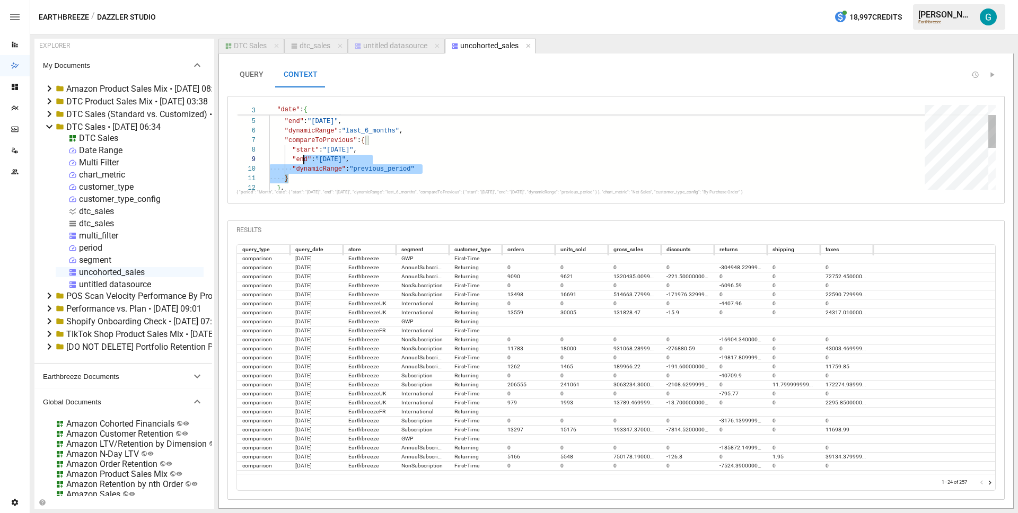
scroll to position [57, 0]
drag, startPoint x: 322, startPoint y: 175, endPoint x: 194, endPoint y: 145, distance: 131.9
click at [269, 145] on div ""compareToPrevious" : { "start" : "2024-08-01" , "end" : "2025-01-31" , "end" :…" at bounding box center [600, 187] width 663 height 219
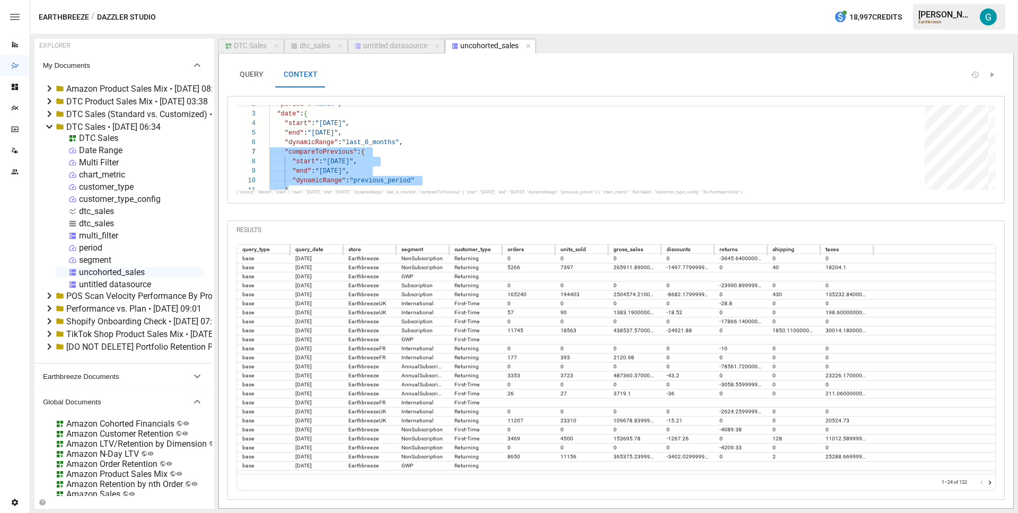
type textarea "**********"
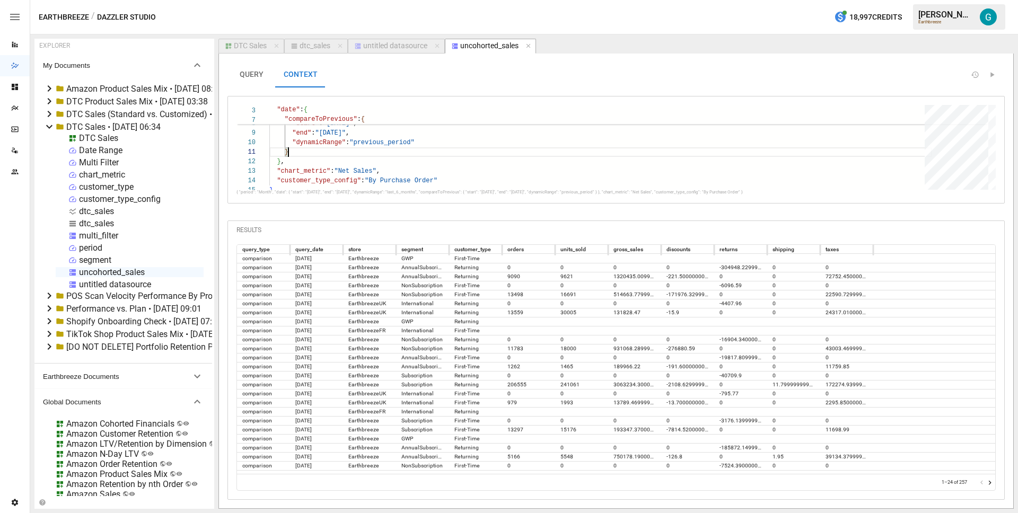
click at [401, 46] on div "untitled datasource" at bounding box center [395, 46] width 64 height 10
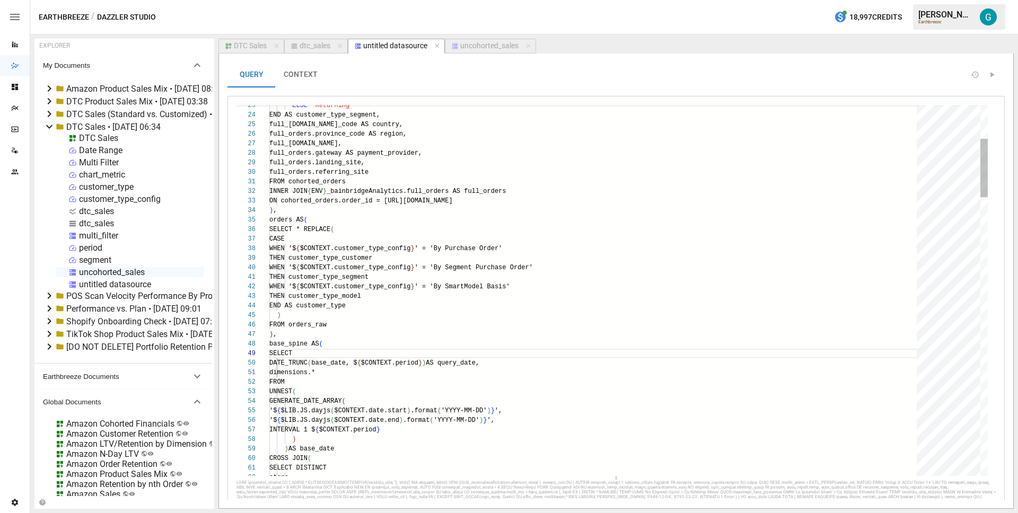
scroll to position [95, 31]
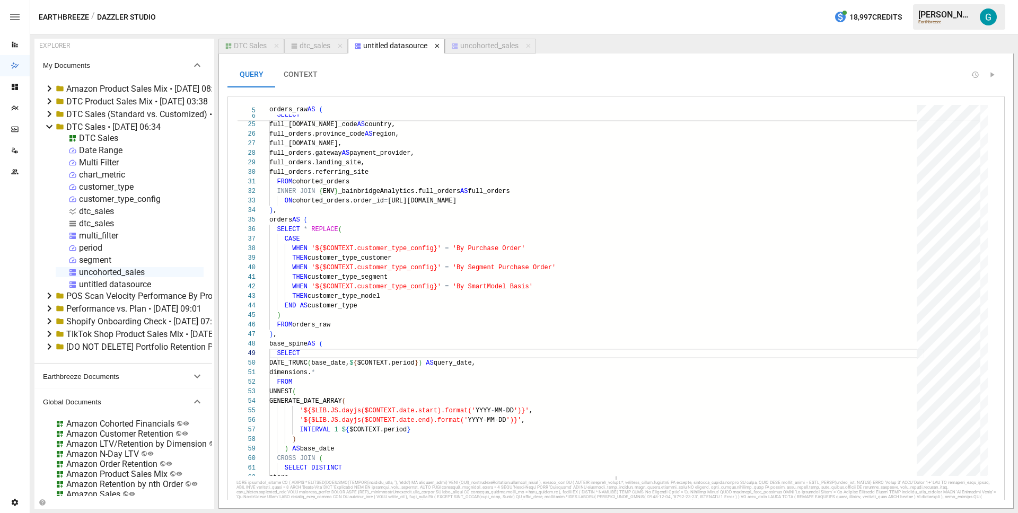
click at [438, 46] on icon "button" at bounding box center [437, 46] width 4 height 4
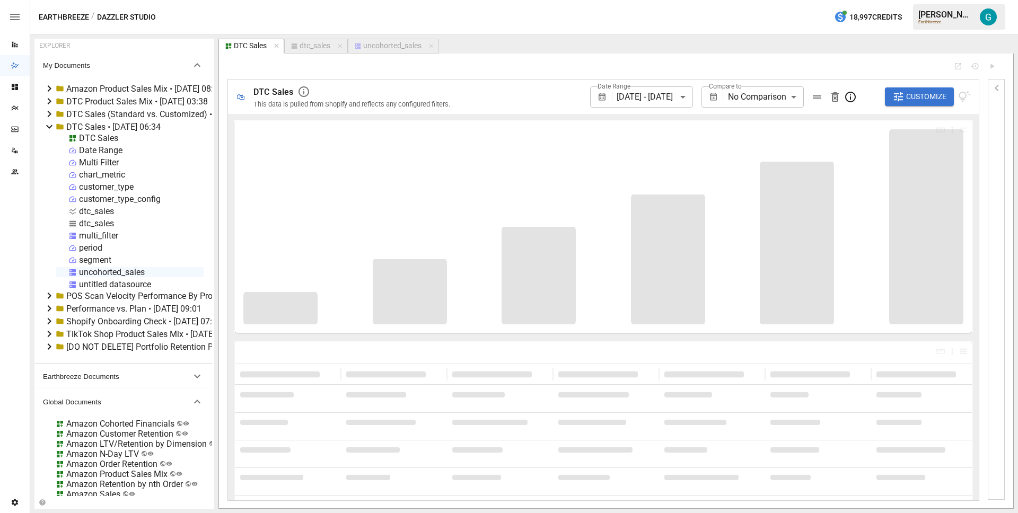
click at [312, 42] on div "dtc_sales" at bounding box center [315, 46] width 31 height 10
select select "**********"
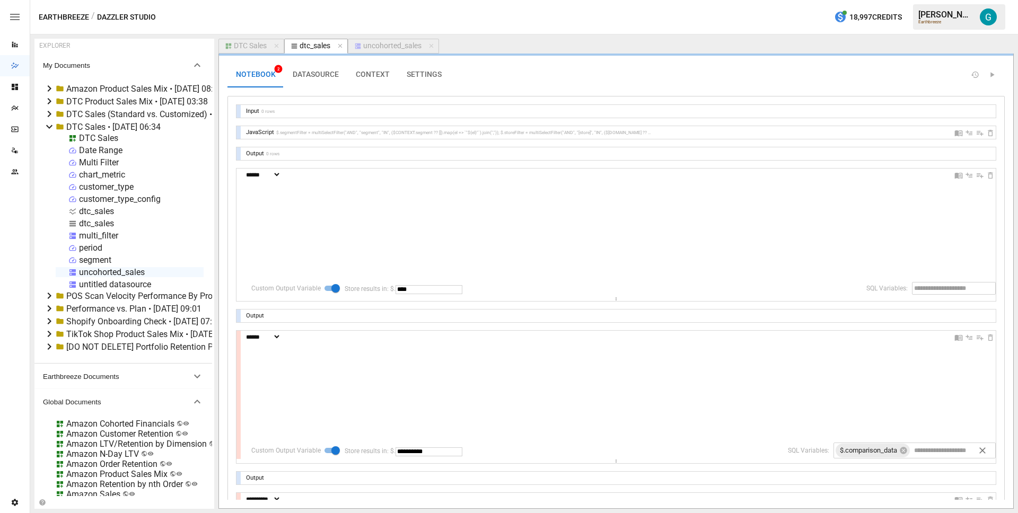
scroll to position [48, 77]
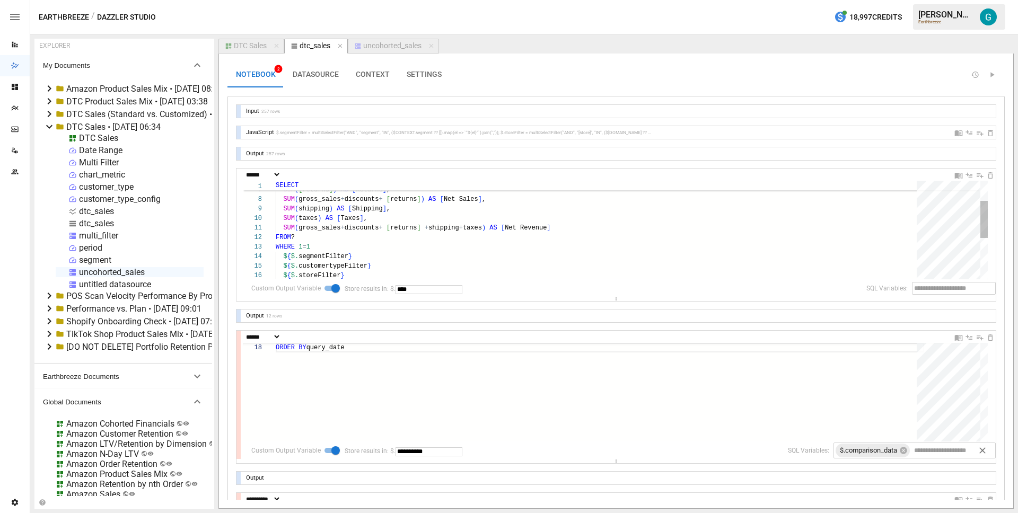
select select "**********"
click at [373, 251] on div "SUM ( shipping ) AS [ Shipping ] , SUM ( taxes ) AS [ Taxes ] , SUM ( gross_sal…" at bounding box center [600, 258] width 649 height 261
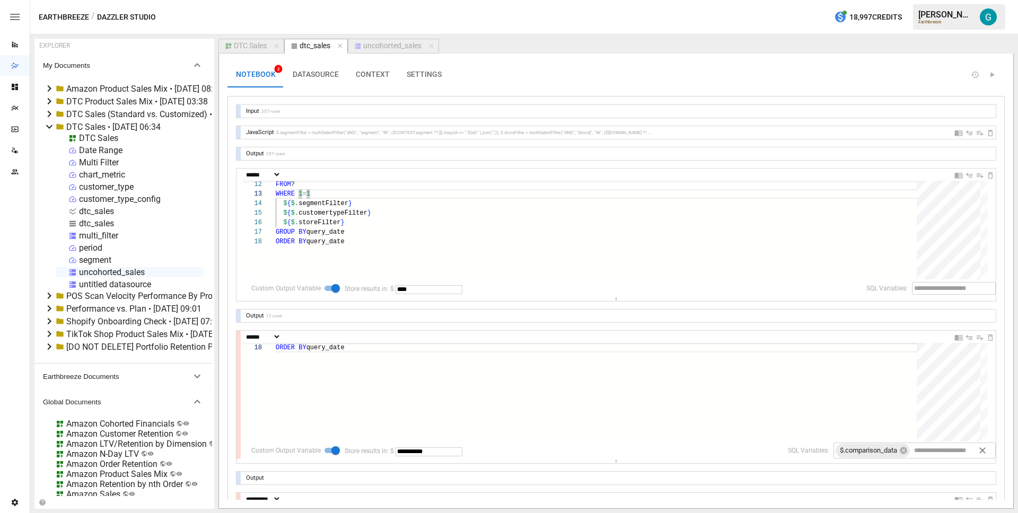
click at [421, 291] on input "****" at bounding box center [429, 289] width 67 height 9
click at [465, 240] on div "FROM ? WHERE 1 = 1 $ { $. segmentFilter } $ { $. customertypeFilter } $ { $. st…" at bounding box center [600, 205] width 649 height 261
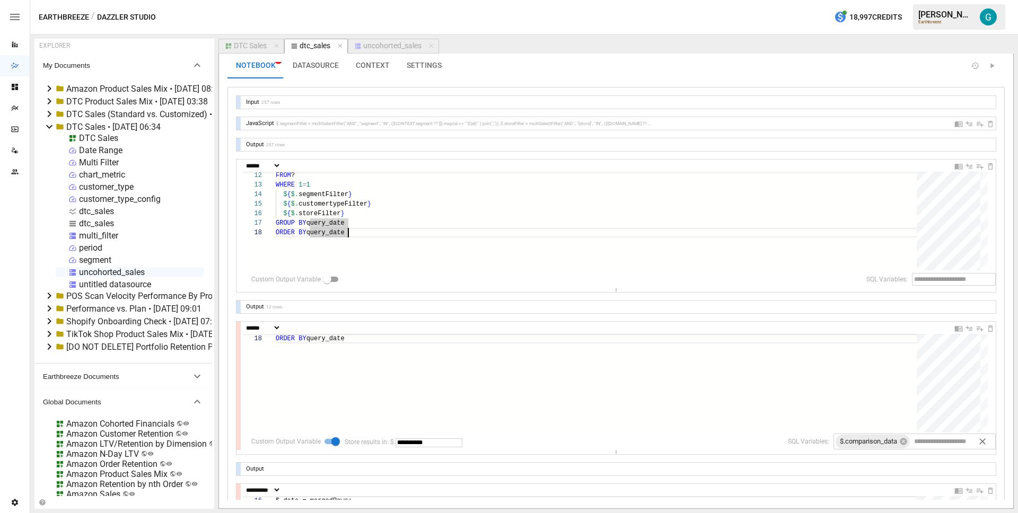
scroll to position [107, 0]
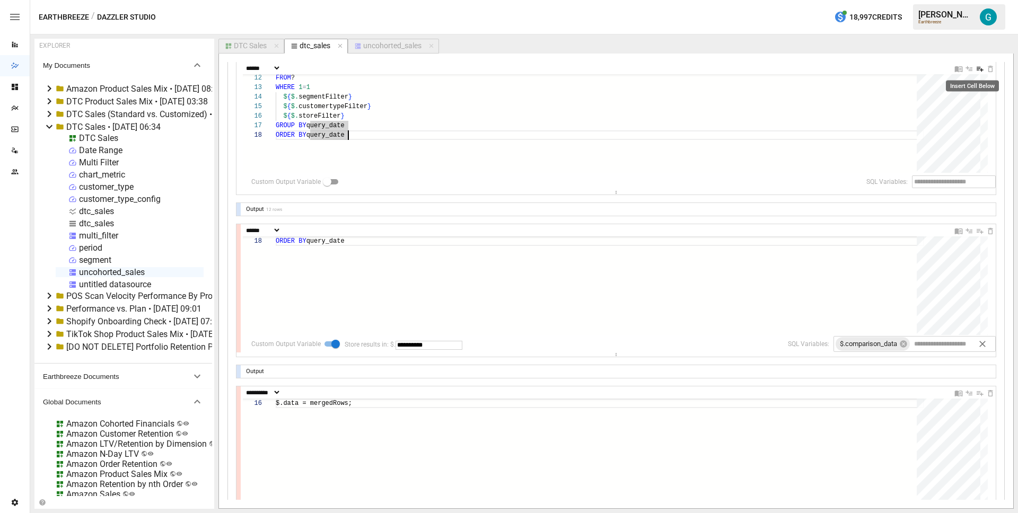
click at [977, 69] on icon "Insert Cell Below" at bounding box center [980, 69] width 7 height 5
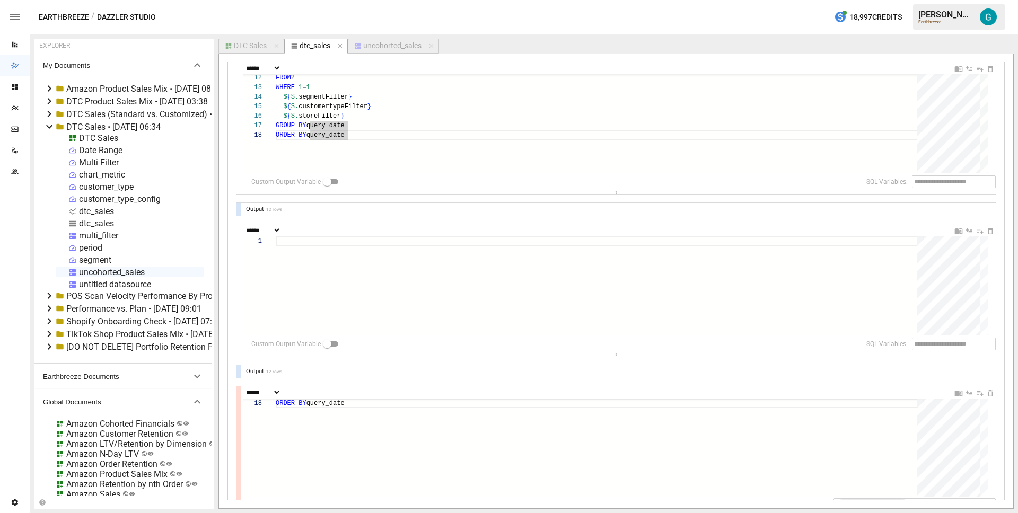
click at [400, 257] on div at bounding box center [600, 286] width 649 height 99
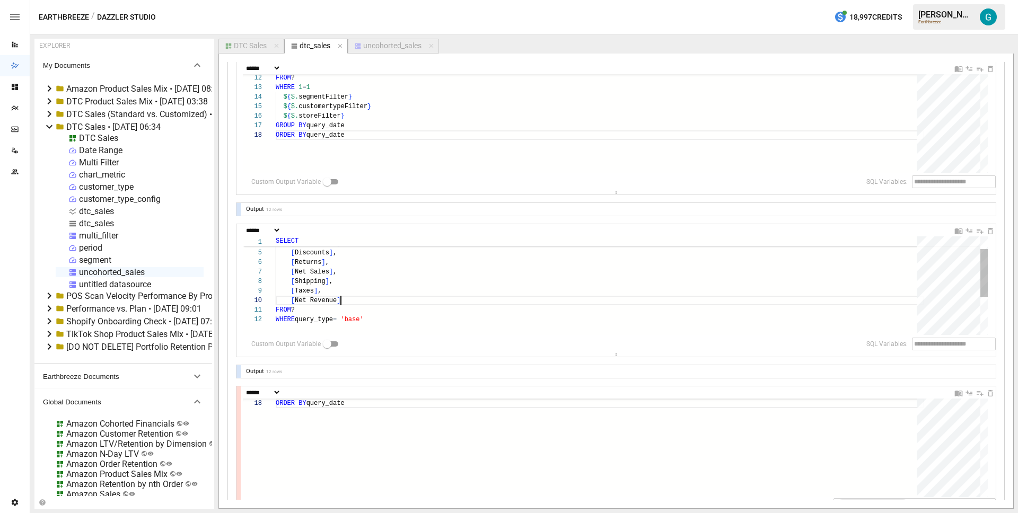
scroll to position [86, 65]
click at [370, 302] on div "[ Net Sales ] , [ Shipping ] , [ Taxes ] , [ Net Revenue ] FROM ? [ Gross Sales…" at bounding box center [600, 312] width 649 height 204
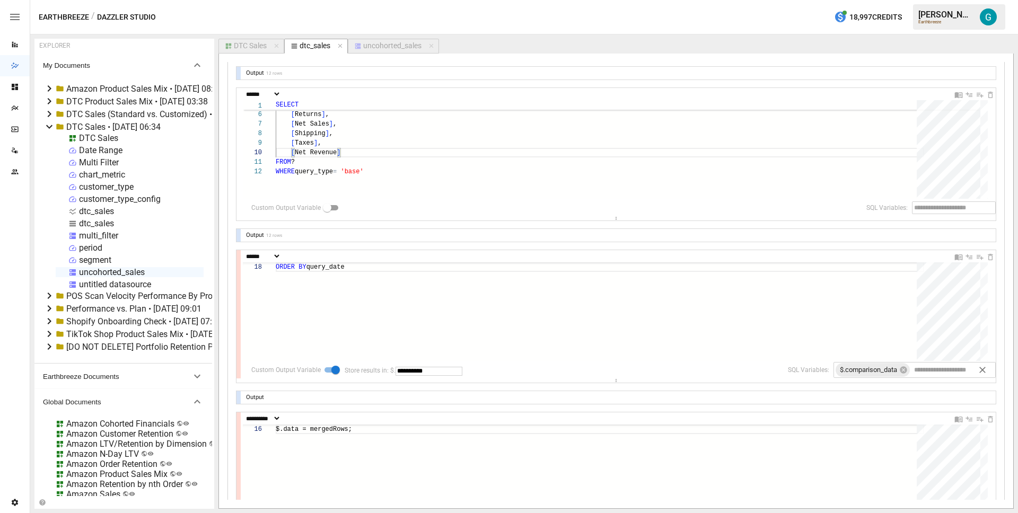
scroll to position [293, 0]
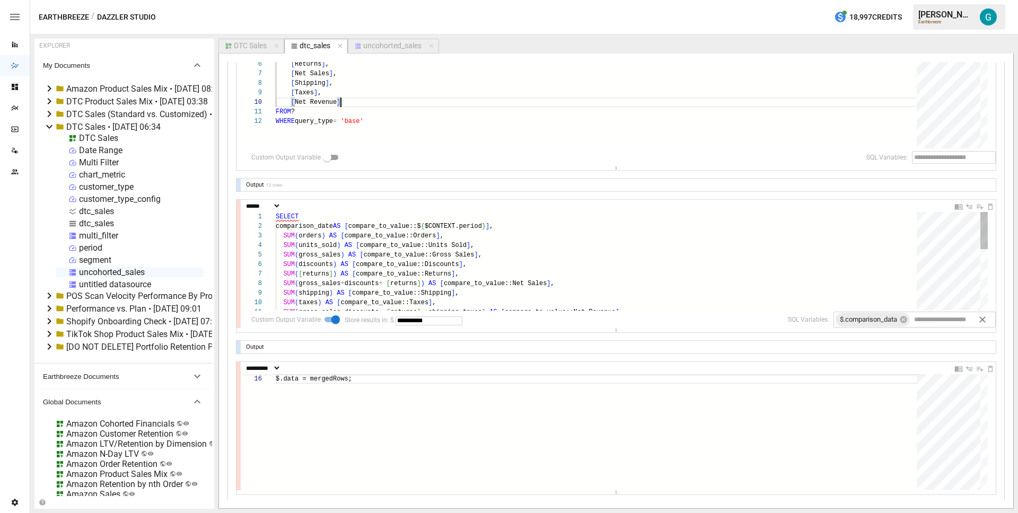
type textarea "**********"
click at [476, 259] on div "SELECT comparison_date AS [ compare_to_value::$ { $CONTEXT.period } ] , SUM ( o…" at bounding box center [600, 342] width 649 height 261
click at [389, 257] on div "SELECT comparison_date AS [ compare_to_value::$ { $CONTEXT.period } ] , SUM ( o…" at bounding box center [600, 342] width 649 height 261
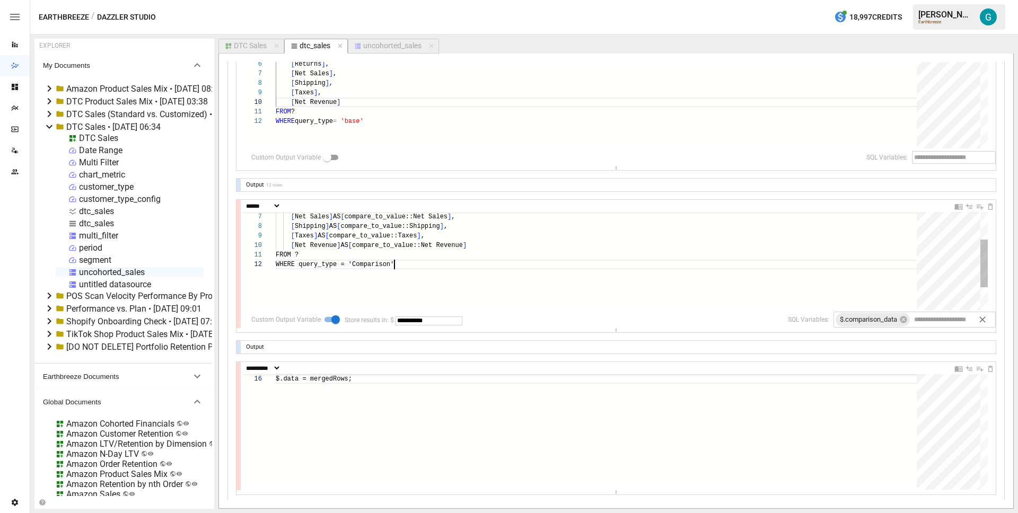
scroll to position [10, 118]
click at [559, 263] on div "[ Net Sales ] AS [ compare_to_value::Net Sales ] , [ Shipping ] AS [ compare_to…" at bounding box center [600, 257] width 649 height 204
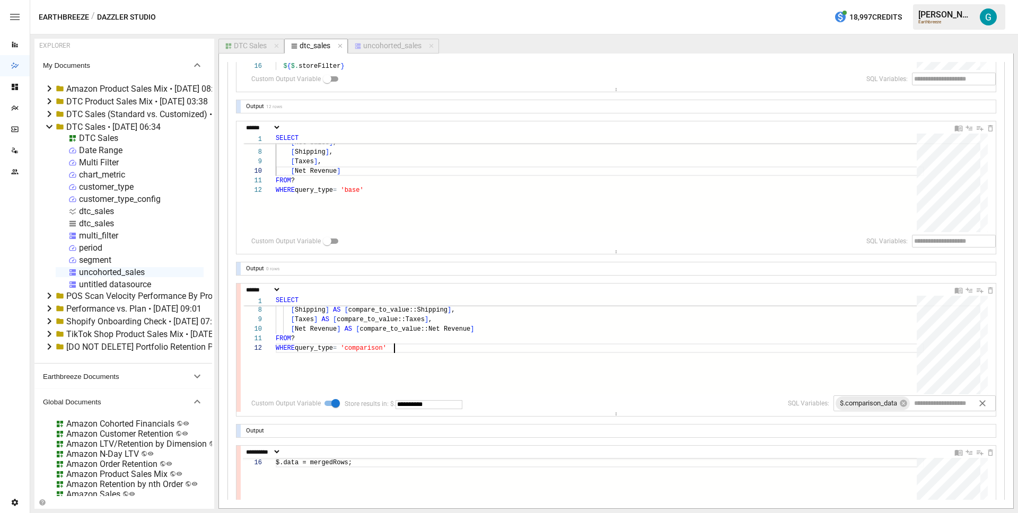
scroll to position [212, 0]
type textarea "**********"
click at [430, 236] on input "text" at bounding box center [429, 240] width 67 height 9
type input "****"
click at [438, 179] on div "[ Net Sales ] , [ Shipping ] , [ Taxes ] , [ Net Revenue ] FROM ? [ Returns ] ,…" at bounding box center [600, 180] width 649 height 204
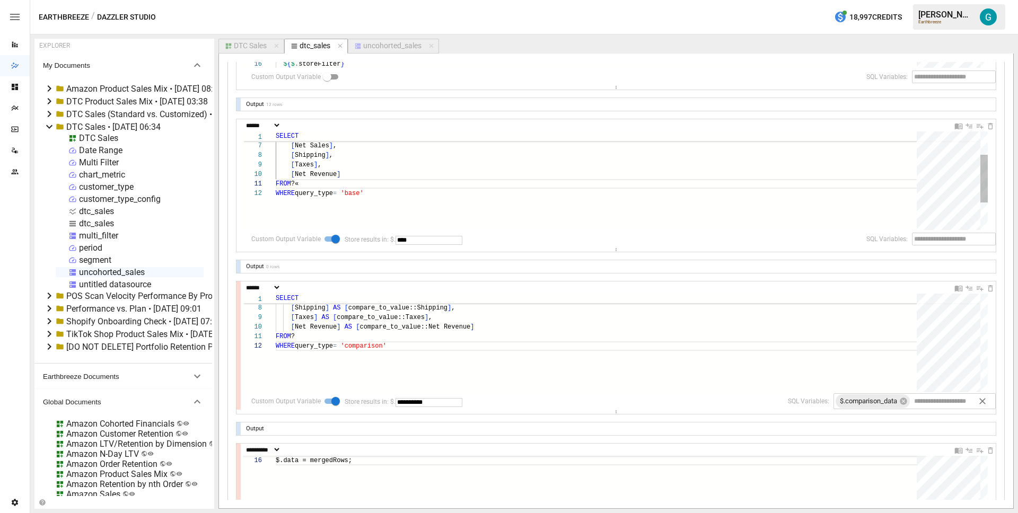
type textarea "**********"
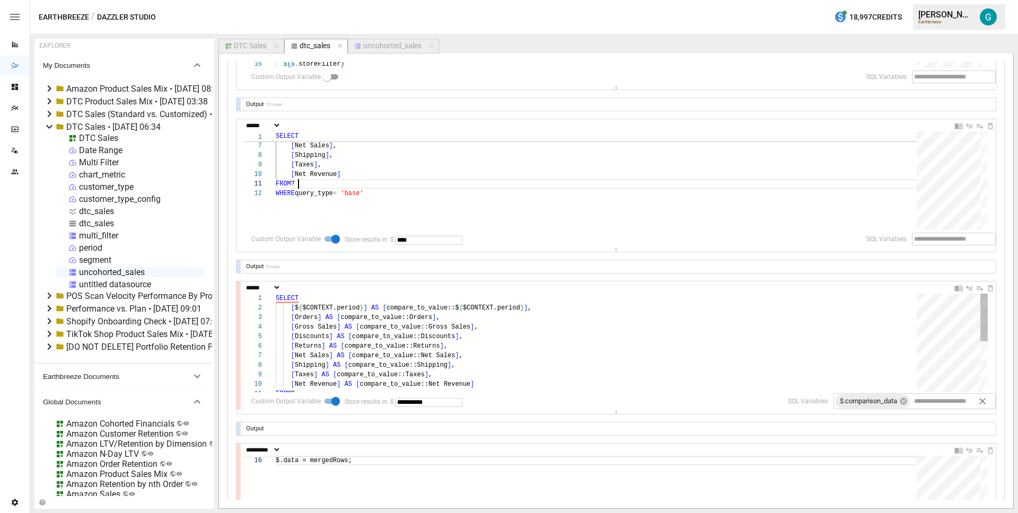
click at [292, 307] on div "[ Net Sales ] AS [ compare_to_value::Net Sales ] , [ Shipping ] AS [ compare_to…" at bounding box center [600, 396] width 649 height 204
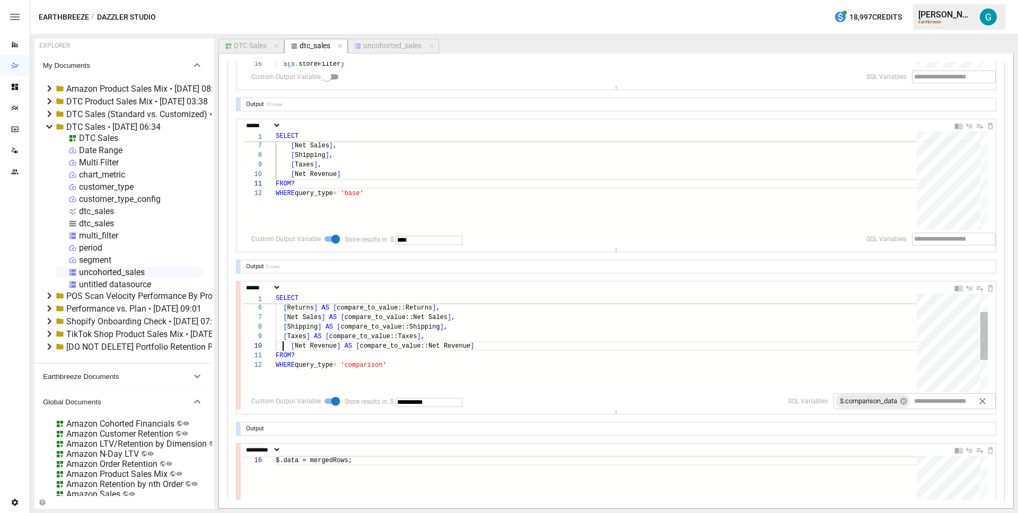
scroll to position [86, 7]
type textarea "**********"
click at [352, 145] on div "[ Net Sales ] , [ Shipping ] , [ Taxes ] , [ Net Revenue ] FROM ? [ Returns ] ,…" at bounding box center [600, 234] width 649 height 204
click at [377, 168] on div "[ Taxes ] , [ Net Revenue ] FROM ? [ Returns ] , [ Discounts ] , [ Net Sales ] …" at bounding box center [600, 195] width 649 height 204
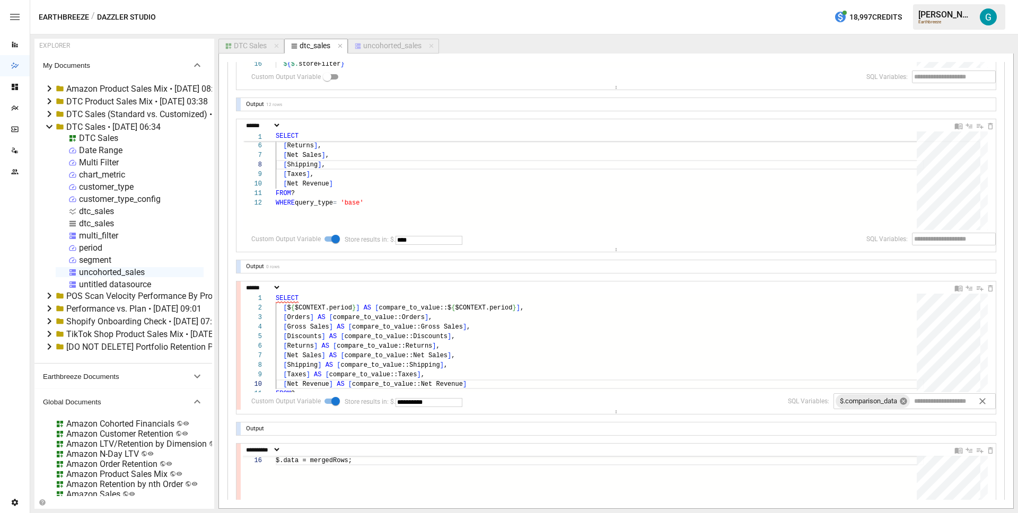
type textarea "**********"
click at [900, 401] on icon at bounding box center [903, 401] width 7 height 7
click at [714, 322] on div "[ Net Sales ] AS [ compare_to_value::Net Sales ] , [ Shipping ] AS [ compare_to…" at bounding box center [600, 396] width 649 height 204
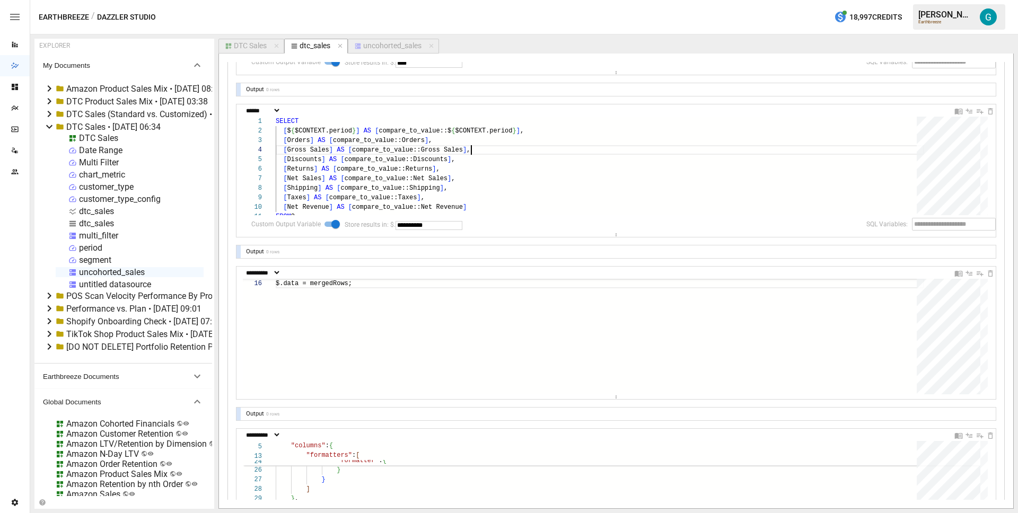
scroll to position [0, 0]
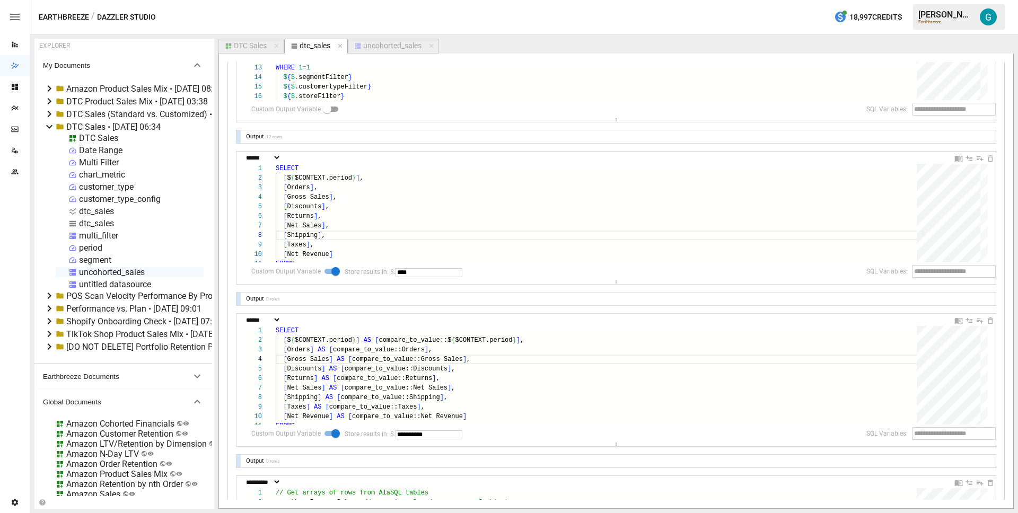
click at [386, 54] on div "**********" at bounding box center [616, 281] width 794 height 455
click at [387, 45] on div "uncohorted_sales" at bounding box center [392, 46] width 58 height 10
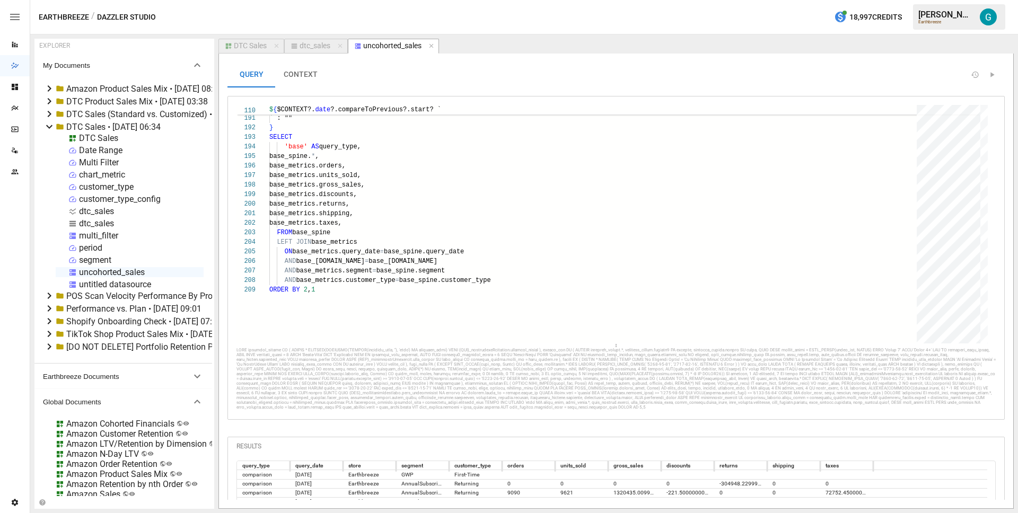
click at [305, 42] on div "dtc_sales" at bounding box center [315, 46] width 31 height 10
select select "**********"
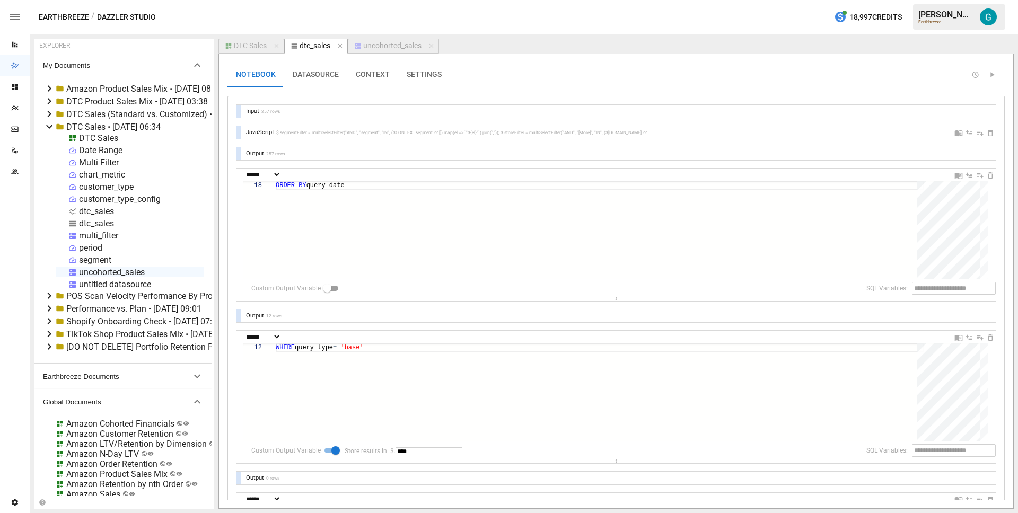
click at [240, 110] on div at bounding box center [239, 111] width 4 height 13
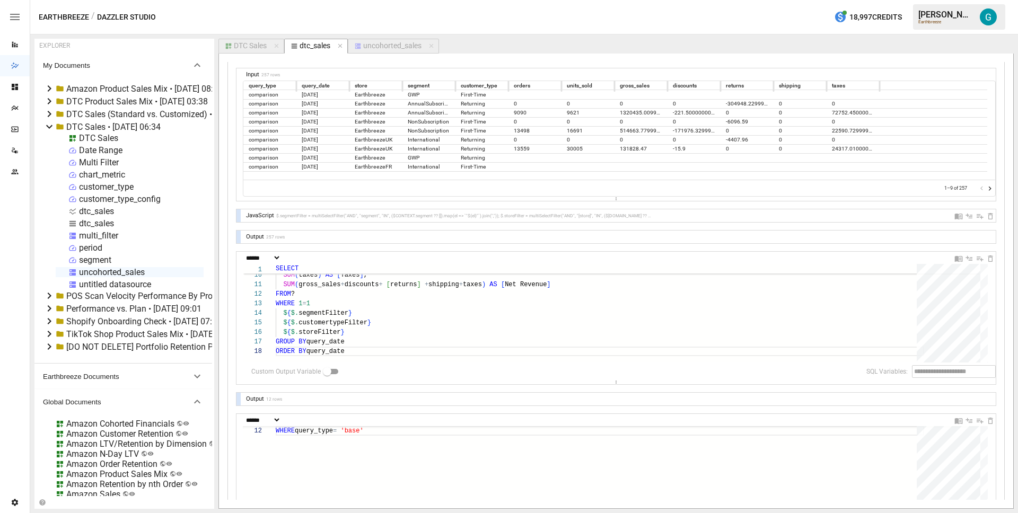
scroll to position [50, 0]
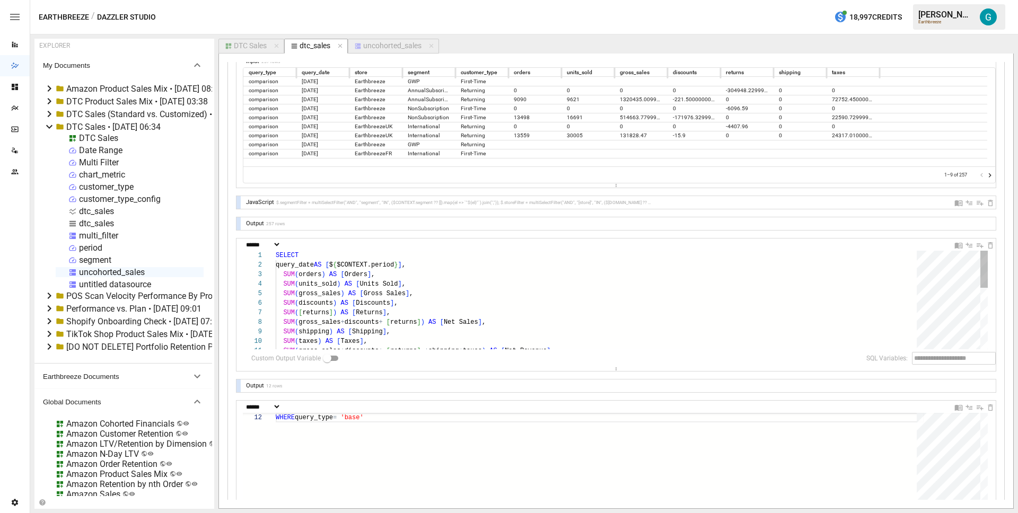
click at [404, 252] on div "SUM ( shipping ) AS [ Shipping ] , SUM ( taxes ) AS [ Taxes ] , SUM ( gross_sal…" at bounding box center [600, 381] width 649 height 261
click at [460, 280] on div "SUM ( shipping ) AS [ Shipping ] , SUM ( taxes ) AS [ Taxes ] , SUM ( gross_sal…" at bounding box center [600, 381] width 649 height 261
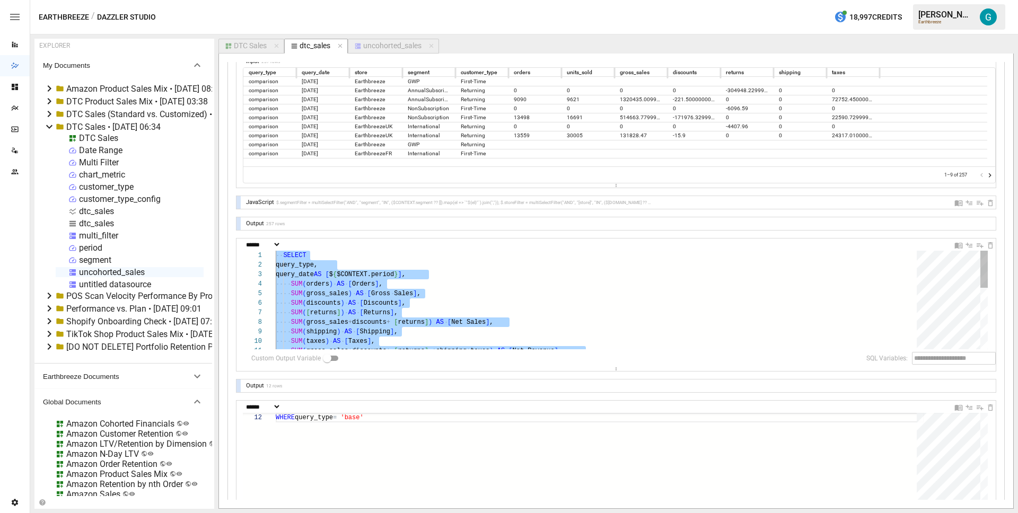
scroll to position [0, 119]
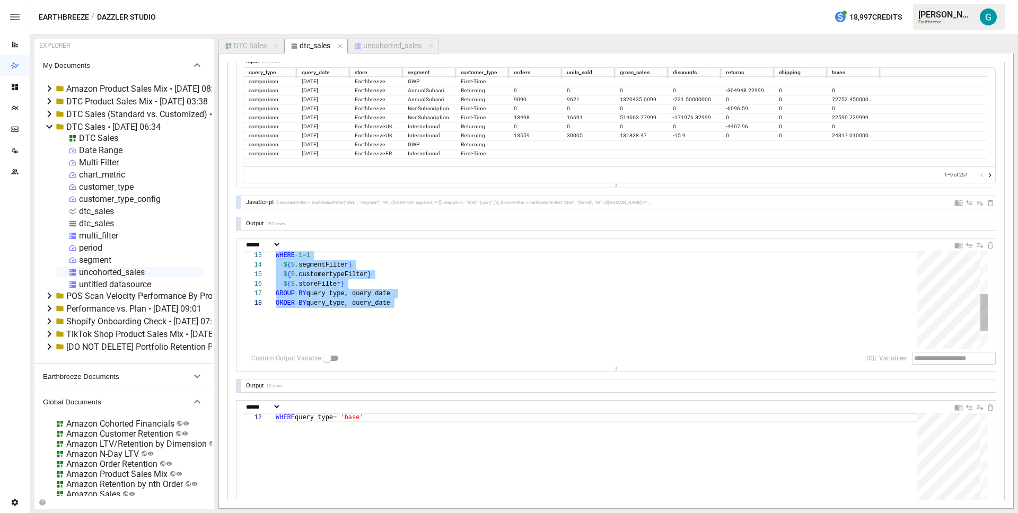
type textarea "**********"
click at [461, 283] on div "WHERE 1 = 1 $ { $. segmentFilter } $ { $. customertypeFilter } $ { $. storeFilt…" at bounding box center [600, 266] width 649 height 261
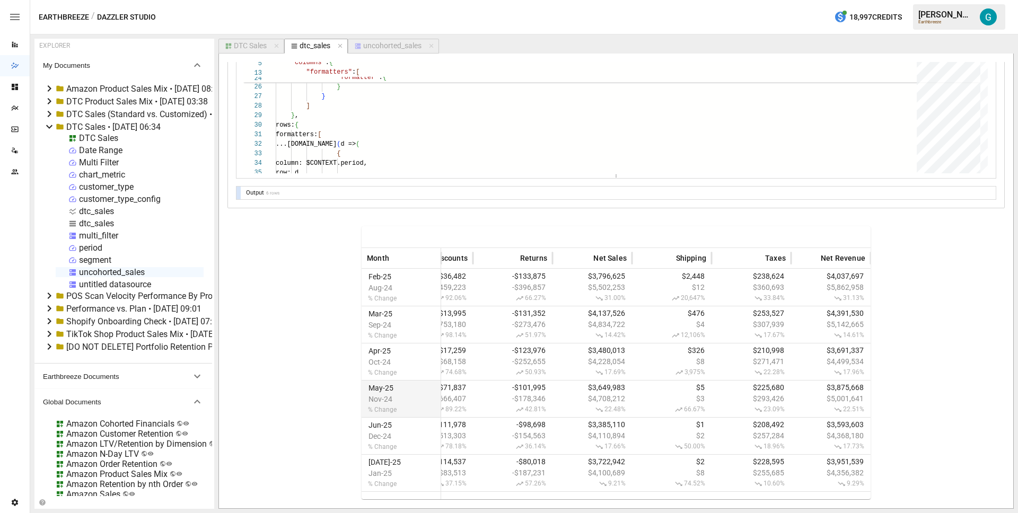
scroll to position [0, 0]
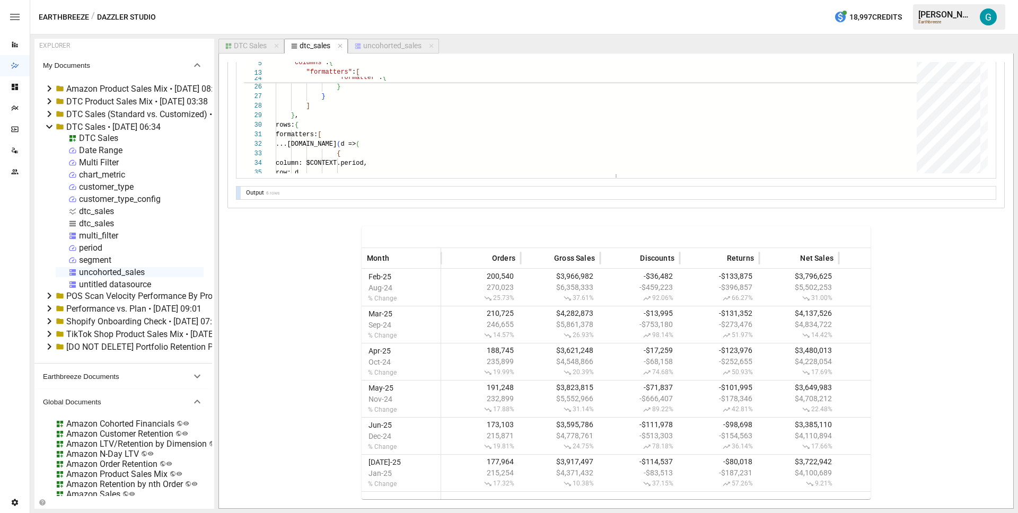
click at [254, 48] on div "DTC Sales" at bounding box center [250, 46] width 33 height 10
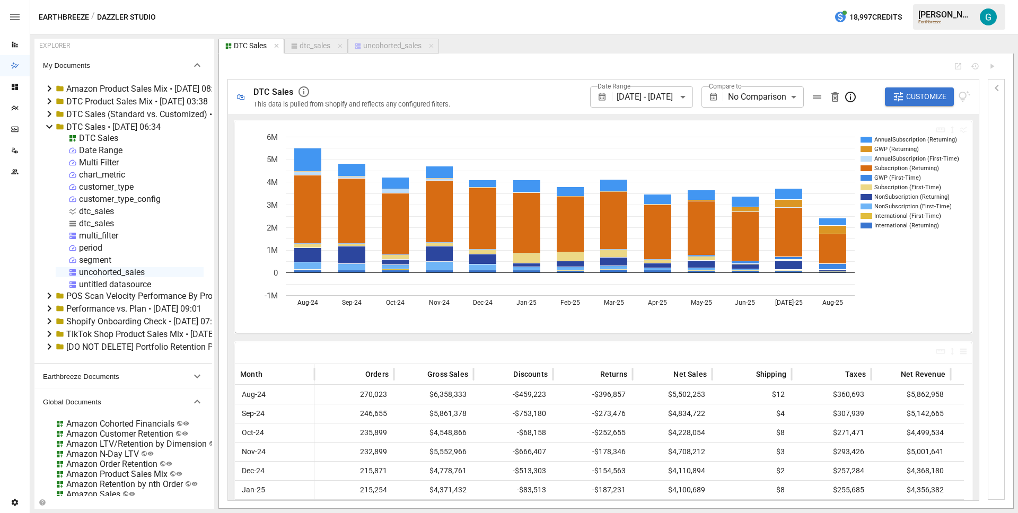
click at [99, 212] on div "dtc_sales" at bounding box center [96, 211] width 35 height 10
select select "**********"
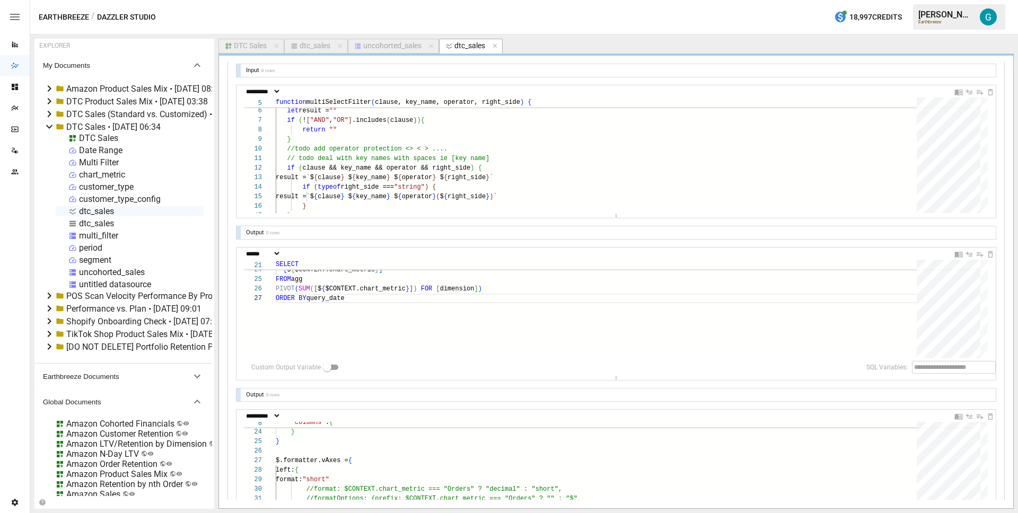
scroll to position [41, 0]
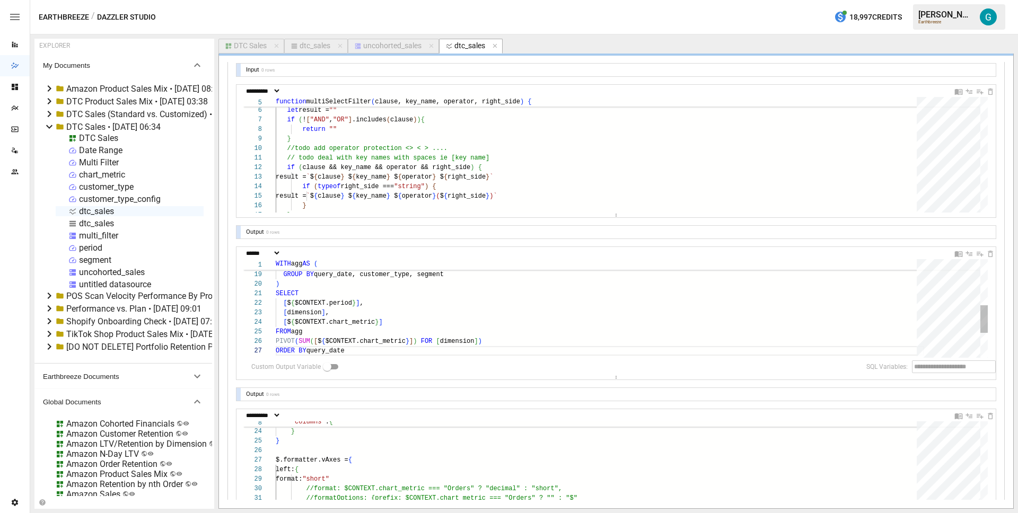
click at [431, 334] on div "[ dimension ] , [ $ { $CONTEXT.chart_metric } ] FROM agg PIVOT ( SUM ( [ $ { $C…" at bounding box center [600, 271] width 649 height 347
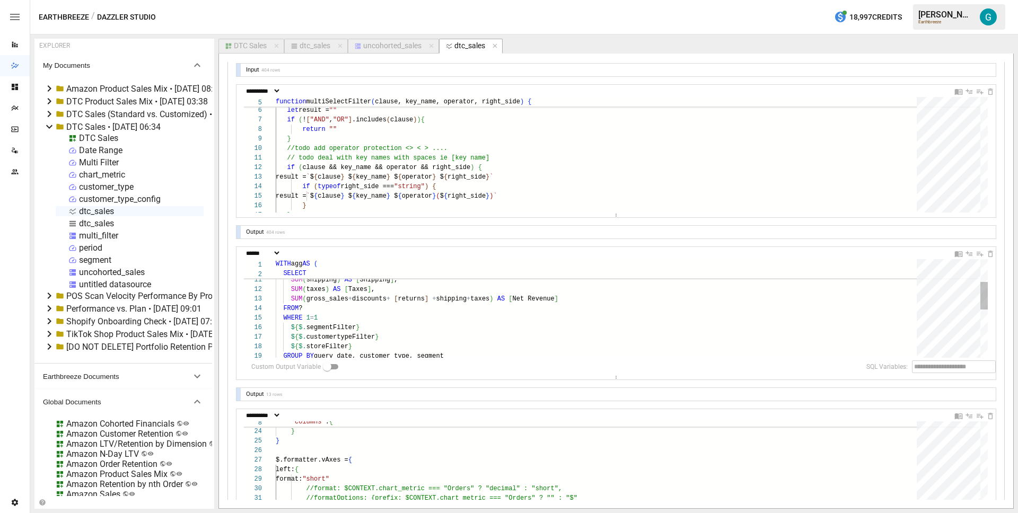
click at [411, 321] on div "SUM ( taxes ) AS [ Taxes ] , SUM ( gross_sales + discounts + [ returns ] + ship…" at bounding box center [600, 353] width 649 height 347
type textarea "**********"
click at [386, 38] on article "EXPLORER My Documents Amazon Product Sales Mix • 2025-08-19 08:09 DTC Product S…" at bounding box center [524, 273] width 988 height 479
click at [257, 43] on div "DTC Sales" at bounding box center [250, 46] width 33 height 10
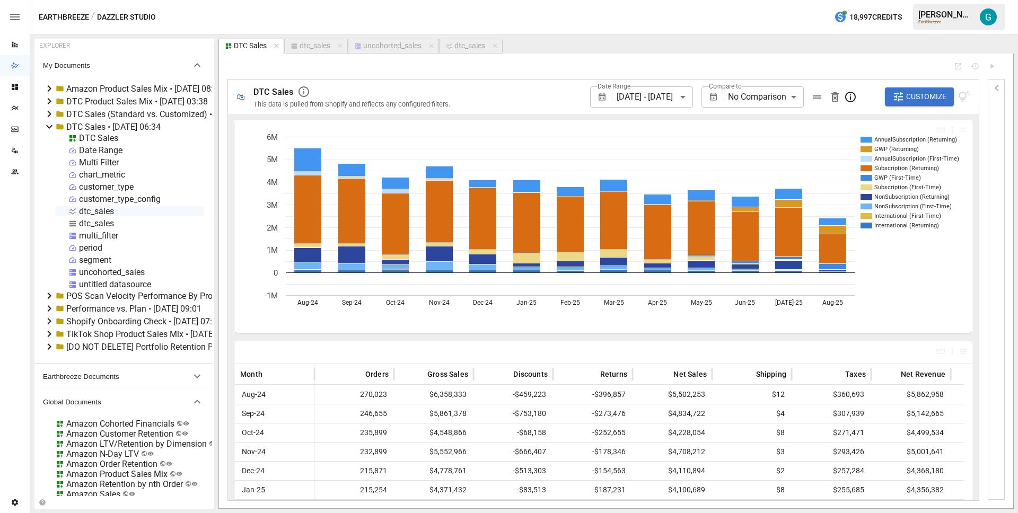
click at [928, 104] on button "Customize" at bounding box center [919, 97] width 69 height 19
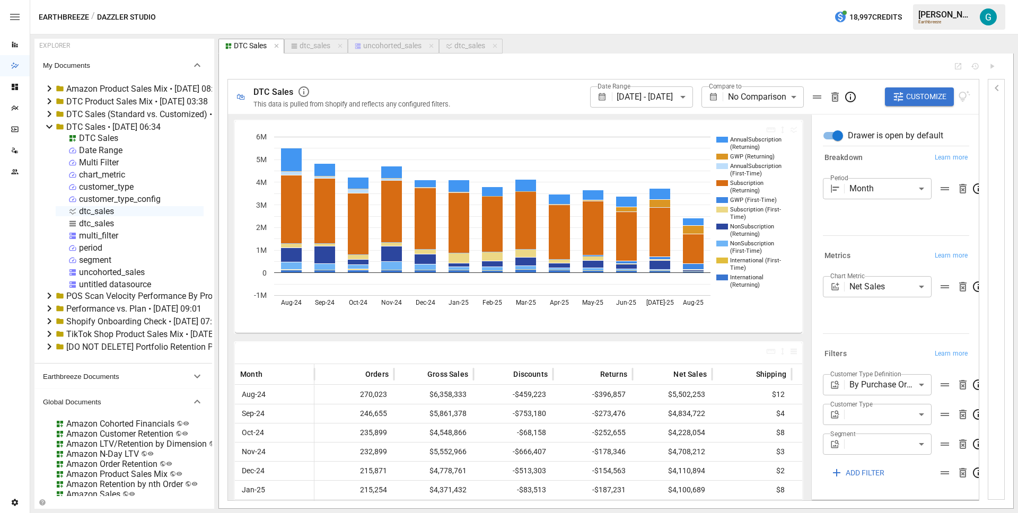
click at [890, 0] on body "Reports Dazzler Studio Dashboards Plans SmartModel ™ Data Sources Team Settings…" at bounding box center [509, 0] width 1018 height 0
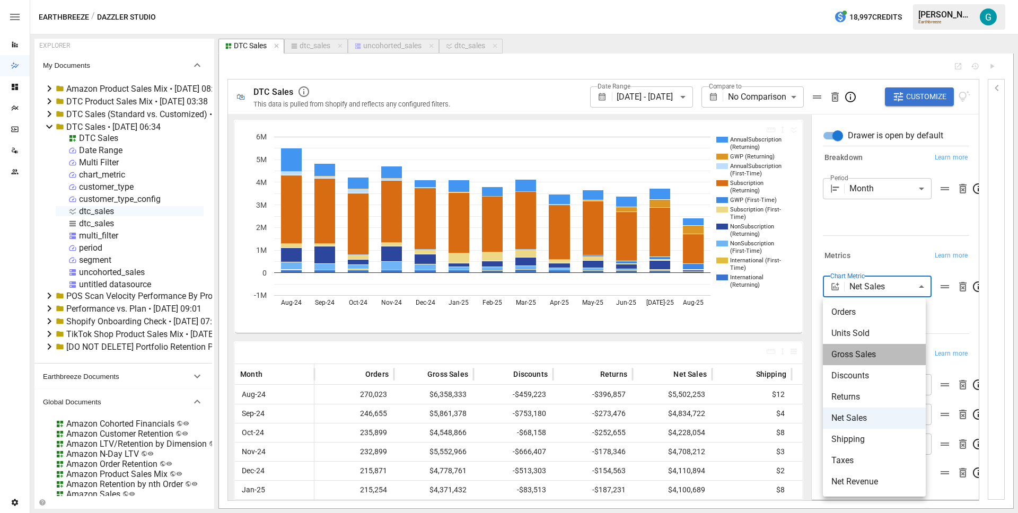
click at [864, 352] on span "Gross Sales" at bounding box center [875, 354] width 86 height 13
type input "**********"
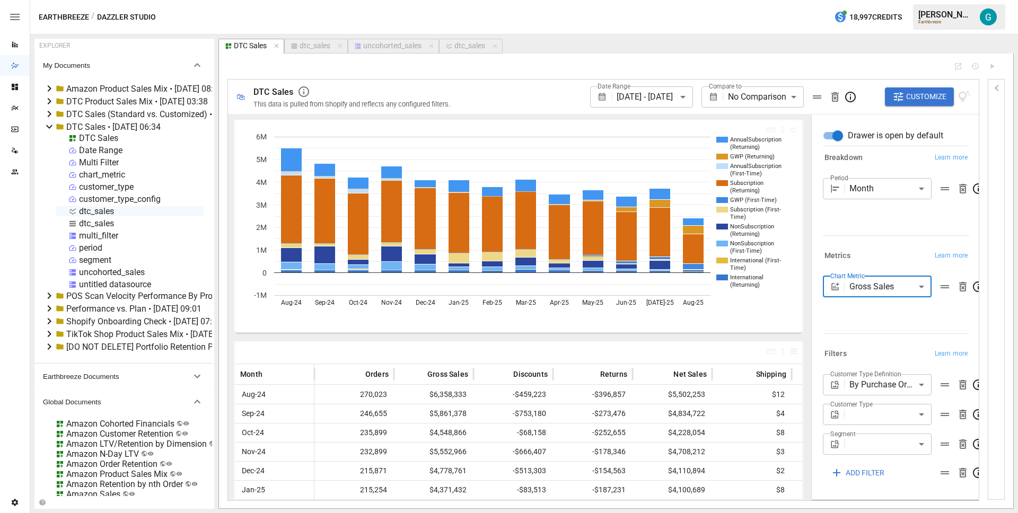
click at [881, 247] on div "Metrics Learn more" at bounding box center [894, 253] width 151 height 19
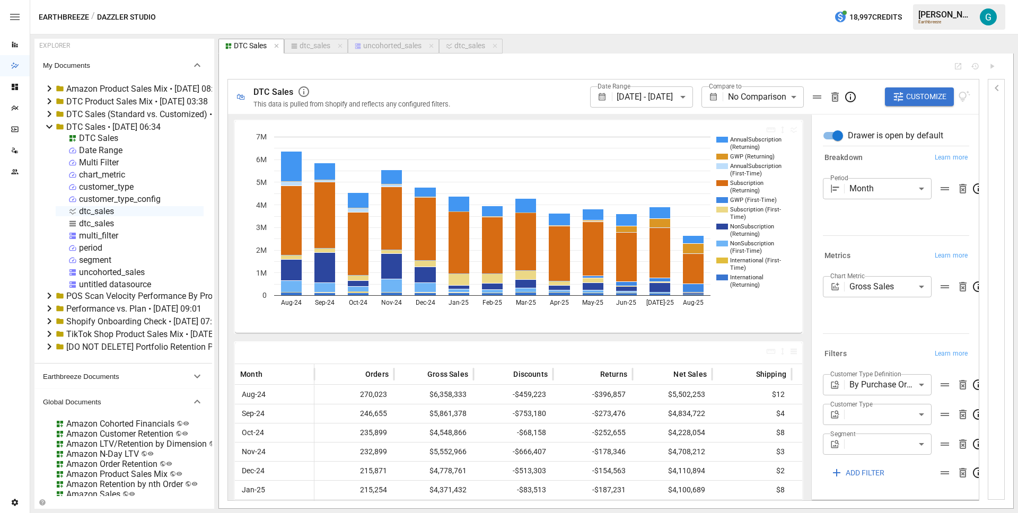
click at [902, 98] on icon "button" at bounding box center [899, 97] width 12 height 12
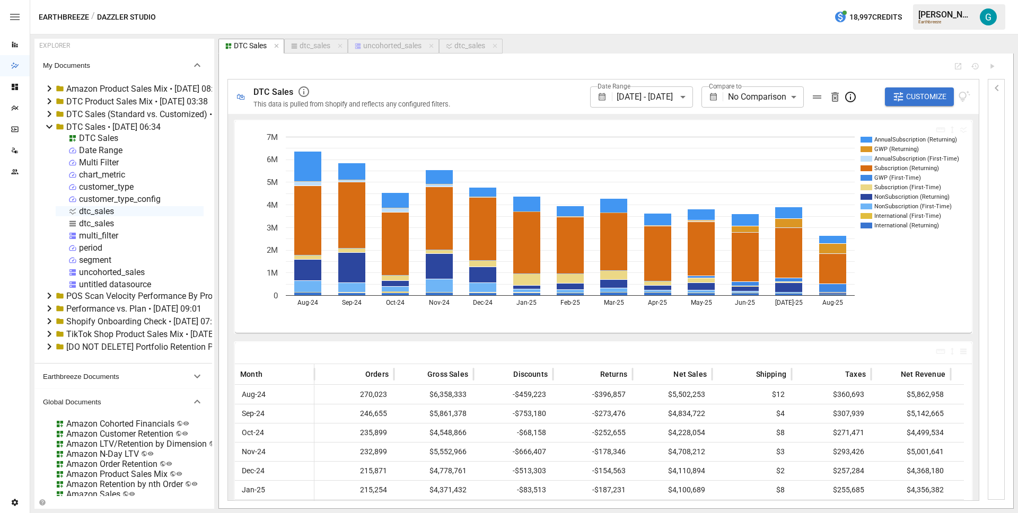
scroll to position [25, 0]
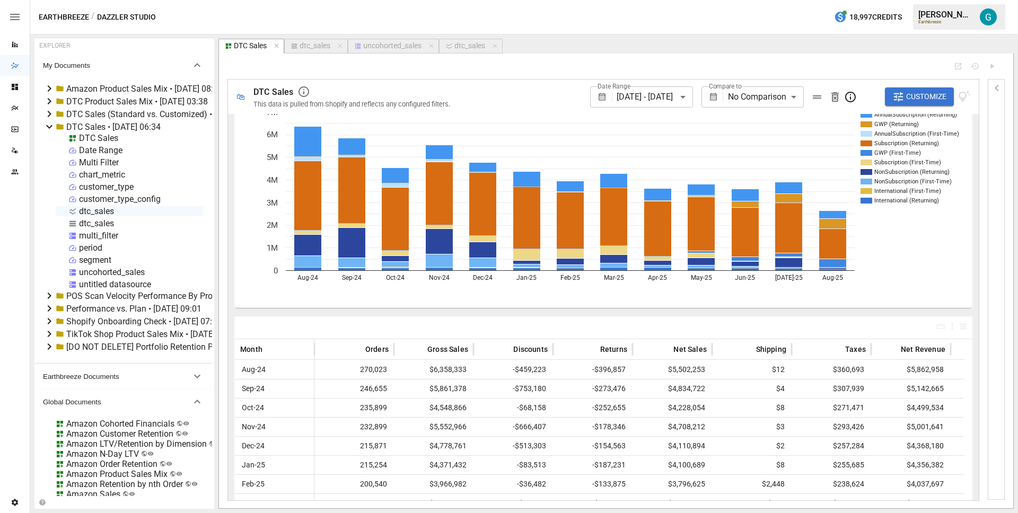
click at [483, 38] on article "EXPLORER My Documents Amazon Product Sales Mix • 2025-08-19 08:09 DTC Product S…" at bounding box center [524, 273] width 988 height 479
click at [480, 45] on div "dtc_sales" at bounding box center [470, 46] width 31 height 10
select select "**********"
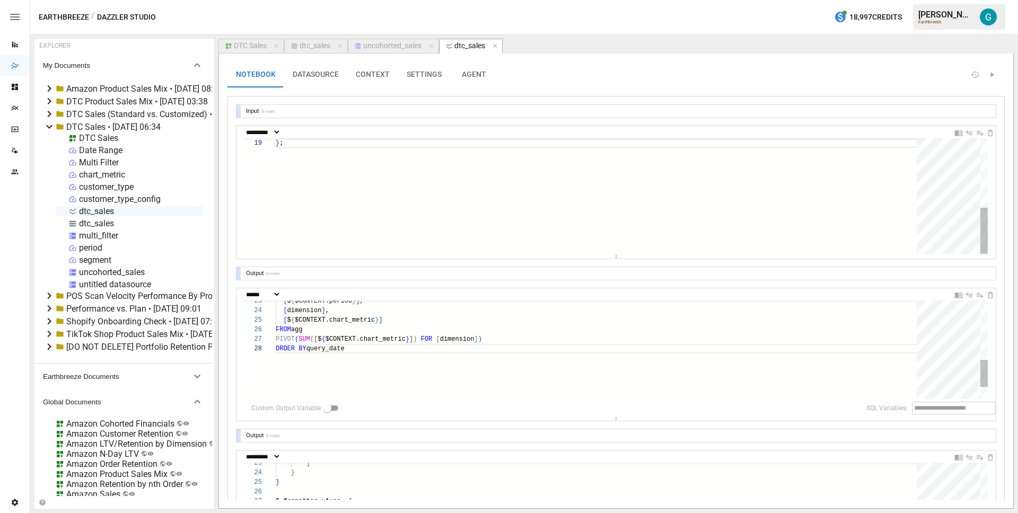
scroll to position [29, 4]
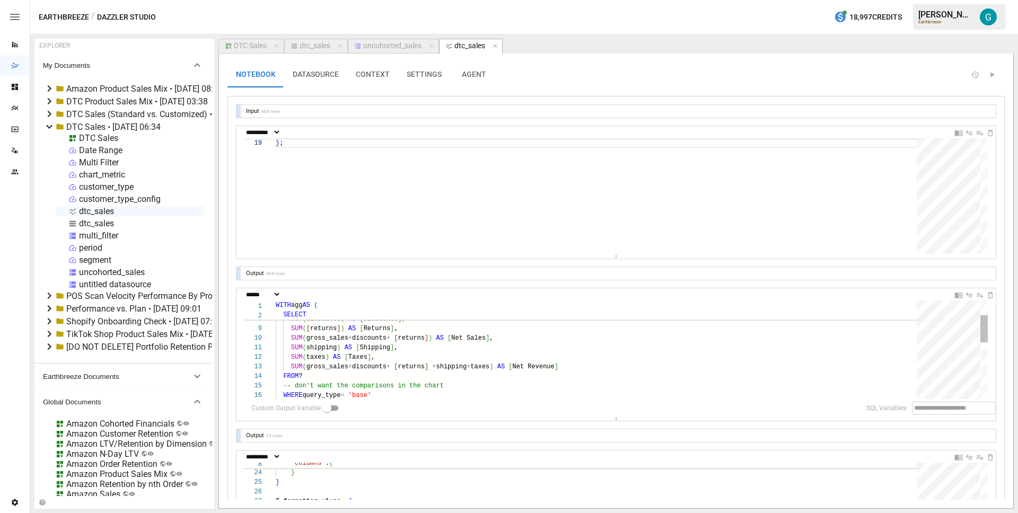
click at [448, 392] on div "SUM ( units_sold ) AS [ Units Sold ] , SUM ( gross_sales ) AS [ Gross Sales ] ,…" at bounding box center [600, 426] width 649 height 356
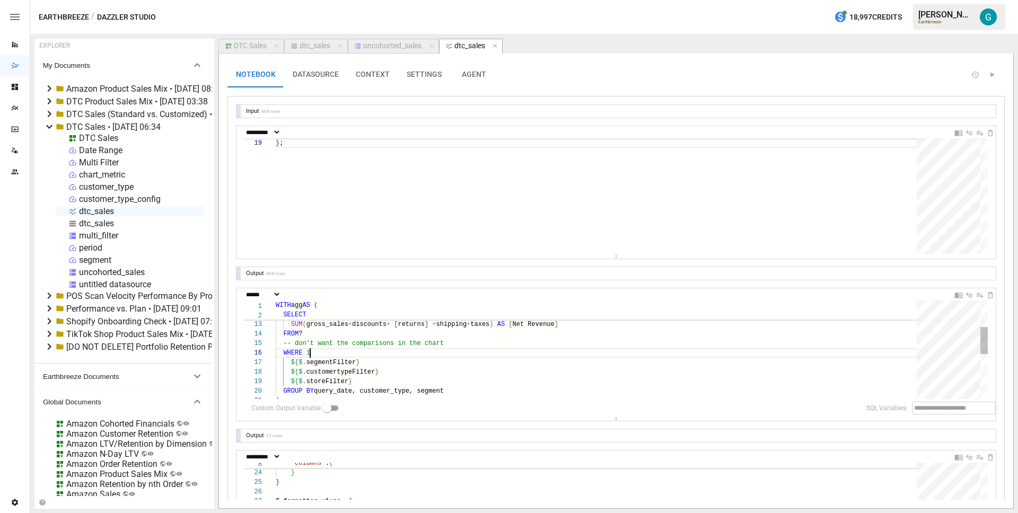
type textarea "**********"
click at [253, 48] on div "DTC Sales" at bounding box center [250, 46] width 33 height 10
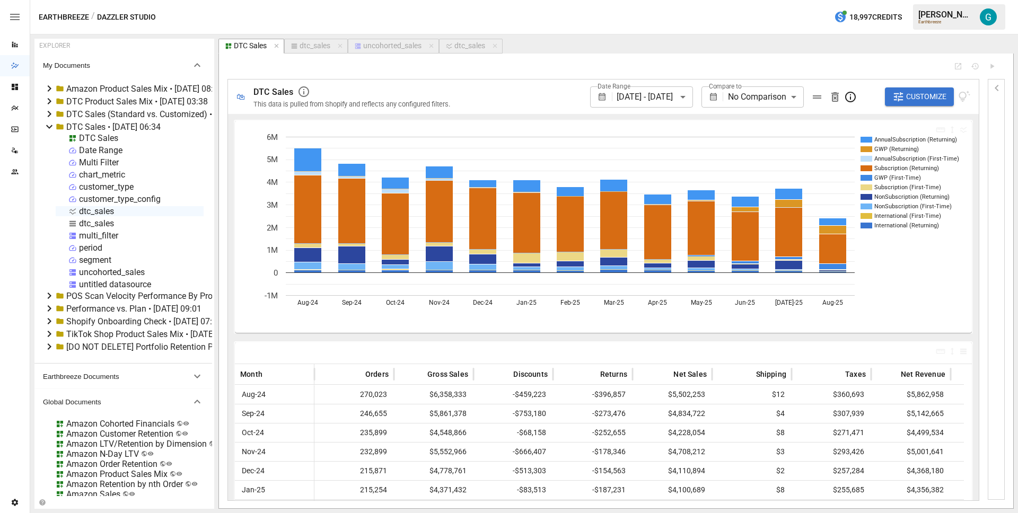
click at [915, 98] on span "Customize" at bounding box center [926, 96] width 40 height 13
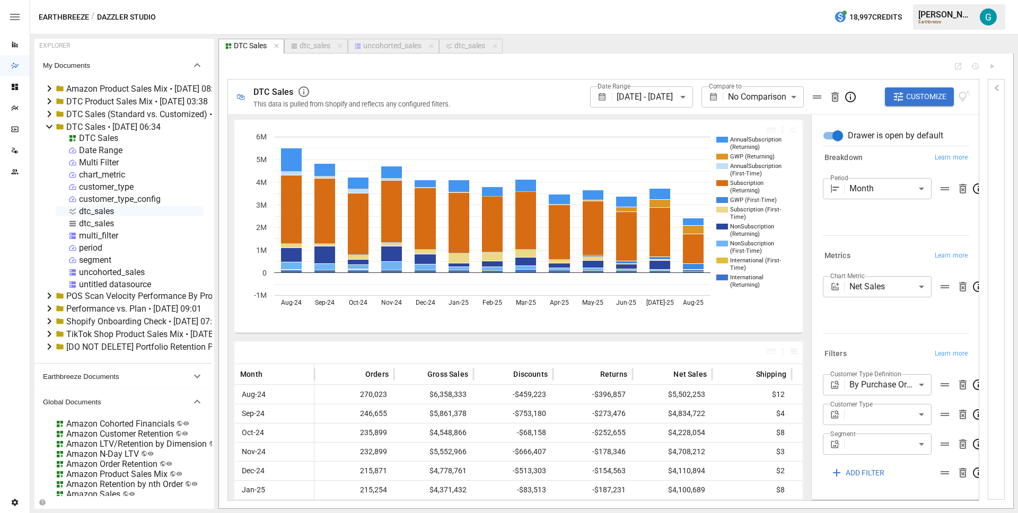
click at [894, 0] on body "Reports Dazzler Studio Dashboards Plans SmartModel ™ Data Sources Team Settings…" at bounding box center [509, 0] width 1018 height 0
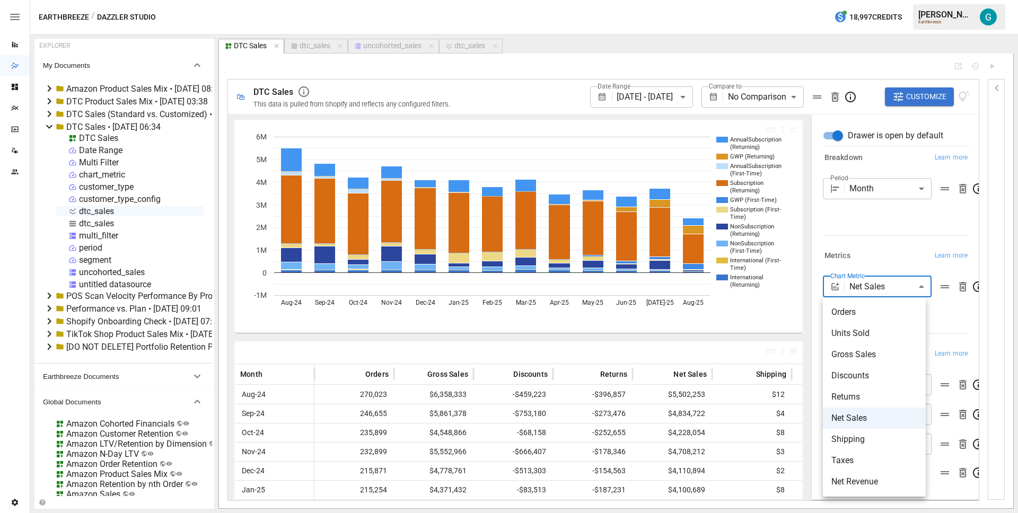
click at [872, 364] on li "Gross Sales" at bounding box center [874, 354] width 103 height 21
type input "**********"
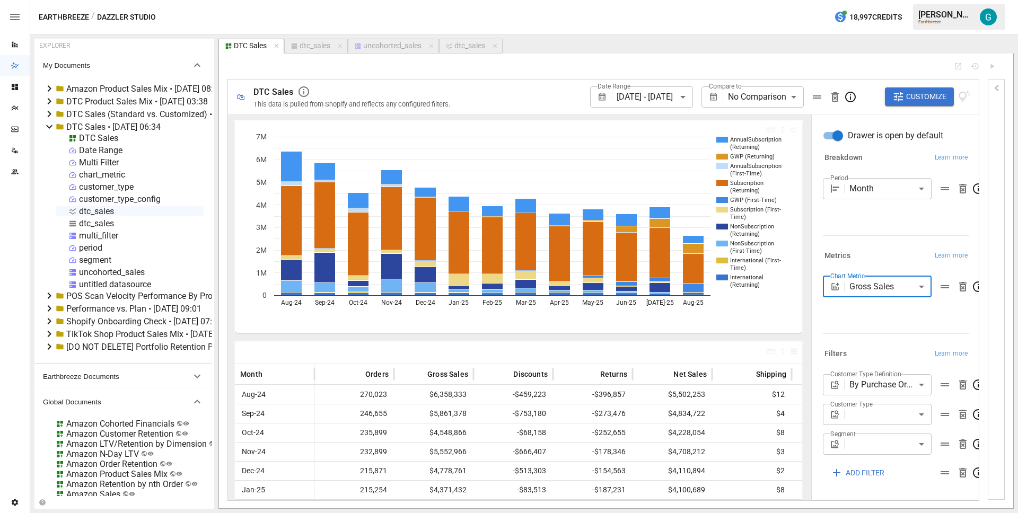
click at [461, 48] on div "dtc_sales" at bounding box center [470, 46] width 31 height 10
select select "**********"
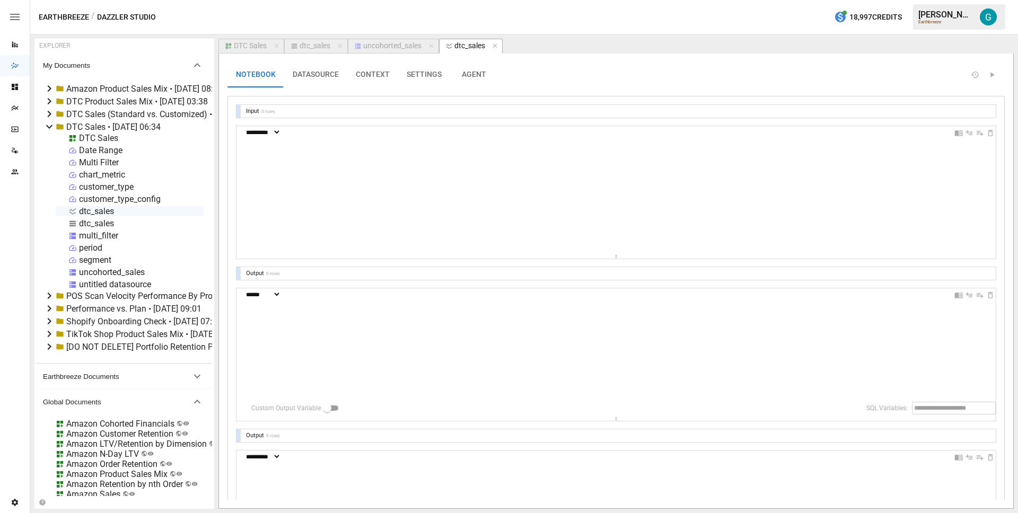
scroll to position [29, 4]
click at [238, 110] on div at bounding box center [239, 111] width 4 height 13
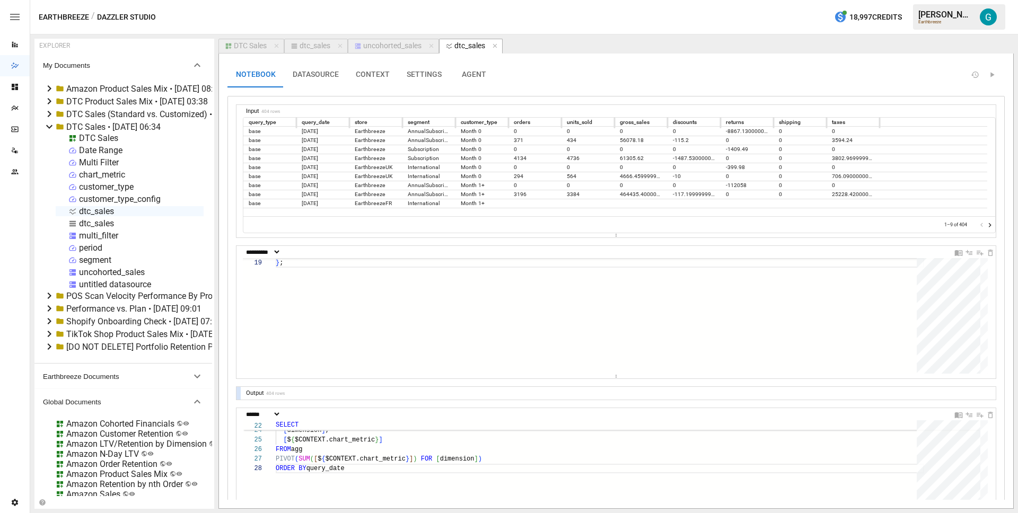
click at [989, 225] on icon "Go to next page" at bounding box center [990, 225] width 3 height 4
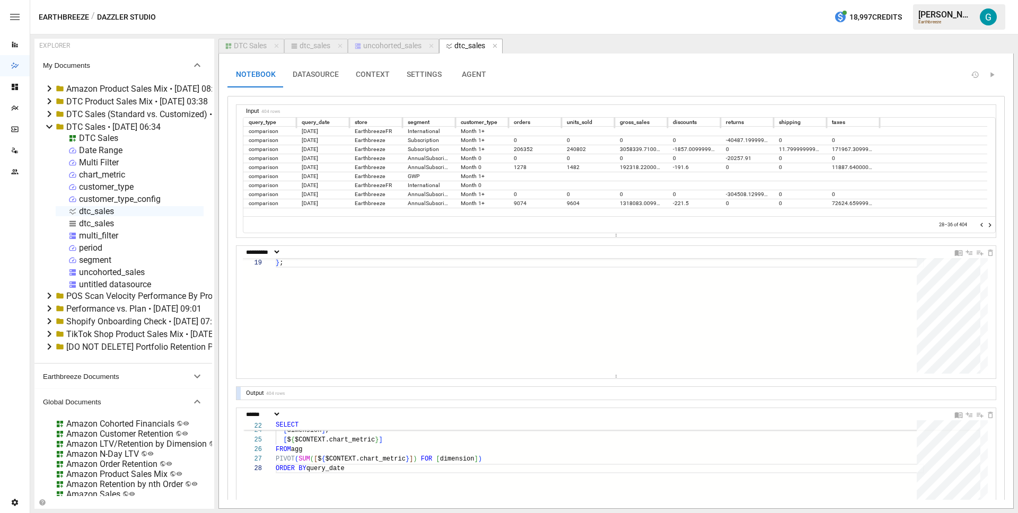
click at [989, 225] on icon "Go to next page" at bounding box center [990, 225] width 3 height 4
click at [978, 223] on icon "Go to previous page" at bounding box center [982, 225] width 8 height 8
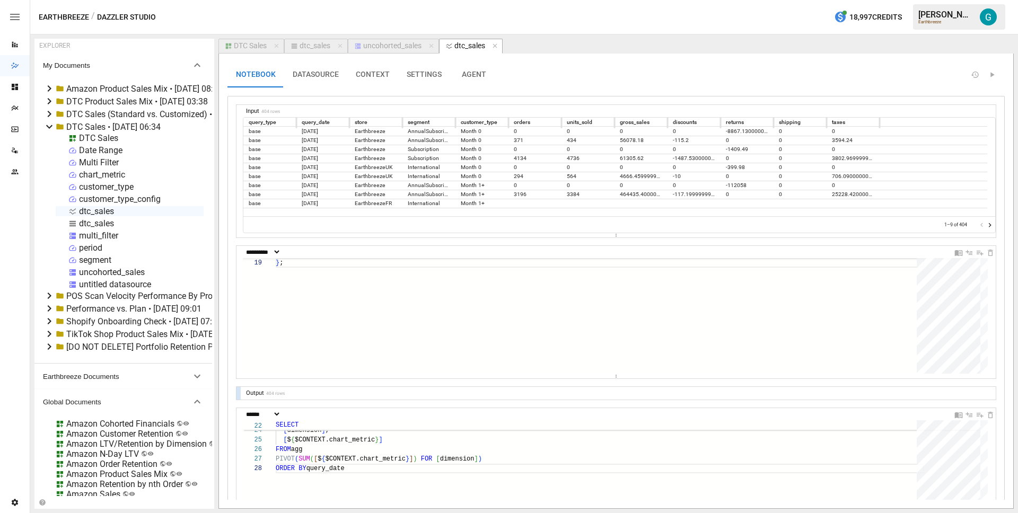
click at [978, 223] on div at bounding box center [986, 225] width 16 height 11
click at [986, 224] on icon "Go to next page" at bounding box center [990, 225] width 8 height 8
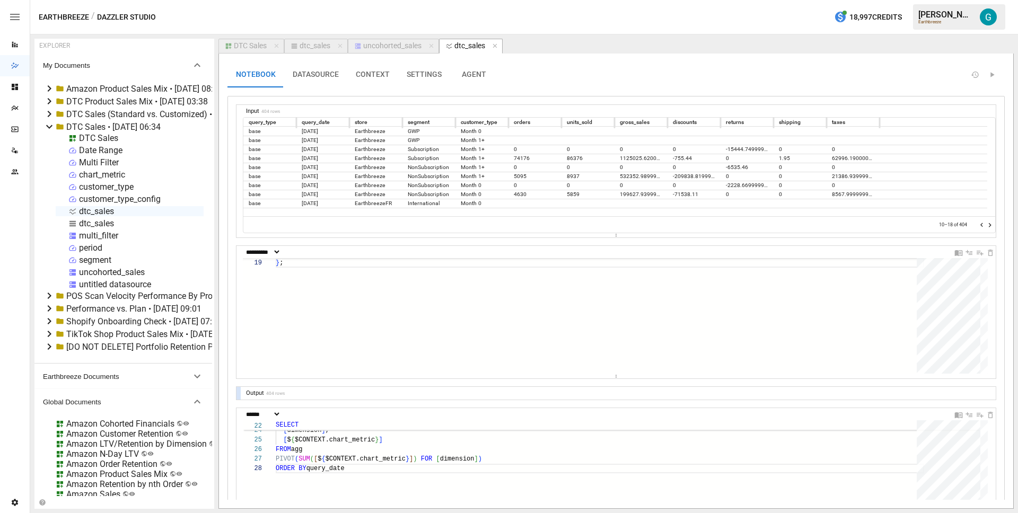
click at [986, 224] on icon "Go to next page" at bounding box center [990, 225] width 8 height 8
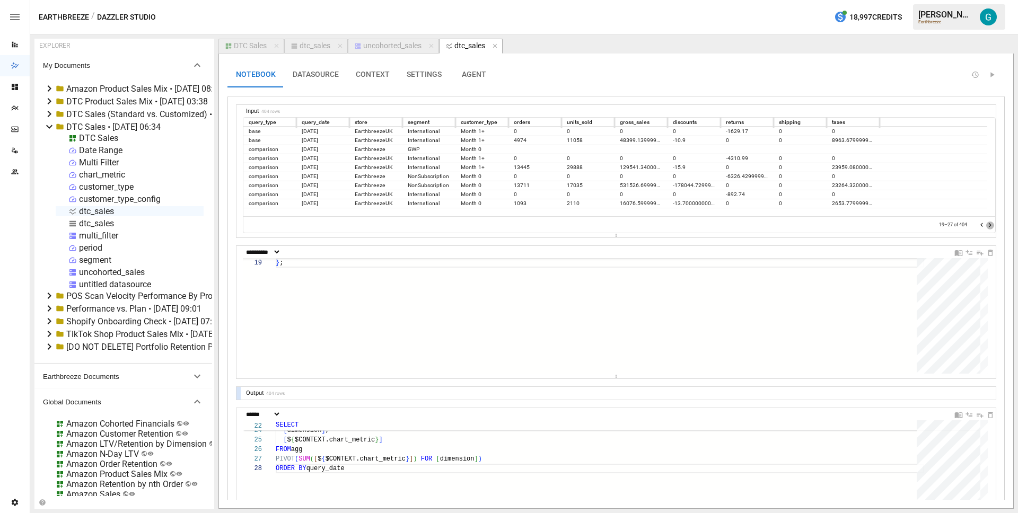
click at [986, 224] on icon "Go to next page" at bounding box center [990, 225] width 8 height 8
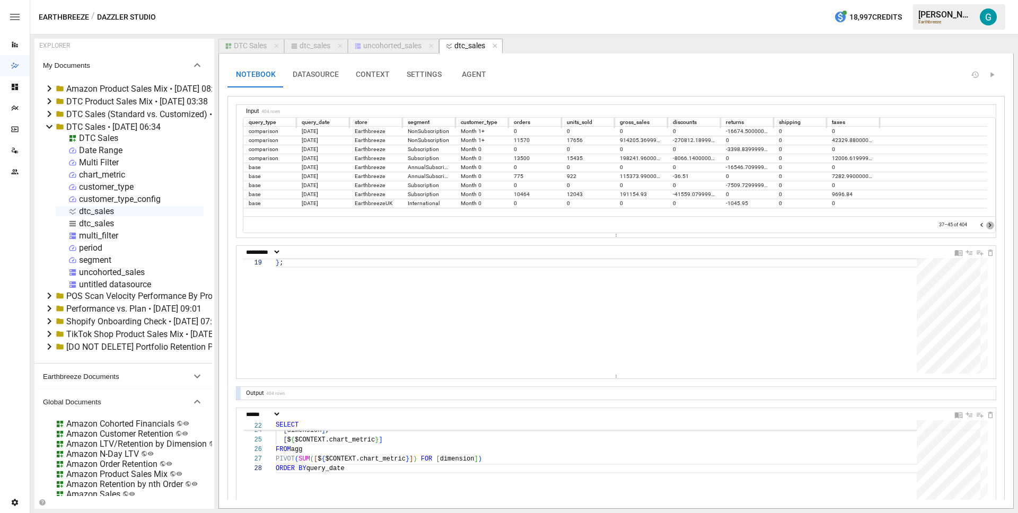
click at [986, 224] on icon "Go to next page" at bounding box center [990, 225] width 8 height 8
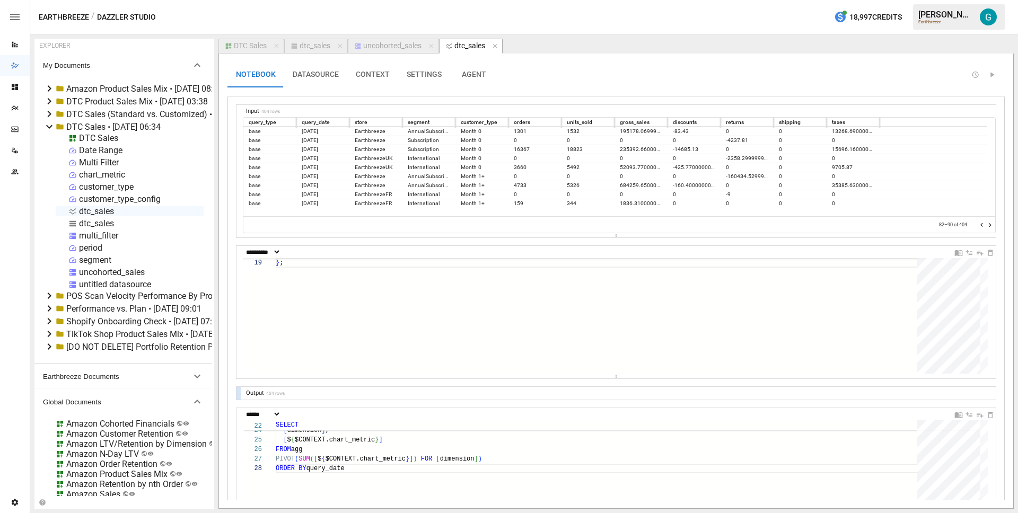
click at [384, 46] on div "uncohorted_sales" at bounding box center [392, 46] width 58 height 10
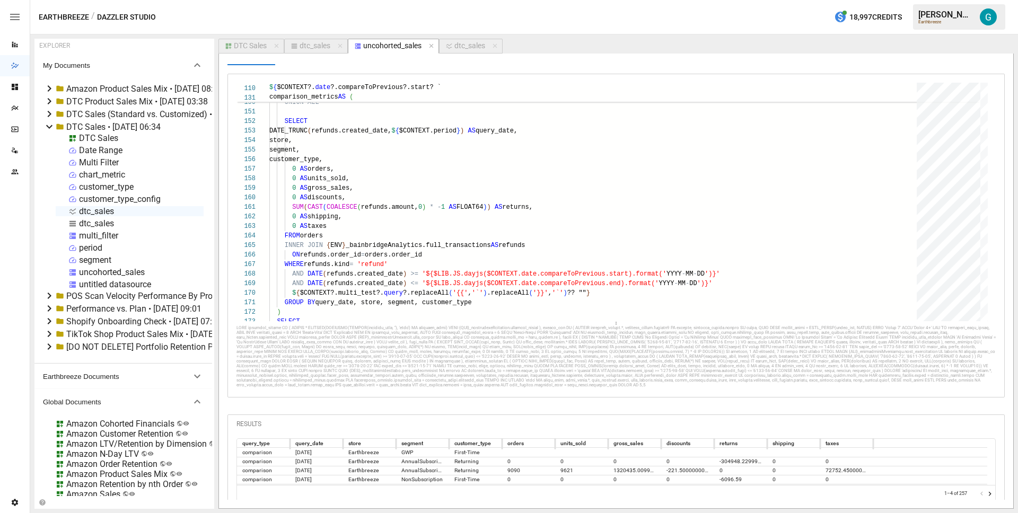
scroll to position [55, 0]
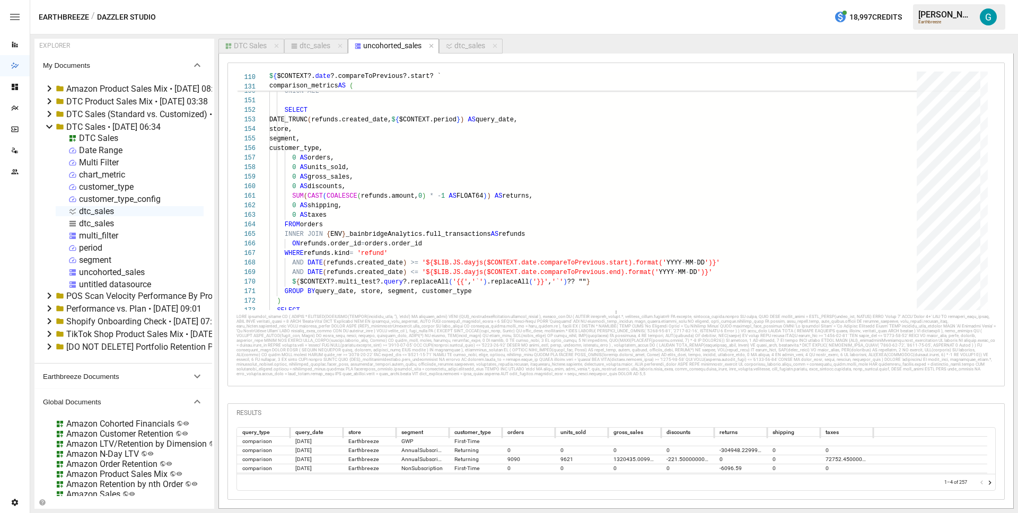
click at [466, 49] on div "dtc_sales" at bounding box center [470, 46] width 31 height 10
select select "**********"
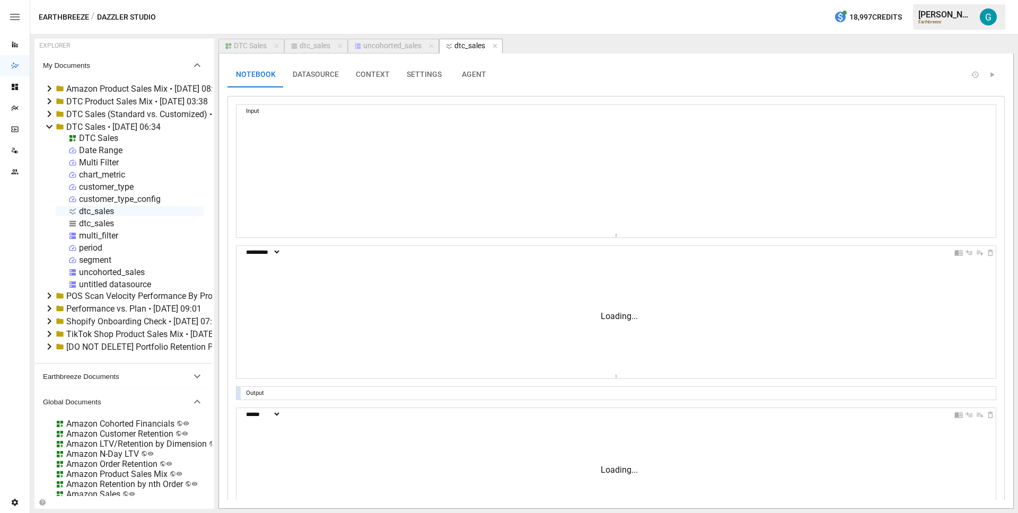
scroll to position [29, 4]
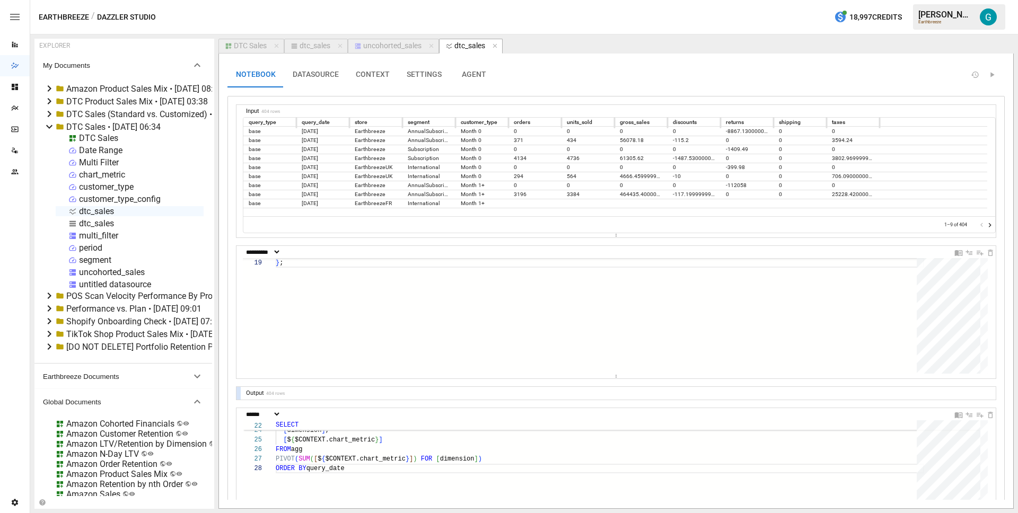
click at [306, 72] on button "DATASOURCE" at bounding box center [315, 74] width 63 height 25
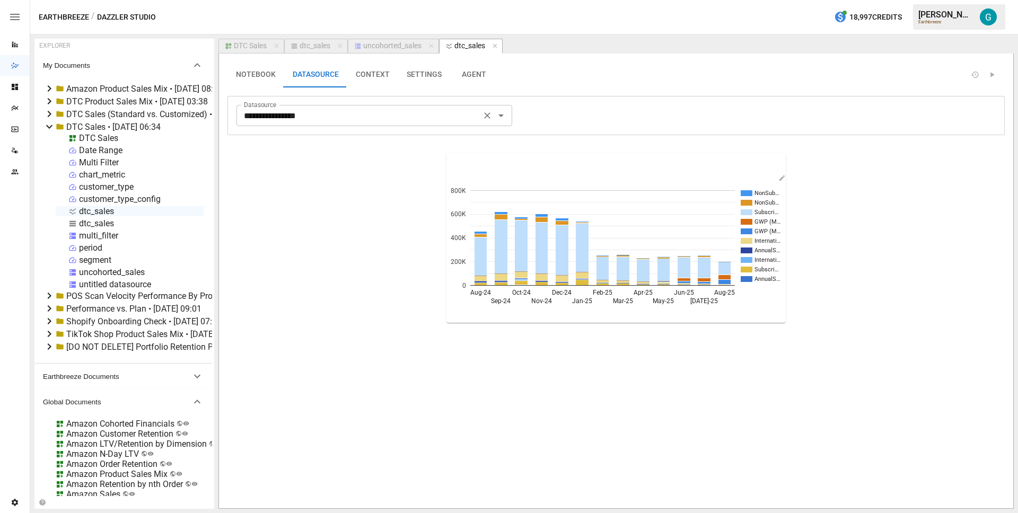
click at [314, 109] on input "**********" at bounding box center [359, 115] width 238 height 15
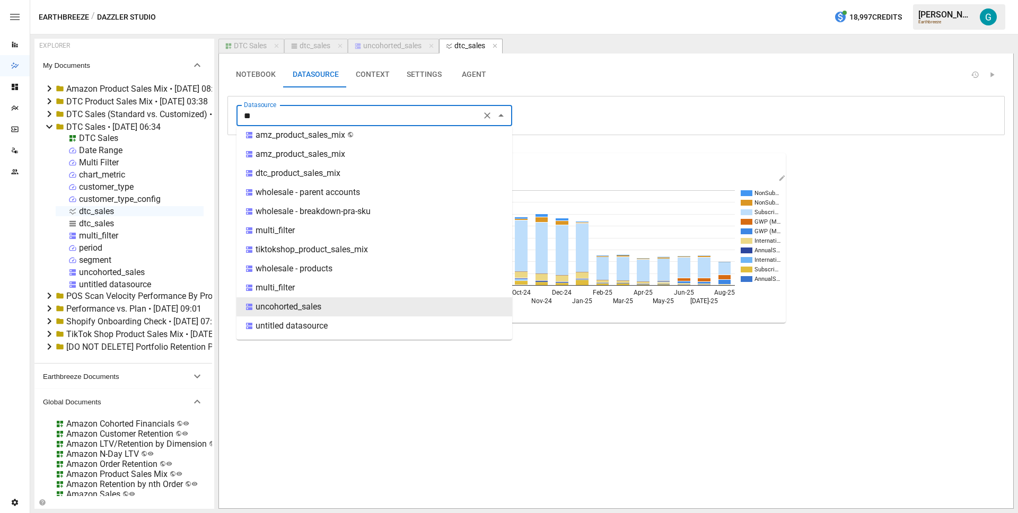
scroll to position [0, 0]
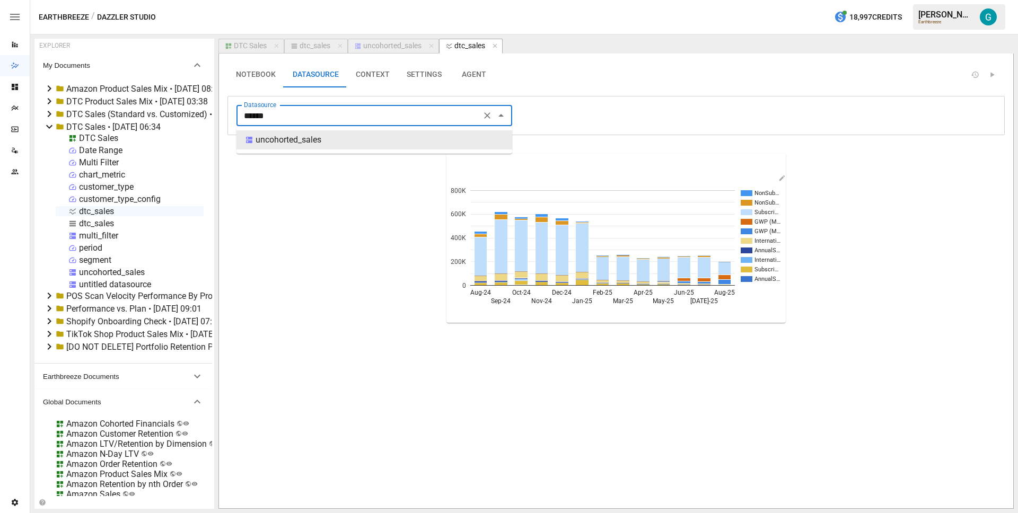
click at [308, 139] on div "uncohorted_sales" at bounding box center [289, 140] width 66 height 13
type input "**********"
click at [256, 70] on button "NOTEBOOK" at bounding box center [256, 74] width 57 height 25
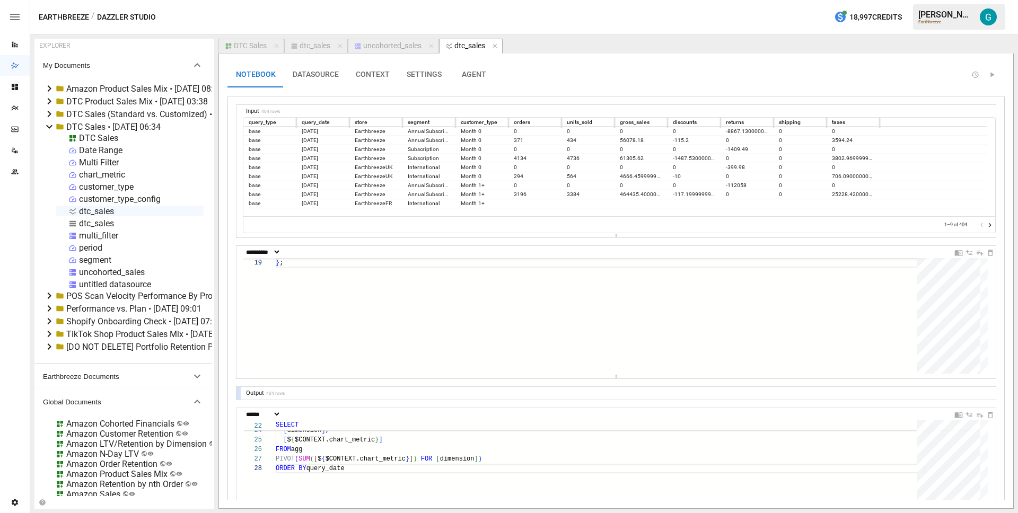
click at [396, 40] on button "uncohorted_sales" at bounding box center [393, 46] width 91 height 15
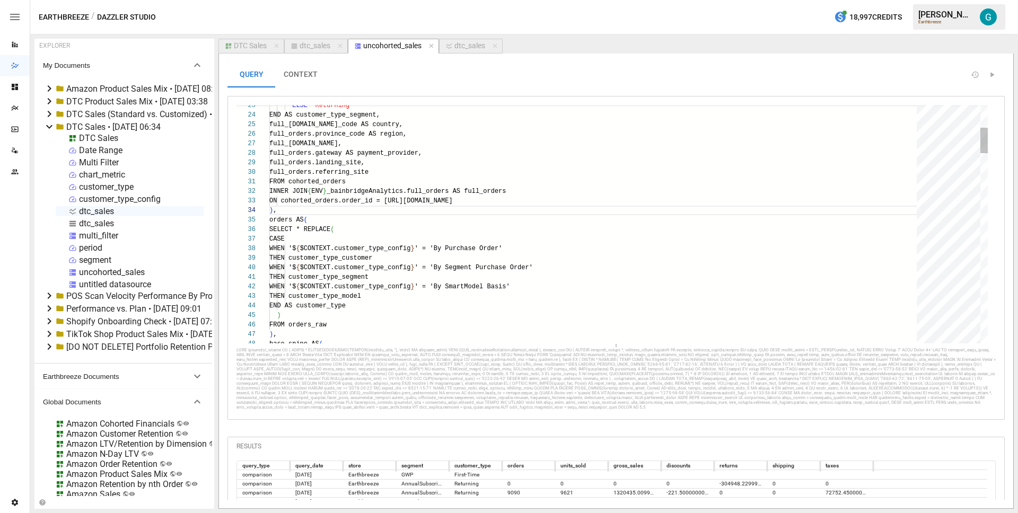
scroll to position [95, 4]
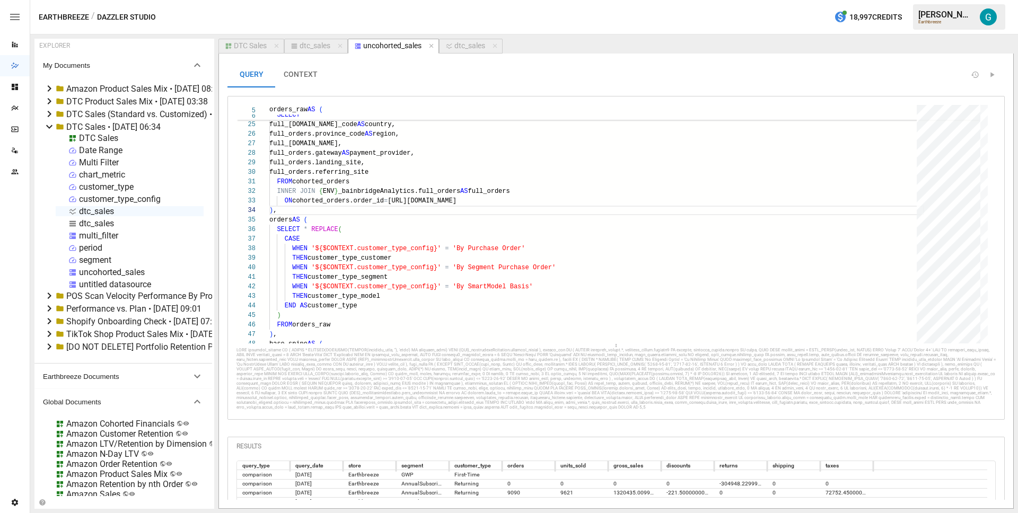
click at [300, 72] on button "CONTEXT" at bounding box center [300, 74] width 51 height 25
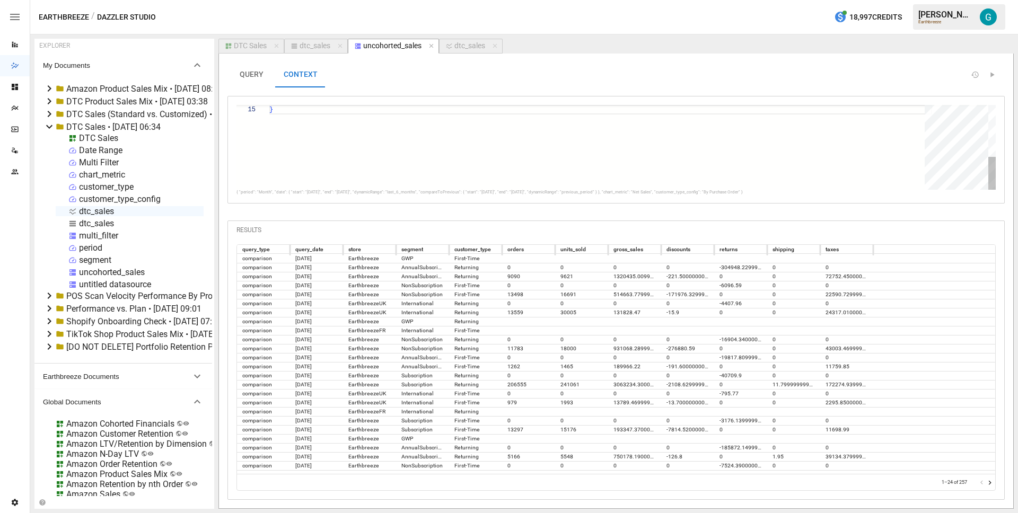
scroll to position [38, 4]
click at [255, 43] on div "DTC Sales" at bounding box center [250, 46] width 33 height 10
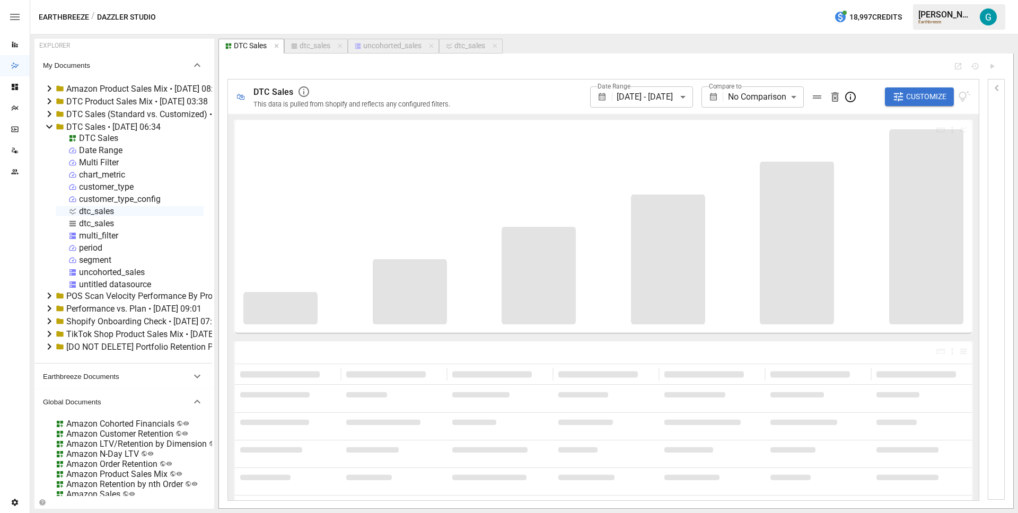
click at [1000, 86] on icon "button" at bounding box center [997, 88] width 13 height 13
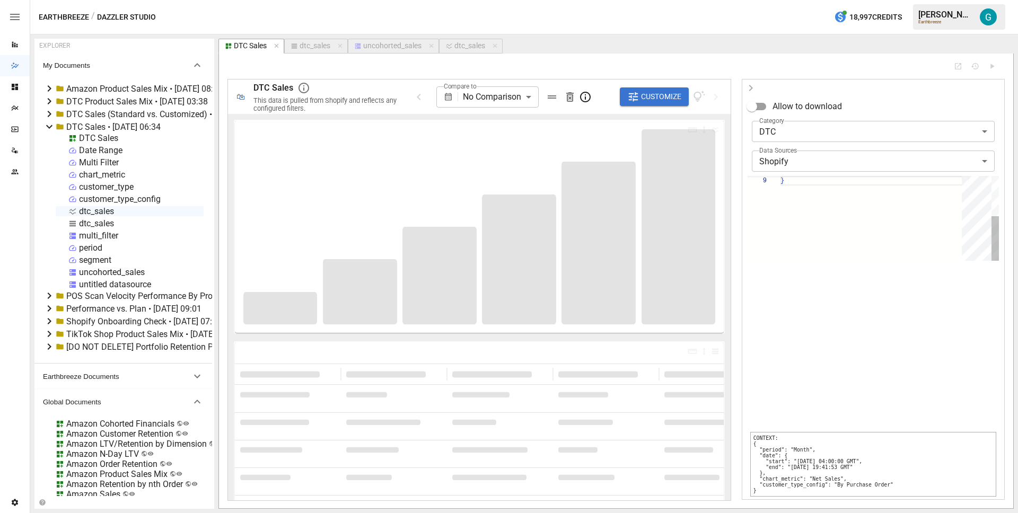
scroll to position [76, 4]
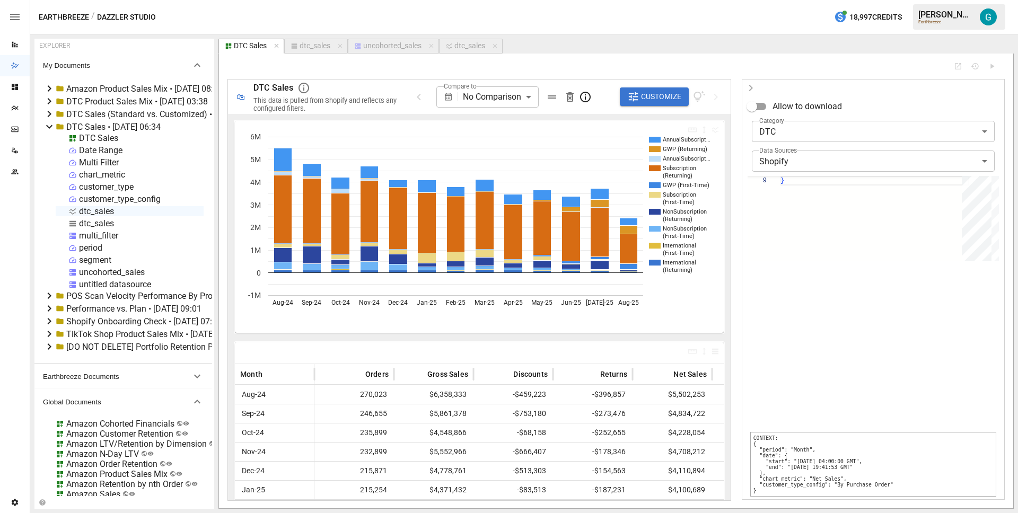
click at [488, 0] on body "Reports Dazzler Studio Dashboards Plans SmartModel ™ Data Sources Team Settings…" at bounding box center [509, 0] width 1018 height 0
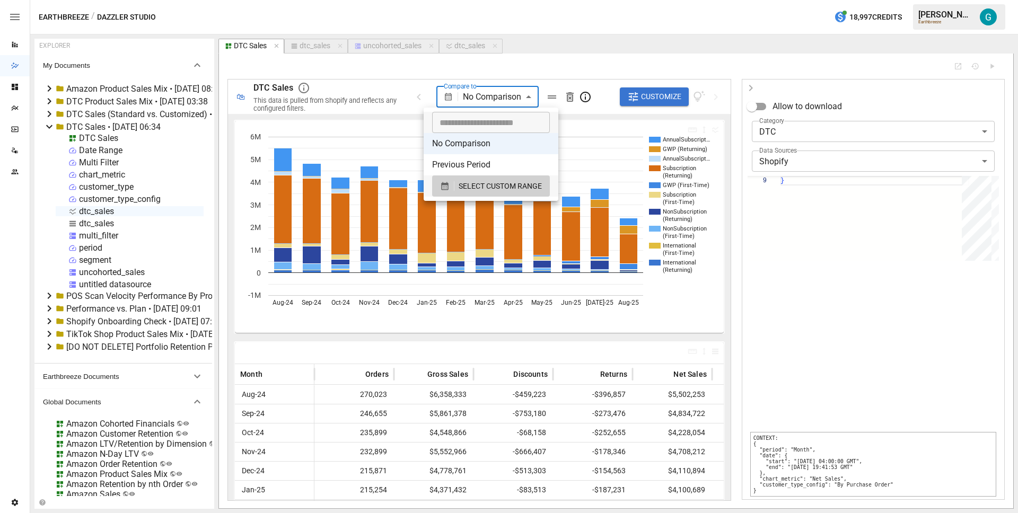
click at [485, 169] on li "Previous Period" at bounding box center [491, 164] width 135 height 21
type input "**********"
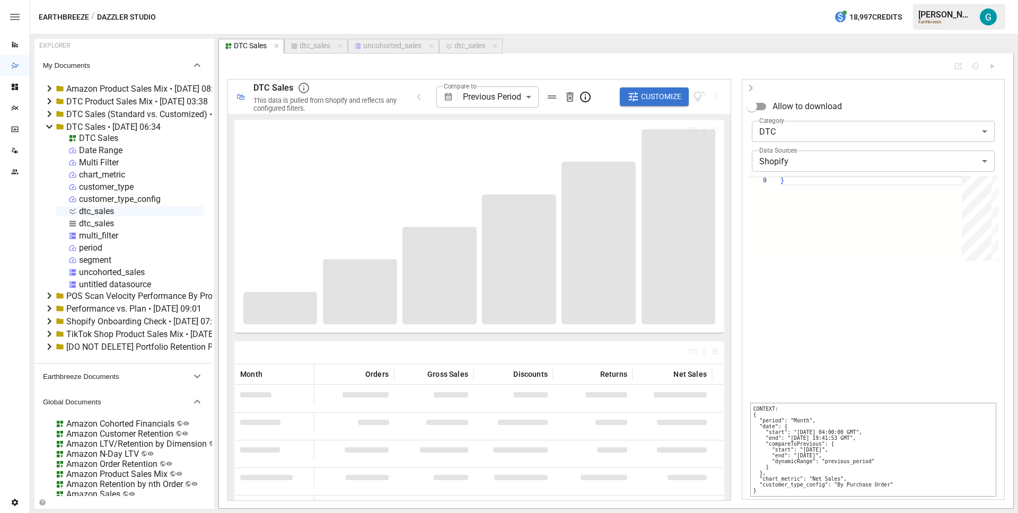
click at [522, 60] on div "**********" at bounding box center [616, 281] width 794 height 455
click at [748, 88] on icon "button" at bounding box center [751, 88] width 13 height 13
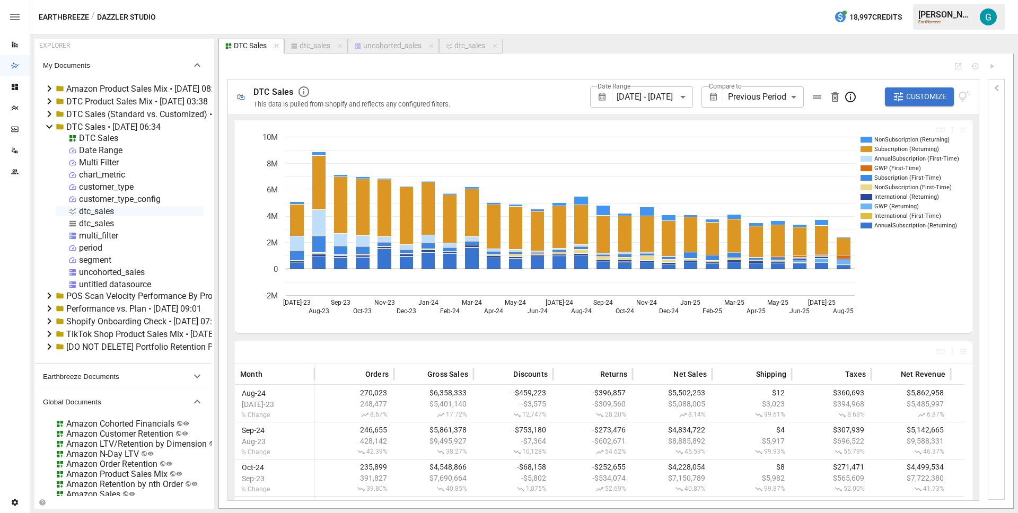
click at [459, 46] on div "dtc_sales" at bounding box center [470, 46] width 31 height 10
select select "**********"
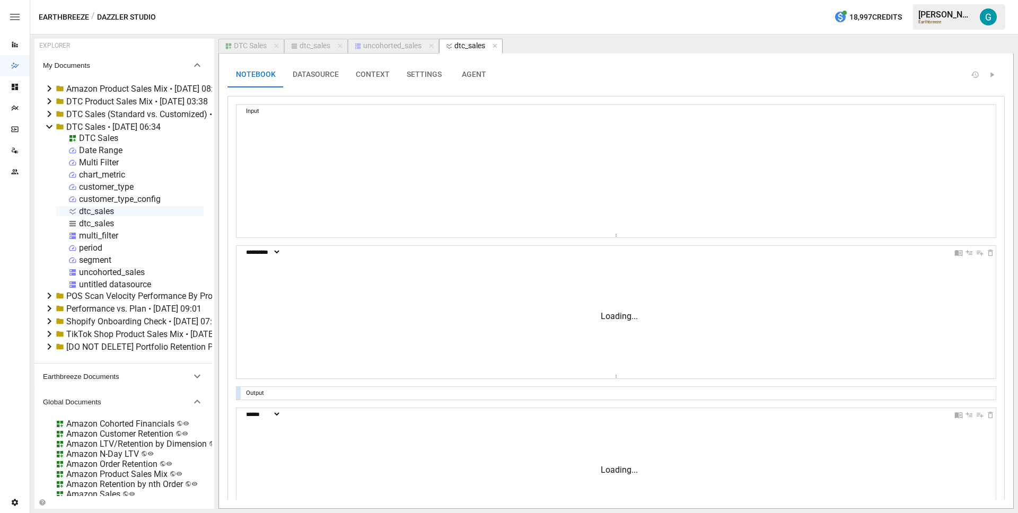
scroll to position [29, 4]
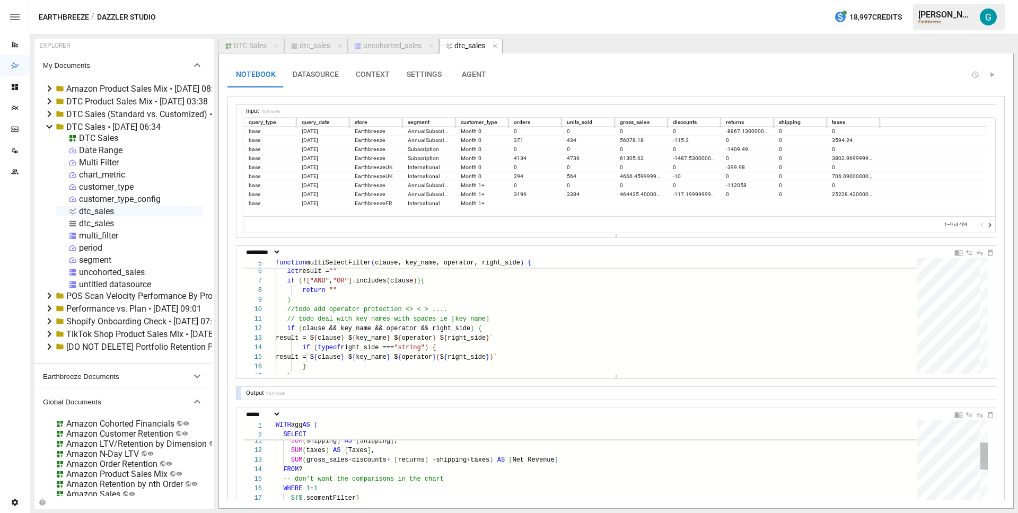
click at [344, 487] on div "SUM ( [ returns ] ) AS [ Returns ] , SUM ( gross_sales + discounts + [ returns …" at bounding box center [600, 519] width 649 height 356
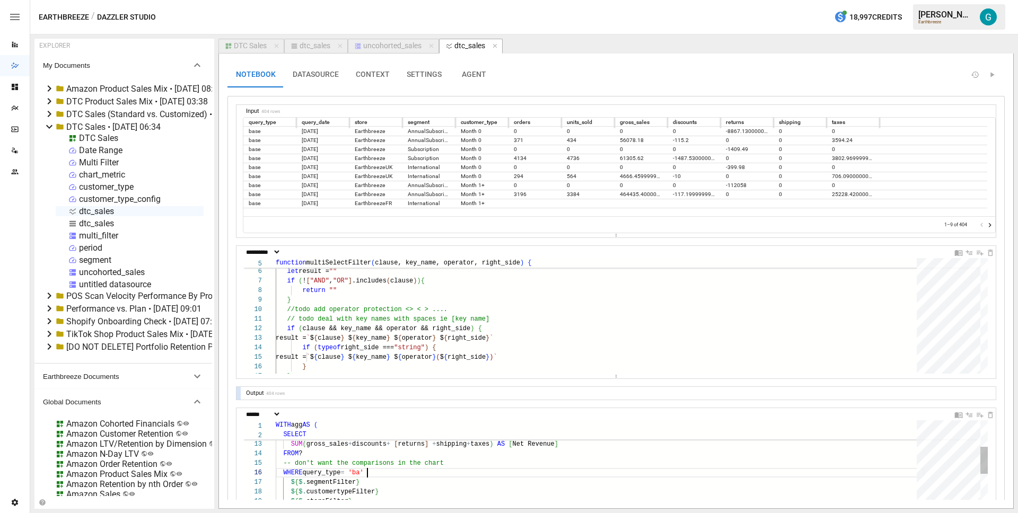
type textarea "**********"
click at [261, 45] on div "DTC Sales" at bounding box center [250, 46] width 33 height 10
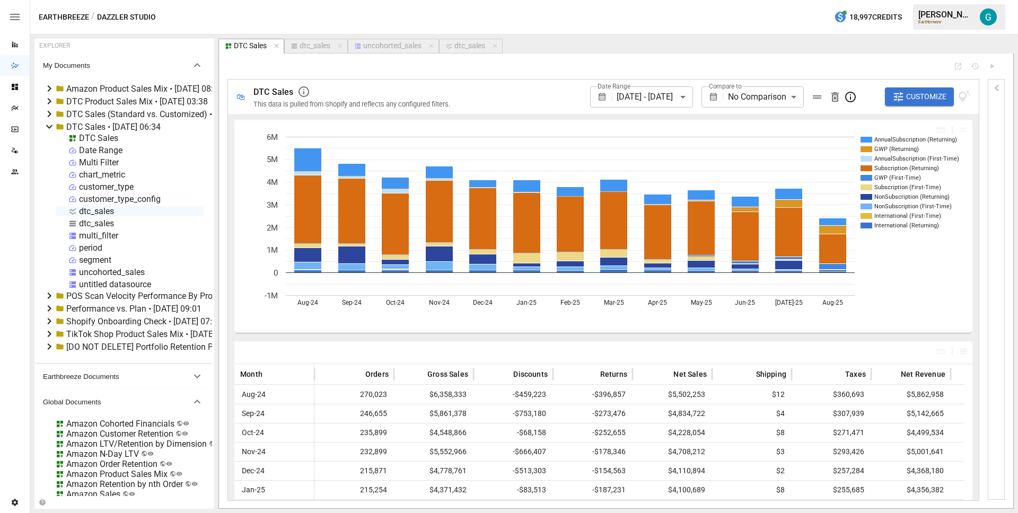
click at [815, 92] on icon "button" at bounding box center [817, 97] width 13 height 13
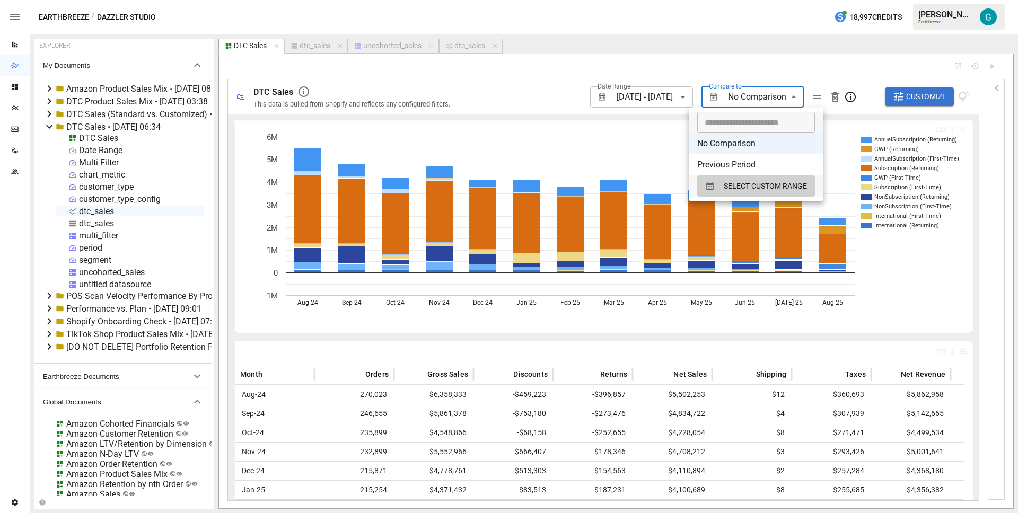
click at [791, 0] on body "Reports Dazzler Studio Dashboards Plans SmartModel ™ Data Sources Team Settings…" at bounding box center [509, 0] width 1018 height 0
click at [756, 156] on li "Previous Period" at bounding box center [756, 164] width 135 height 21
type input "**********"
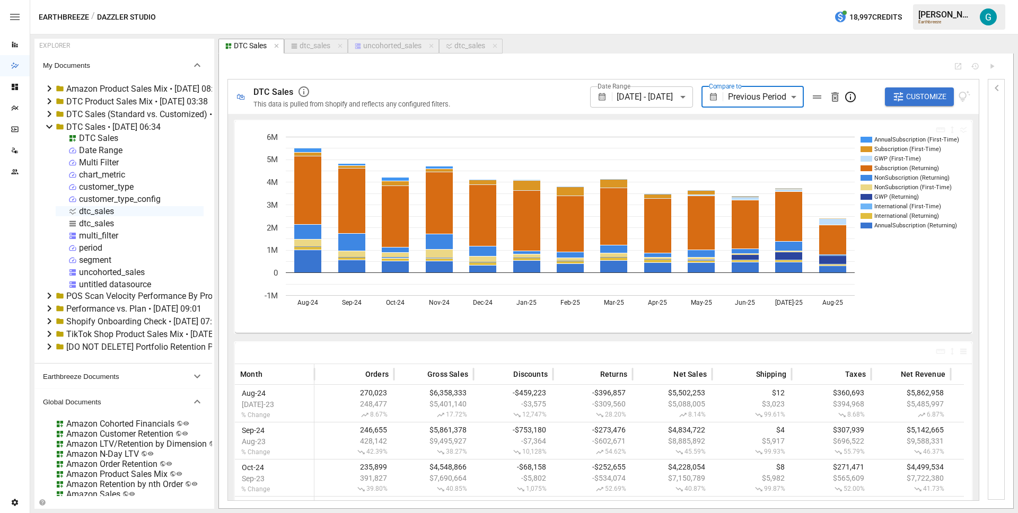
click at [905, 99] on button "Customize" at bounding box center [919, 97] width 69 height 19
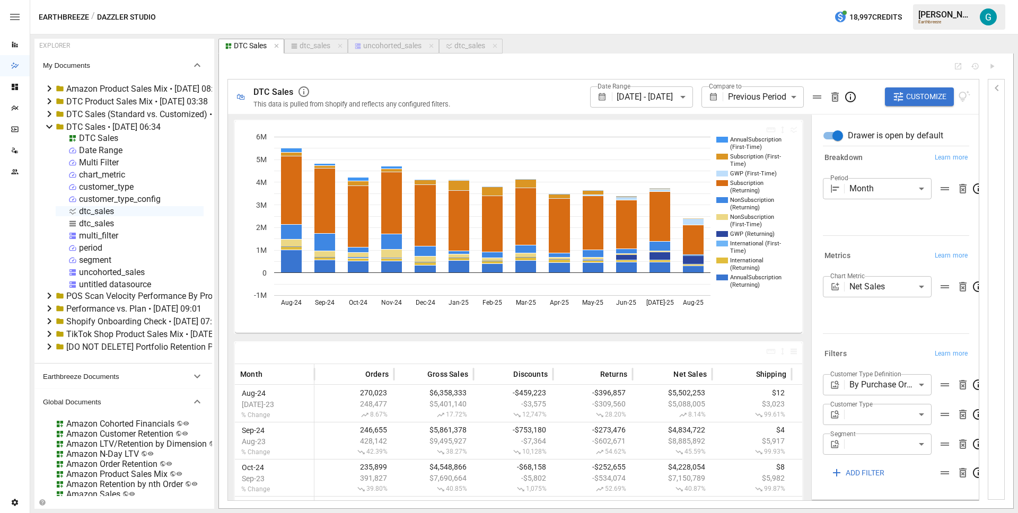
click at [98, 124] on div "DTC Sales • [DATE] 06:34" at bounding box center [113, 127] width 94 height 10
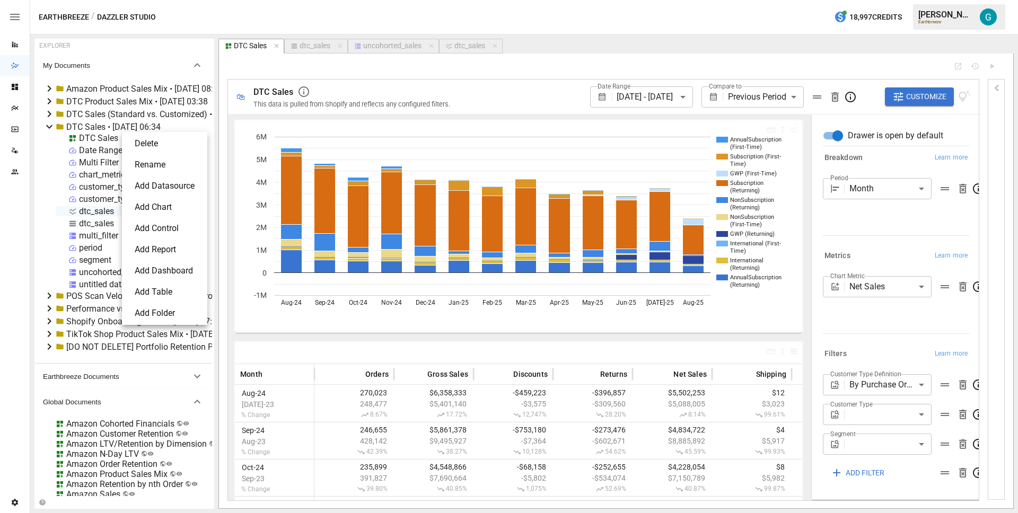
click at [98, 131] on div at bounding box center [509, 256] width 1018 height 513
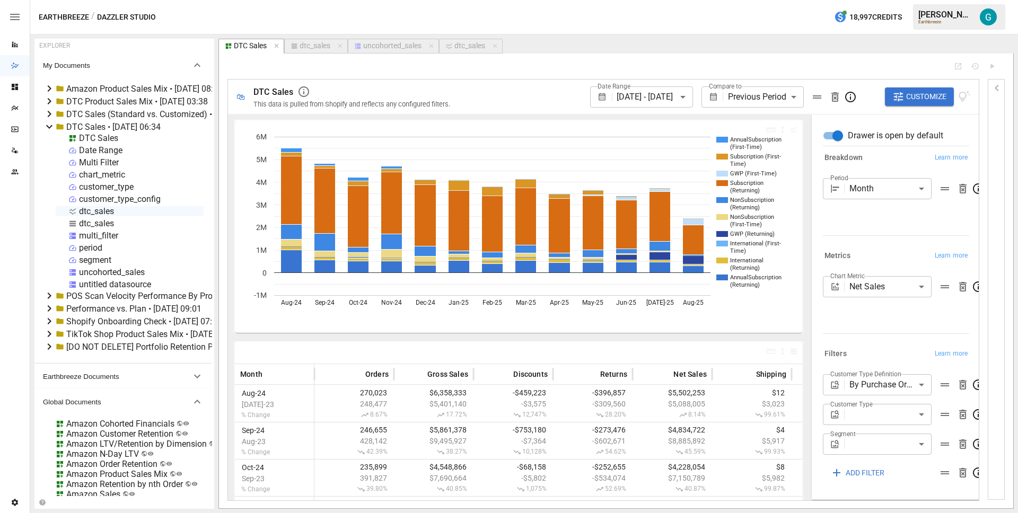
click at [98, 138] on div "DTC Sales" at bounding box center [98, 138] width 39 height 10
click at [135, 198] on li "Duplicate" at bounding box center [162, 197] width 120 height 21
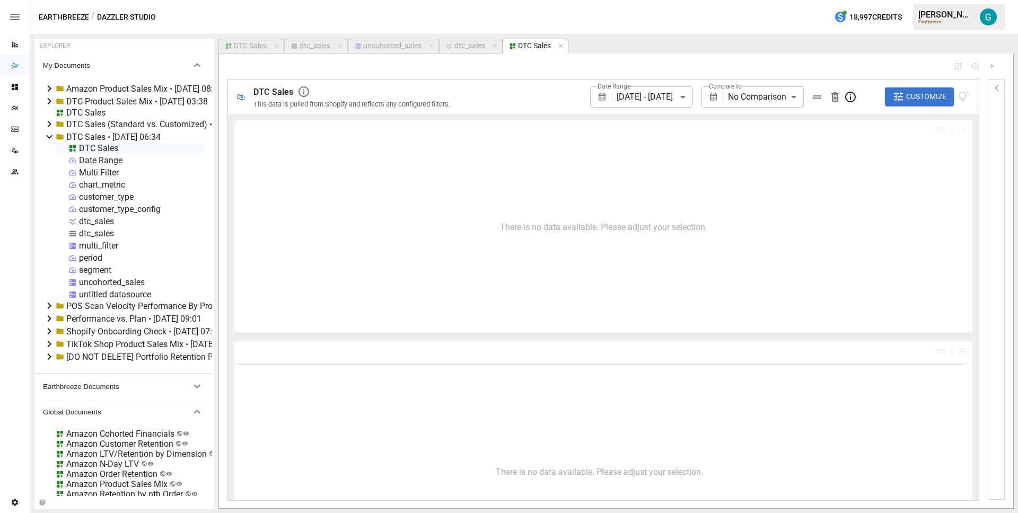
click at [90, 113] on div "DTC Sales" at bounding box center [85, 113] width 39 height 10
click at [117, 151] on li "Rename" at bounding box center [129, 150] width 78 height 21
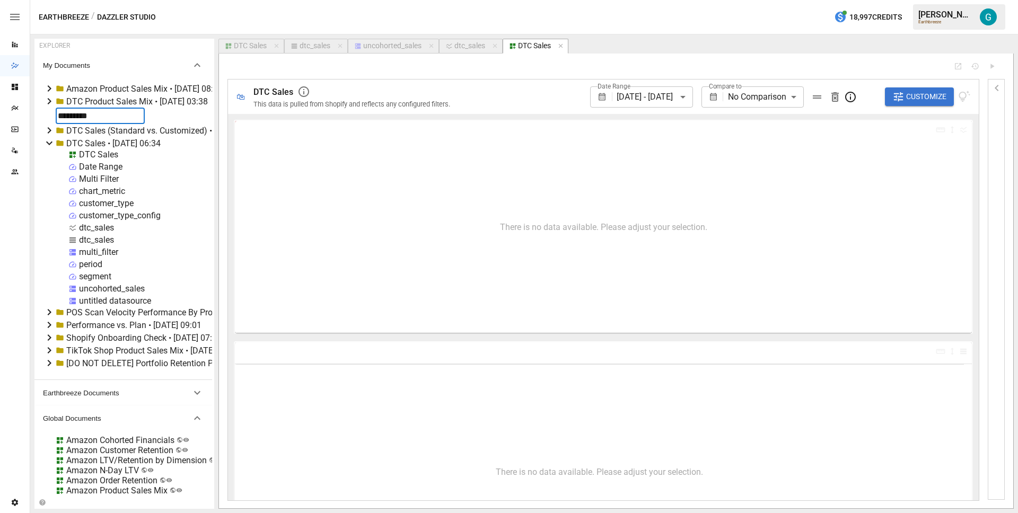
click at [112, 115] on input "*********" at bounding box center [100, 116] width 89 height 16
type input "**********"
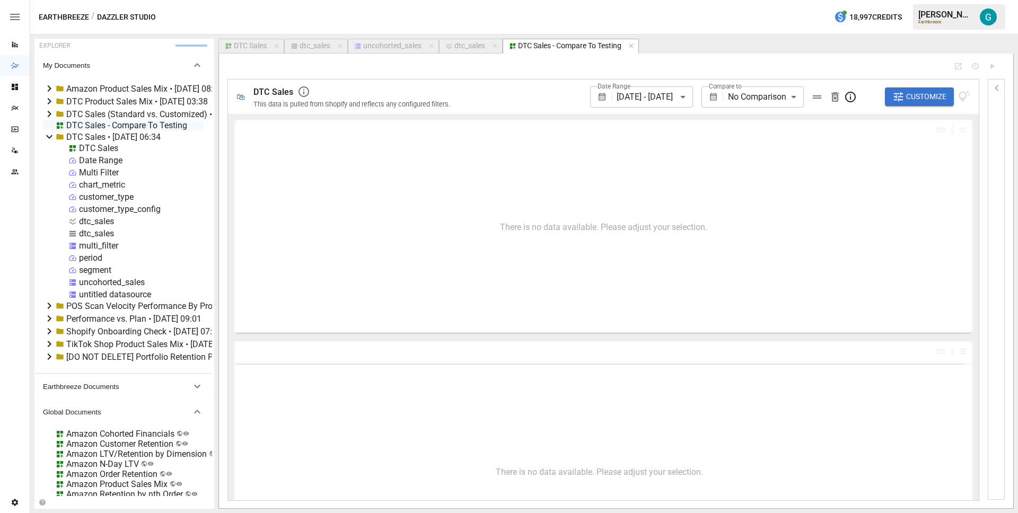
click at [122, 124] on div "DTC Sales - Compare To Testing" at bounding box center [126, 125] width 121 height 10
click at [424, 75] on div at bounding box center [509, 256] width 1018 height 513
click at [909, 97] on span "Customize" at bounding box center [926, 96] width 40 height 13
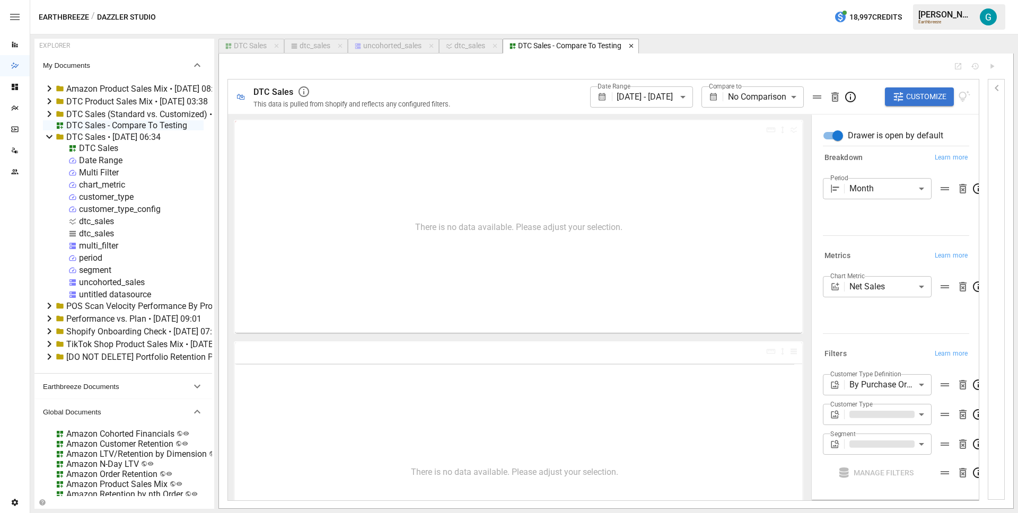
click at [633, 44] on icon "button" at bounding box center [631, 45] width 7 height 7
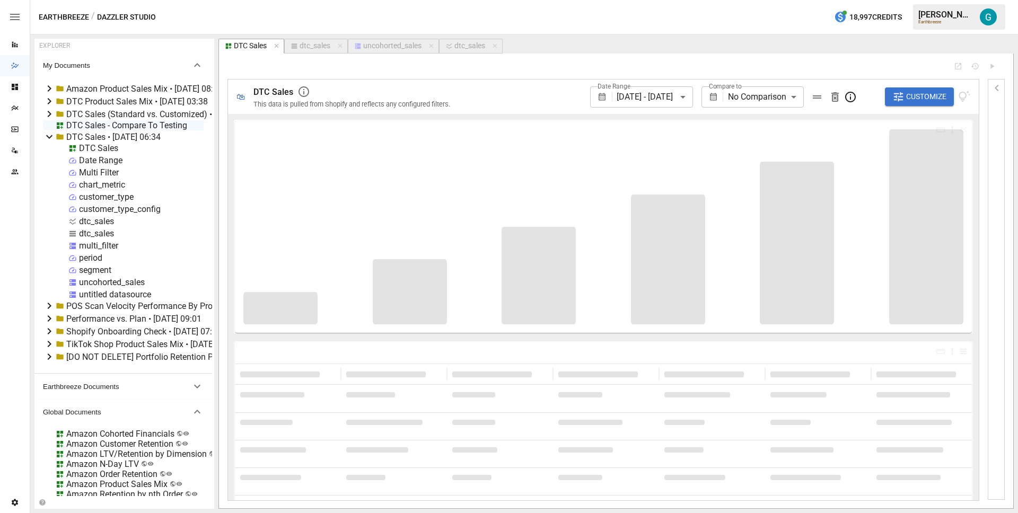
click at [97, 124] on div "DTC Sales - Compare To Testing" at bounding box center [126, 125] width 121 height 10
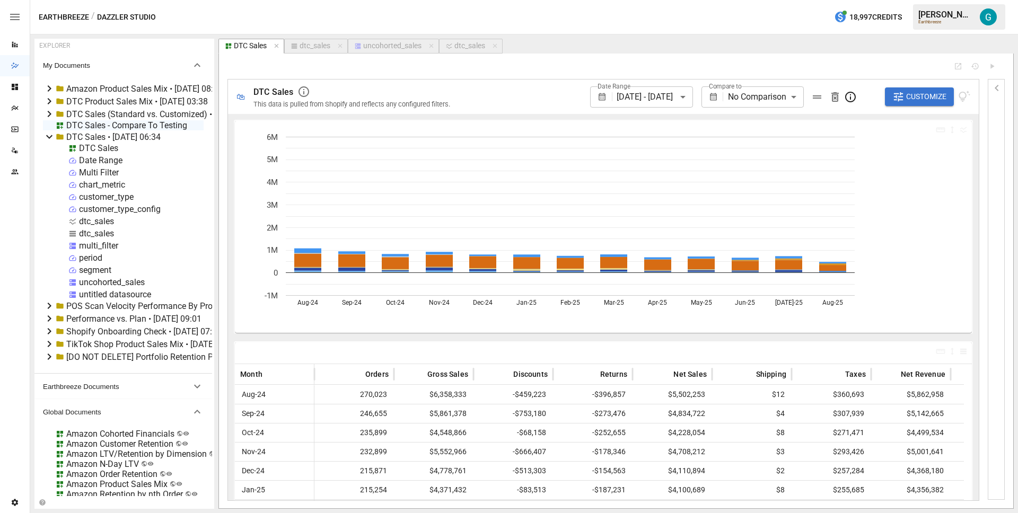
click at [97, 124] on div "DTC Sales - Compare To Testing" at bounding box center [126, 125] width 121 height 10
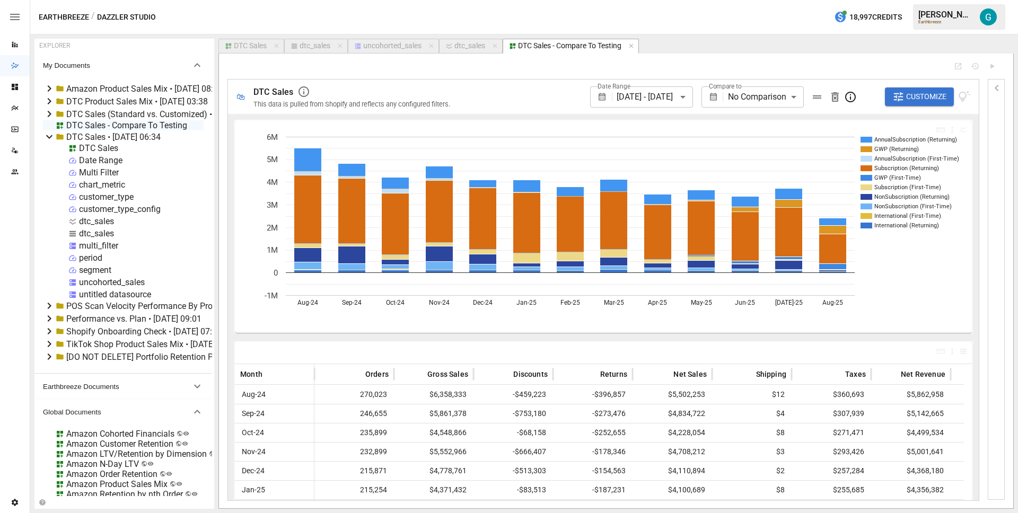
click at [906, 94] on span "Customize" at bounding box center [926, 96] width 40 height 13
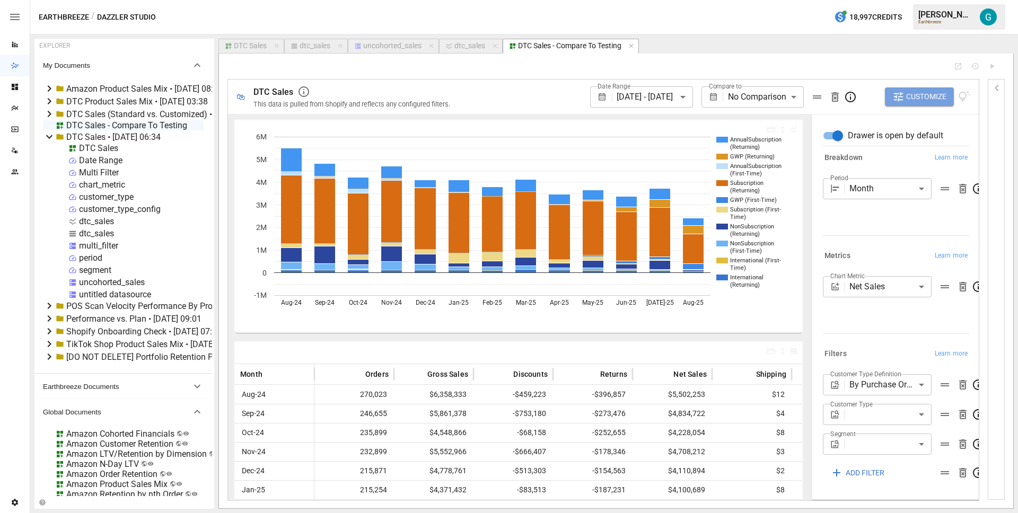
click at [906, 94] on span "Customize" at bounding box center [926, 96] width 40 height 13
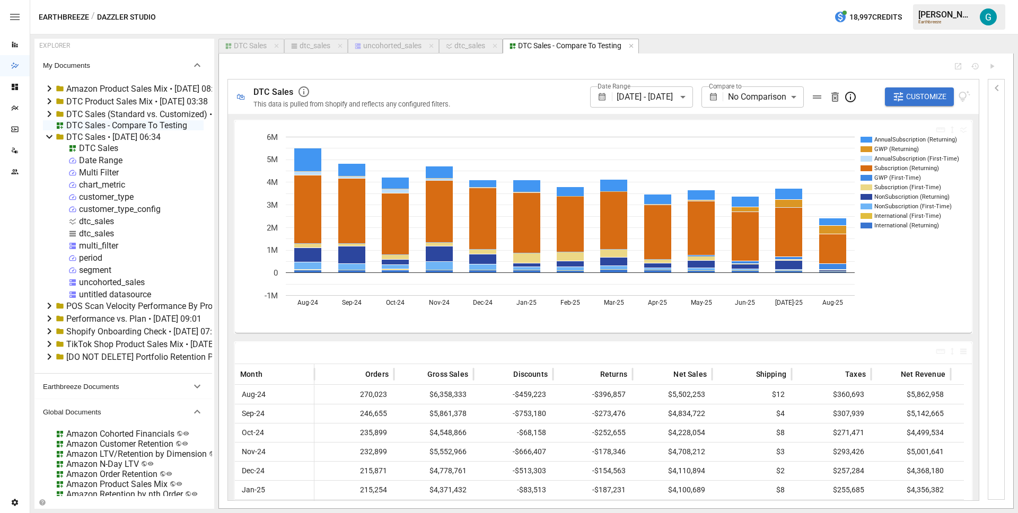
click at [82, 125] on div "DTC Sales - Compare To Testing" at bounding box center [126, 125] width 121 height 10
click at [167, 203] on li "Publish Globally" at bounding box center [170, 205] width 78 height 21
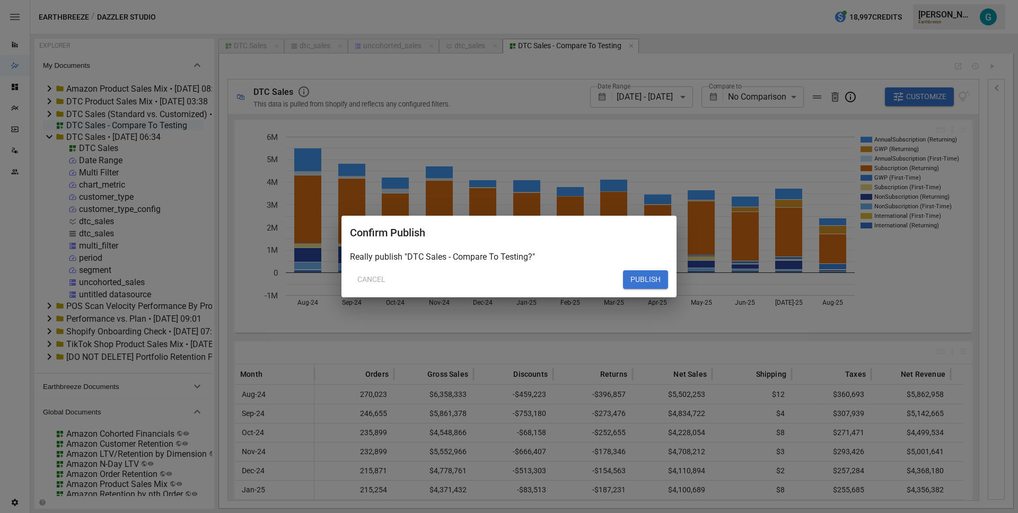
click at [637, 280] on button "PUBLISH" at bounding box center [645, 279] width 45 height 19
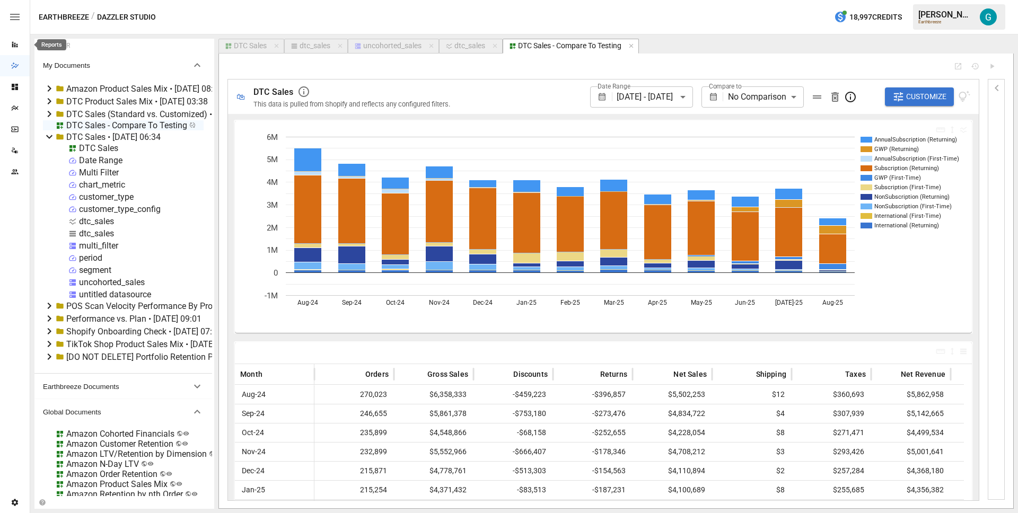
click at [13, 41] on icon "Reports" at bounding box center [15, 44] width 8 height 8
click at [295, 93] on div "DTC Sales" at bounding box center [354, 91] width 201 height 13
click at [292, 92] on span "DTC Sales" at bounding box center [274, 92] width 40 height 10
click at [290, 91] on span "DTC Sales" at bounding box center [274, 92] width 40 height 10
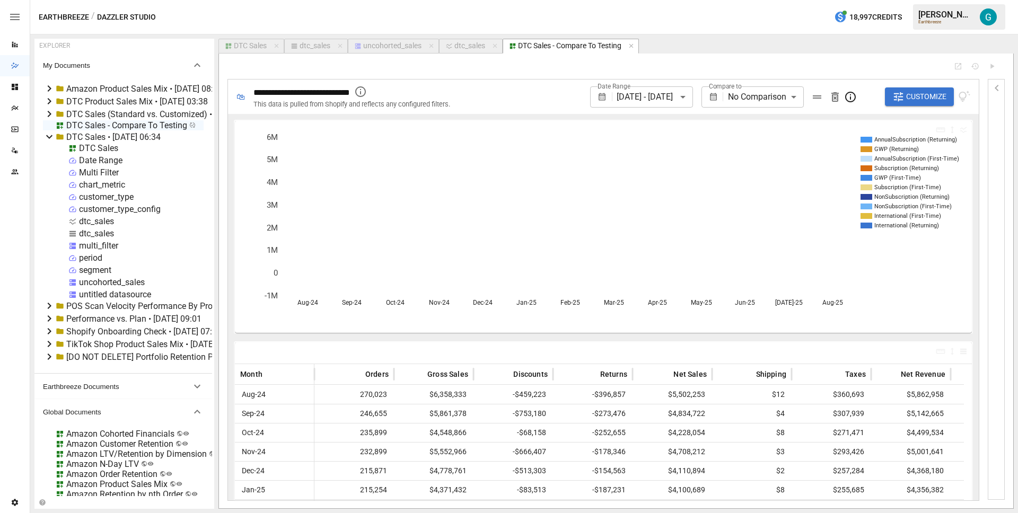
click at [116, 125] on div "DTC Sales - Compare To Testing" at bounding box center [126, 125] width 121 height 10
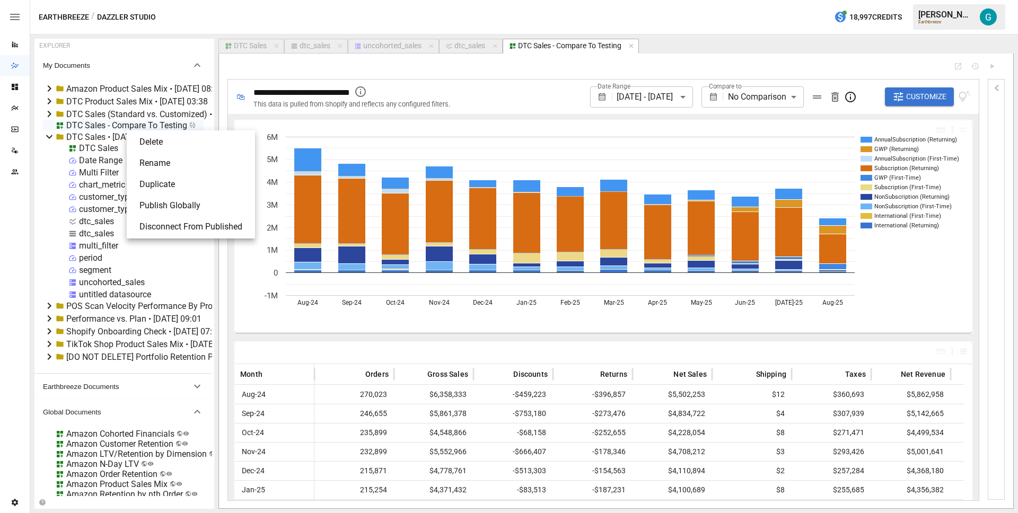
click at [198, 209] on li "Publish Globally" at bounding box center [191, 205] width 120 height 21
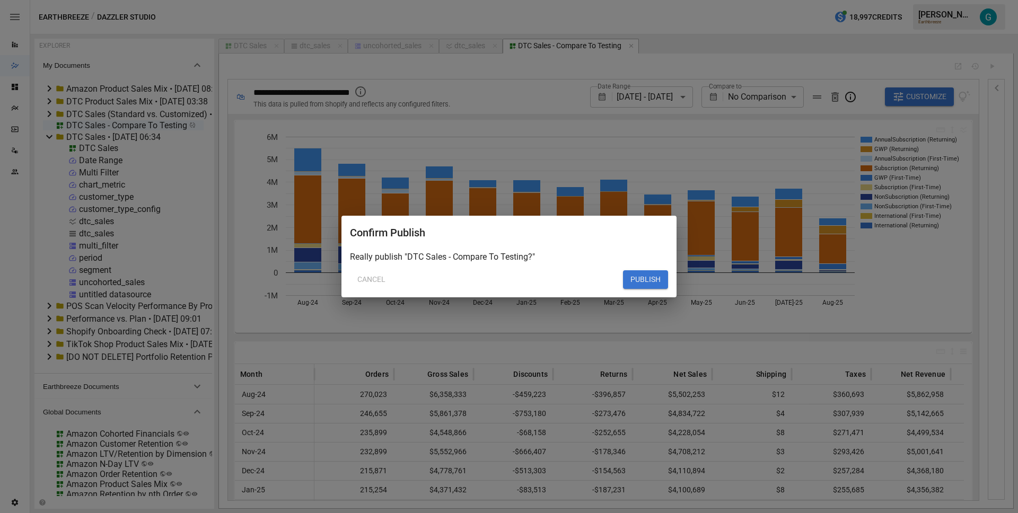
click at [660, 280] on button "PUBLISH" at bounding box center [645, 279] width 45 height 19
click at [646, 279] on button "PUBLISH" at bounding box center [645, 279] width 45 height 19
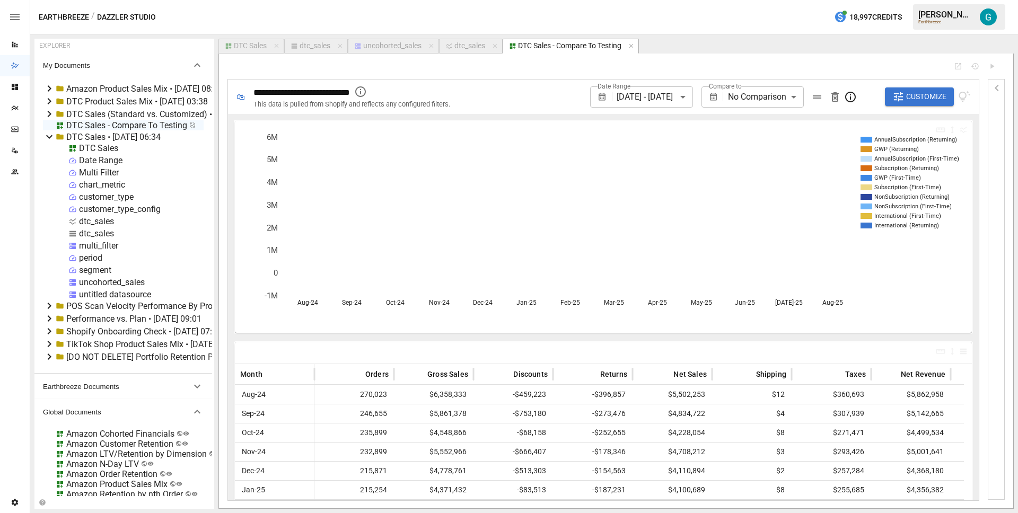
click at [109, 296] on div "untitled datasource" at bounding box center [115, 295] width 72 height 10
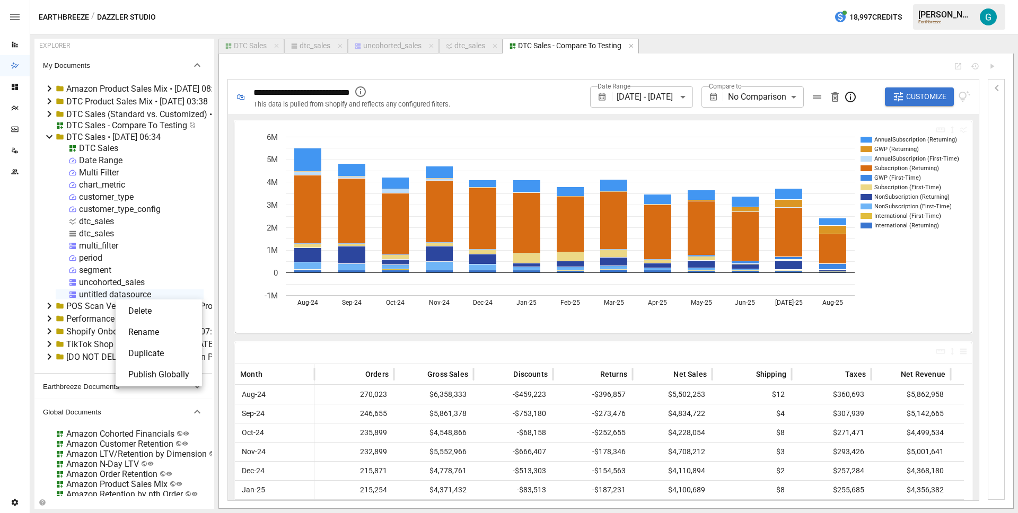
click at [151, 318] on li "Delete" at bounding box center [159, 311] width 78 height 21
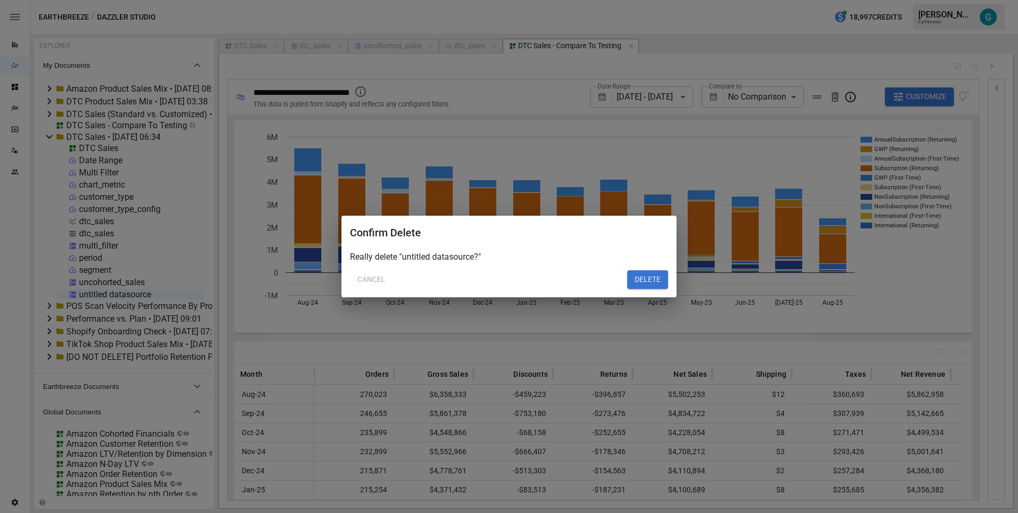
click at [658, 282] on button "DELETE" at bounding box center [647, 279] width 41 height 19
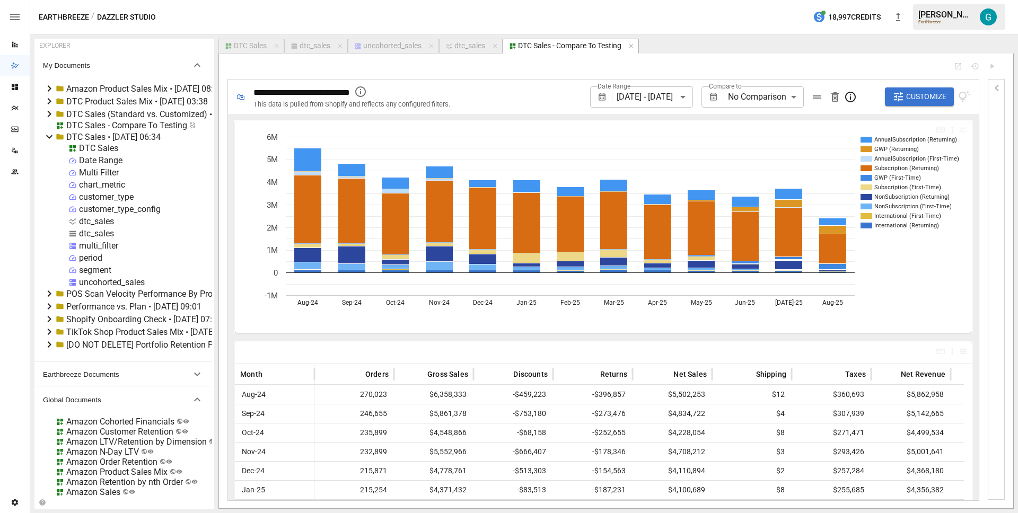
click at [20, 42] on div "Reports" at bounding box center [15, 44] width 30 height 8
click at [313, 48] on div "dtc_sales" at bounding box center [315, 46] width 31 height 10
select select "**********"
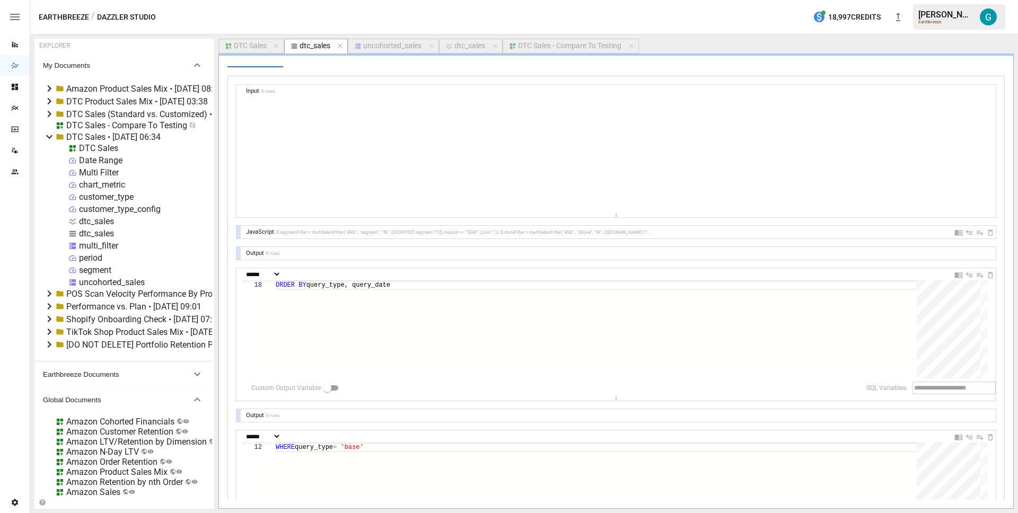
scroll to position [204, 0]
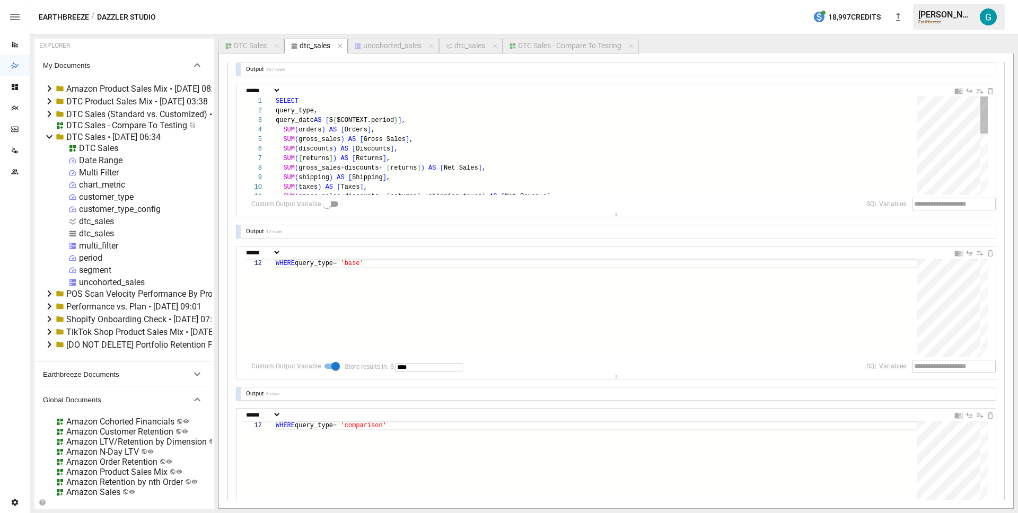
click at [438, 126] on div "SUM ( shipping ) AS [ Shipping ] , SUM ( taxes ) AS [ Taxes ] , SUM ( gross_sal…" at bounding box center [600, 227] width 649 height 261
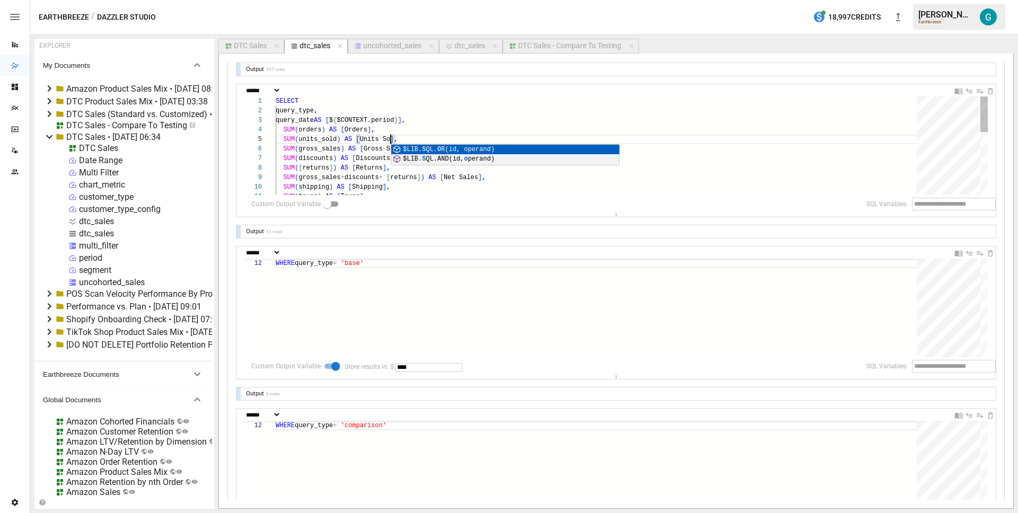
type textarea "**********"
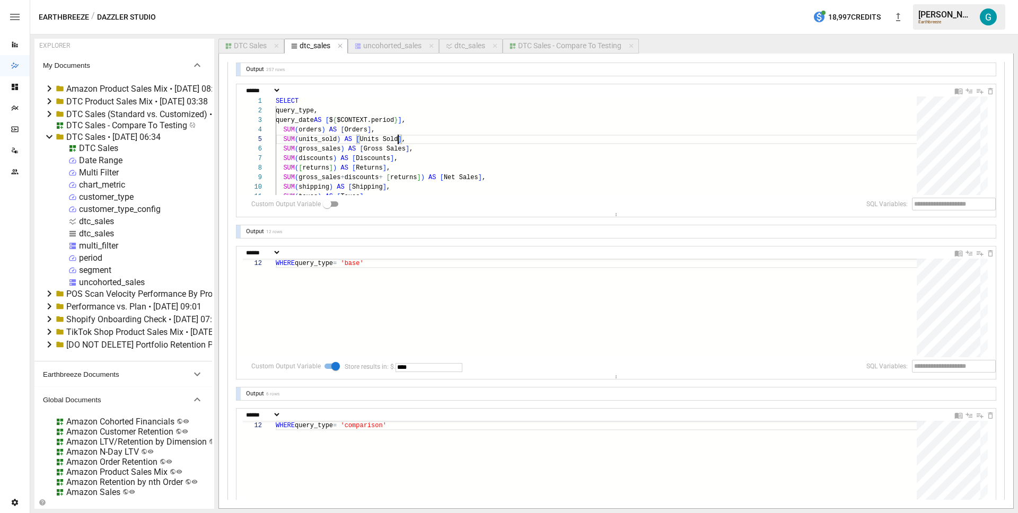
click at [244, 48] on div "DTC Sales" at bounding box center [250, 46] width 33 height 10
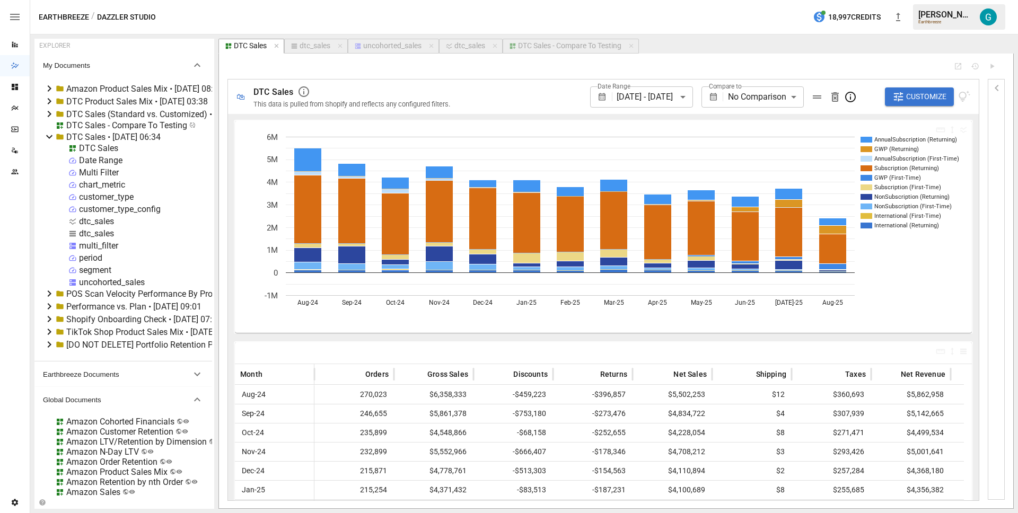
click at [324, 48] on div "dtc_sales" at bounding box center [315, 46] width 31 height 10
select select "**********"
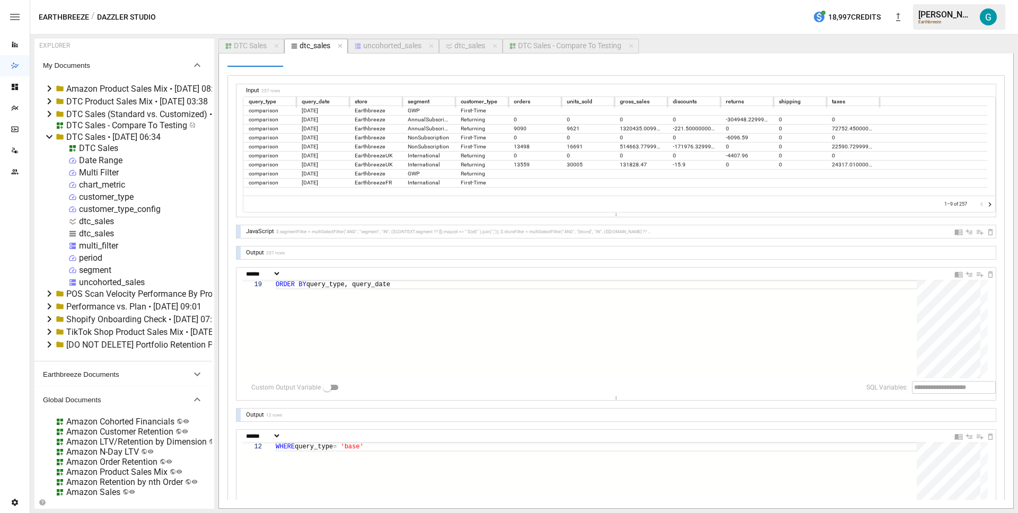
scroll to position [139, 0]
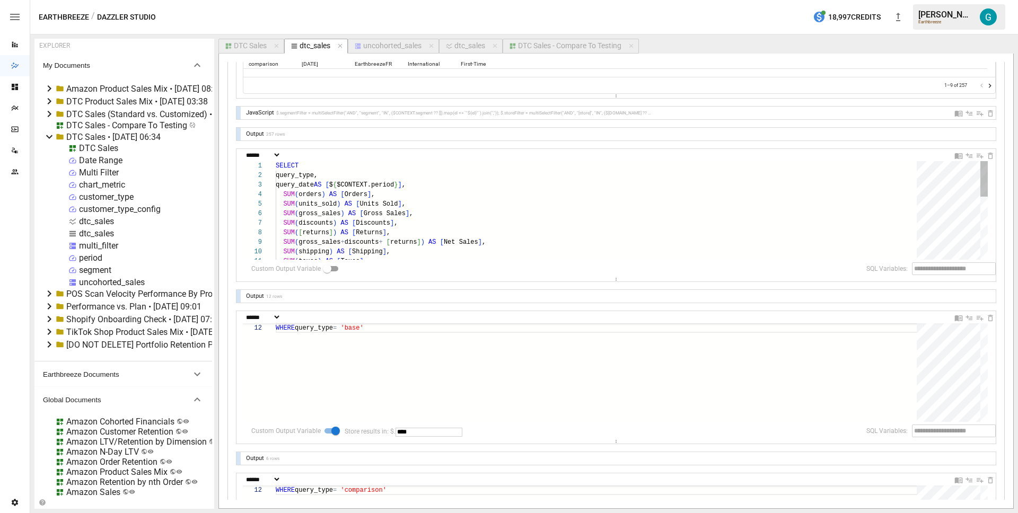
type textarea "**********"
drag, startPoint x: 401, startPoint y: 204, endPoint x: 357, endPoint y: 203, distance: 44.6
click at [357, 203] on div "query_type, query_date AS [ $ { $CONTEXT.period } ] , SUM ( orders ) AS [ Order…" at bounding box center [600, 296] width 649 height 270
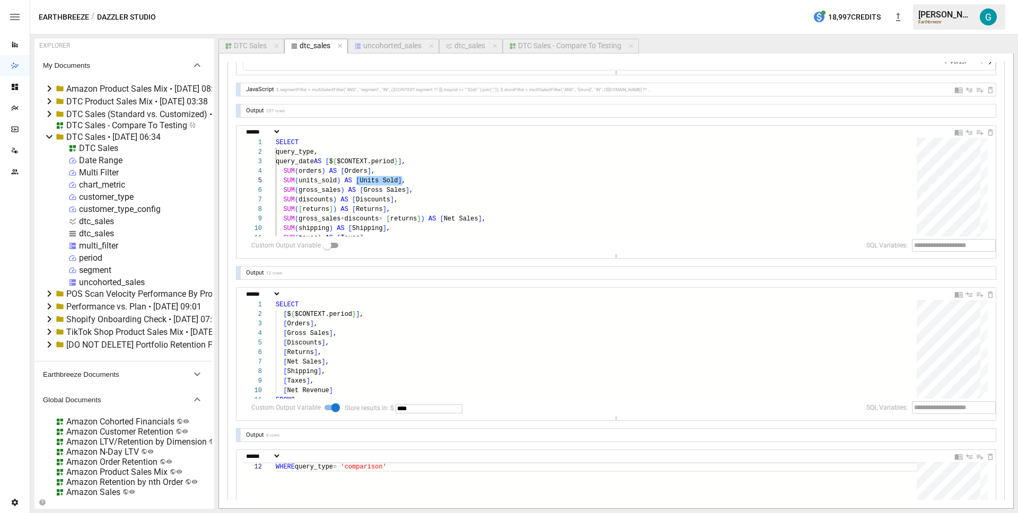
scroll to position [176, 0]
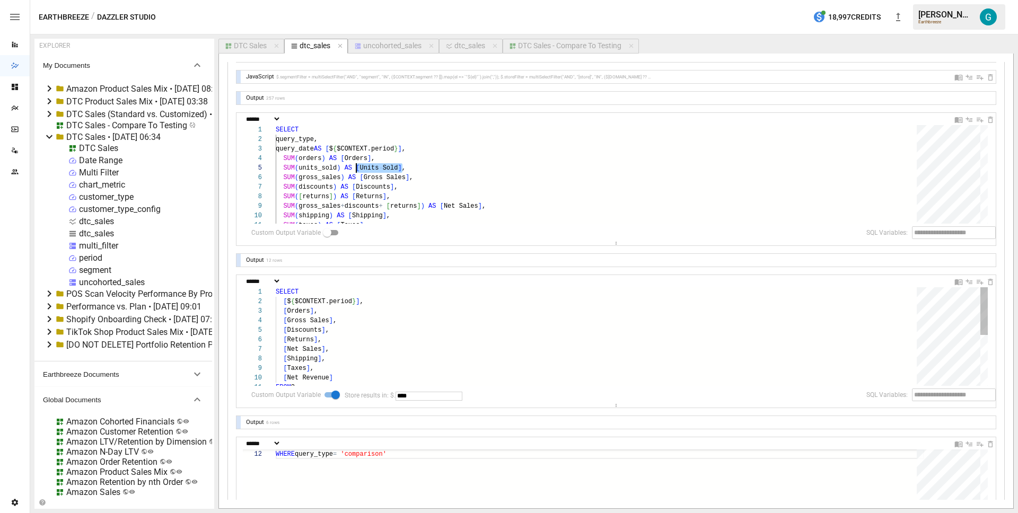
click at [395, 303] on div "[ Taxes ] , [ Net Revenue ] FROM ? [ Returns ] , [ Net Sales ] , [ Shipping ] ,…" at bounding box center [600, 389] width 649 height 204
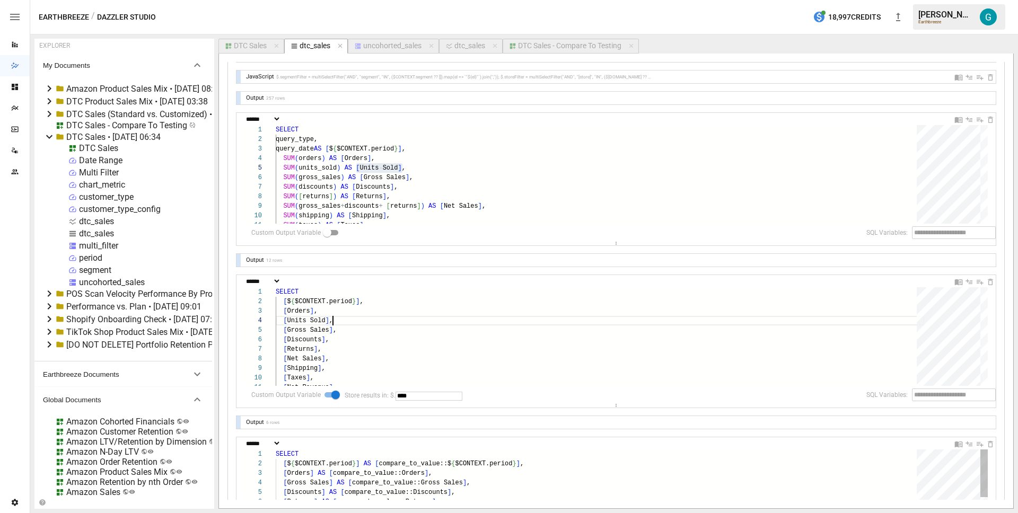
type textarea "**********"
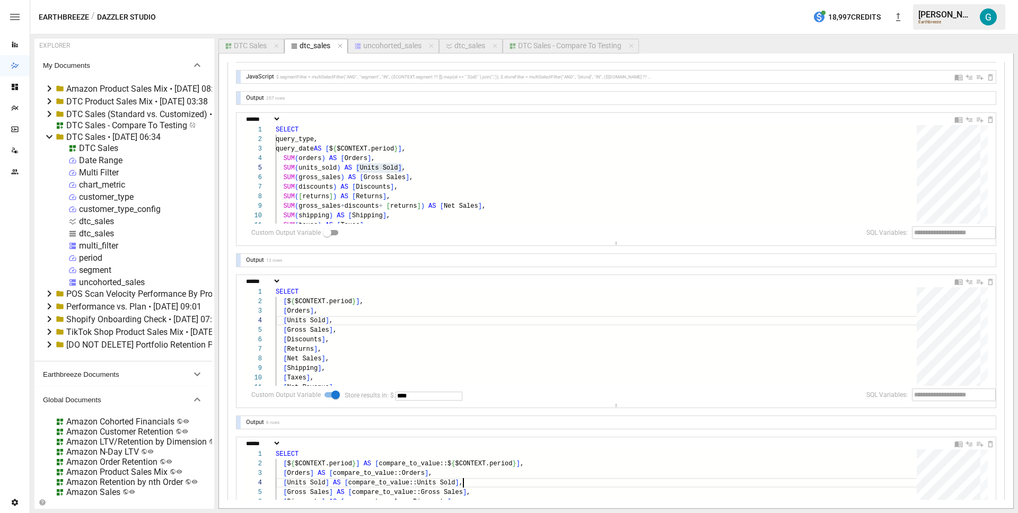
click at [251, 48] on div "DTC Sales" at bounding box center [250, 46] width 33 height 10
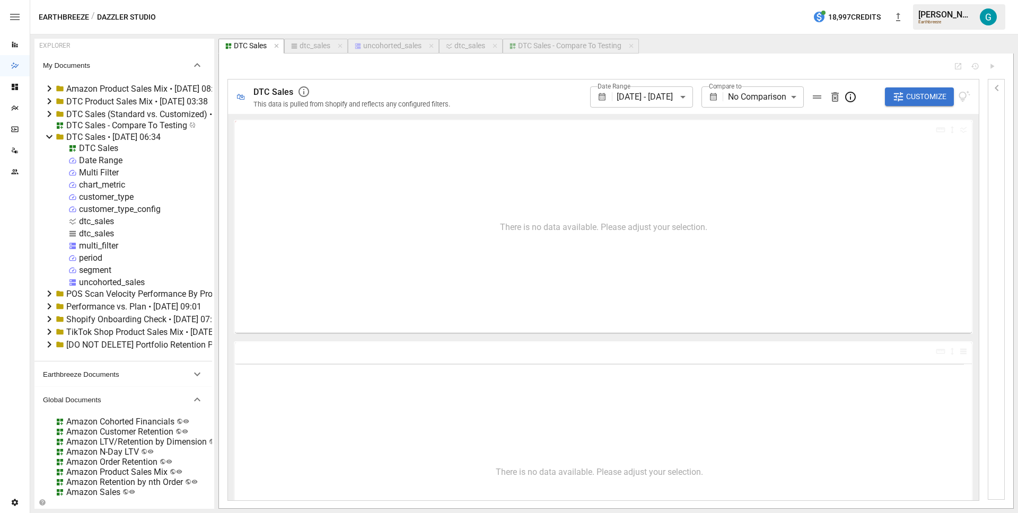
click at [307, 46] on div "dtc_sales" at bounding box center [315, 46] width 31 height 10
select select "**********"
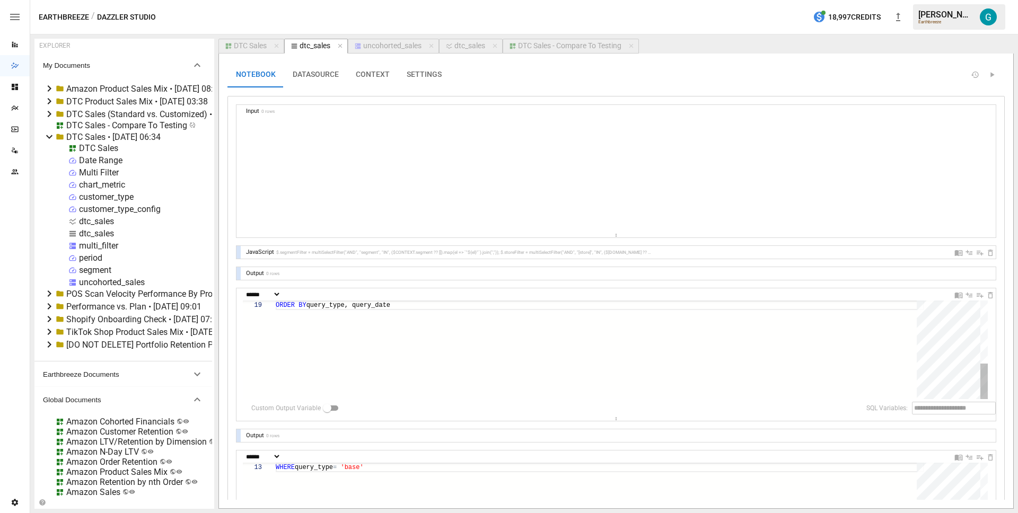
scroll to position [95, 4]
click at [258, 43] on div "DTC Sales" at bounding box center [250, 46] width 33 height 10
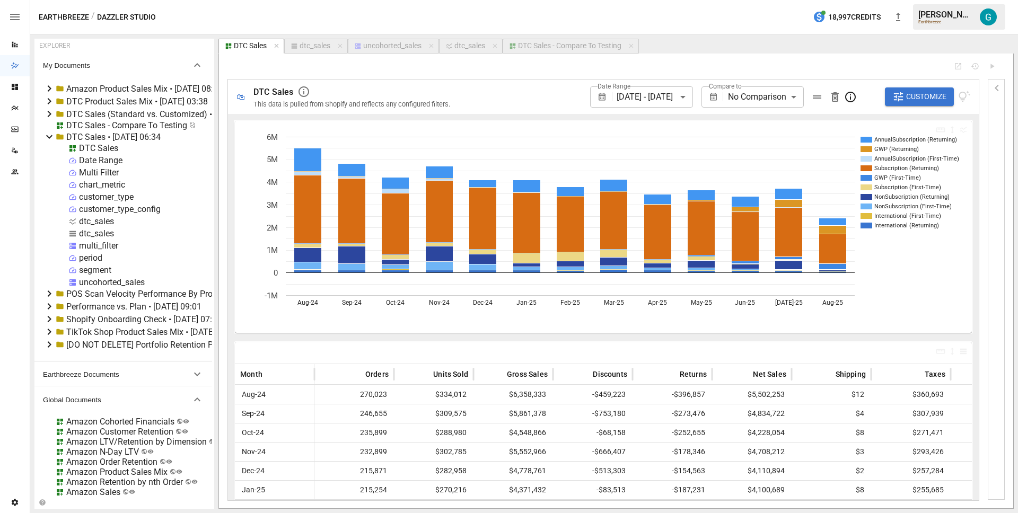
click at [770, 0] on body "Reports Dazzler Studio Dashboards Plans SmartModel ™ Data Sources Team Settings…" at bounding box center [509, 0] width 1018 height 0
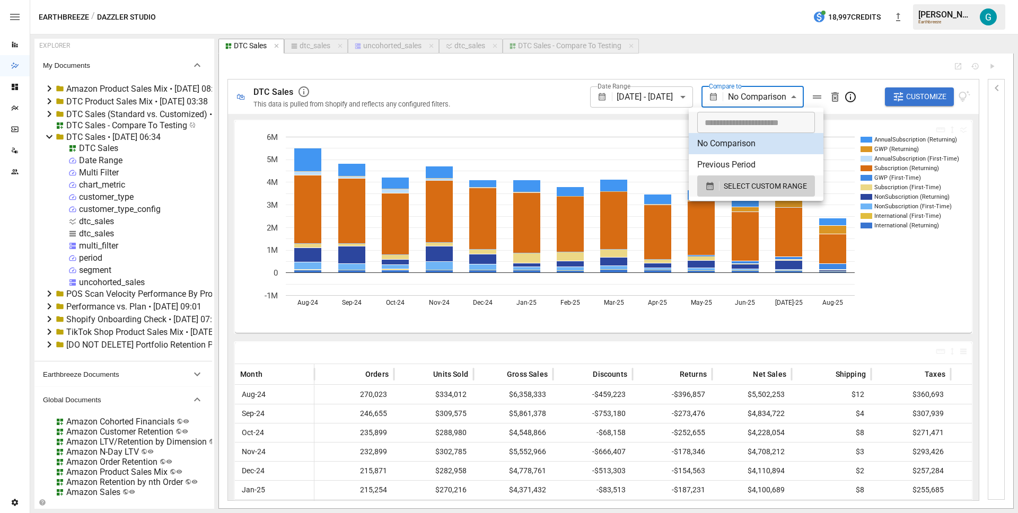
click at [756, 163] on li "Previous Period" at bounding box center [756, 164] width 135 height 21
type input "**********"
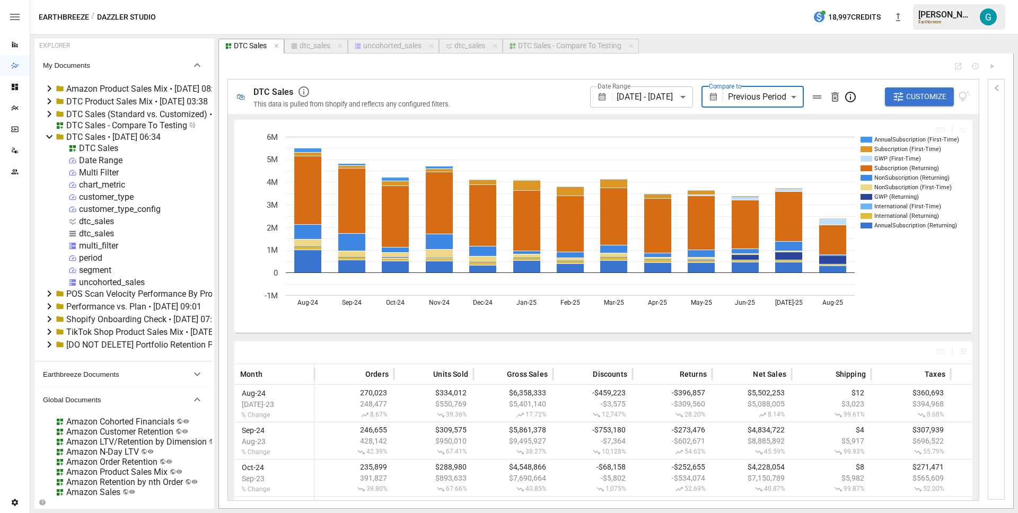
click at [102, 124] on div "DTC Sales - Compare To Testing" at bounding box center [126, 125] width 121 height 10
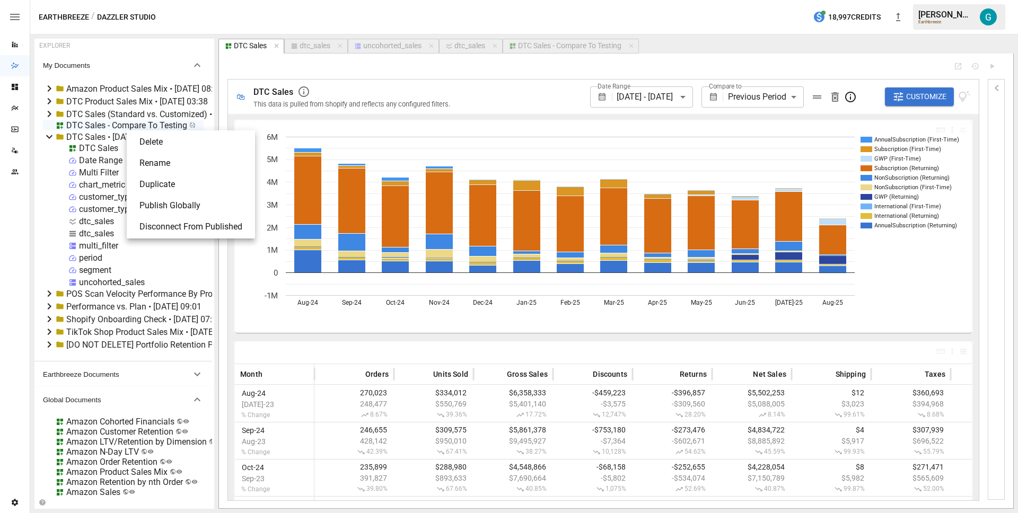
click at [360, 73] on div at bounding box center [509, 256] width 1018 height 513
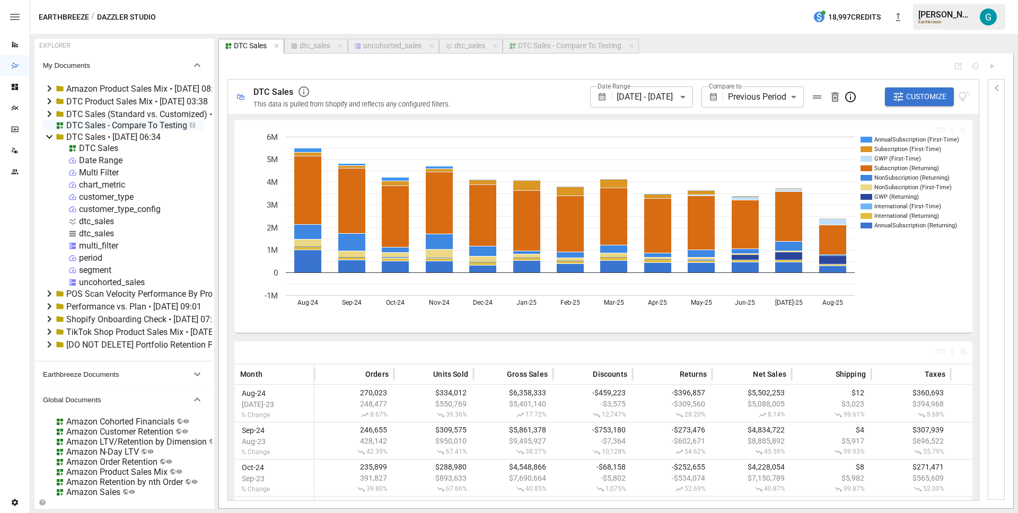
click at [316, 48] on div "dtc_sales" at bounding box center [315, 46] width 31 height 10
select select "**********"
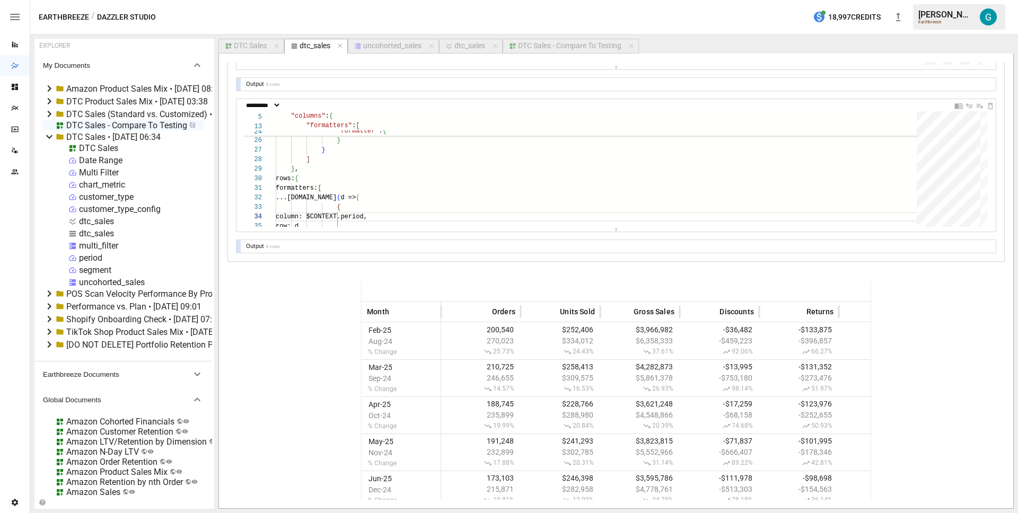
scroll to position [838, 0]
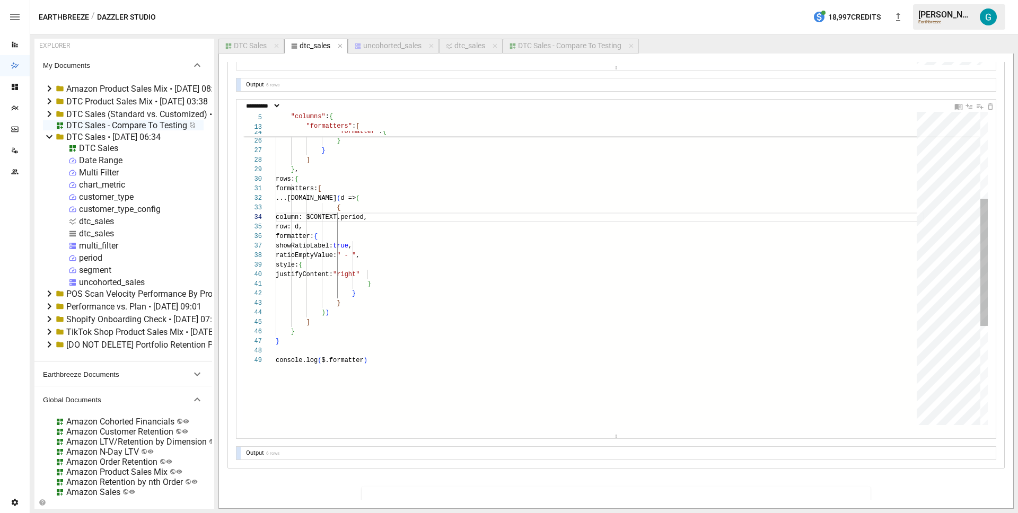
drag, startPoint x: 603, startPoint y: 230, endPoint x: 556, endPoint y: 411, distance: 186.8
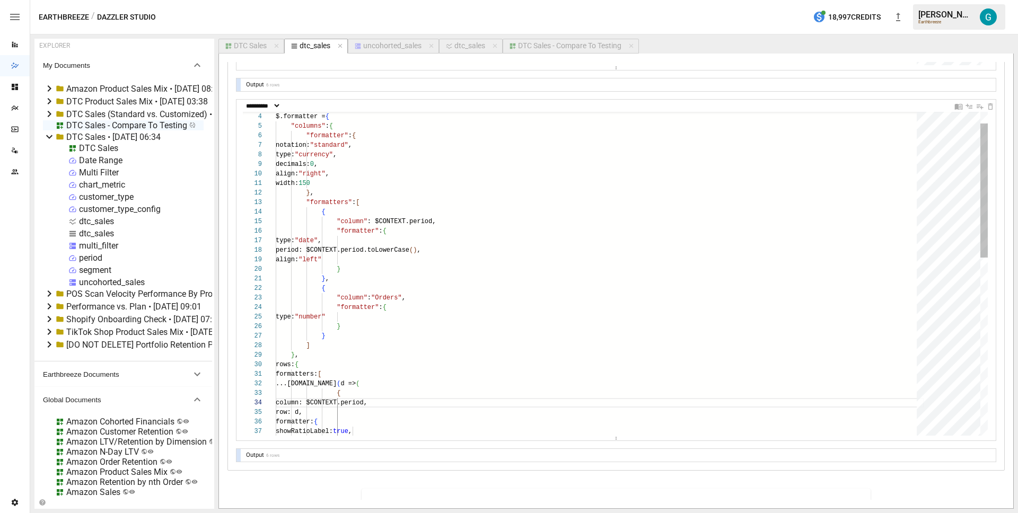
click at [430, 315] on div ""column" : "Orders" , "formatter" : { type: "number" } } ] } , rows: { formatte…" at bounding box center [600, 474] width 649 height 782
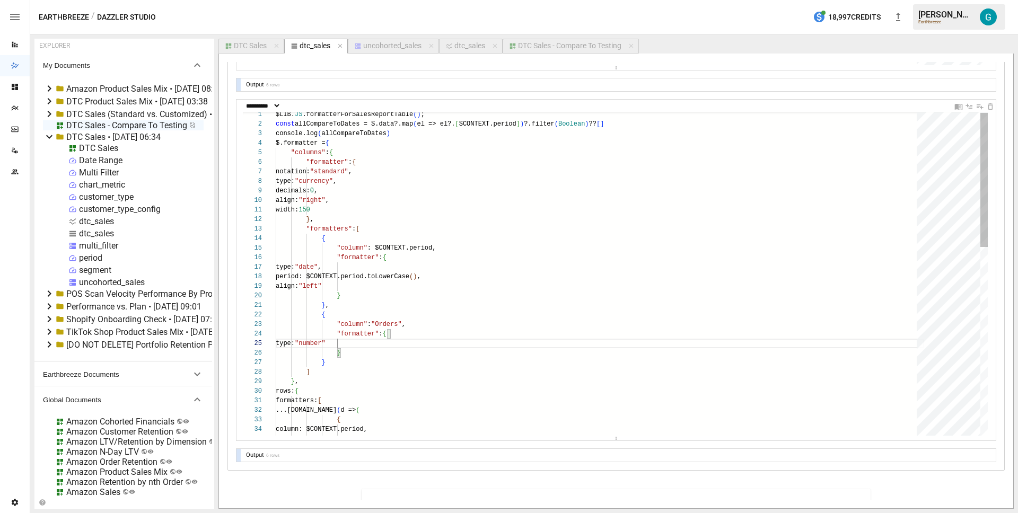
click at [432, 325] on div ""column" : "Orders" , "formatter" : { type: "number" } } ] } , rows: { formatte…" at bounding box center [600, 501] width 649 height 782
drag, startPoint x: 349, startPoint y: 364, endPoint x: 322, endPoint y: 315, distance: 56.7
click at [322, 315] on div ""column" : "Orders" , "formatter" : { type: "number" } } ] } , rows: { formatte…" at bounding box center [600, 501] width 649 height 782
click at [408, 365] on div ""column" : "Orders" , "formatter" : { type: "number" } } ] } , rows: { formatte…" at bounding box center [600, 501] width 649 height 782
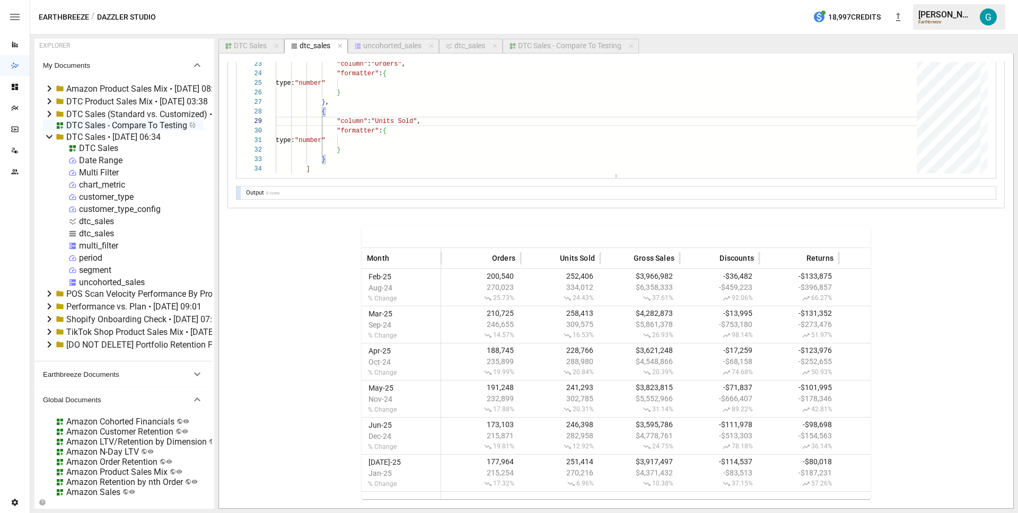
scroll to position [607, 0]
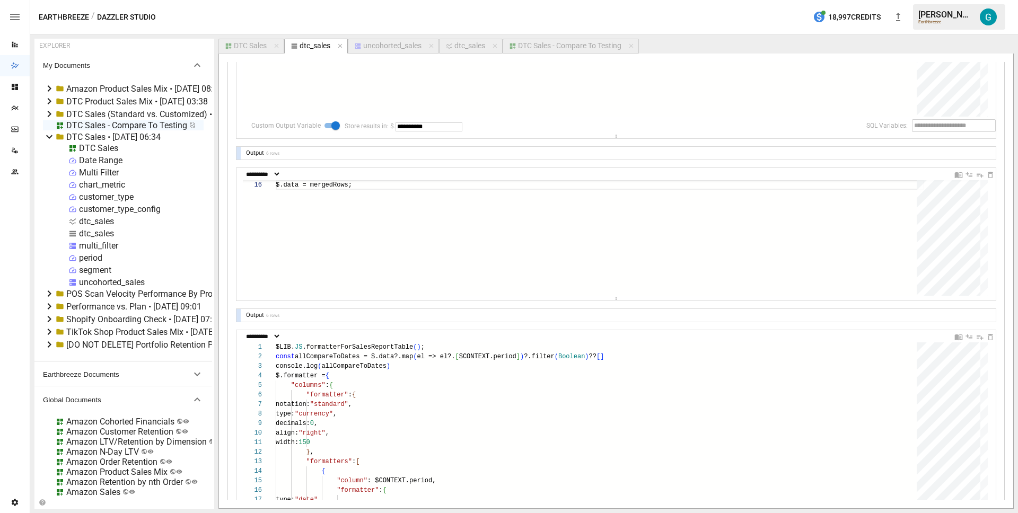
type textarea "**********"
click at [100, 125] on div "DTC Sales - Compare To Testing" at bounding box center [126, 125] width 121 height 10
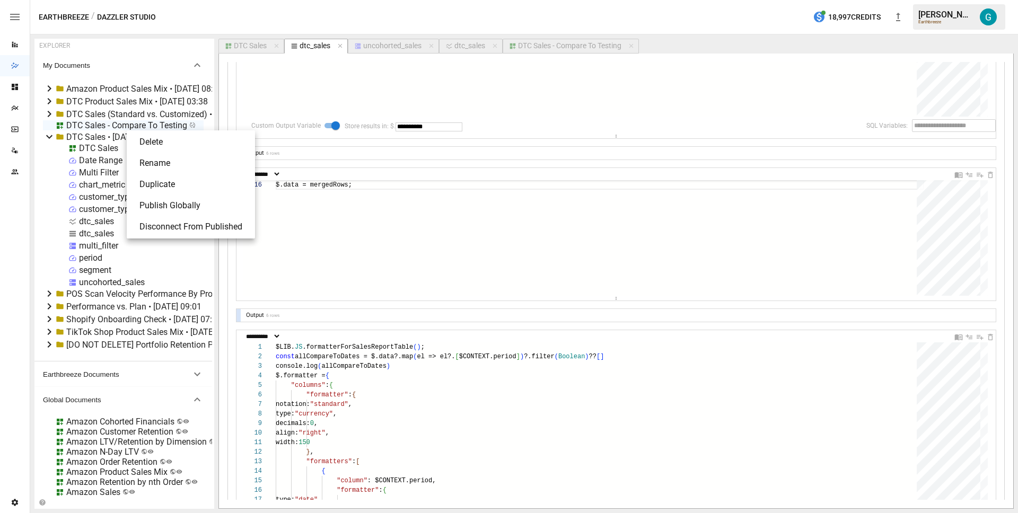
click at [158, 202] on li "Publish Globally" at bounding box center [191, 205] width 120 height 21
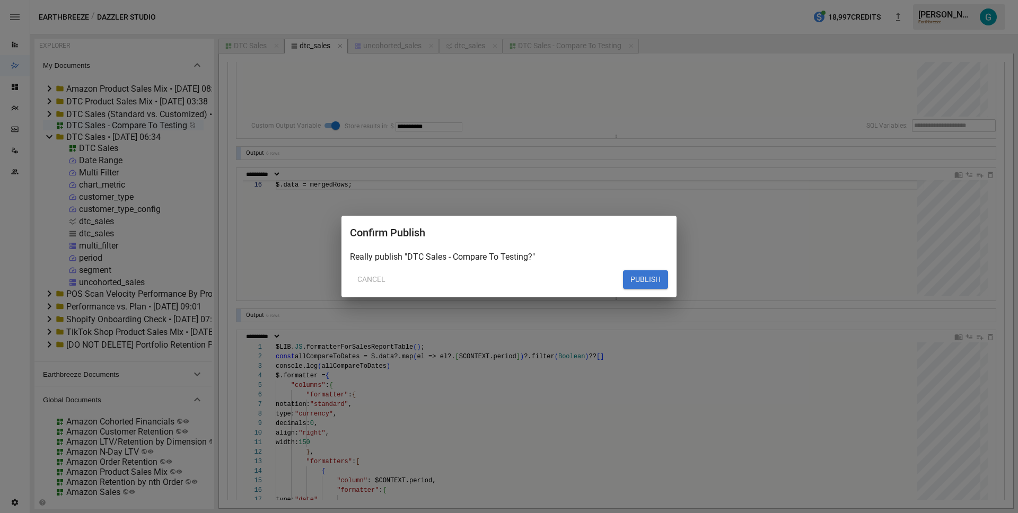
click at [652, 275] on button "PUBLISH" at bounding box center [645, 279] width 45 height 19
click at [639, 281] on button "PUBLISH" at bounding box center [645, 279] width 45 height 19
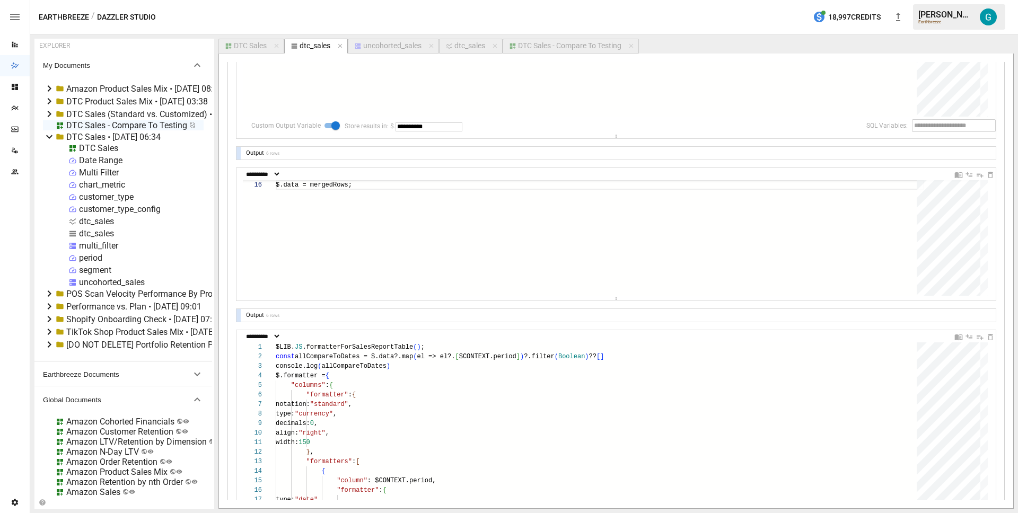
click at [251, 47] on div "DTC Sales" at bounding box center [250, 46] width 33 height 10
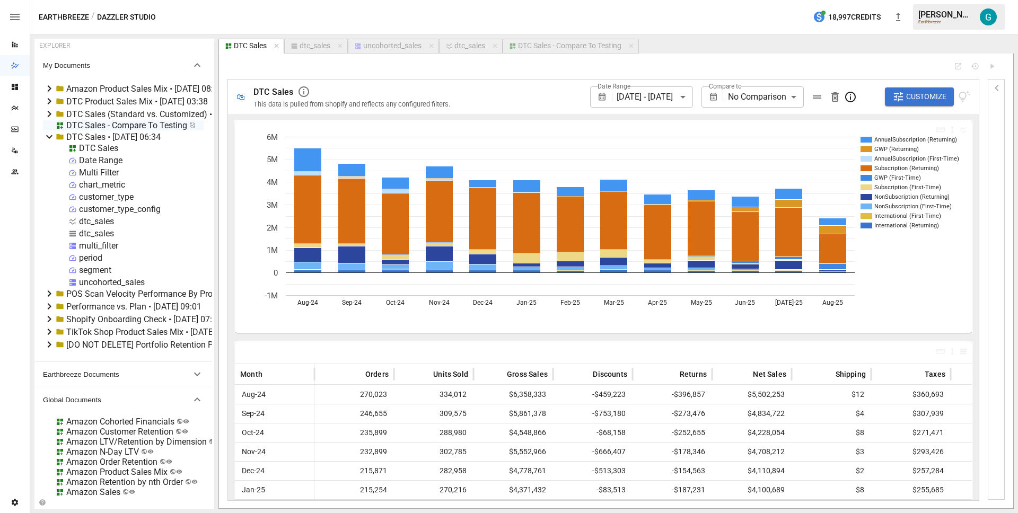
click at [314, 47] on div "dtc_sales" at bounding box center [315, 46] width 31 height 10
select select "**********"
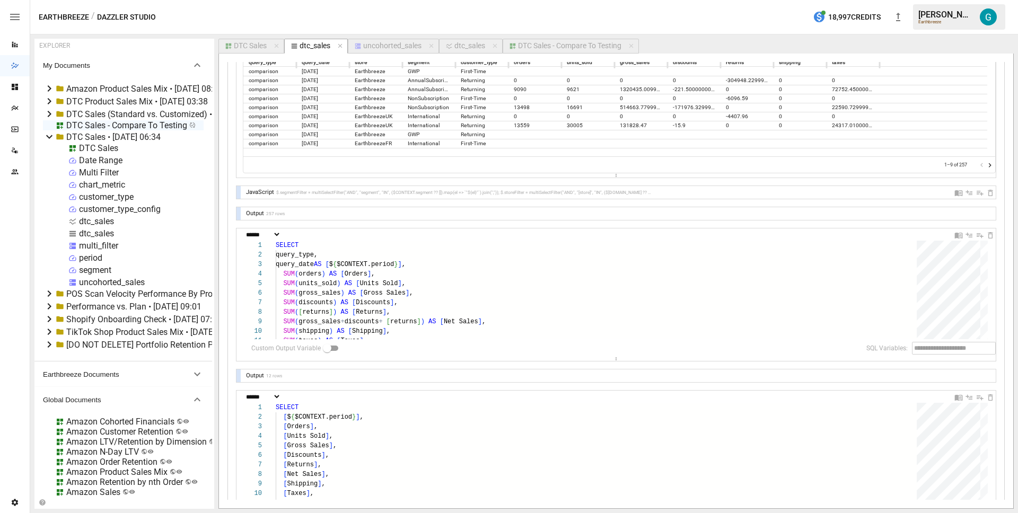
scroll to position [69, 0]
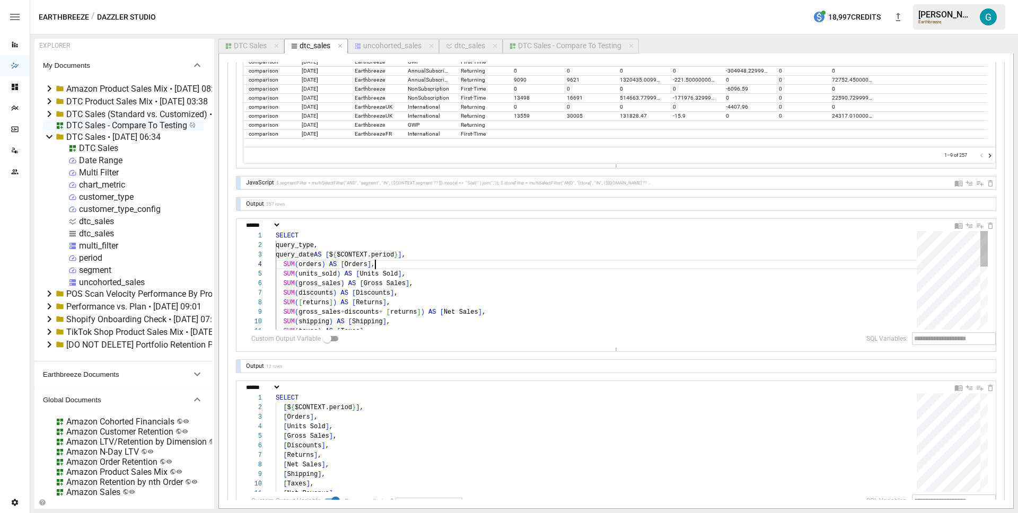
click at [451, 260] on div "SELECT query_type, query_date AS [ $ { $CONTEXT.period } ] , SUM ( orders ) AS …" at bounding box center [600, 366] width 649 height 270
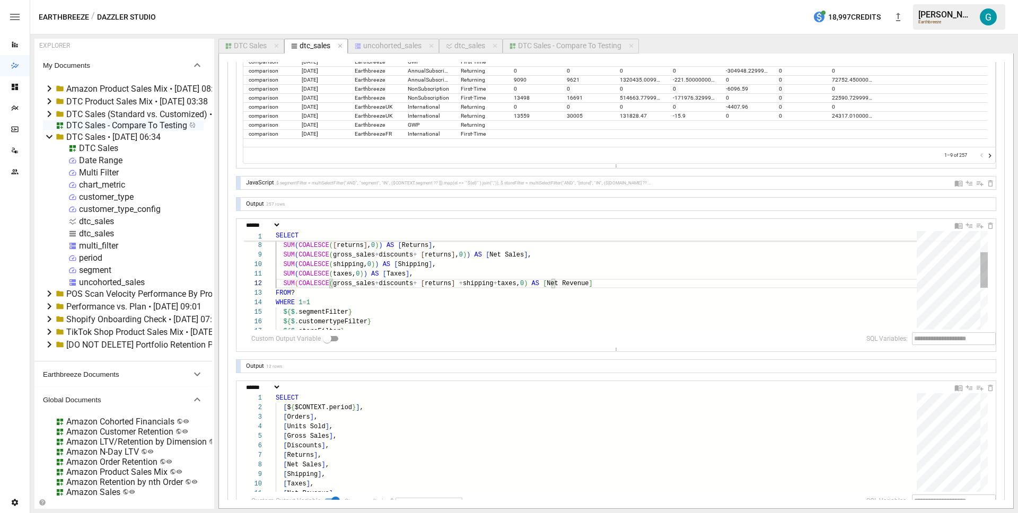
scroll to position [10, 280]
type textarea "**********"
click at [107, 127] on div "DTC Sales - Compare To Testing" at bounding box center [126, 125] width 121 height 10
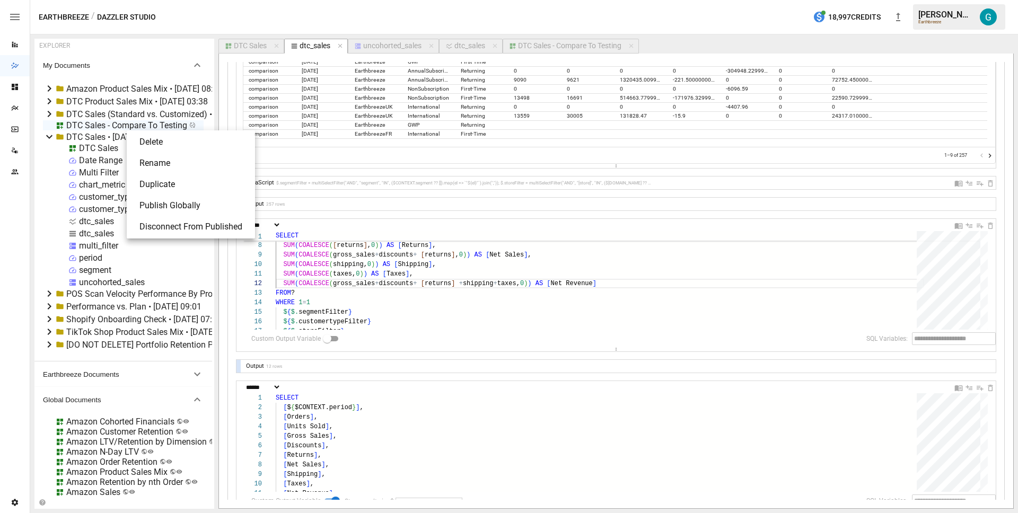
click at [187, 202] on li "Publish Globally" at bounding box center [191, 205] width 120 height 21
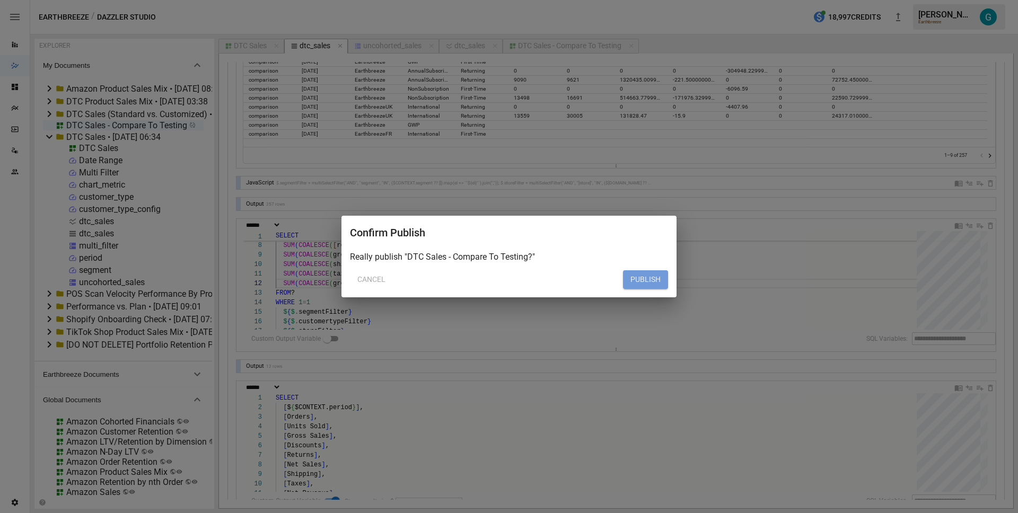
click at [643, 277] on button "PUBLISH" at bounding box center [645, 279] width 45 height 19
click at [653, 279] on button "PUBLISH" at bounding box center [645, 279] width 45 height 19
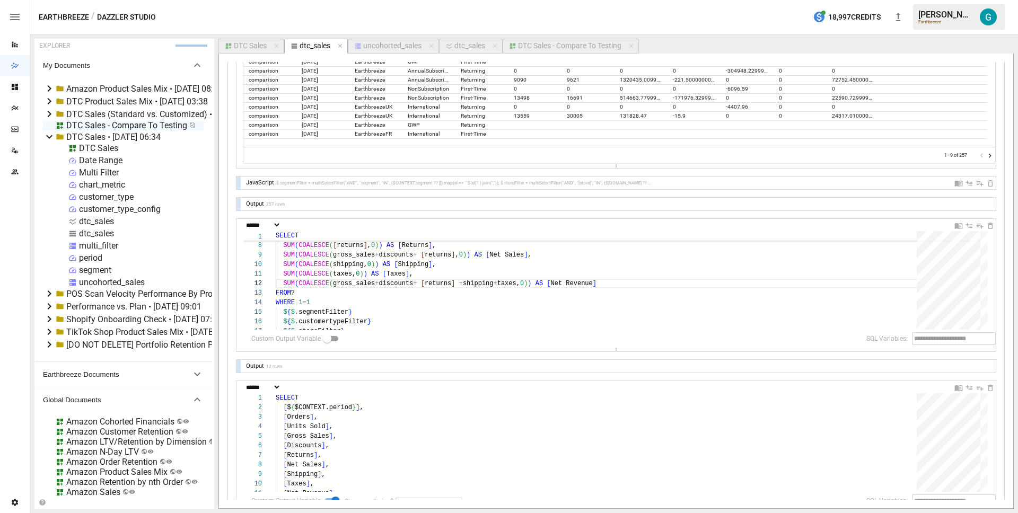
click at [262, 48] on div "DTC Sales" at bounding box center [250, 46] width 33 height 10
